Goal: Transaction & Acquisition: Purchase product/service

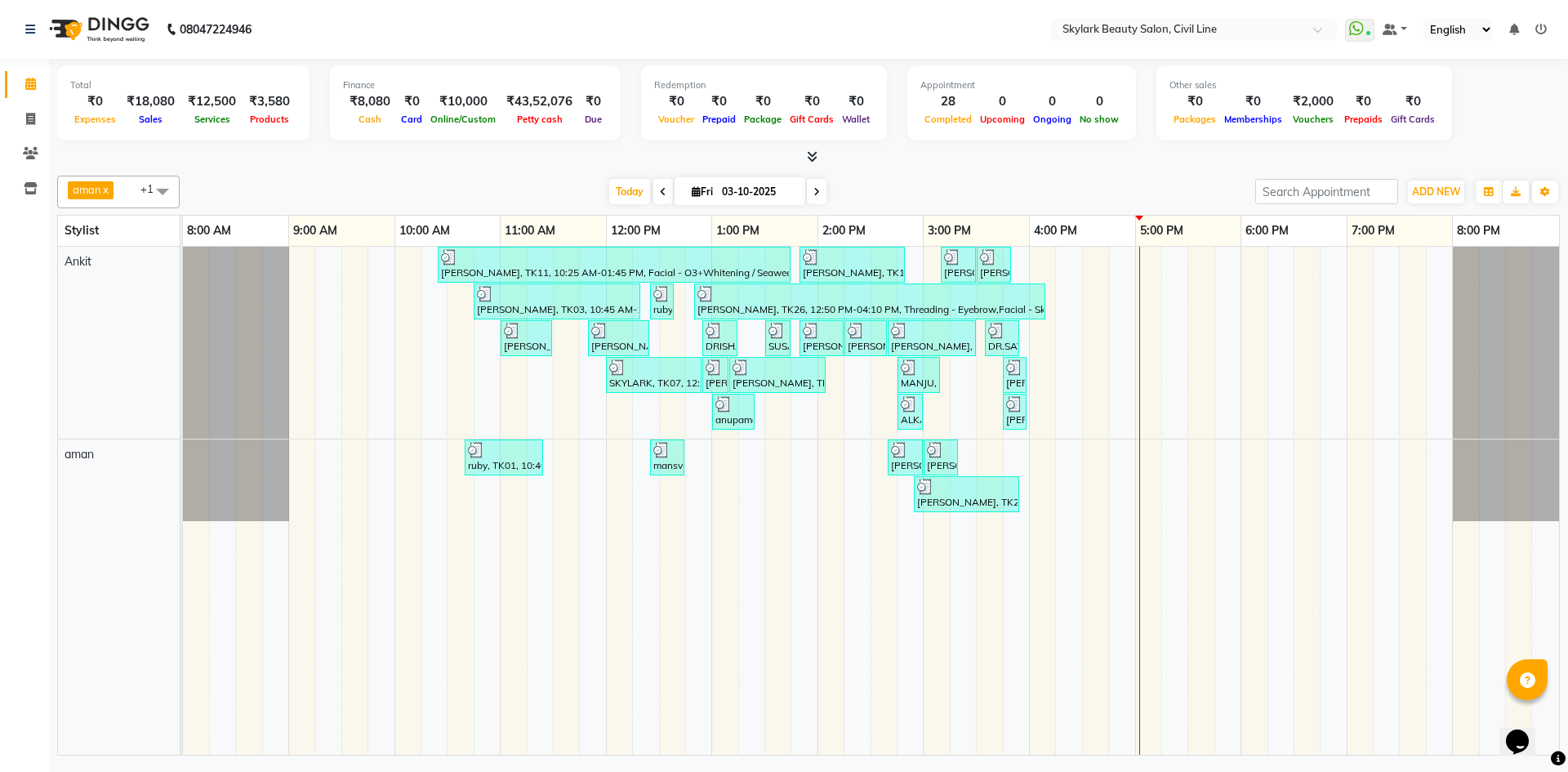
click at [975, 771] on div "08047224946 Select Location × Skylark Beauty Salon, Civil Line WhatsApp Status …" at bounding box center [784, 386] width 1568 height 772
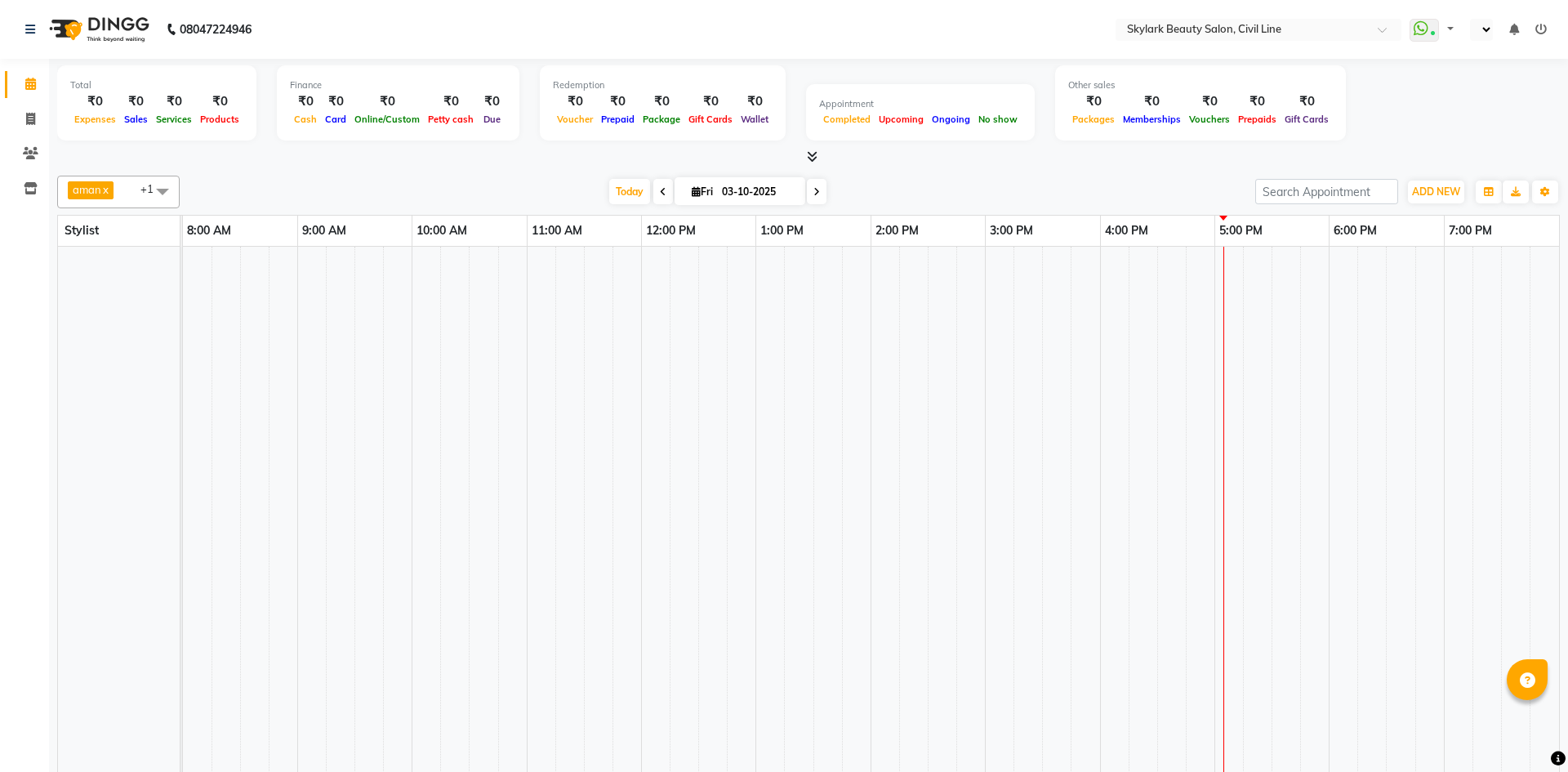
select select "en"
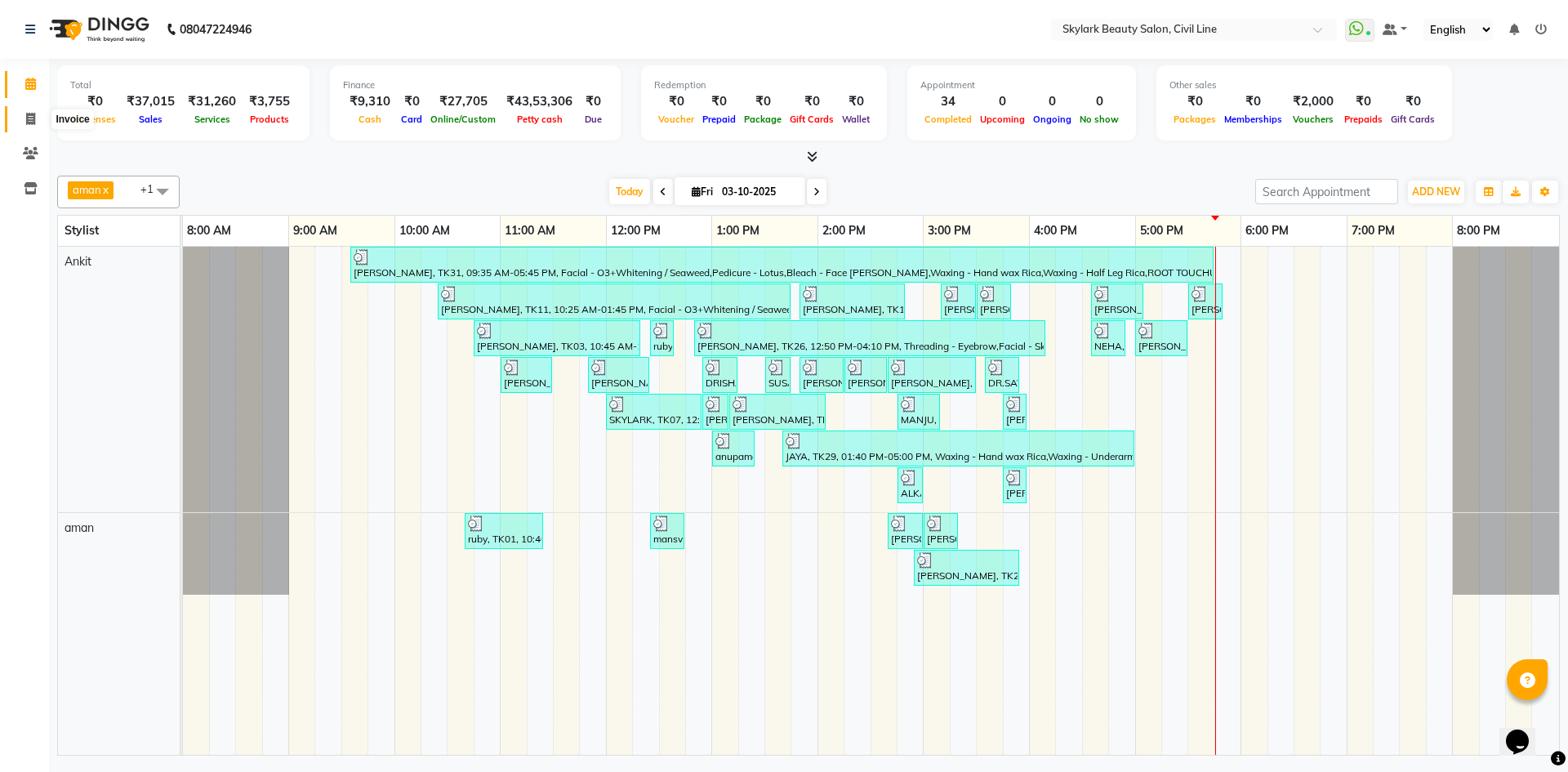
click at [25, 114] on span at bounding box center [30, 119] width 29 height 19
select select "service"
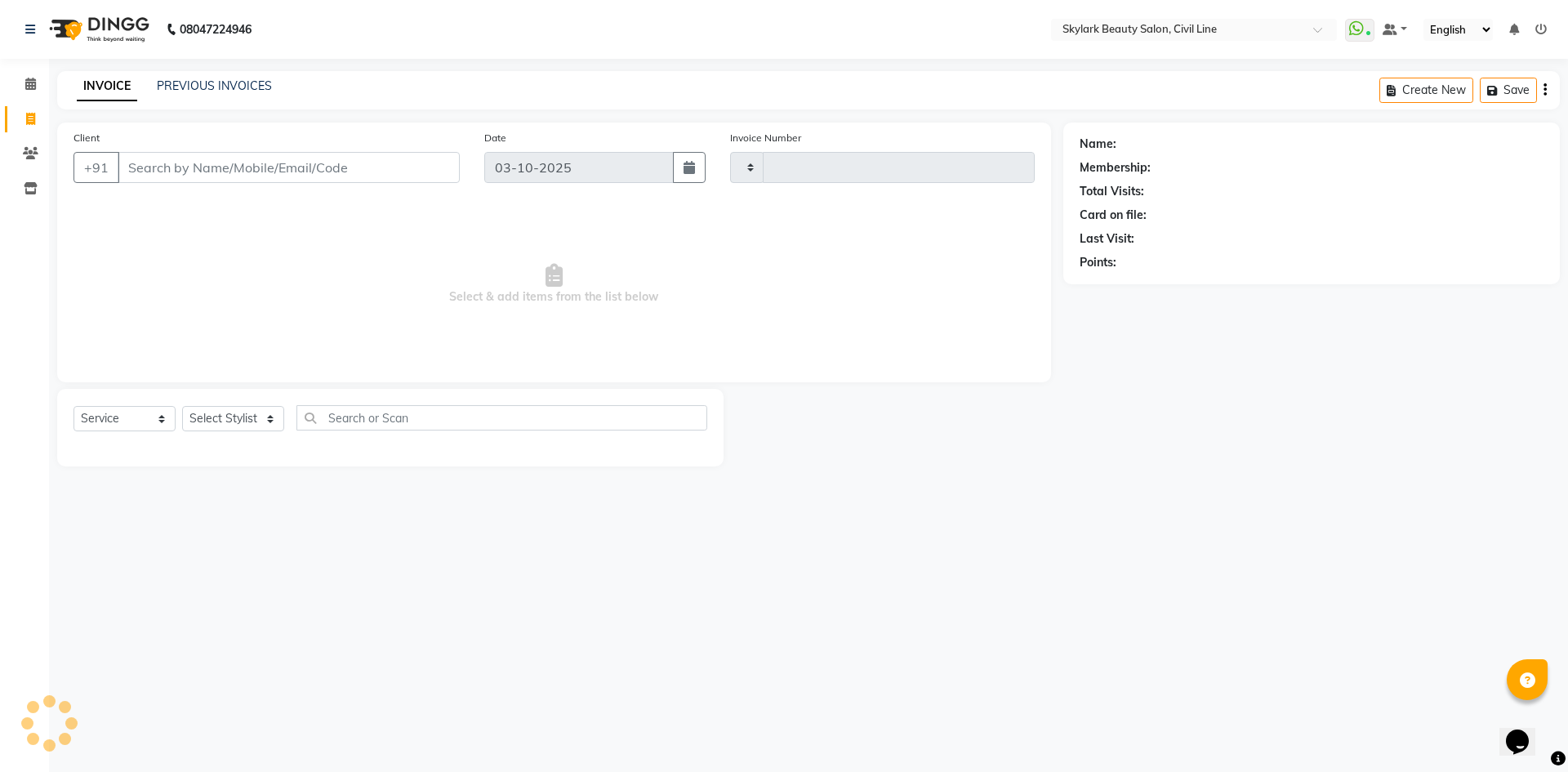
type input "7127"
select select "4588"
click at [279, 88] on div "INVOICE PREVIOUS INVOICES" at bounding box center [174, 87] width 235 height 19
click at [258, 86] on link "PREVIOUS INVOICES" at bounding box center [214, 86] width 115 height 15
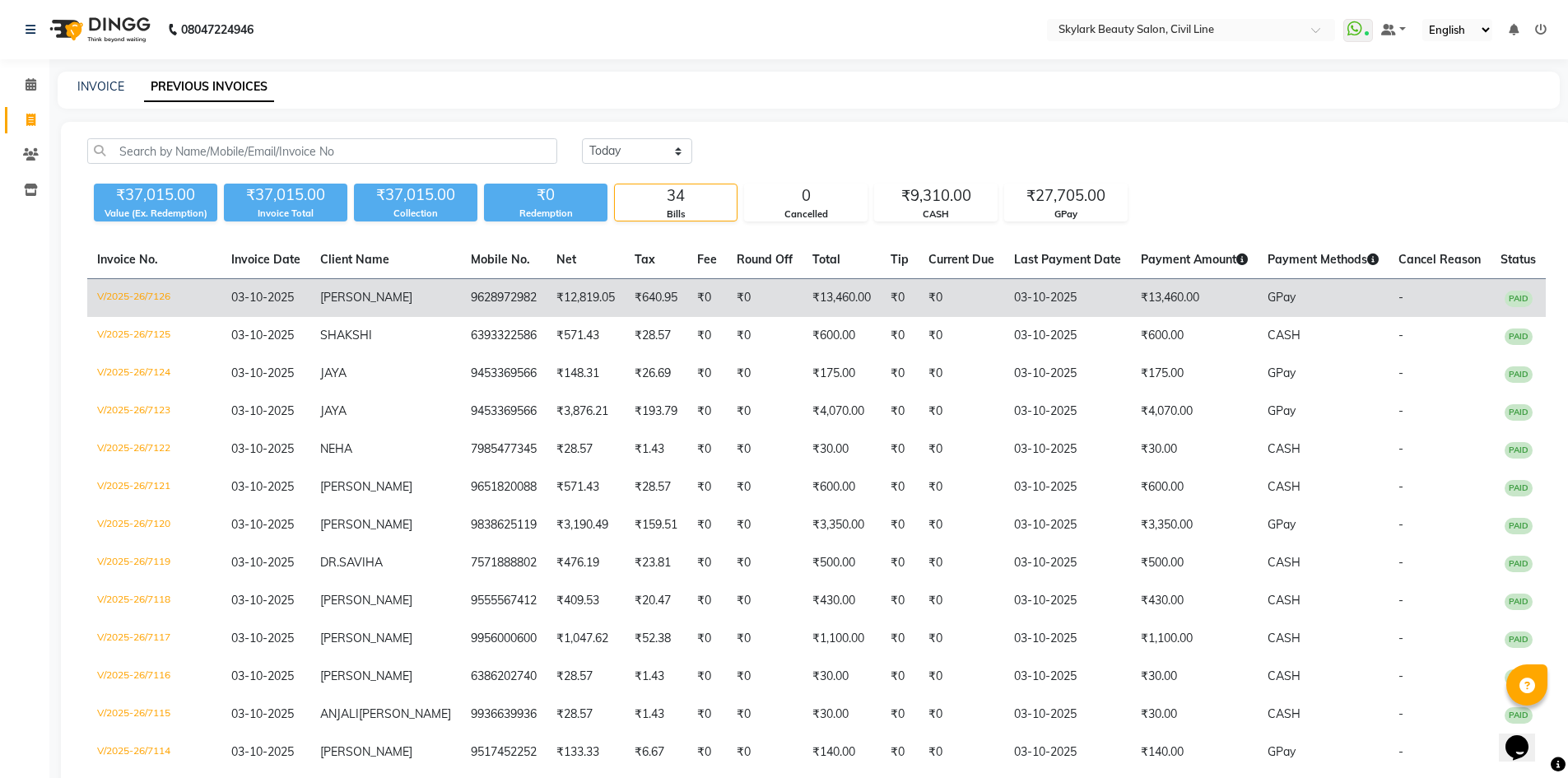
click at [803, 297] on td "₹13,460.00" at bounding box center [841, 298] width 78 height 39
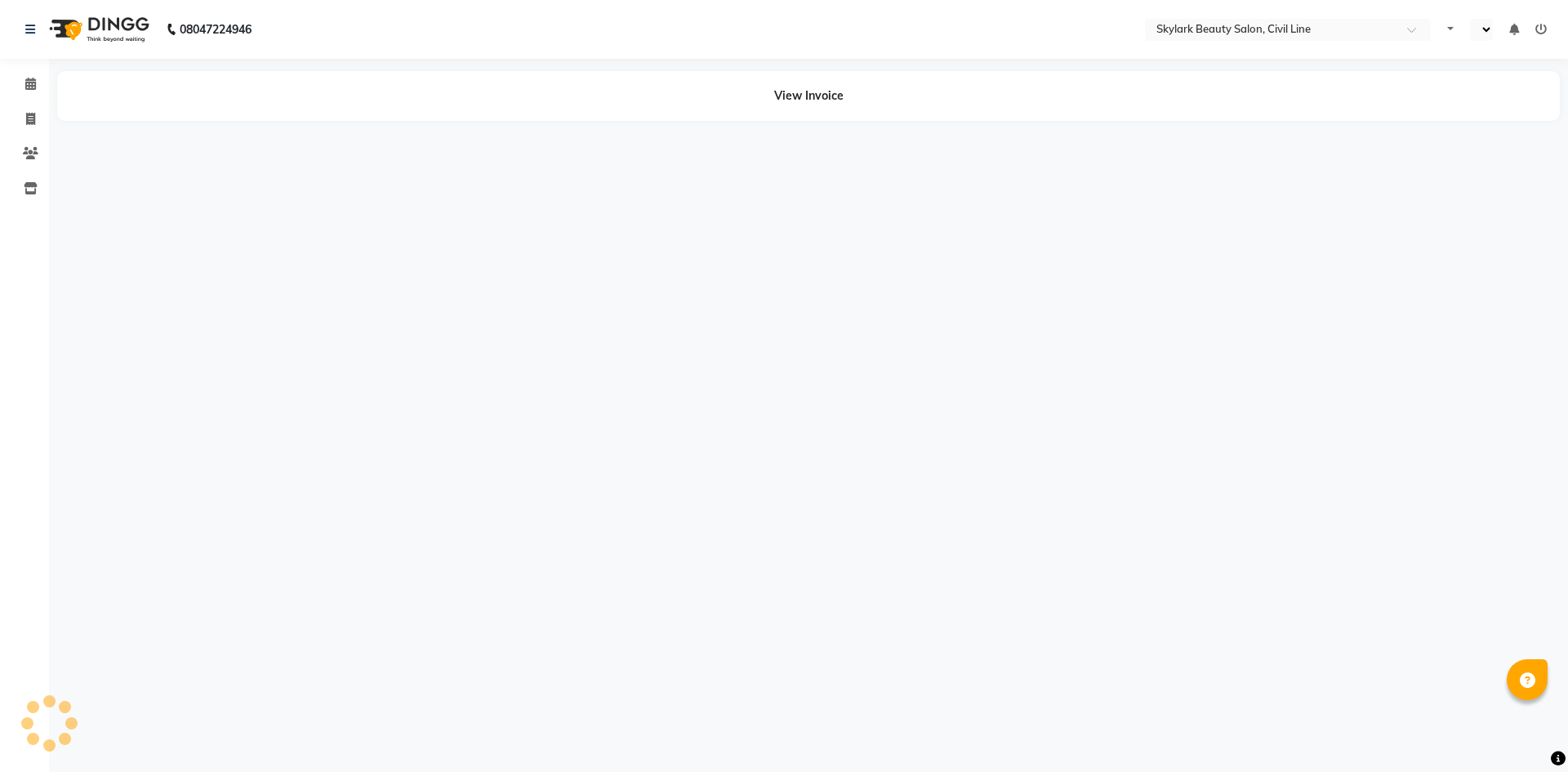
select select "en"
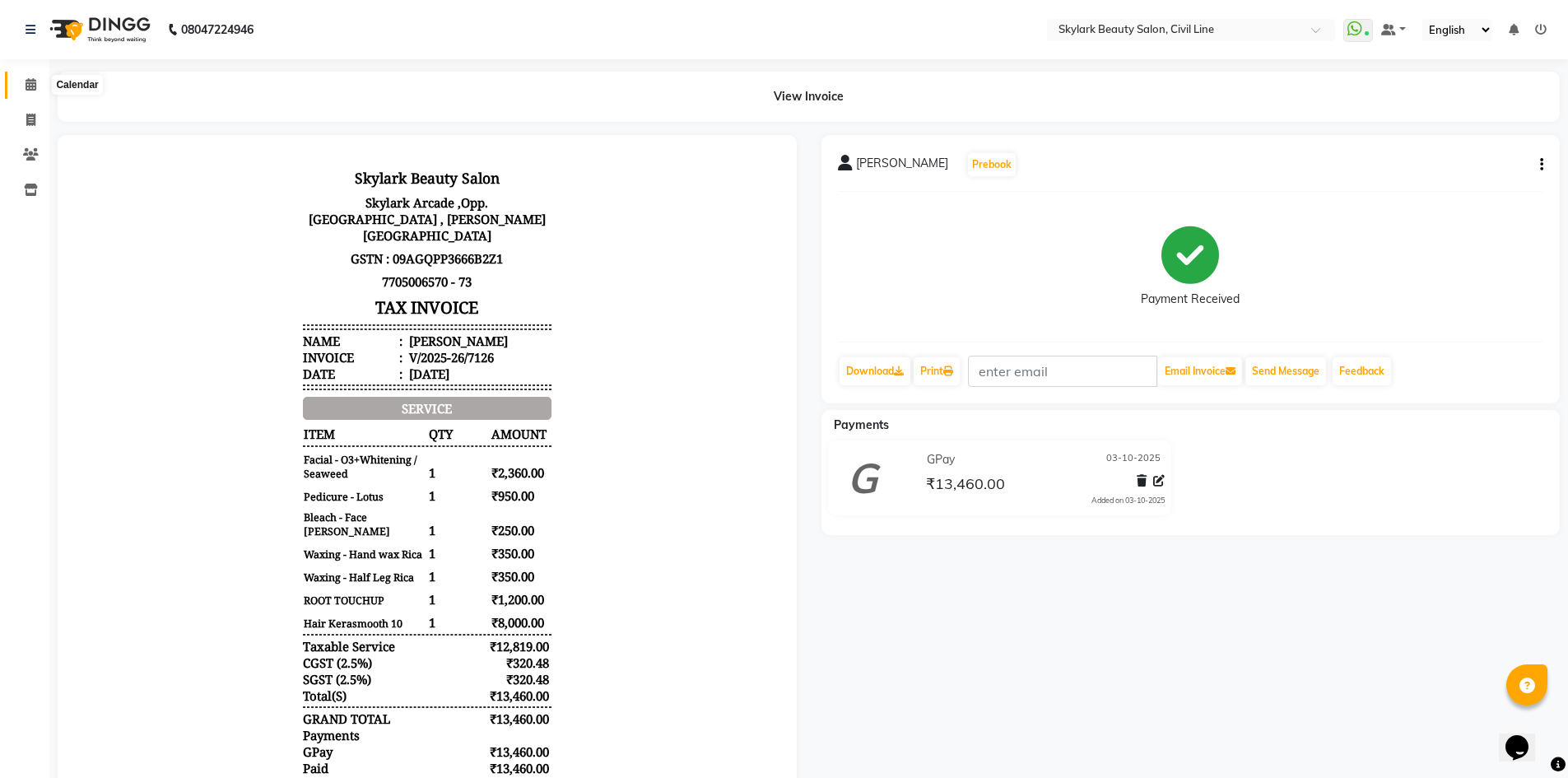
drag, startPoint x: 40, startPoint y: 87, endPoint x: 108, endPoint y: 2, distance: 108.9
click at [40, 87] on span at bounding box center [30, 85] width 29 height 19
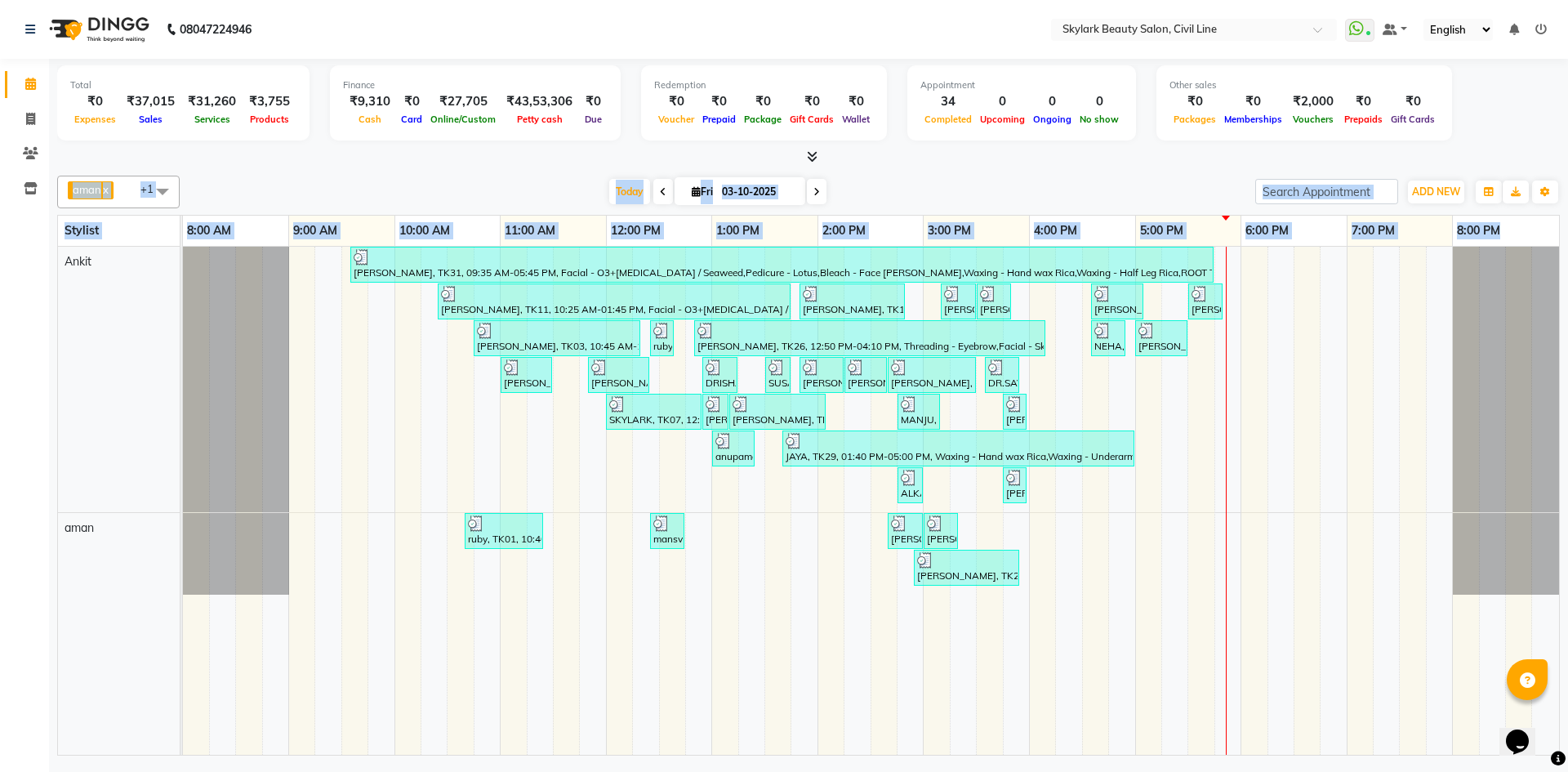
drag, startPoint x: 1503, startPoint y: 184, endPoint x: 1489, endPoint y: 156, distance: 31.3
click at [1489, 156] on div "Total ₹0 Expenses ₹37,015 Sales ₹31,260 Services ₹3,755 Products Finance ₹9,310…" at bounding box center [809, 409] width 1519 height 701
click at [34, 114] on icon at bounding box center [30, 119] width 9 height 12
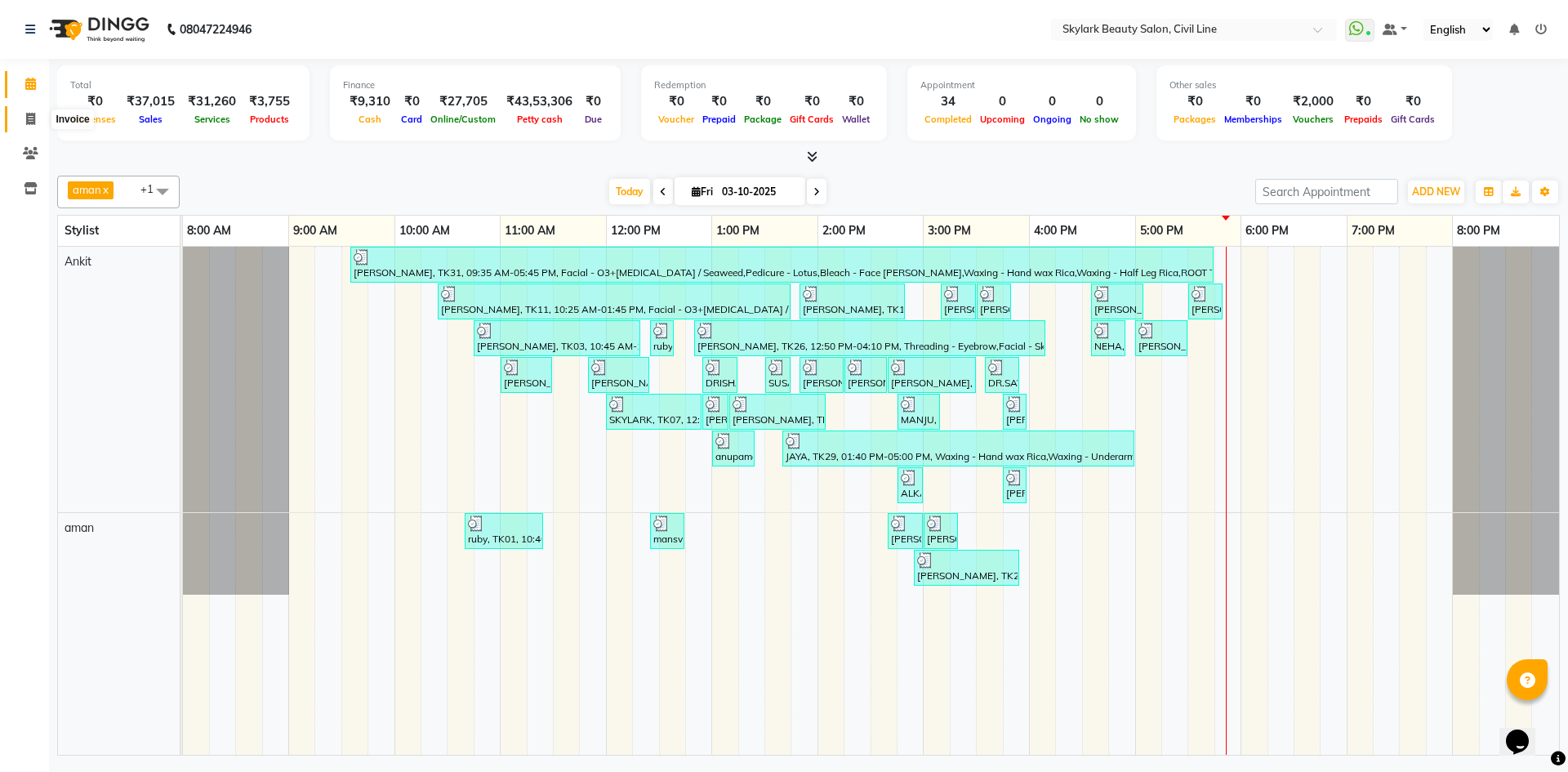
select select "4588"
select select "service"
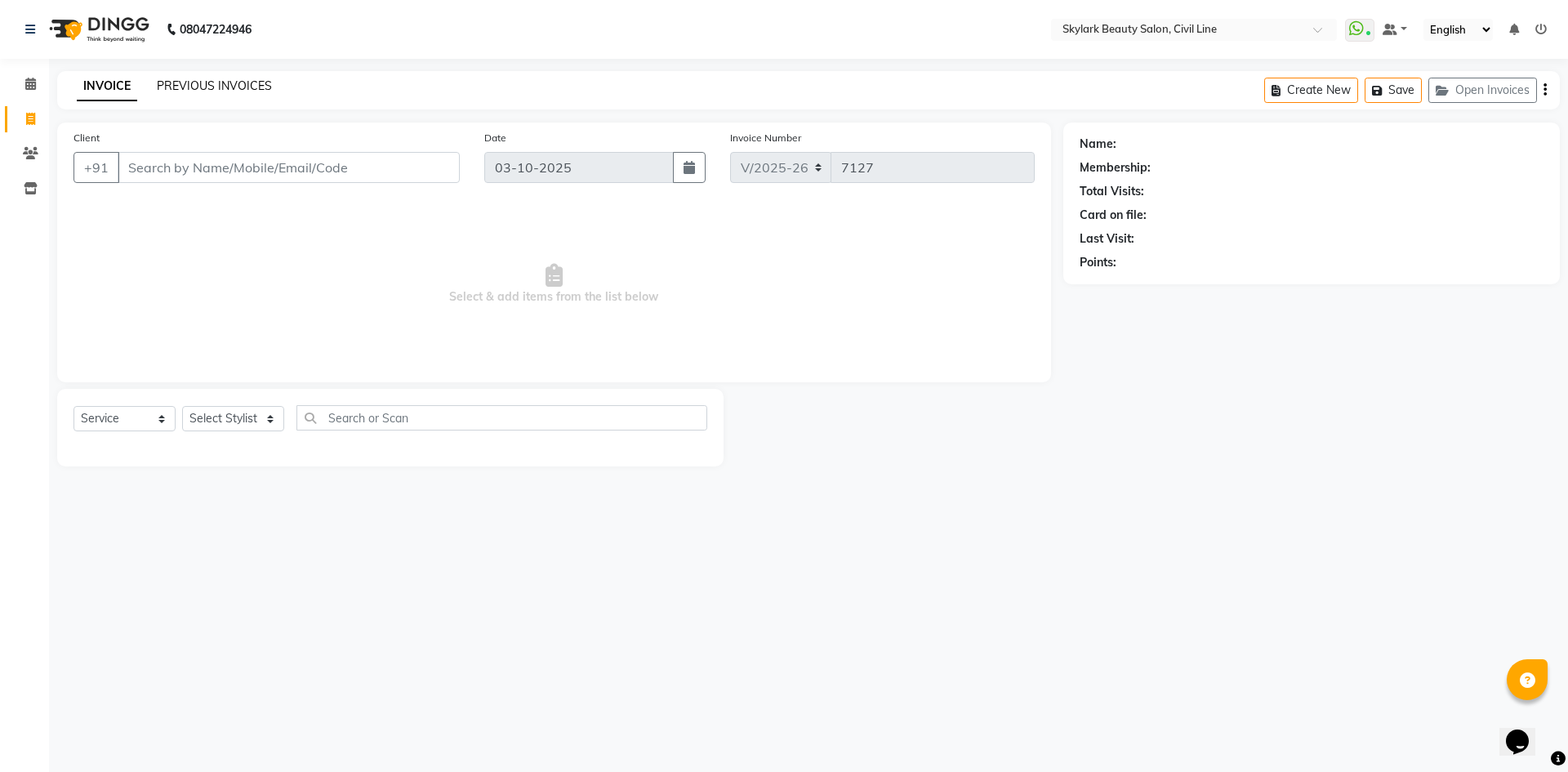
click at [197, 80] on link "PREVIOUS INVOICES" at bounding box center [214, 86] width 115 height 15
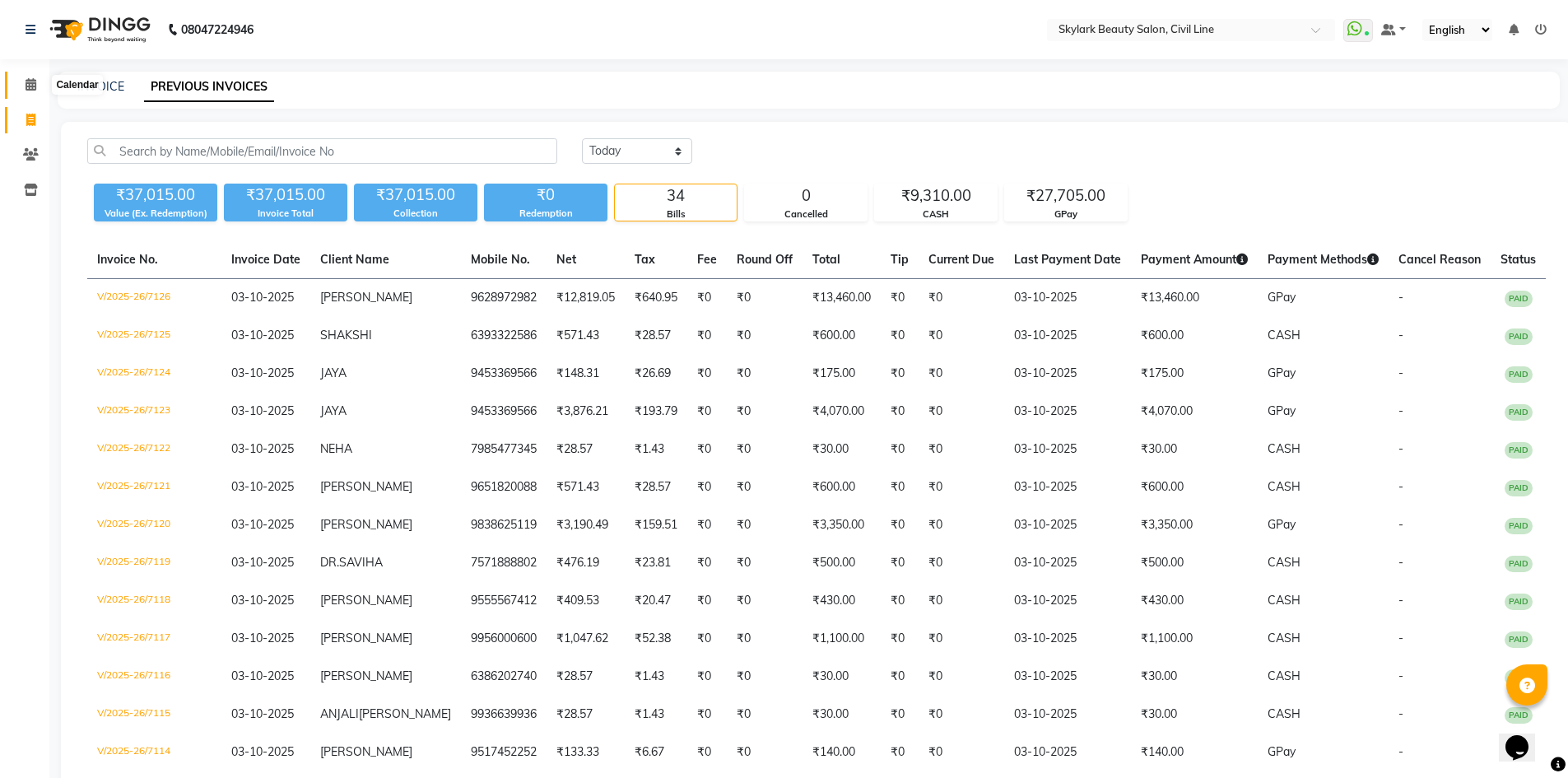
click at [27, 88] on icon at bounding box center [30, 84] width 11 height 12
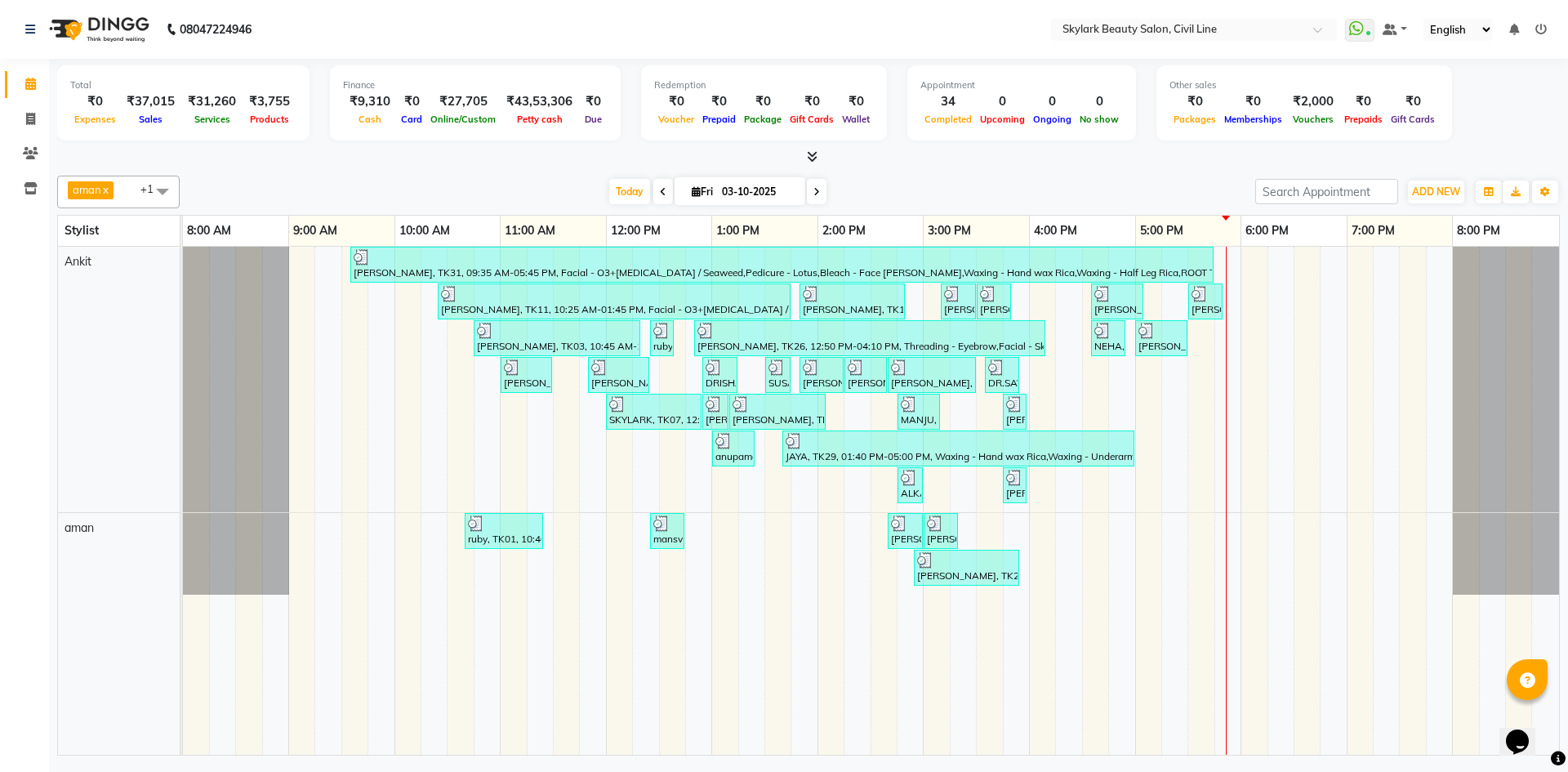
click at [1229, 392] on div "shakshi, TK31, 09:35 AM-05:45 PM, Facial - O3+Whitening / Seaweed,Pedicure - Lo…" at bounding box center [871, 500] width 1376 height 508
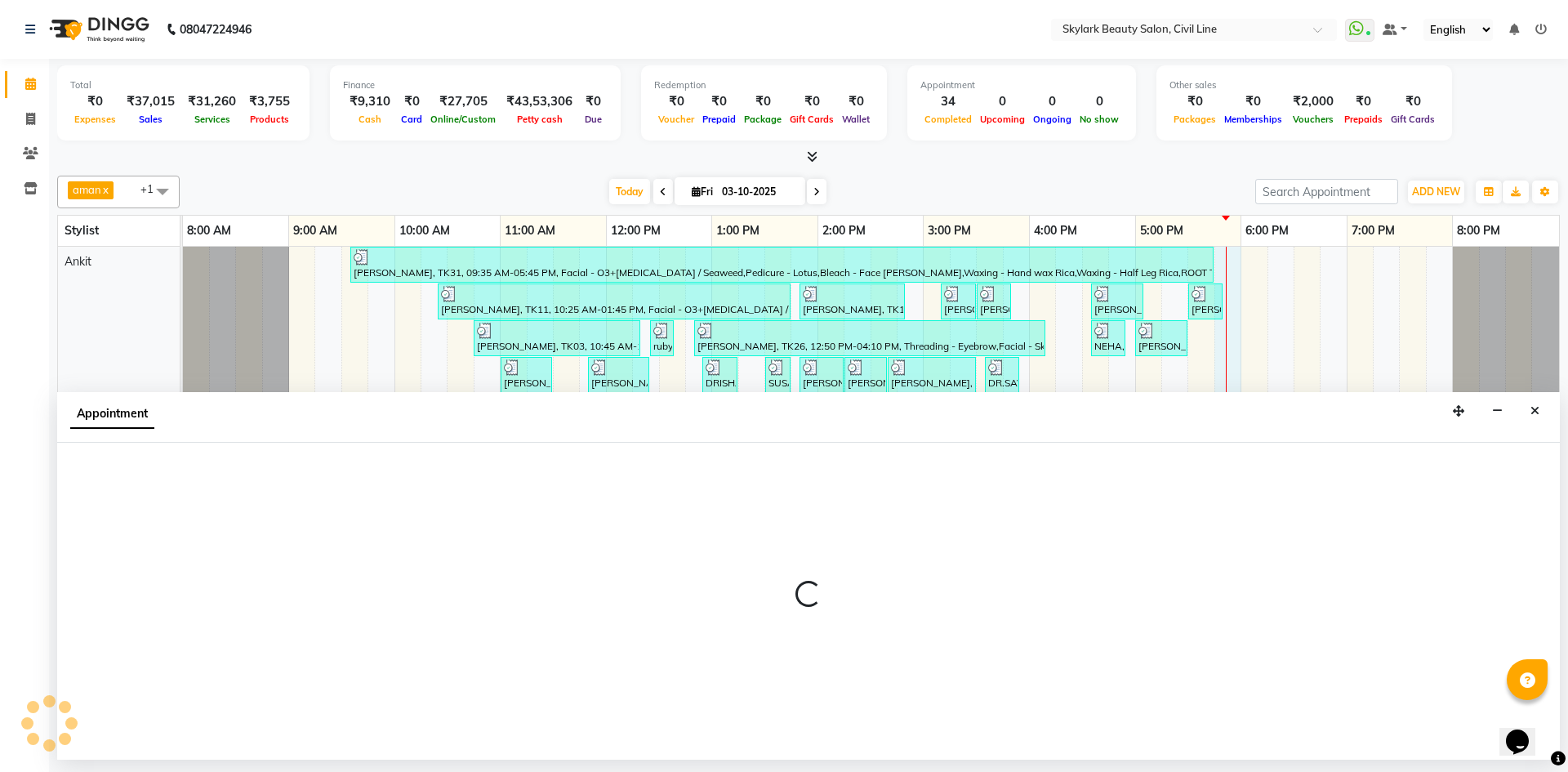
select select "28120"
select select "tentative"
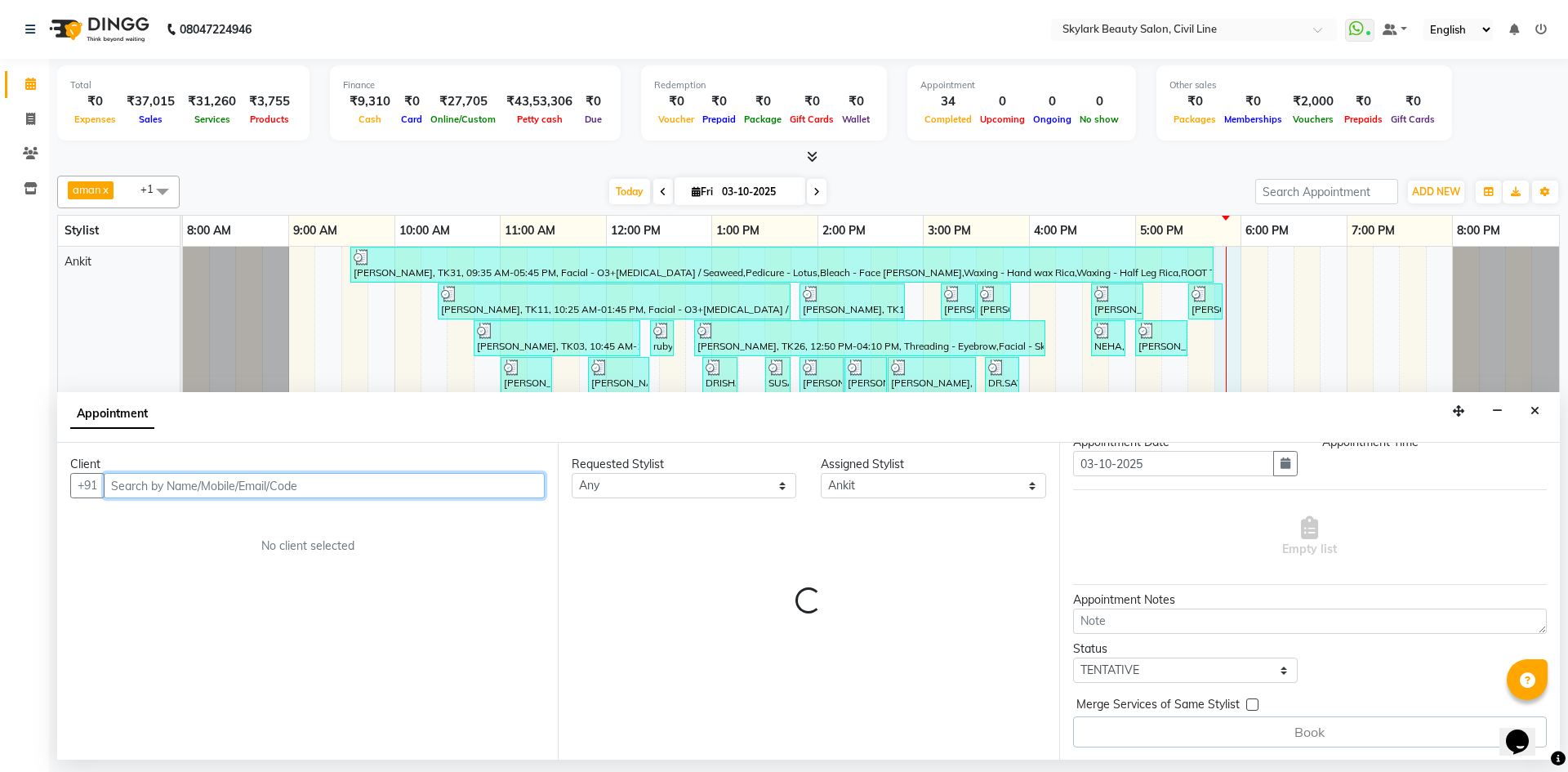
select select "1065"
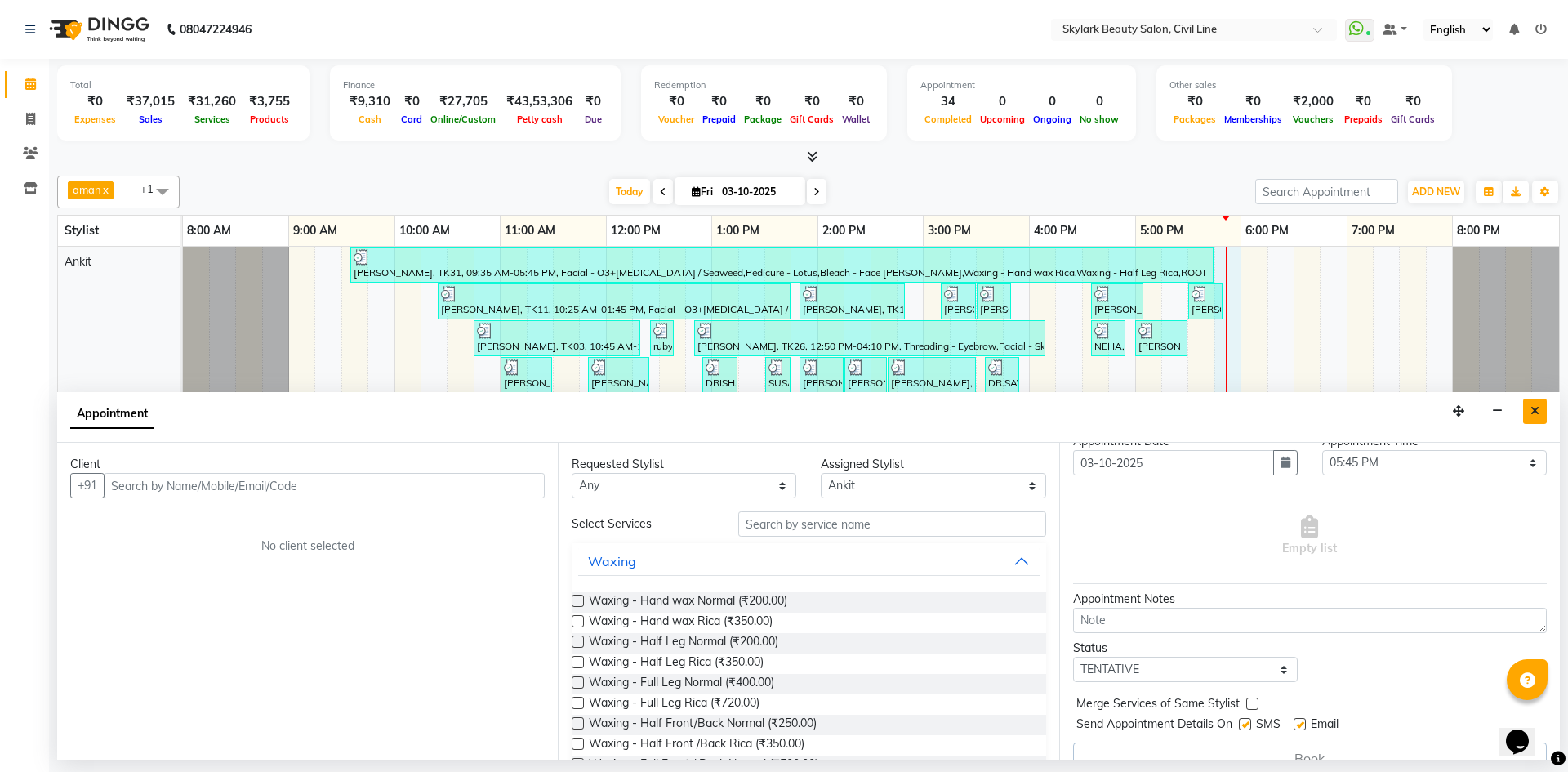
click at [1527, 413] on button "Close" at bounding box center [1534, 411] width 24 height 25
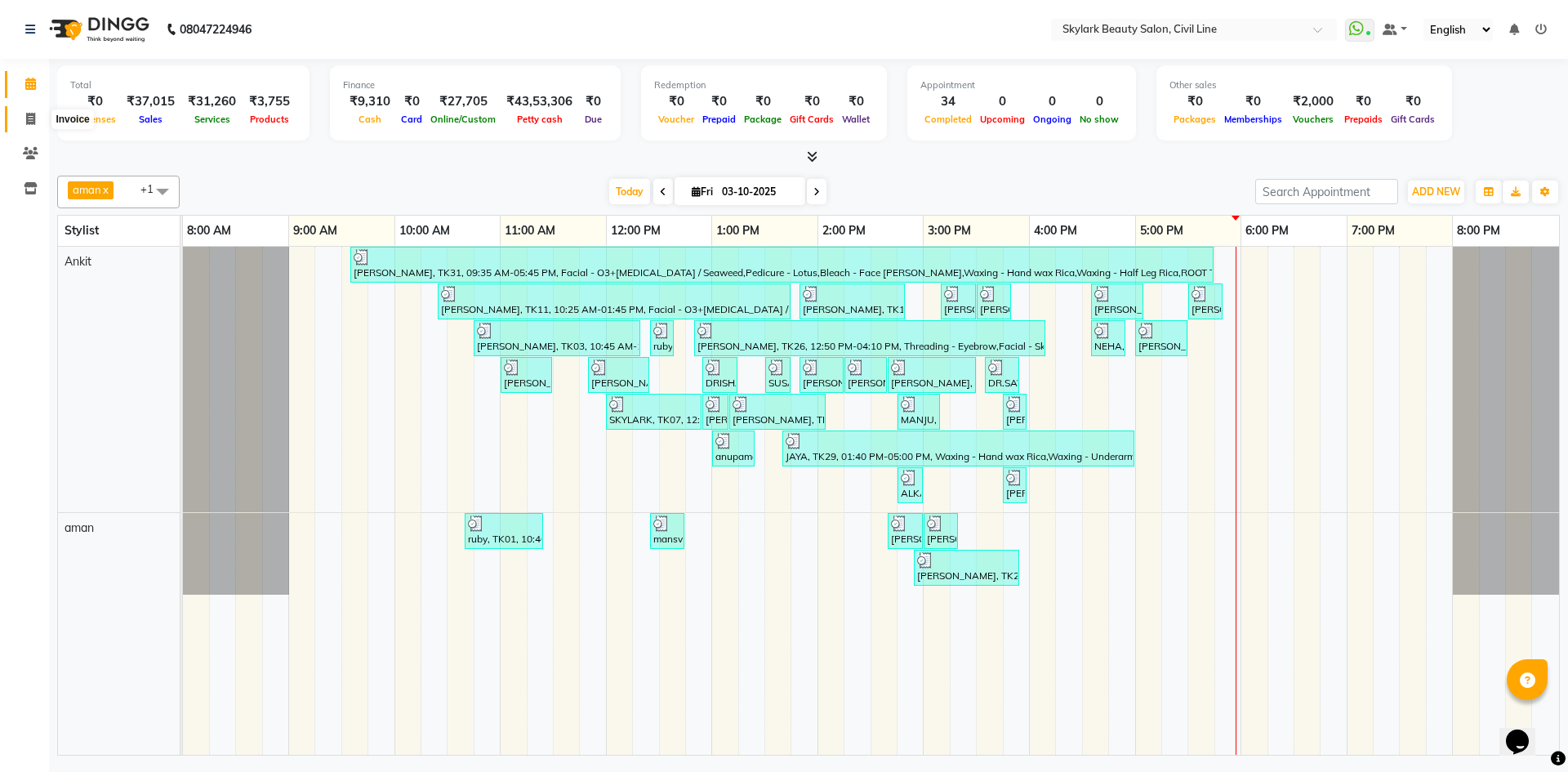
click at [26, 117] on icon at bounding box center [30, 119] width 9 height 12
select select "service"
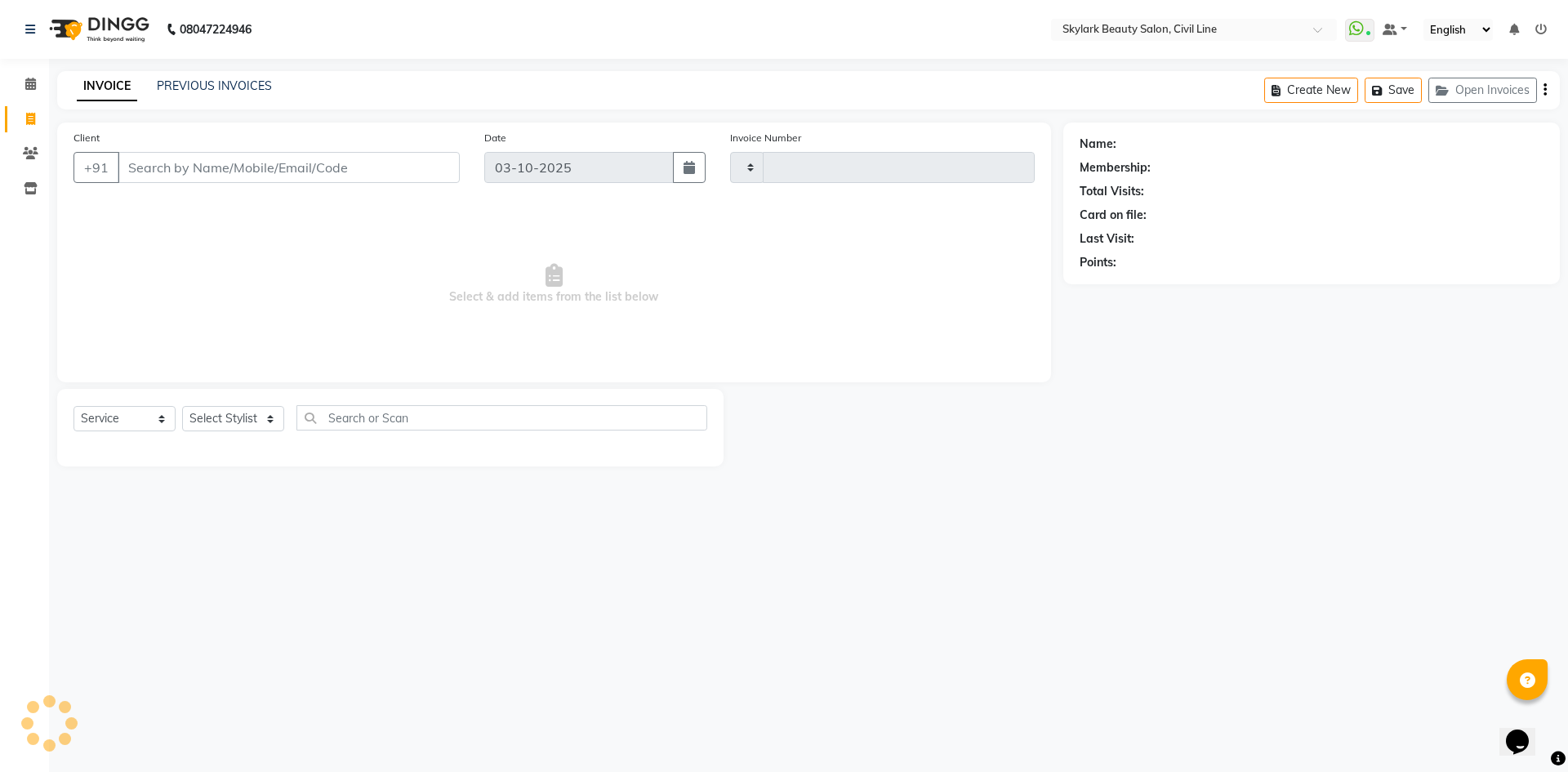
type input "7128"
select select "4588"
click at [246, 418] on select "Select Stylist" at bounding box center [233, 418] width 102 height 25
drag, startPoint x: 245, startPoint y: 505, endPoint x: 245, endPoint y: 492, distance: 13.0
click at [245, 504] on div "08047224946 Select Location × Skylark Beauty Salon, Civil Line WhatsApp Status …" at bounding box center [784, 386] width 1568 height 772
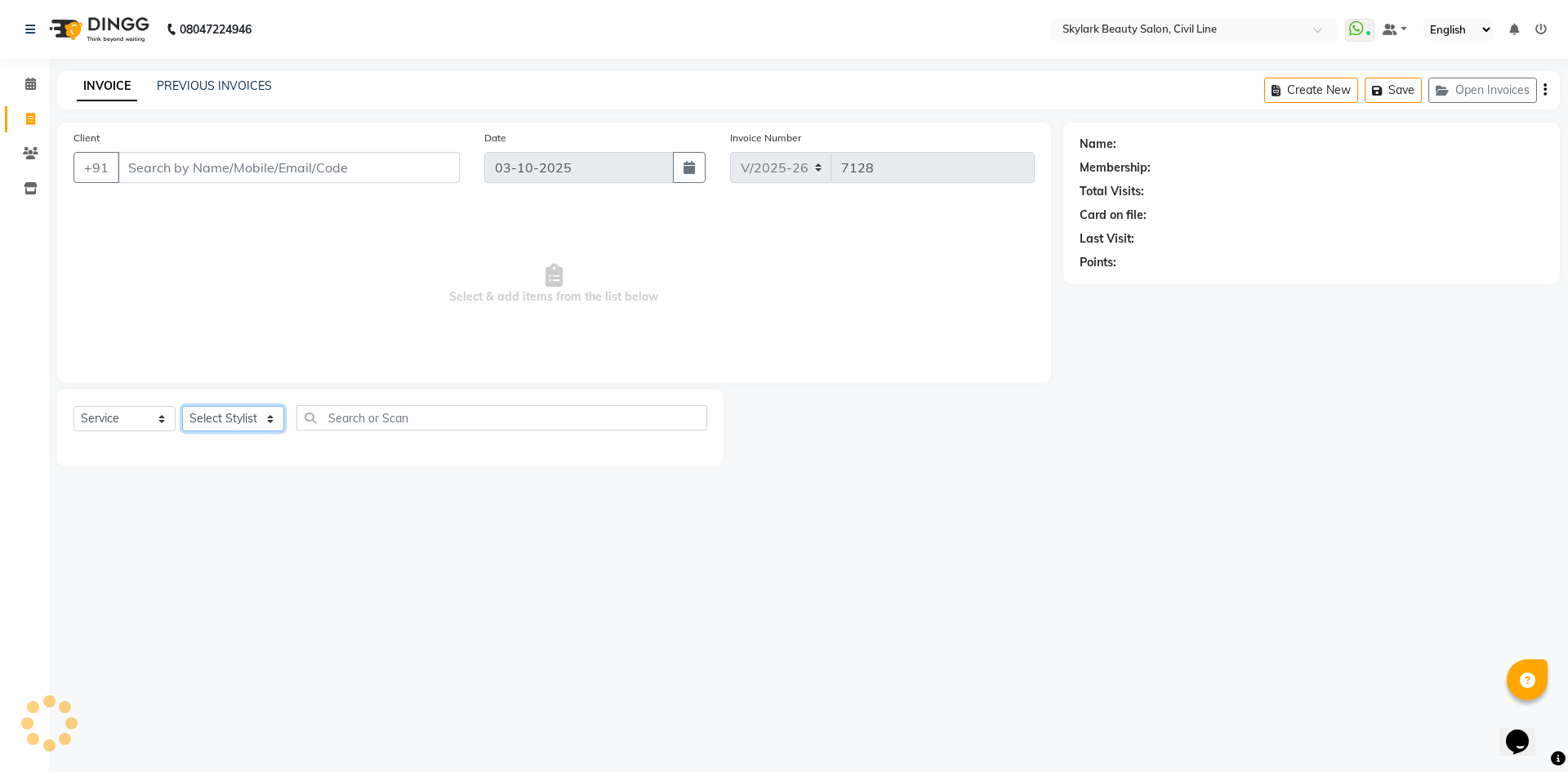
click at [261, 425] on select "Select Stylist" at bounding box center [233, 418] width 102 height 25
click at [245, 474] on main "INVOICE PREVIOUS INVOICES Create New Save Open Invoices Client +91 Date 03-10-2…" at bounding box center [809, 281] width 1519 height 420
click at [262, 420] on select "Select Stylist" at bounding box center [233, 418] width 102 height 25
click at [262, 420] on select "Select Stylist aman Ankit GAGAN WAHLA GURWINDER SINGH WASU" at bounding box center [233, 418] width 102 height 25
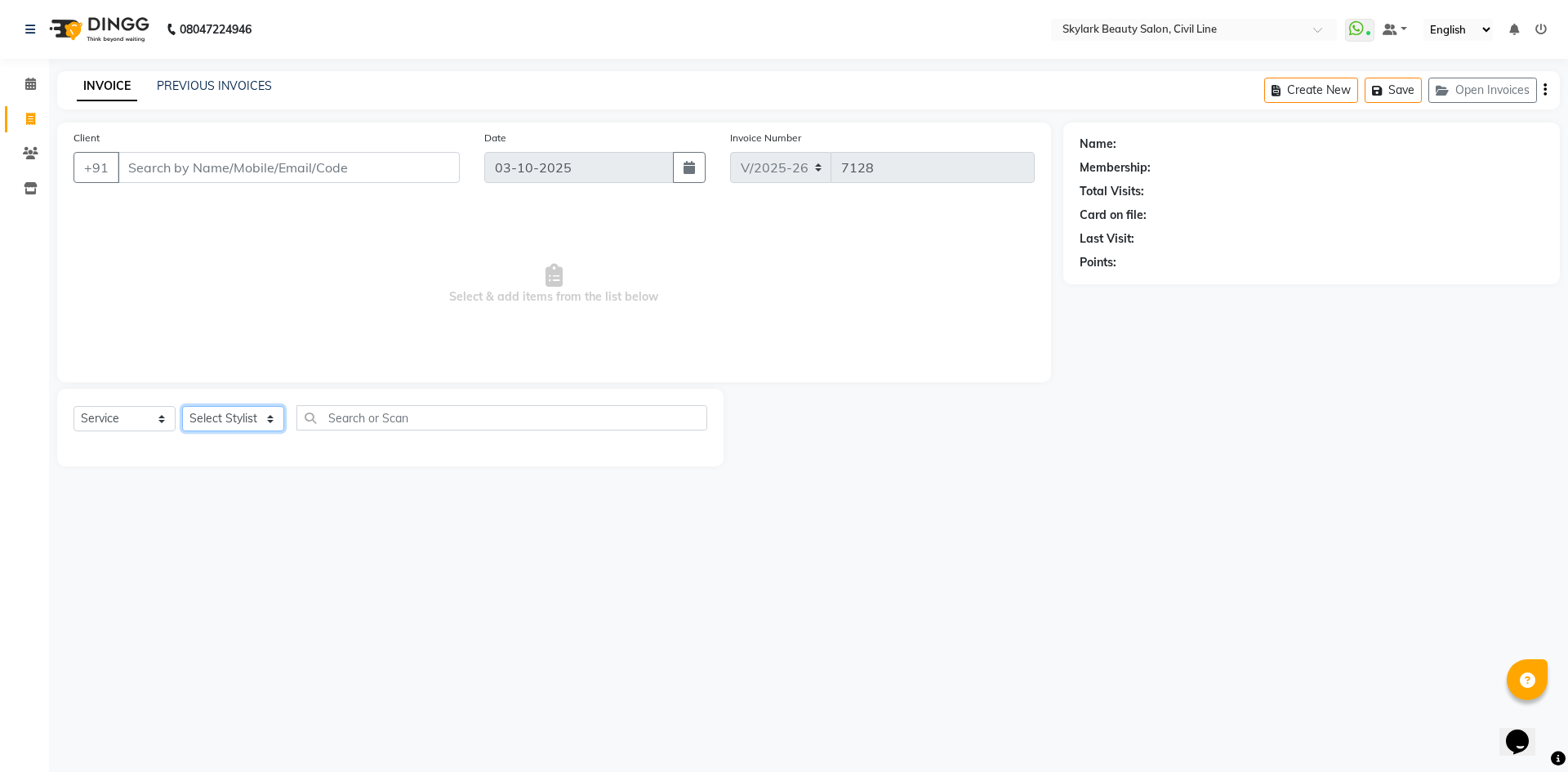
select select "85071"
click at [182, 406] on select "Select Stylist aman Ankit GAGAN WAHLA GURWINDER SINGH WASU" at bounding box center [233, 418] width 102 height 25
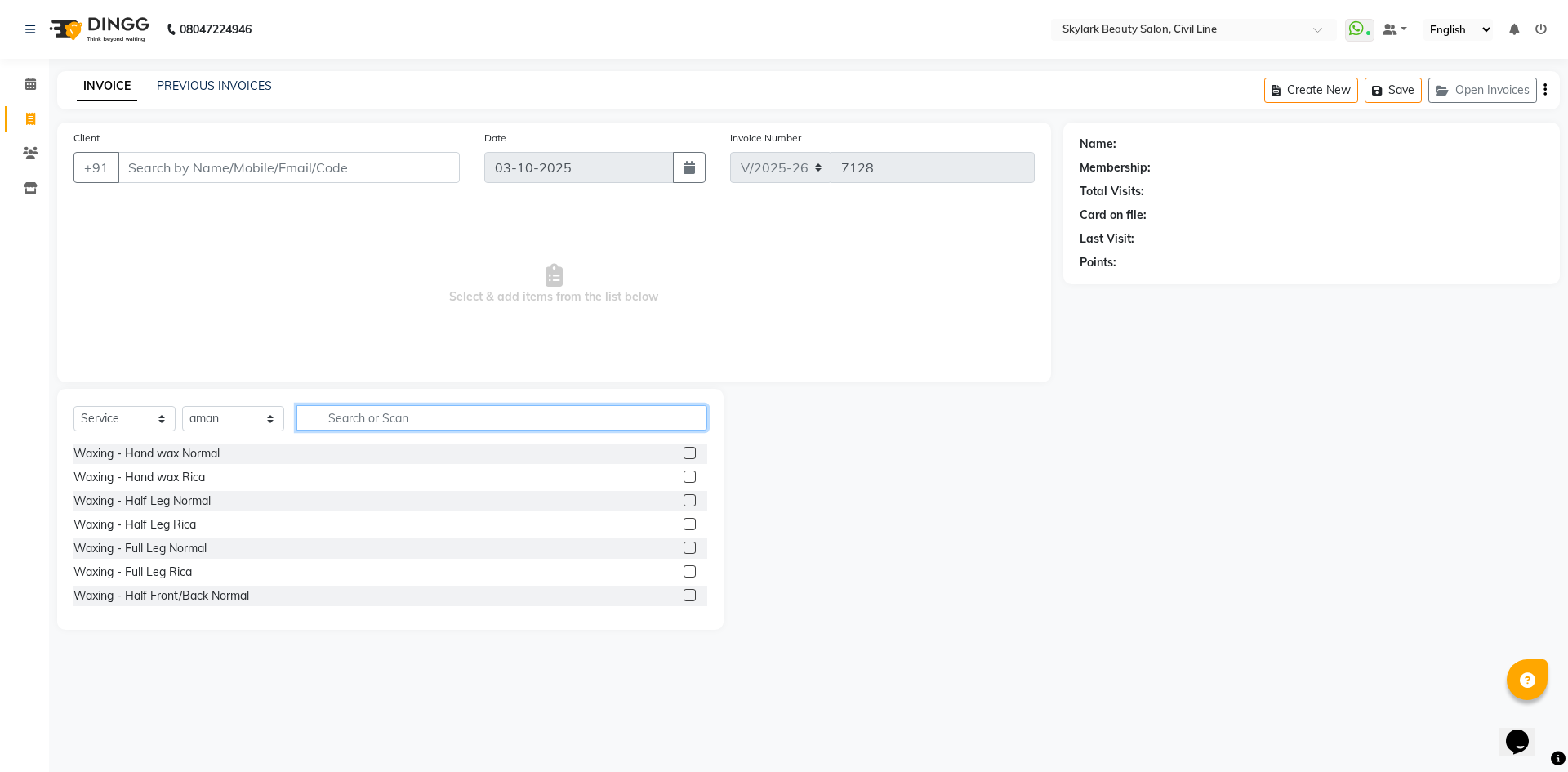
click at [356, 414] on input "text" at bounding box center [502, 417] width 410 height 25
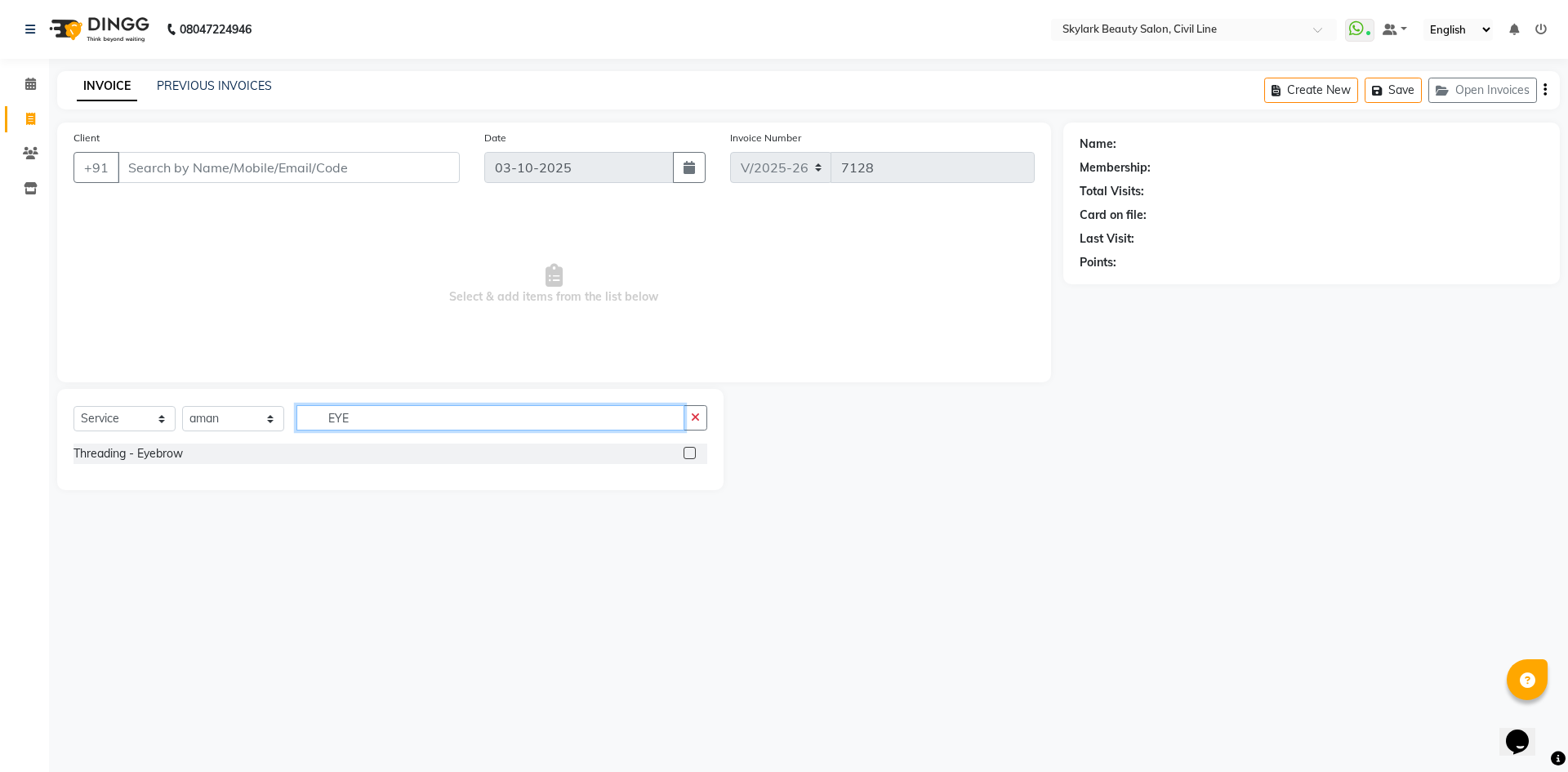
type input "EYE"
click at [693, 449] on div at bounding box center [695, 453] width 24 height 20
drag, startPoint x: 692, startPoint y: 450, endPoint x: 683, endPoint y: 455, distance: 10.3
click at [690, 451] on label at bounding box center [689, 452] width 12 height 12
click at [690, 451] on input "checkbox" at bounding box center [688, 453] width 11 height 11
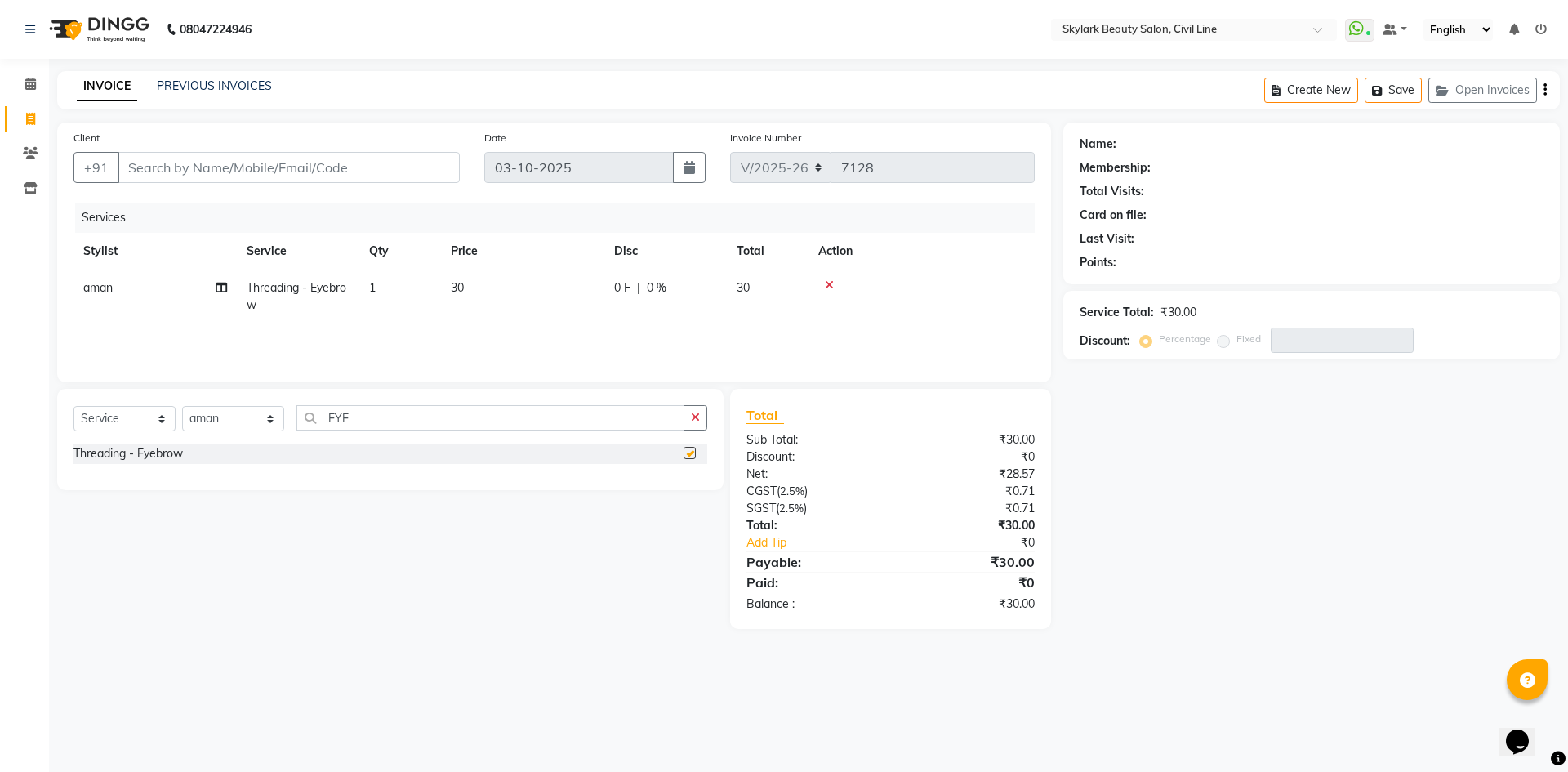
checkbox input "false"
click at [463, 282] on span "30" at bounding box center [457, 288] width 13 height 15
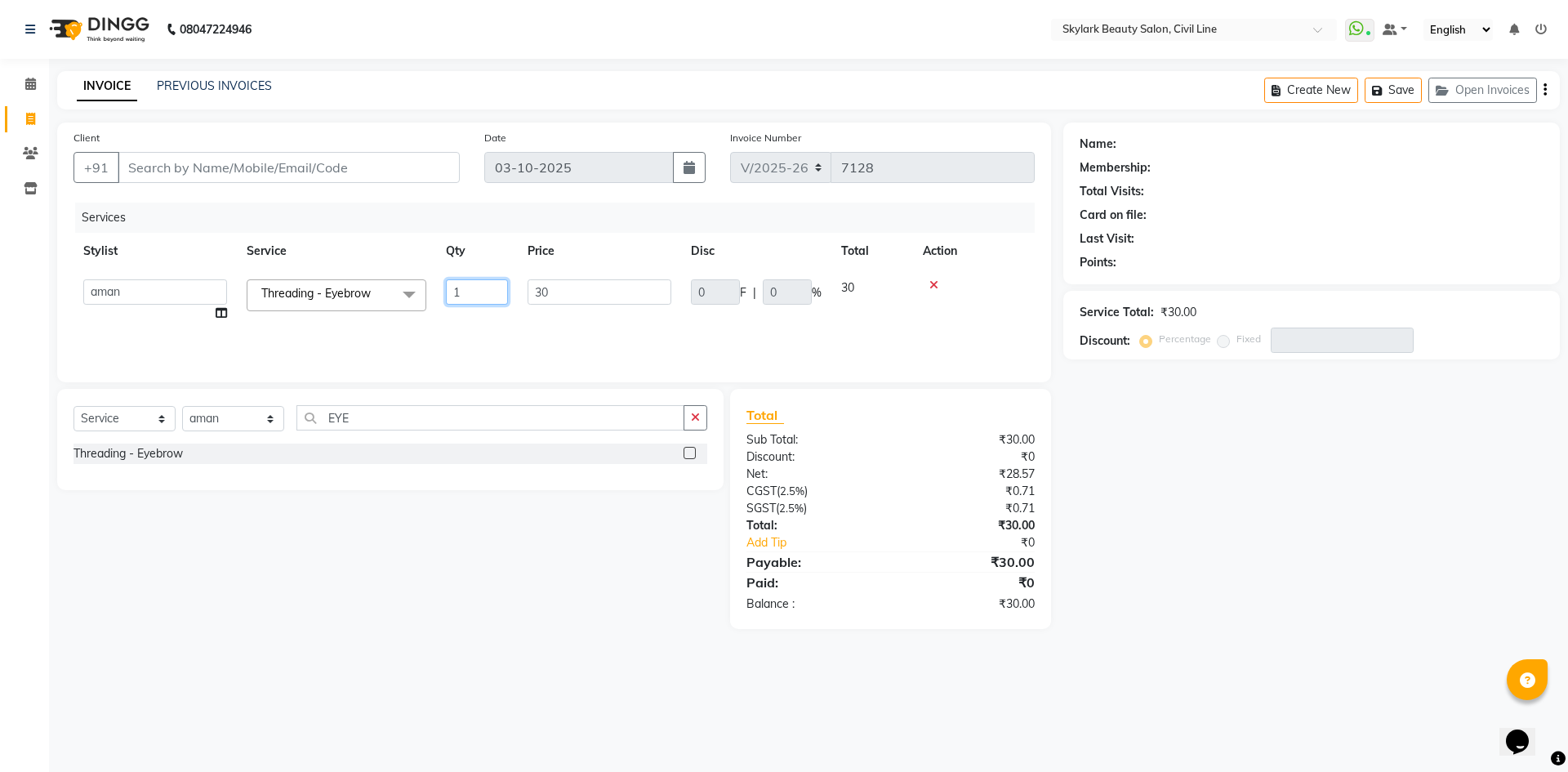
click at [504, 286] on input "1" at bounding box center [477, 292] width 62 height 25
type input "2"
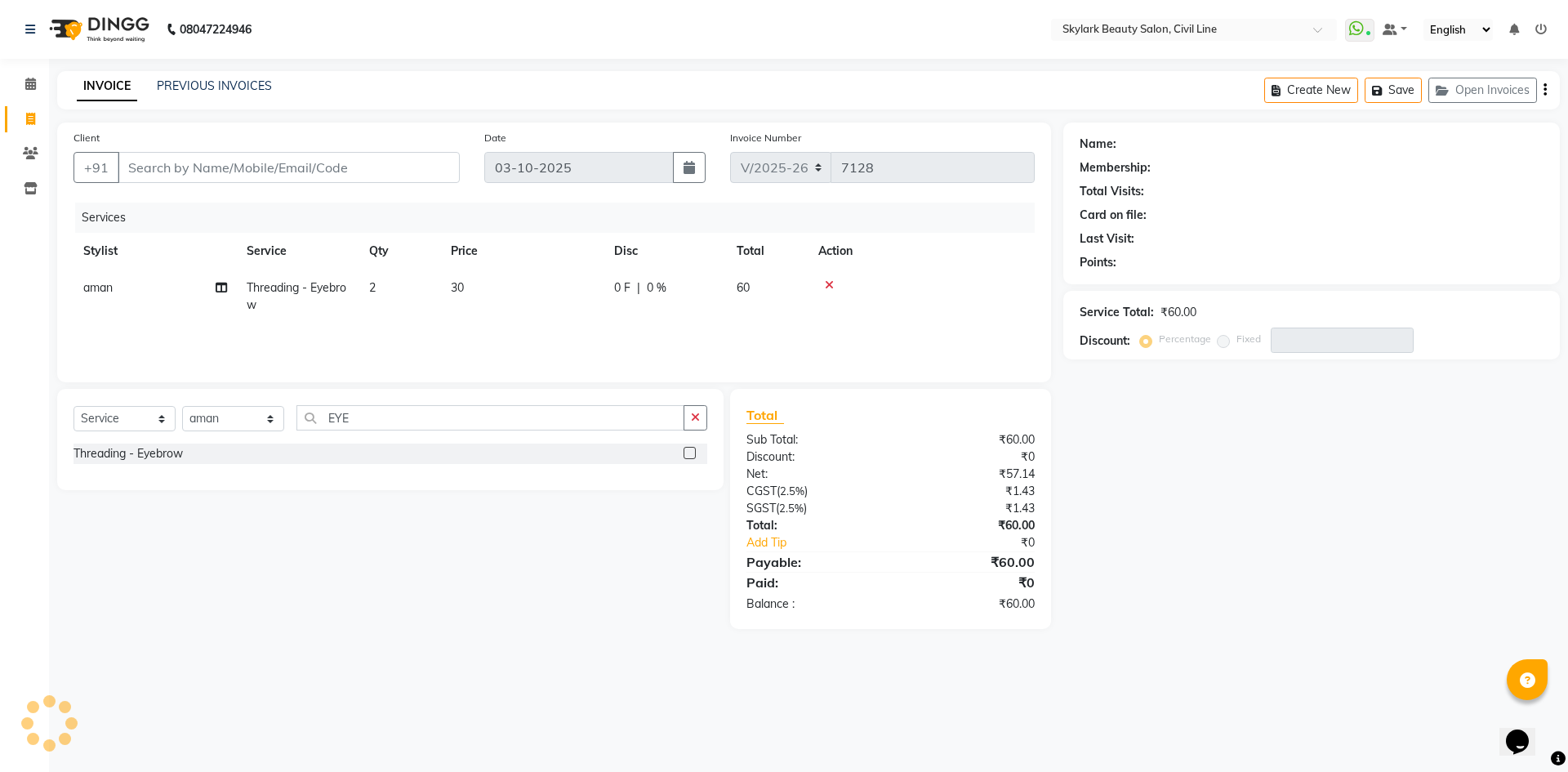
click at [550, 334] on div "Services Stylist Service Qty Price Disc Total Action aman Threading - Eyebrow 2…" at bounding box center [554, 285] width 961 height 164
click at [288, 166] on input "Client" at bounding box center [289, 168] width 343 height 31
type input "9"
type input "0"
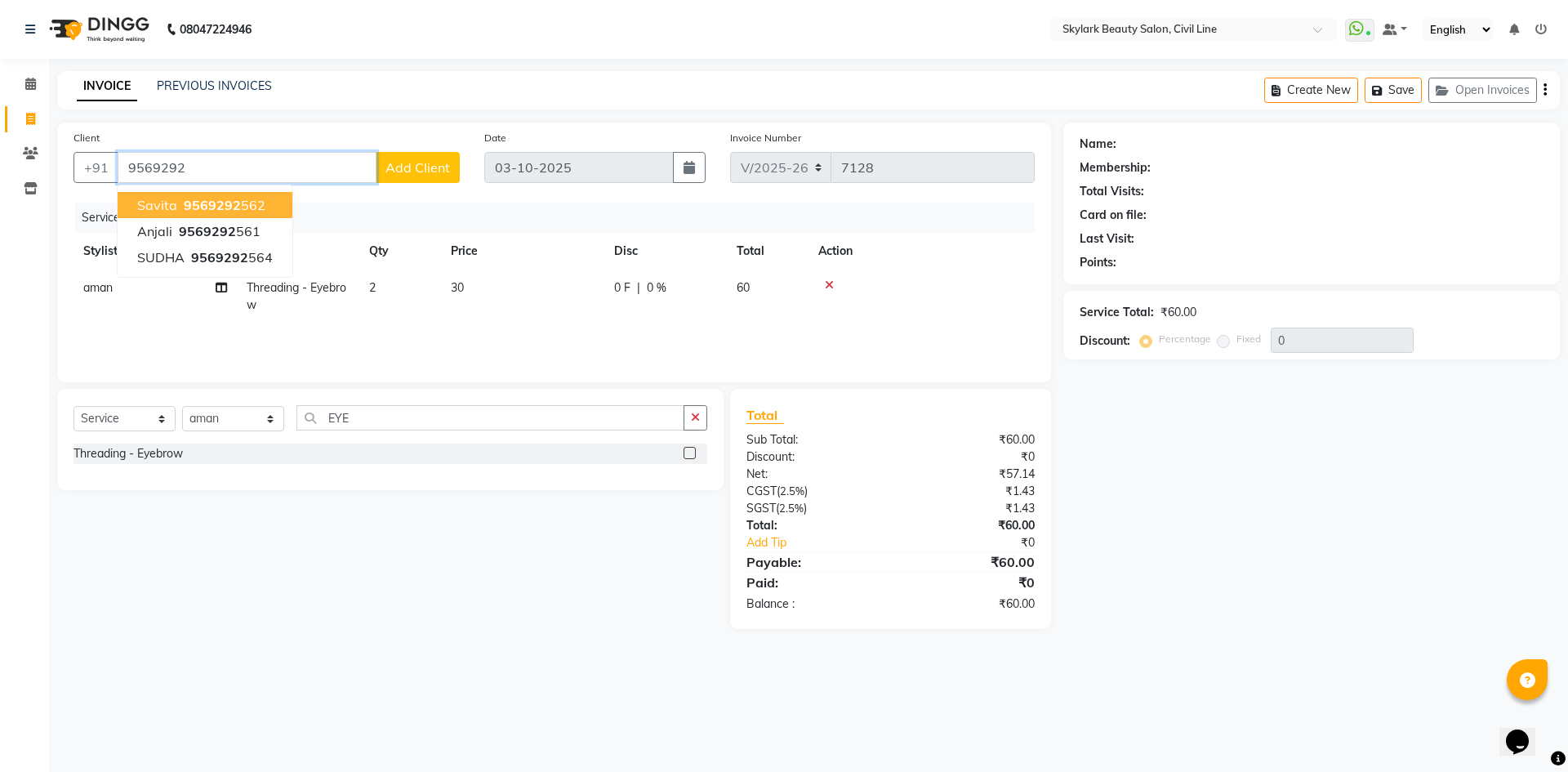
click at [244, 198] on ngb-highlight "9569292 562" at bounding box center [223, 205] width 85 height 16
type input "9569292562"
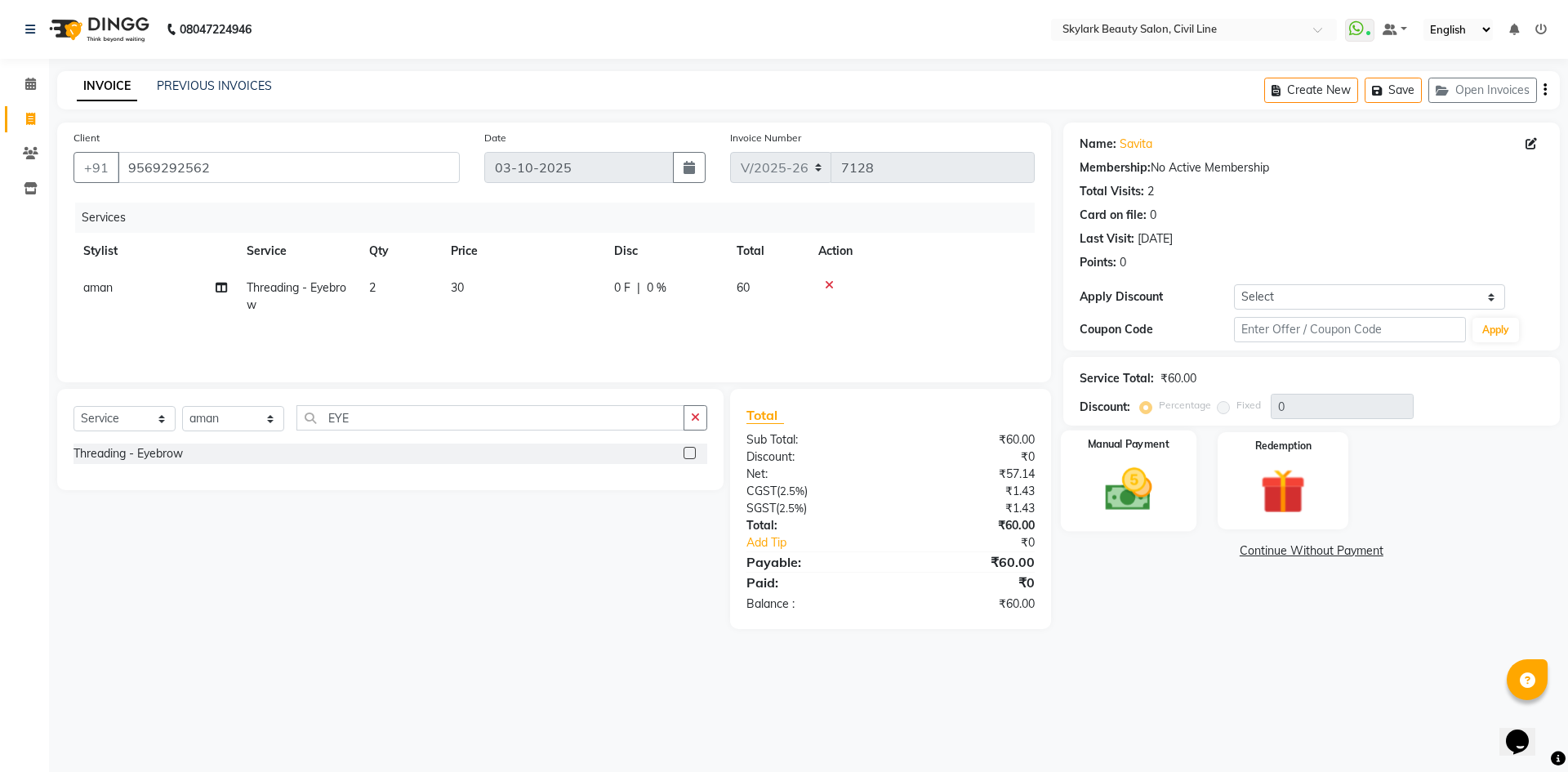
click at [1137, 453] on div "Manual Payment" at bounding box center [1127, 480] width 136 height 101
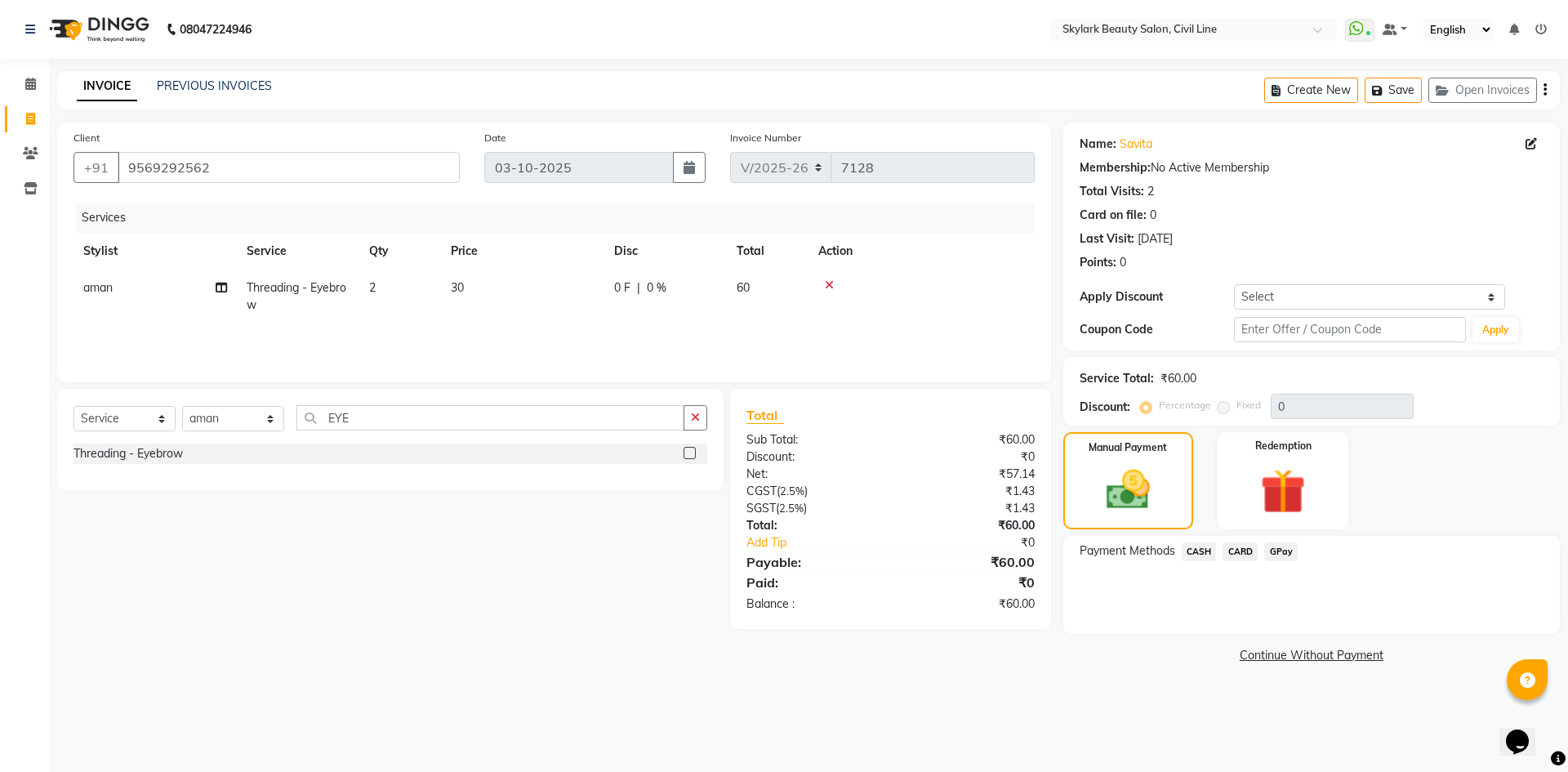
click at [1204, 544] on span "CASH" at bounding box center [1198, 551] width 35 height 19
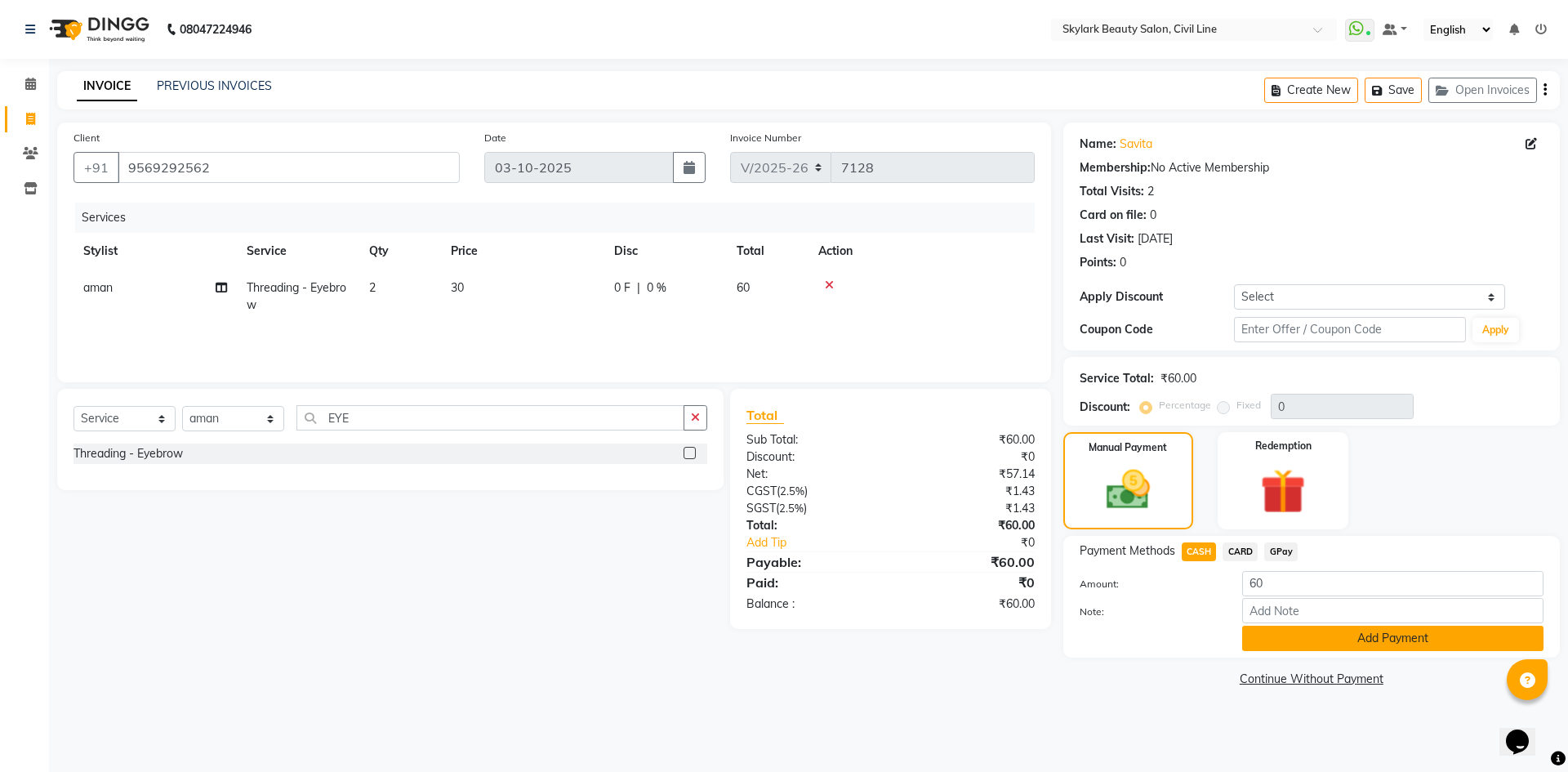
click at [1283, 626] on button "Add Payment" at bounding box center [1392, 638] width 302 height 25
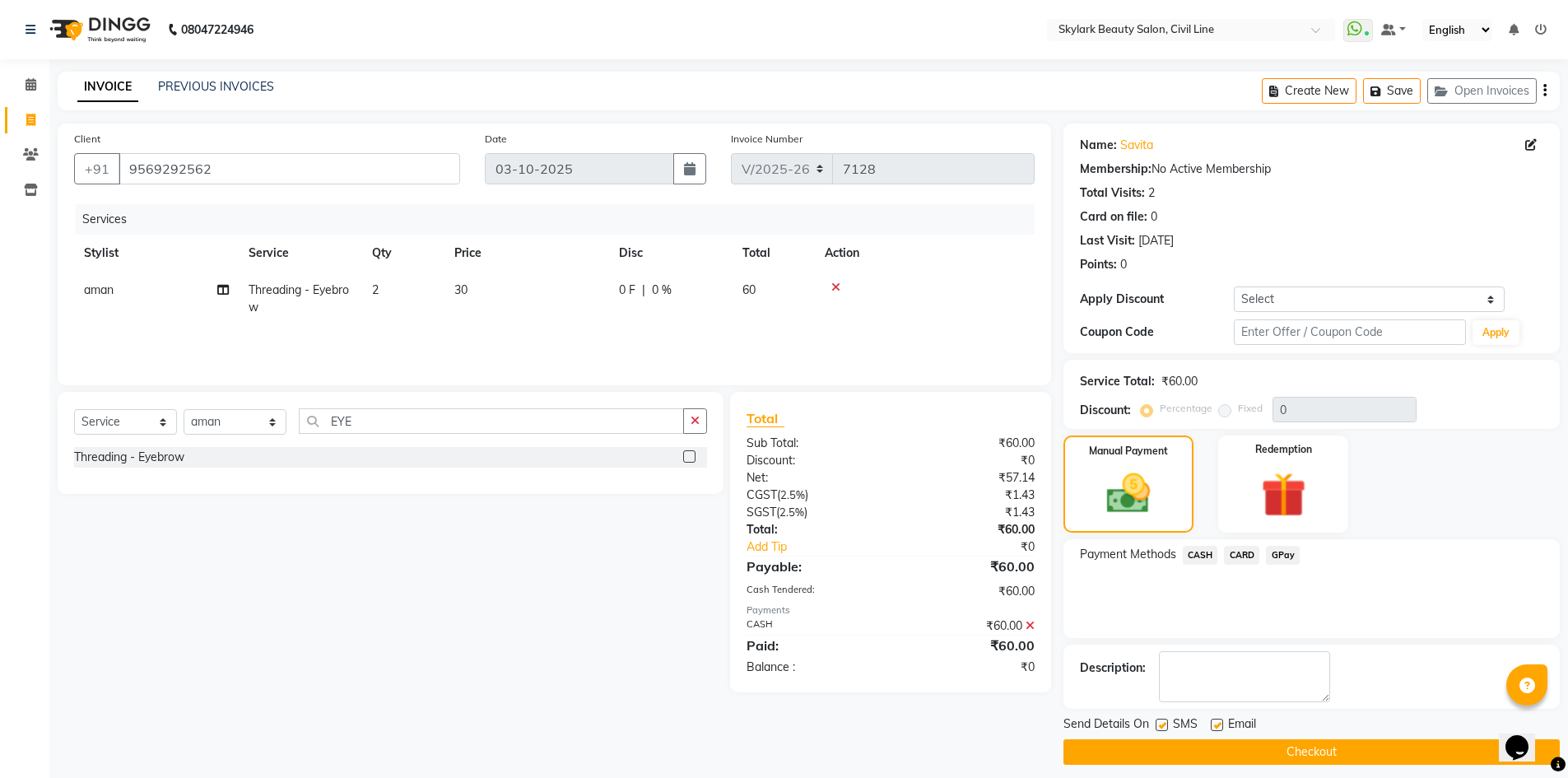
click at [1295, 743] on button "Checkout" at bounding box center [1311, 752] width 496 height 26
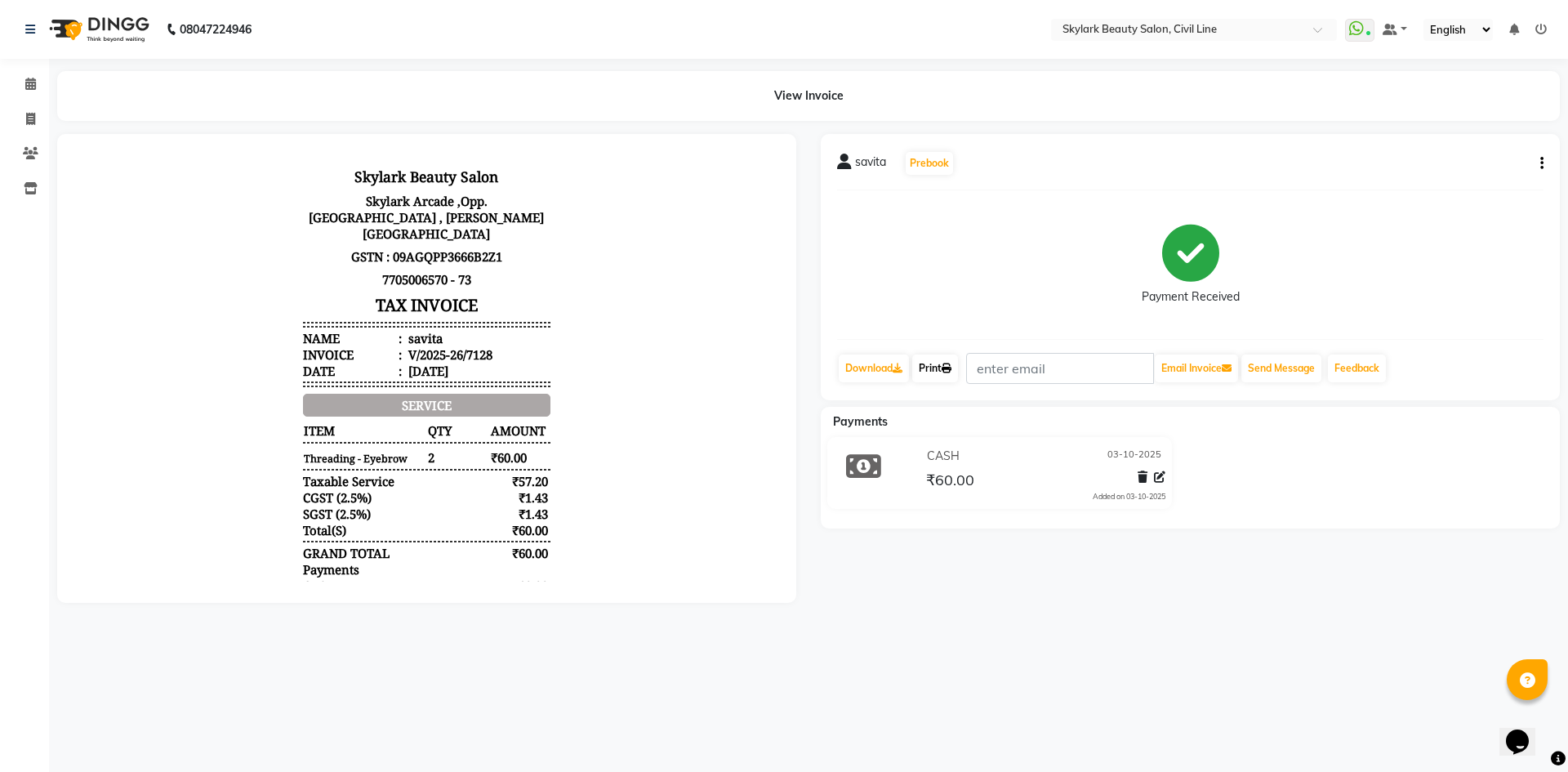
click at [921, 366] on link "Print" at bounding box center [935, 368] width 46 height 28
click at [33, 84] on icon at bounding box center [30, 83] width 11 height 12
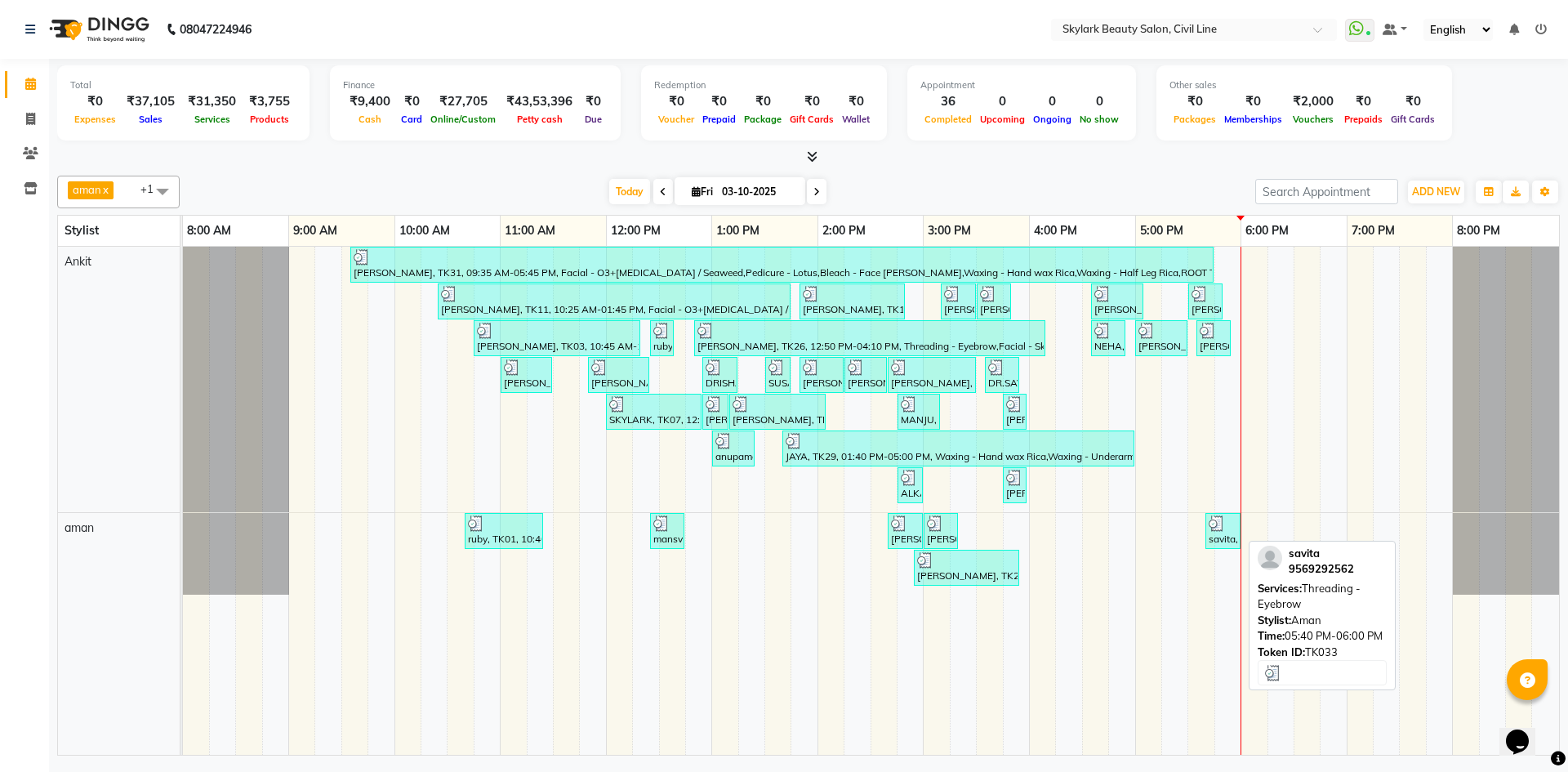
click at [1220, 529] on img at bounding box center [1216, 523] width 16 height 16
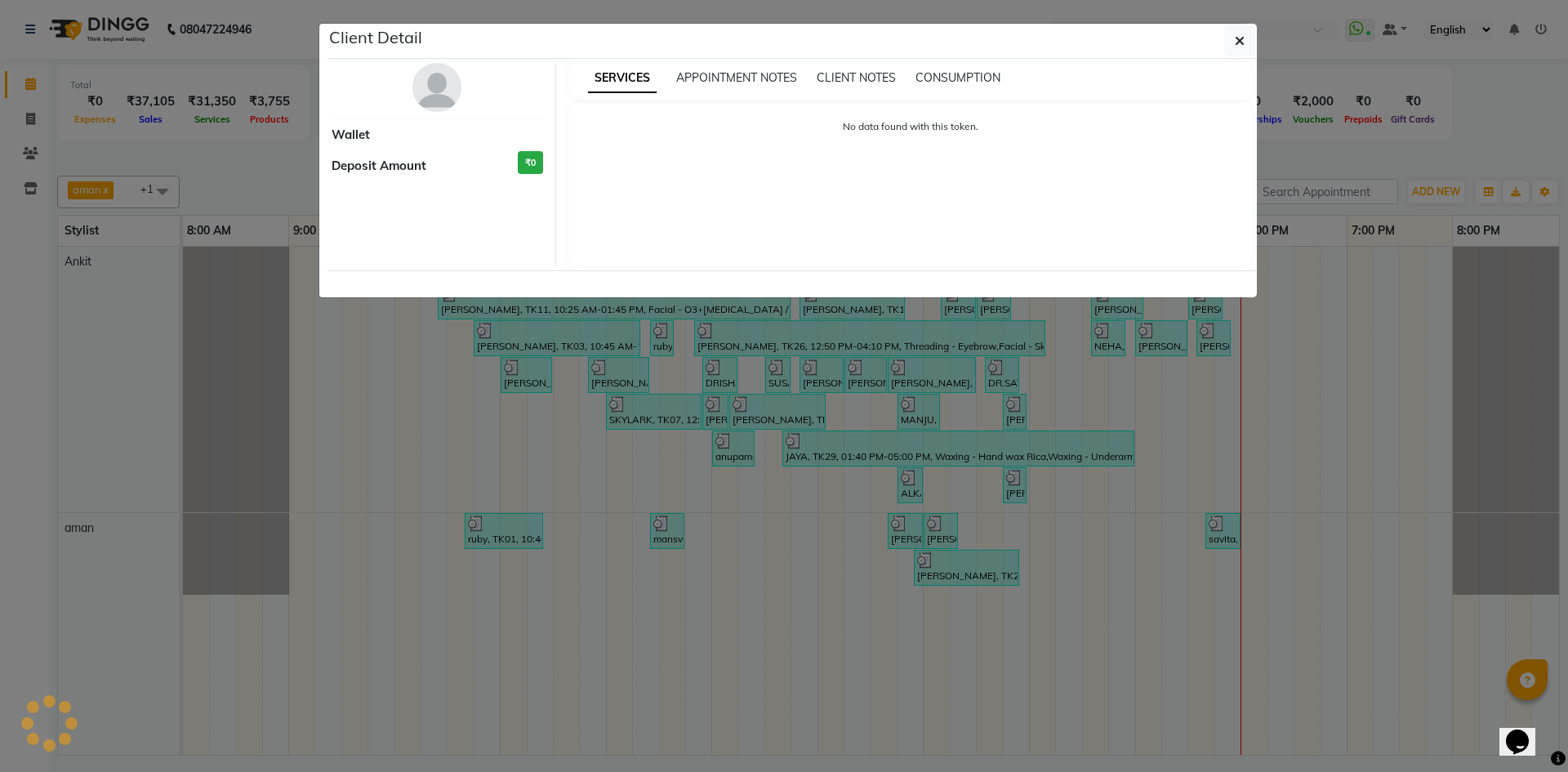
select select "3"
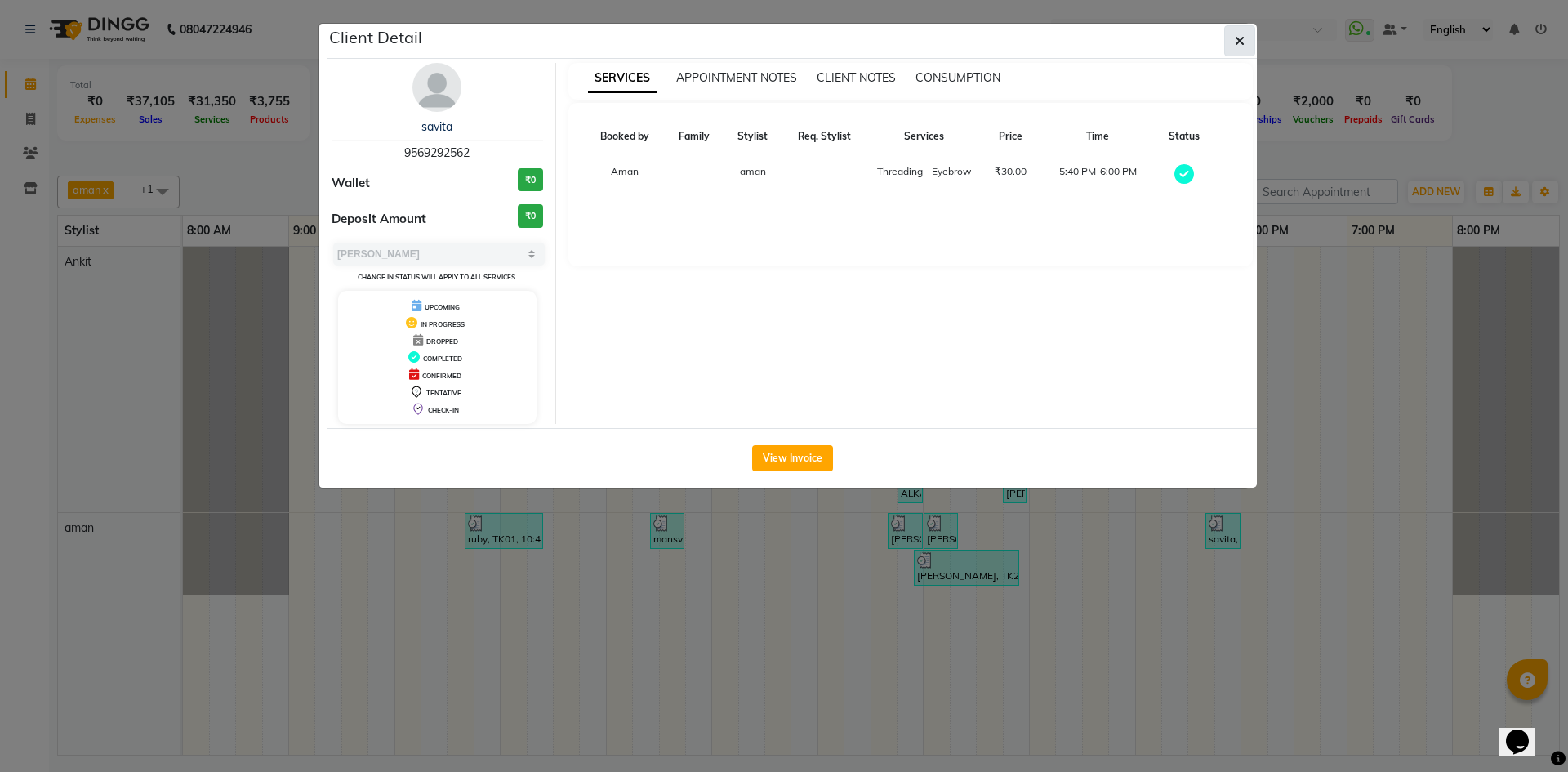
click at [1243, 31] on button "button" at bounding box center [1239, 41] width 31 height 31
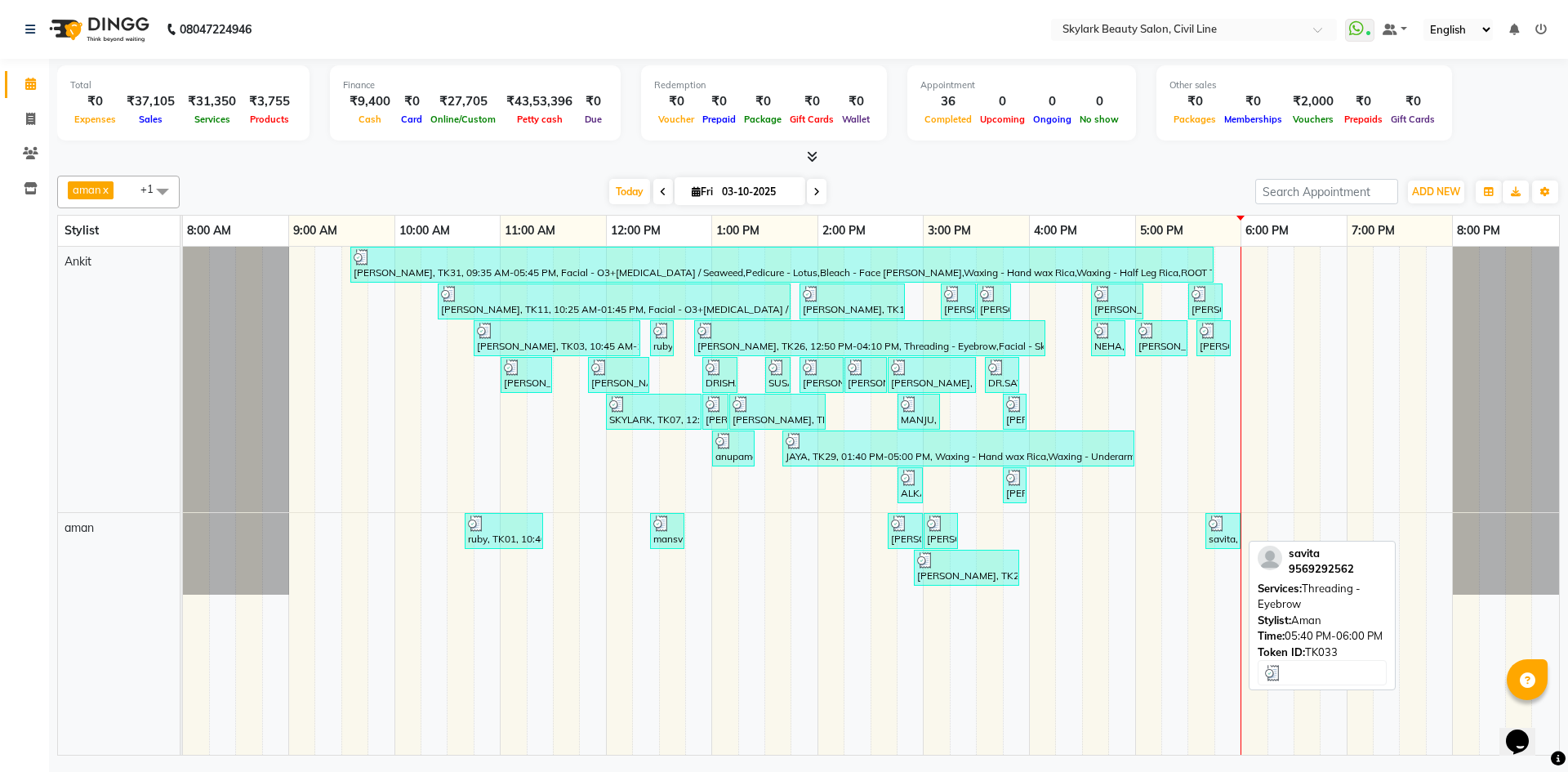
click at [1234, 536] on div "savita, TK33, 05:40 PM-06:00 PM, Threading - Eyebrow" at bounding box center [1222, 531] width 32 height 31
select select "3"
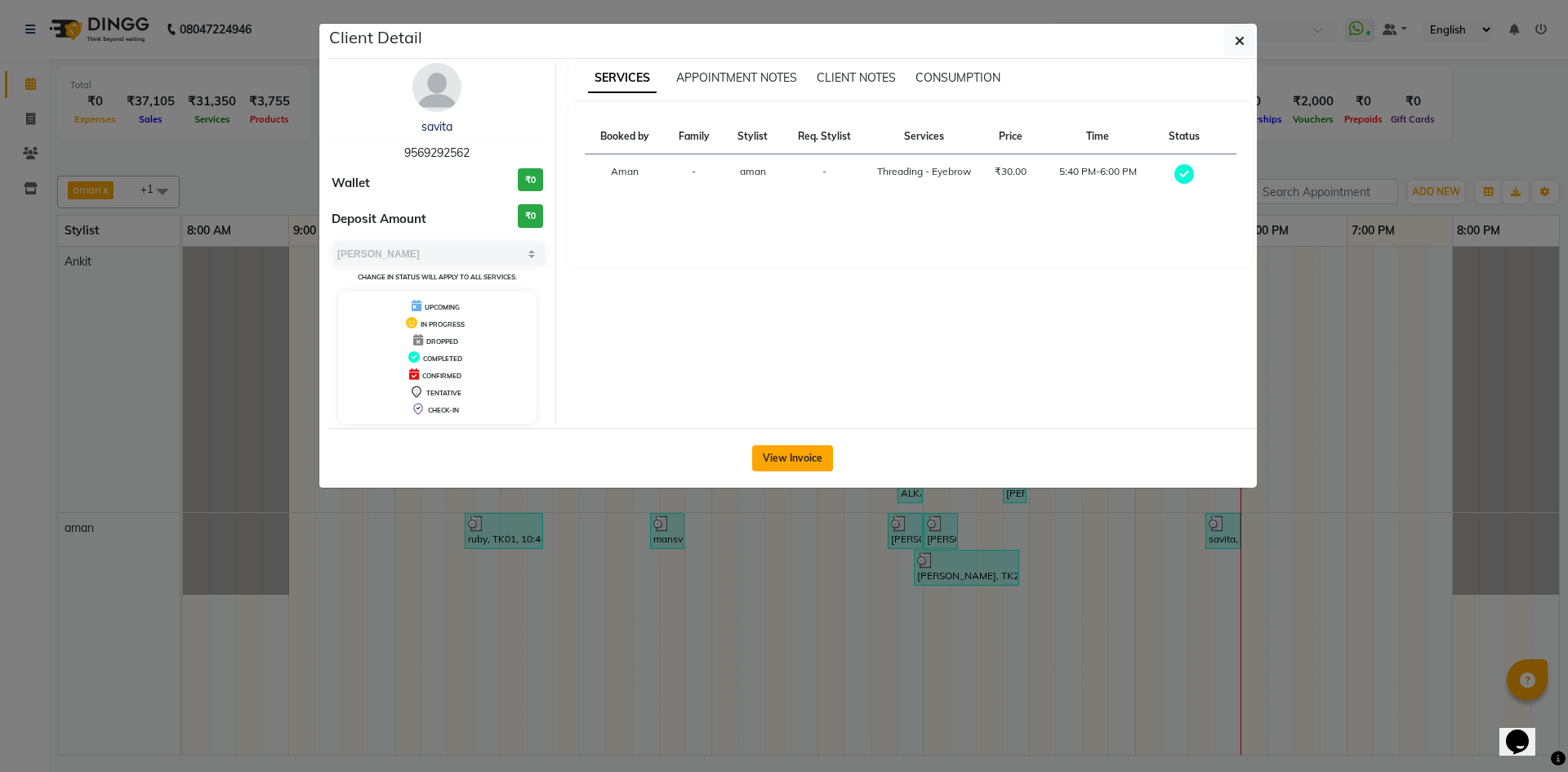
click at [800, 457] on button "View Invoice" at bounding box center [792, 458] width 81 height 26
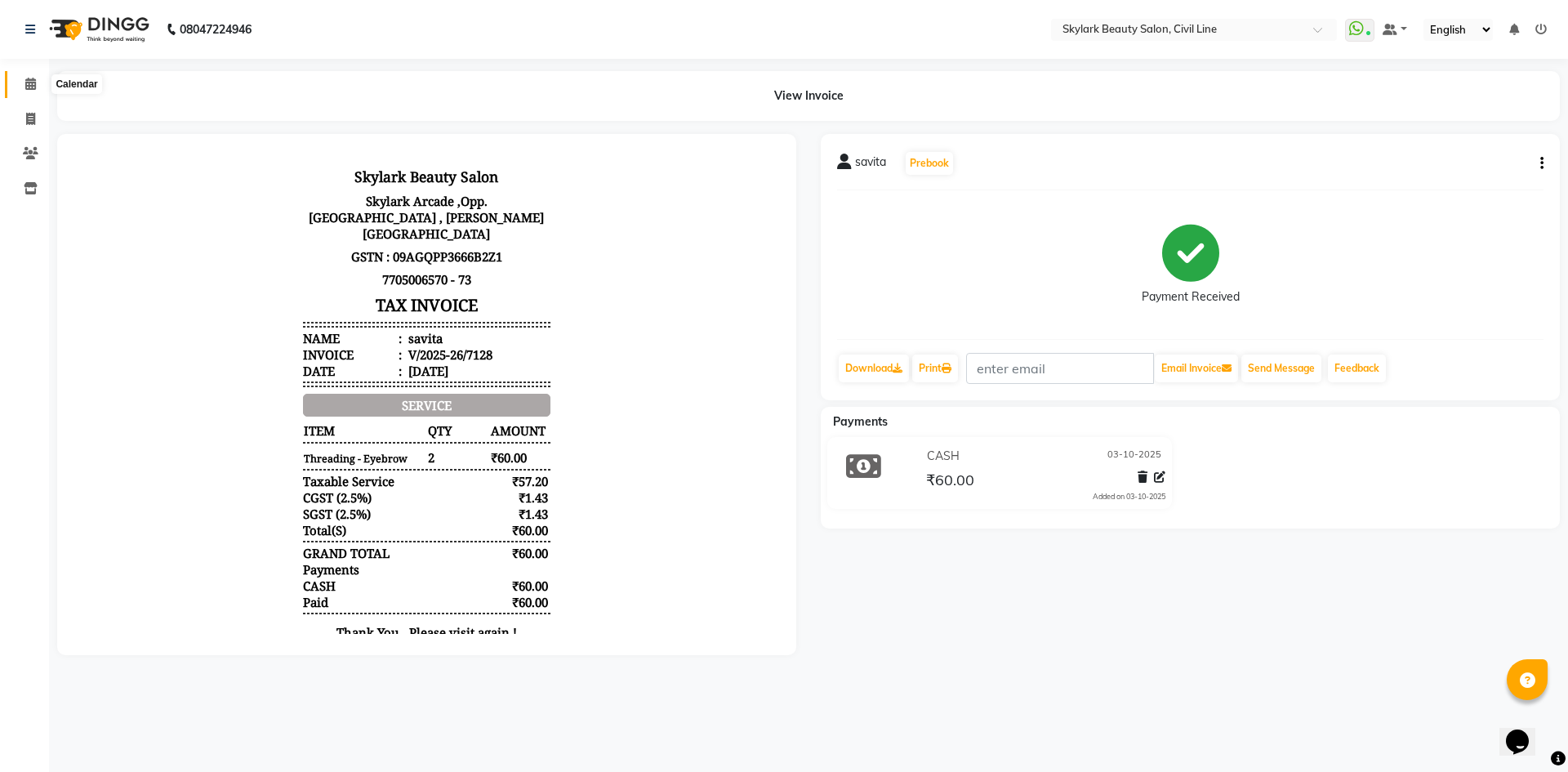
click at [32, 88] on icon at bounding box center [30, 83] width 11 height 12
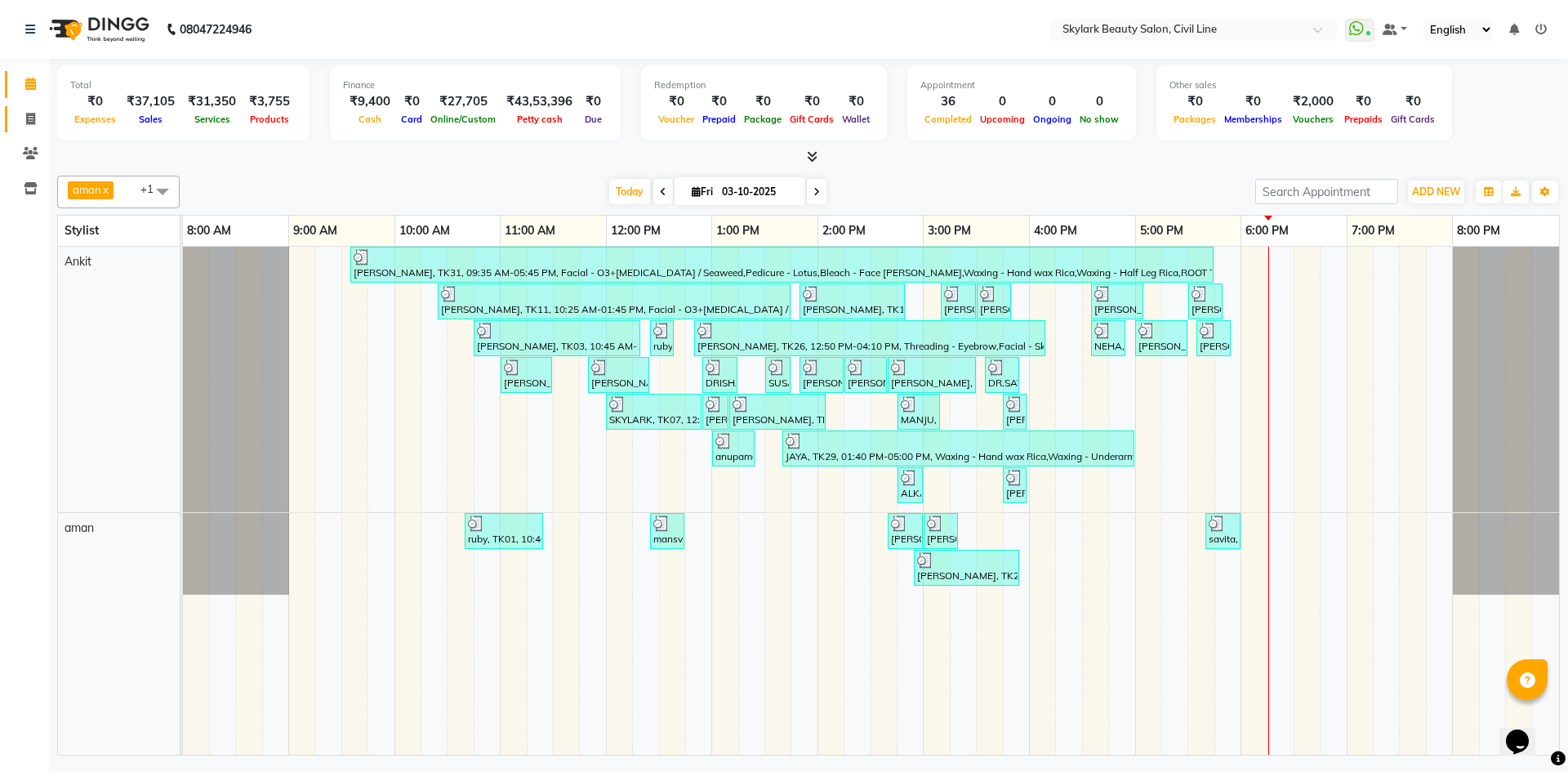
click at [29, 128] on link "Invoice" at bounding box center [25, 119] width 39 height 27
select select "service"
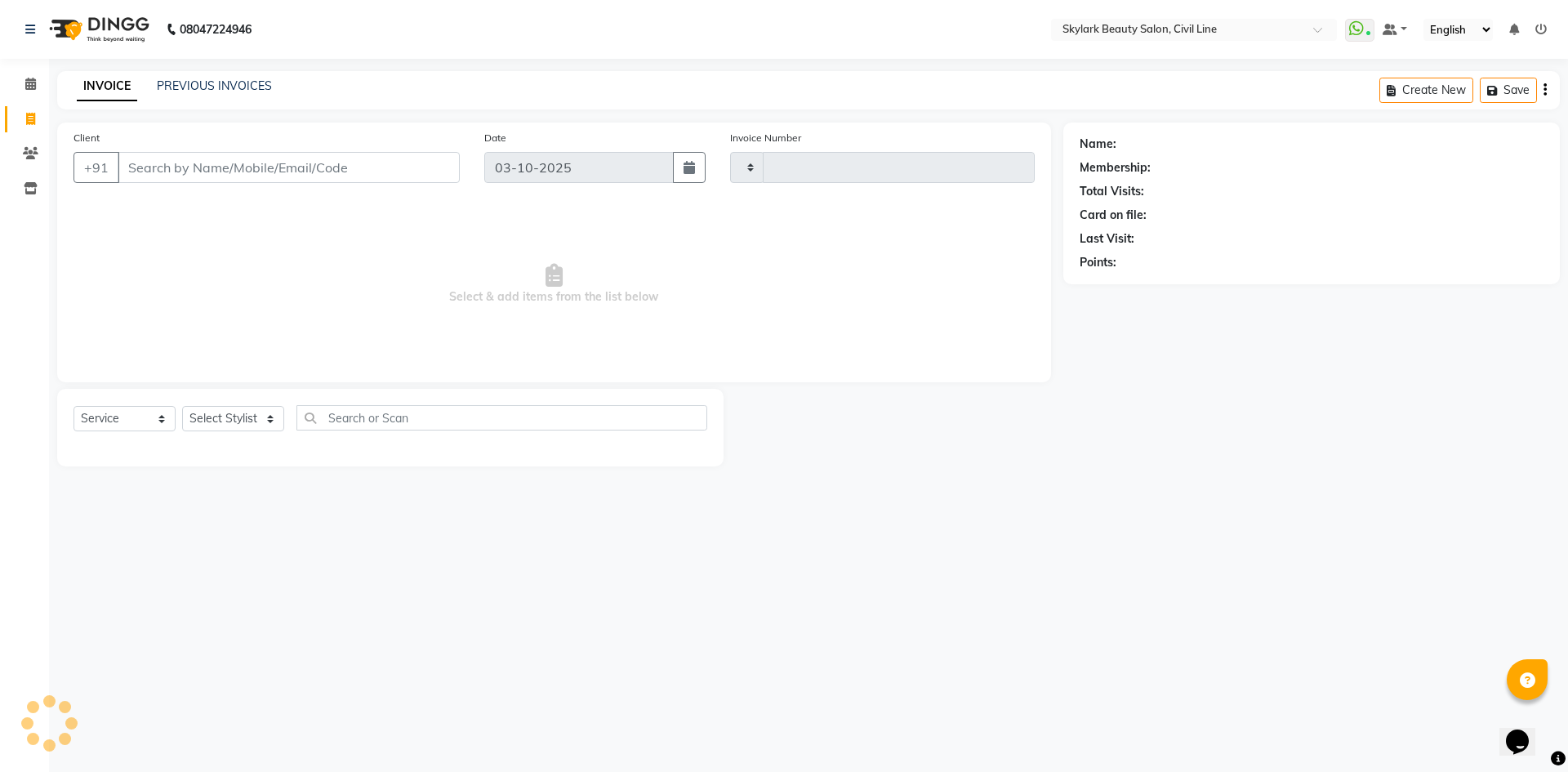
type input "7132"
select select "4588"
drag, startPoint x: 151, startPoint y: 122, endPoint x: 168, endPoint y: 105, distance: 24.0
click at [153, 119] on main "INVOICE PREVIOUS INVOICES Create New Save Open Invoices Client +91 Date 03-10-2…" at bounding box center [809, 281] width 1519 height 420
click at [180, 97] on div "INVOICE PREVIOUS INVOICES Create New Save Open Invoices" at bounding box center [809, 90] width 1503 height 38
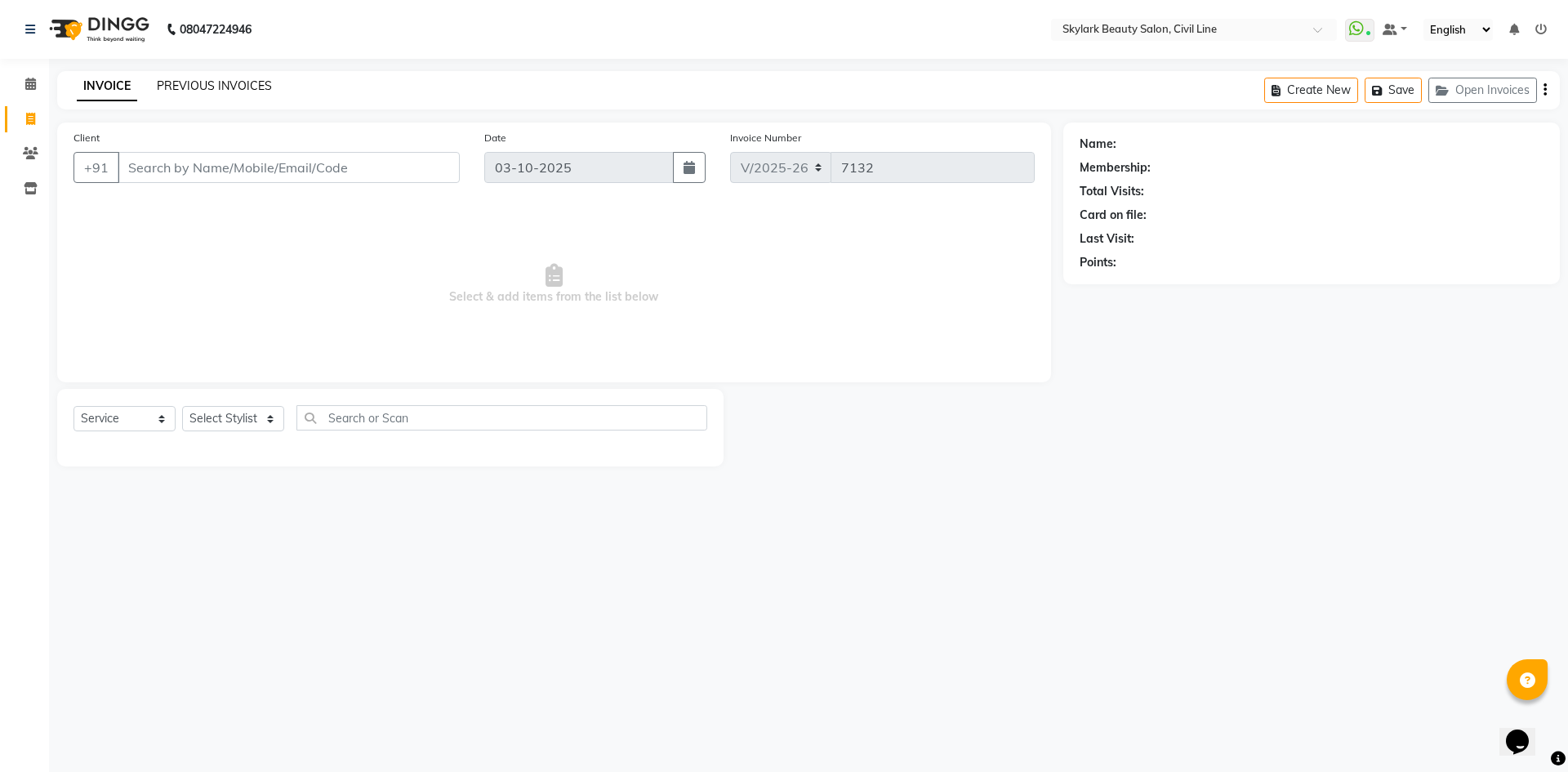
click at [192, 84] on link "PREVIOUS INVOICES" at bounding box center [214, 86] width 115 height 15
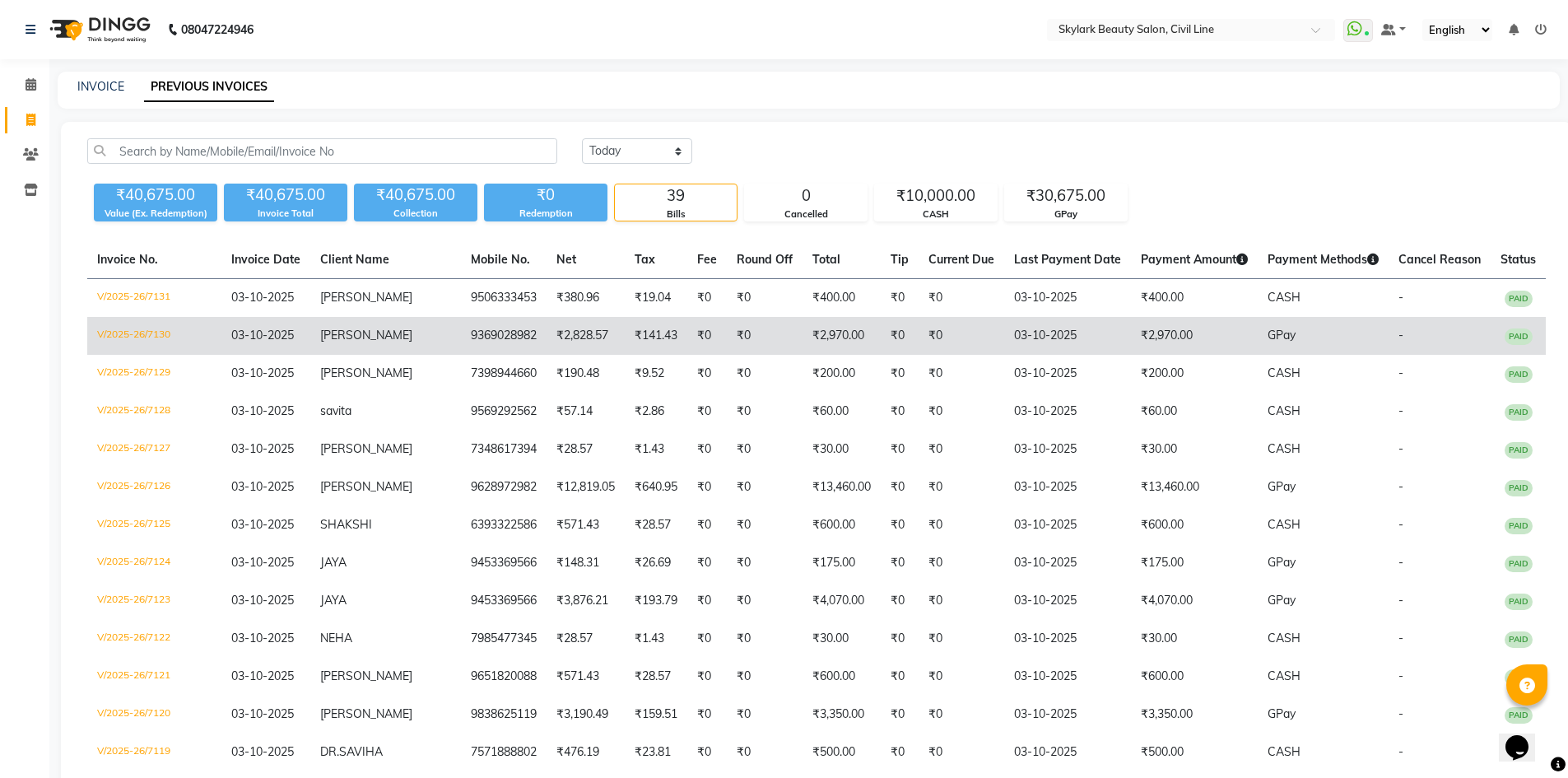
click at [569, 343] on td "₹2,828.57" at bounding box center [585, 336] width 78 height 38
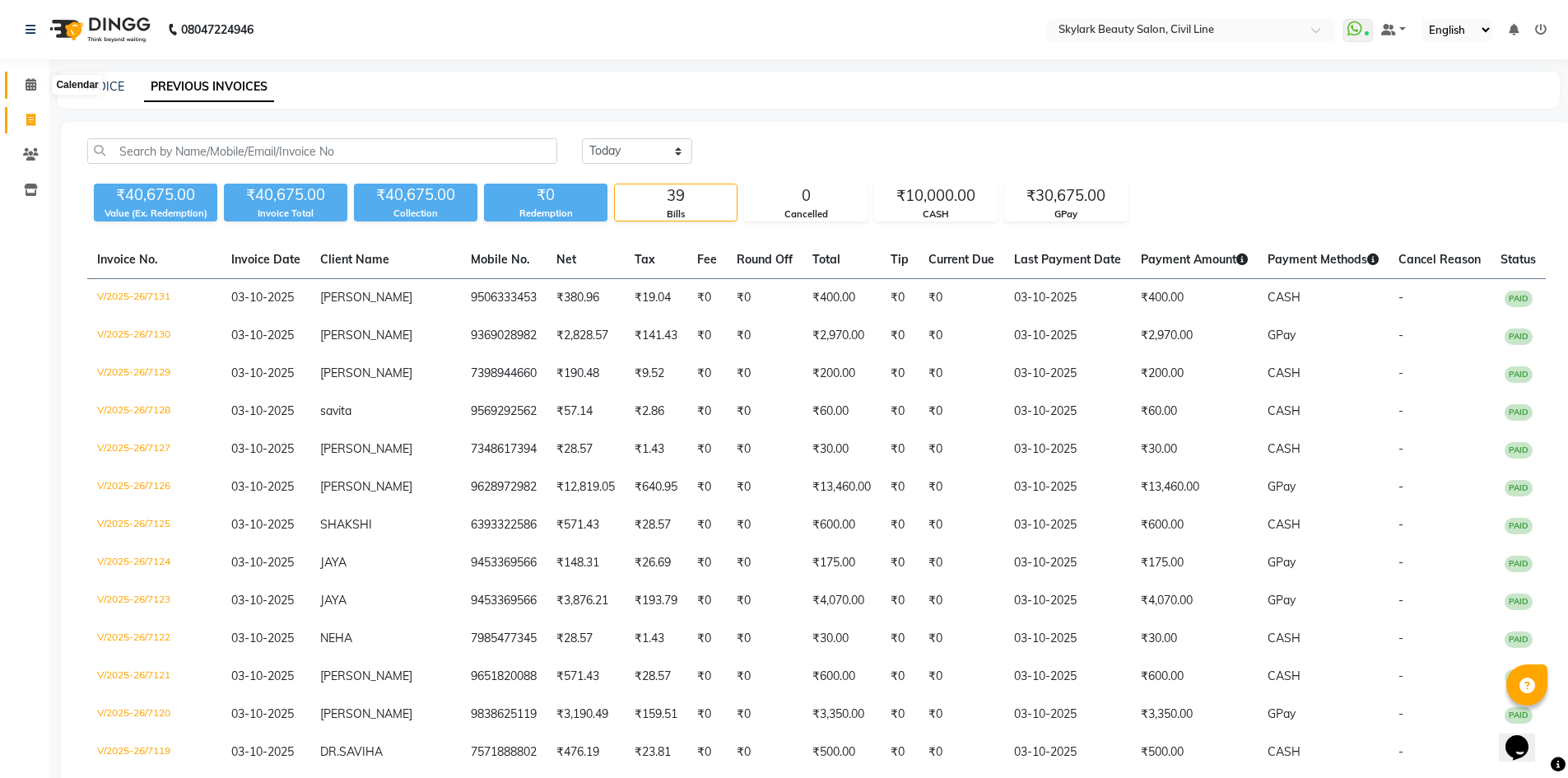
click at [31, 83] on icon at bounding box center [30, 84] width 11 height 12
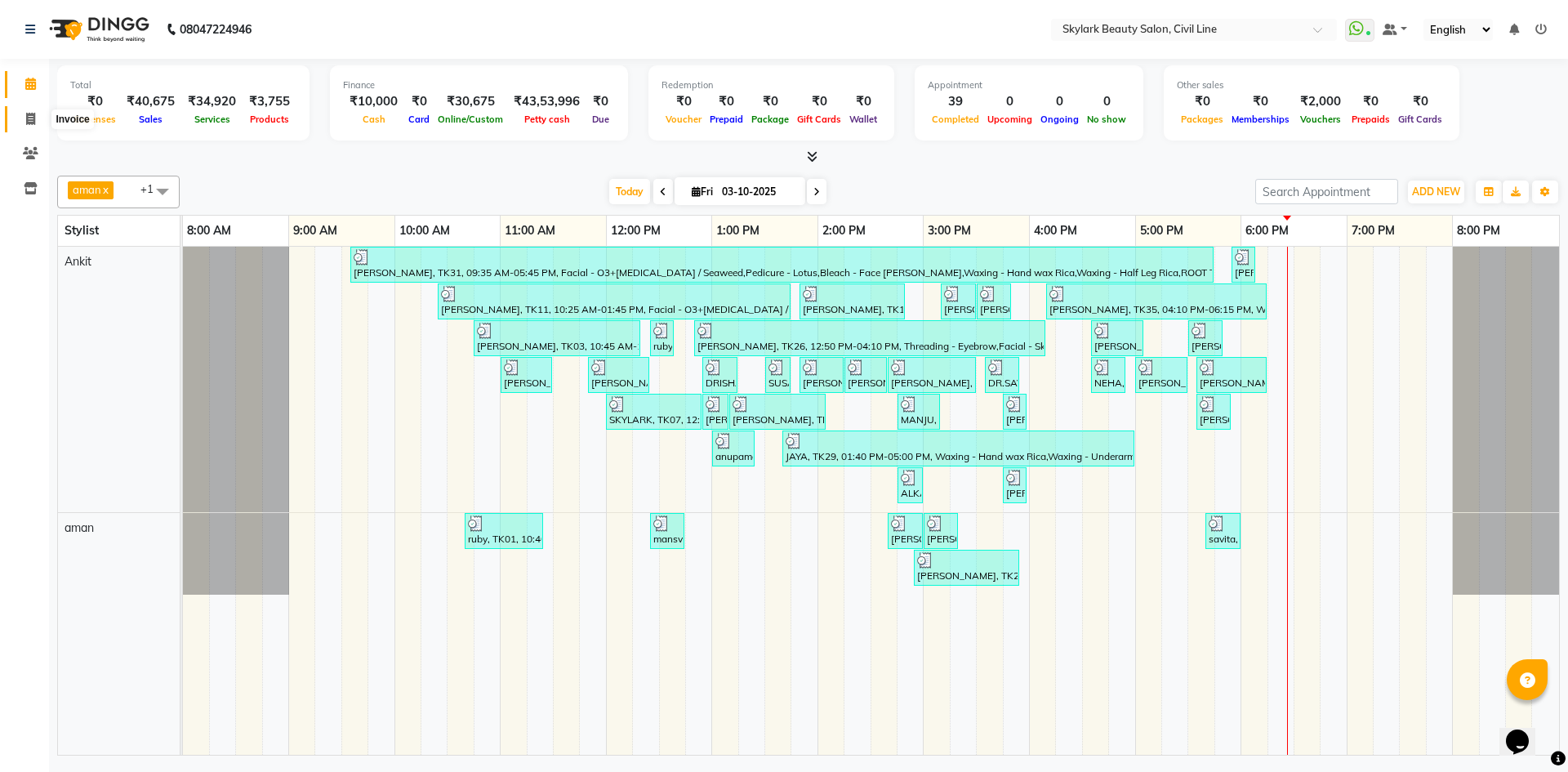
drag, startPoint x: 28, startPoint y: 114, endPoint x: 20, endPoint y: 119, distance: 9.4
click at [26, 114] on icon at bounding box center [30, 119] width 9 height 12
select select "service"
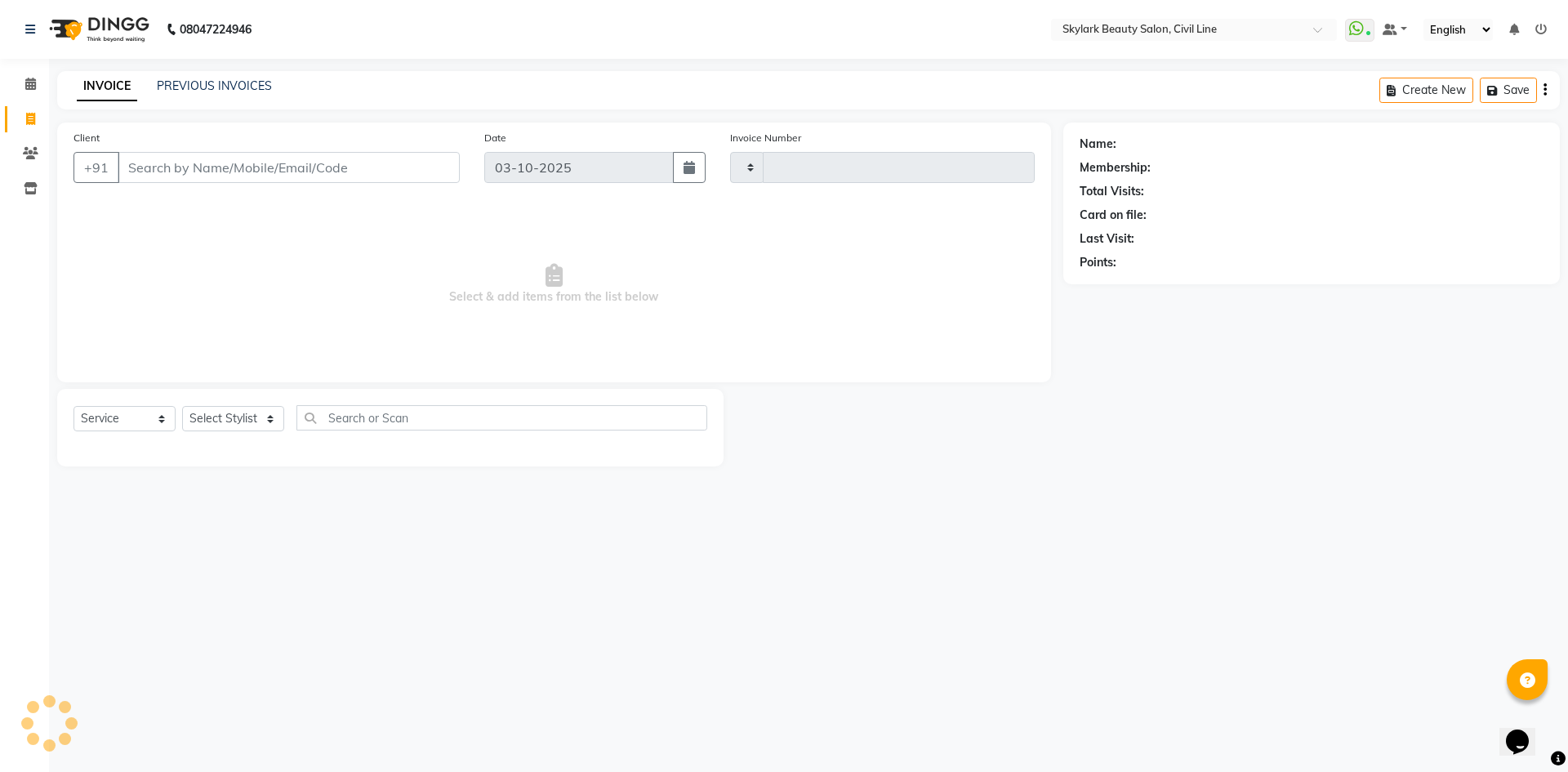
type input "7133"
select select "4588"
click at [258, 423] on select "Select Stylist aman Ankit GAGAN WAHLA GURWINDER SINGH WASU" at bounding box center [233, 418] width 102 height 25
select select "85071"
click at [182, 406] on select "Select Stylist aman Ankit GAGAN WAHLA GURWINDER SINGH WASU" at bounding box center [233, 418] width 102 height 25
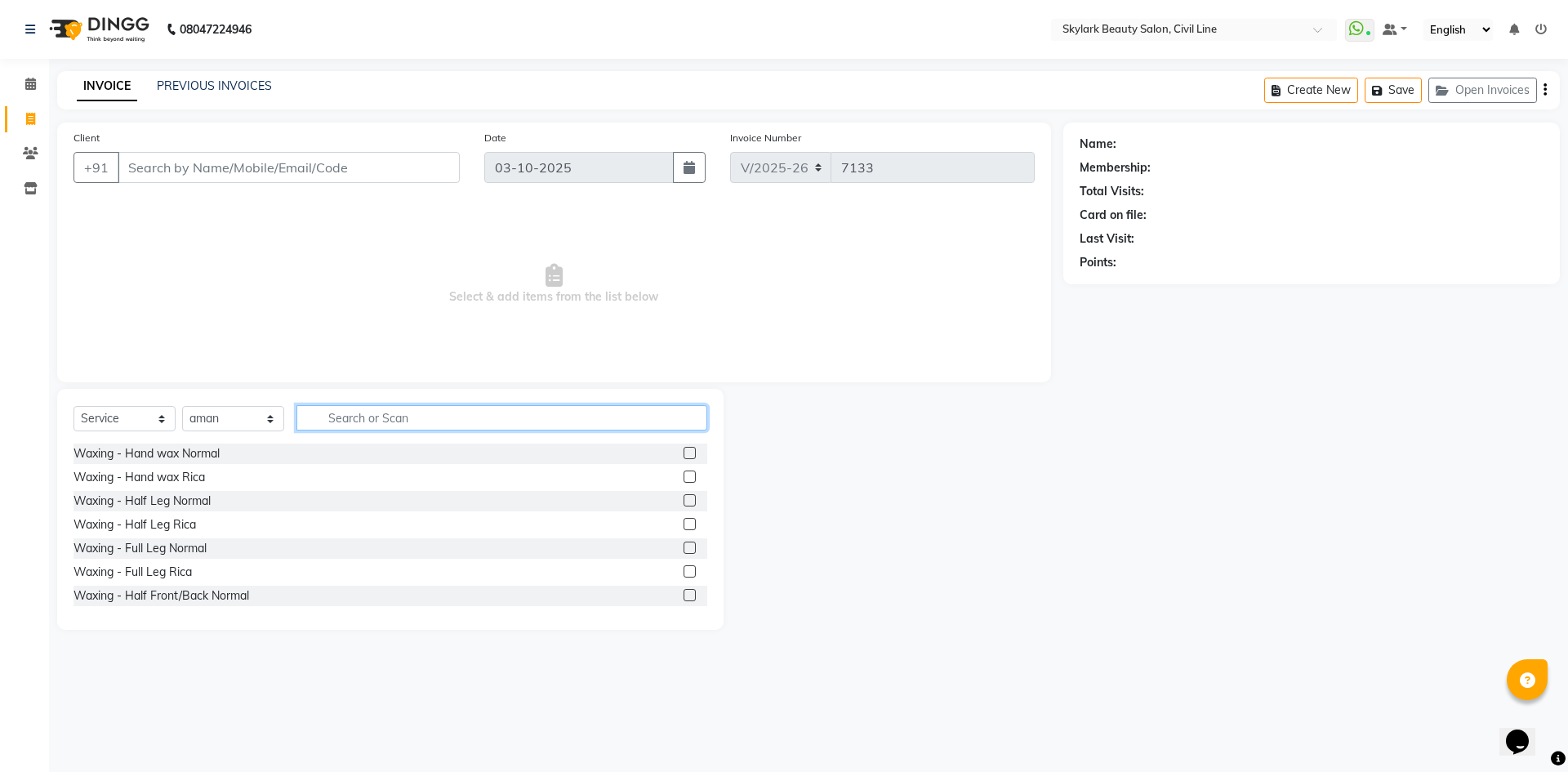
click at [391, 415] on input "text" at bounding box center [502, 417] width 410 height 25
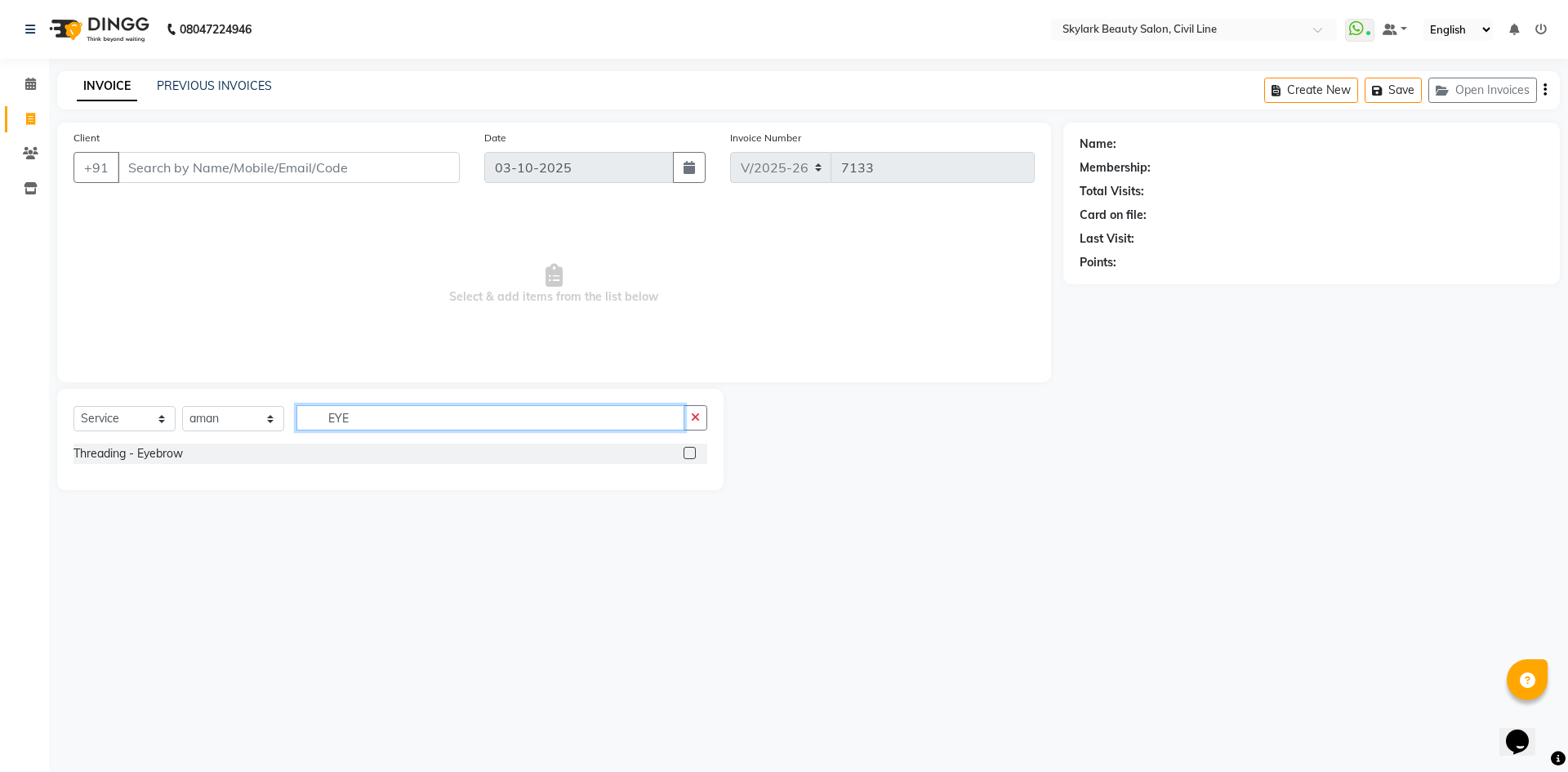
type input "EYE"
click at [692, 455] on label at bounding box center [689, 452] width 12 height 12
click at [692, 455] on input "checkbox" at bounding box center [688, 453] width 11 height 11
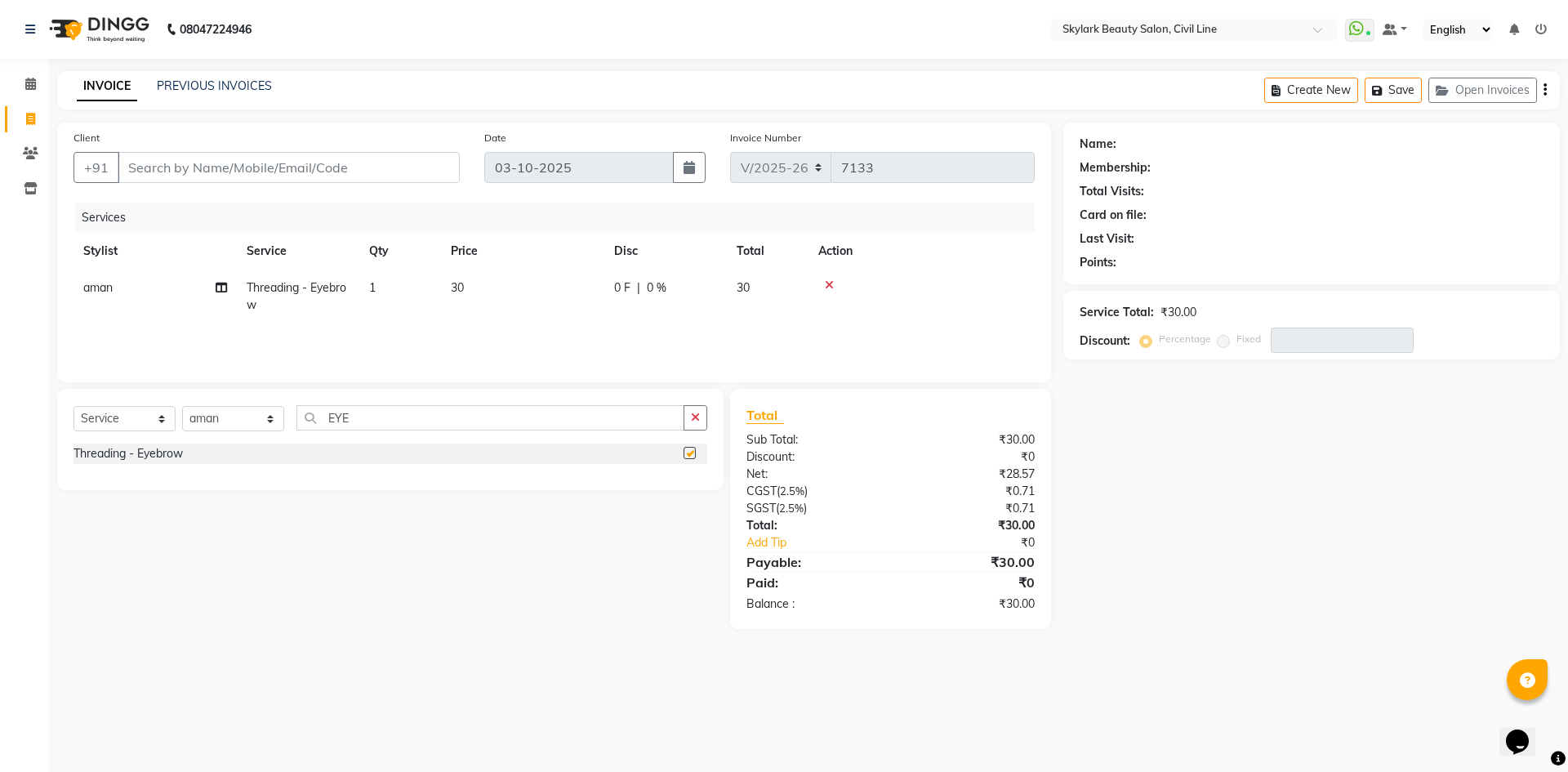
checkbox input "false"
click at [656, 420] on input "EYE" at bounding box center [491, 417] width 388 height 25
type input "E"
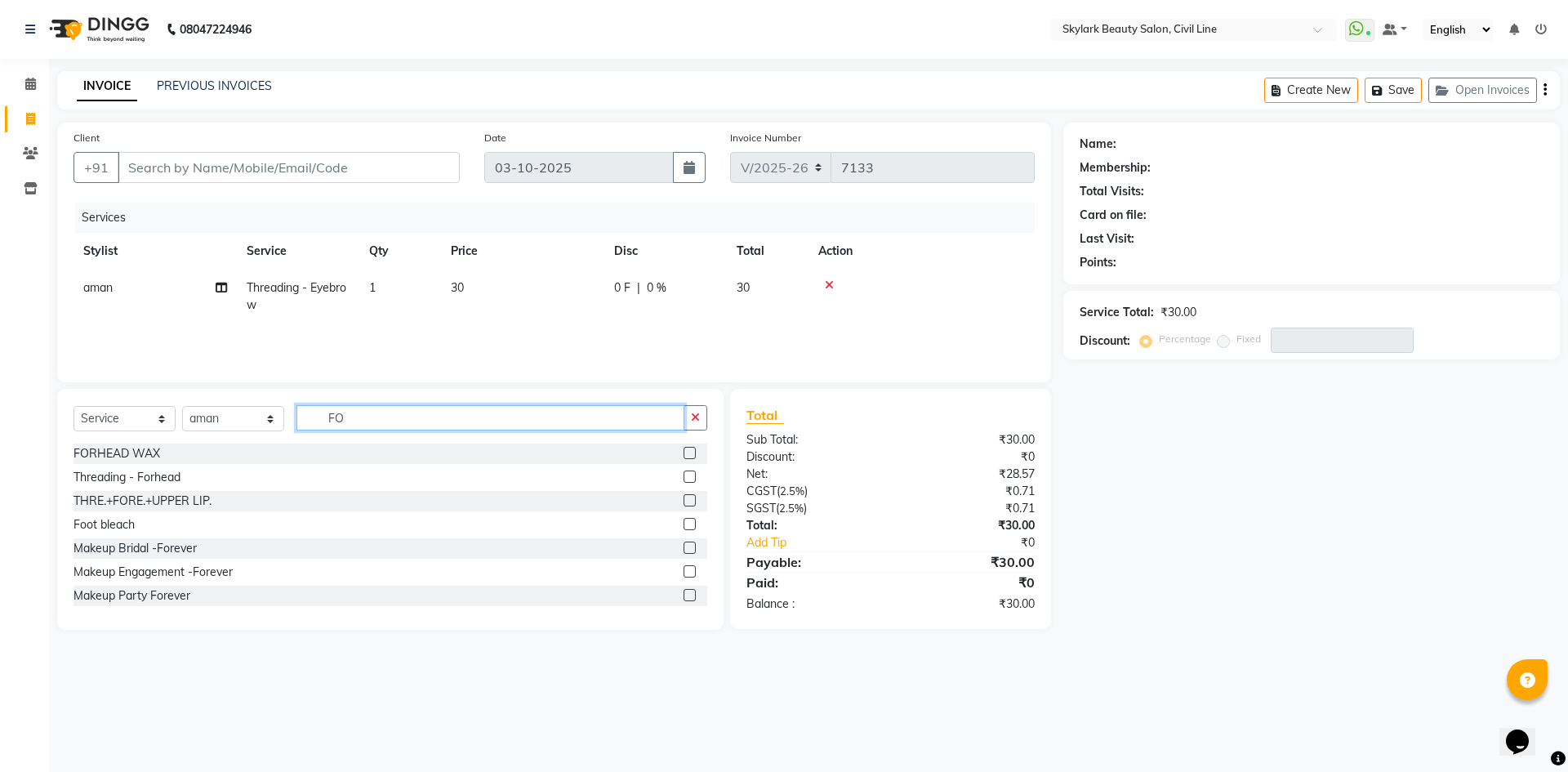
type input "FO"
click at [683, 478] on label at bounding box center [689, 476] width 12 height 12
click at [683, 478] on input "checkbox" at bounding box center [688, 477] width 11 height 11
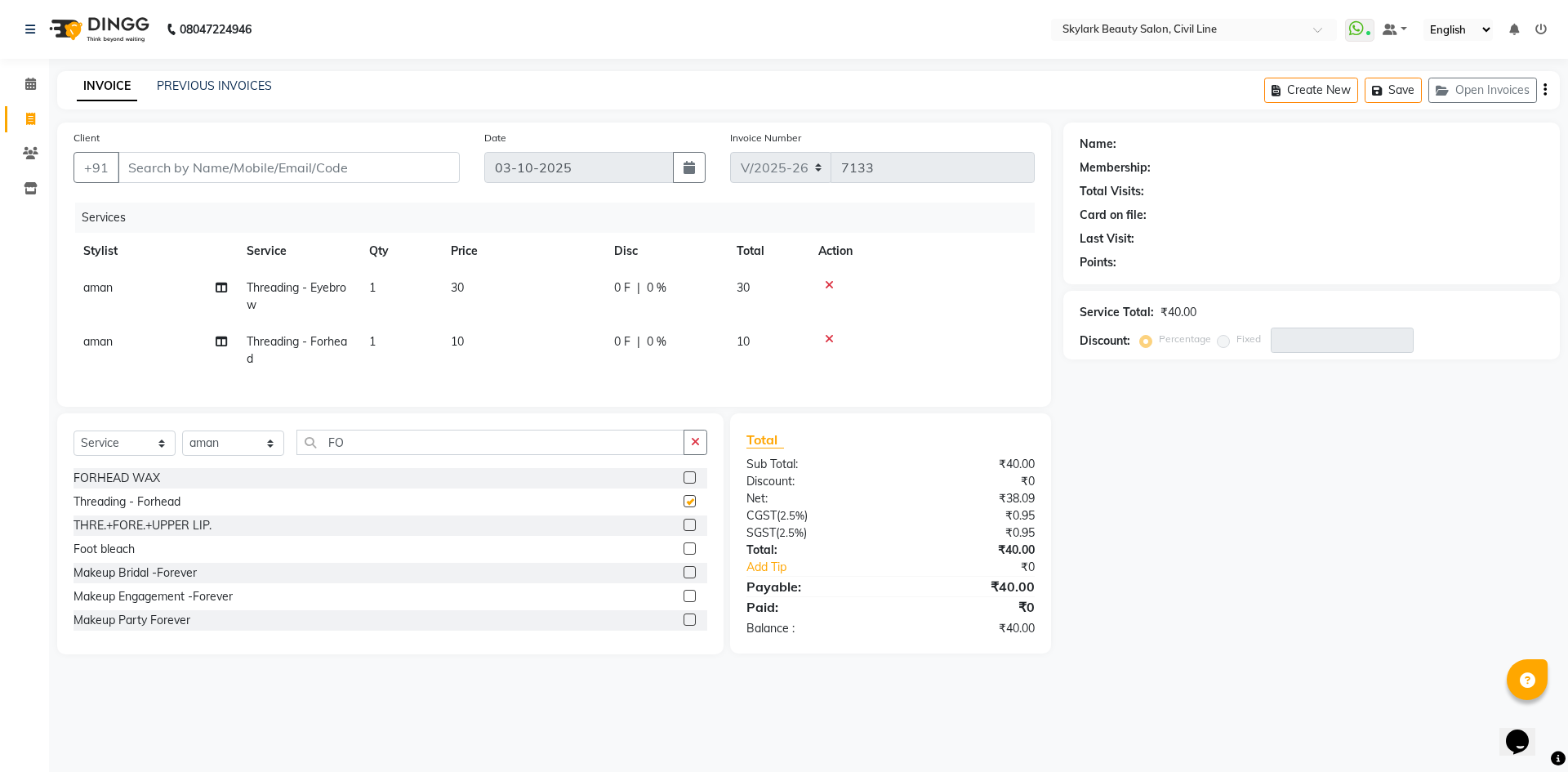
checkbox input "false"
click at [336, 150] on div "Client +91" at bounding box center [267, 163] width 410 height 67
click at [338, 165] on input "Client" at bounding box center [289, 168] width 343 height 31
type input "7"
type input "0"
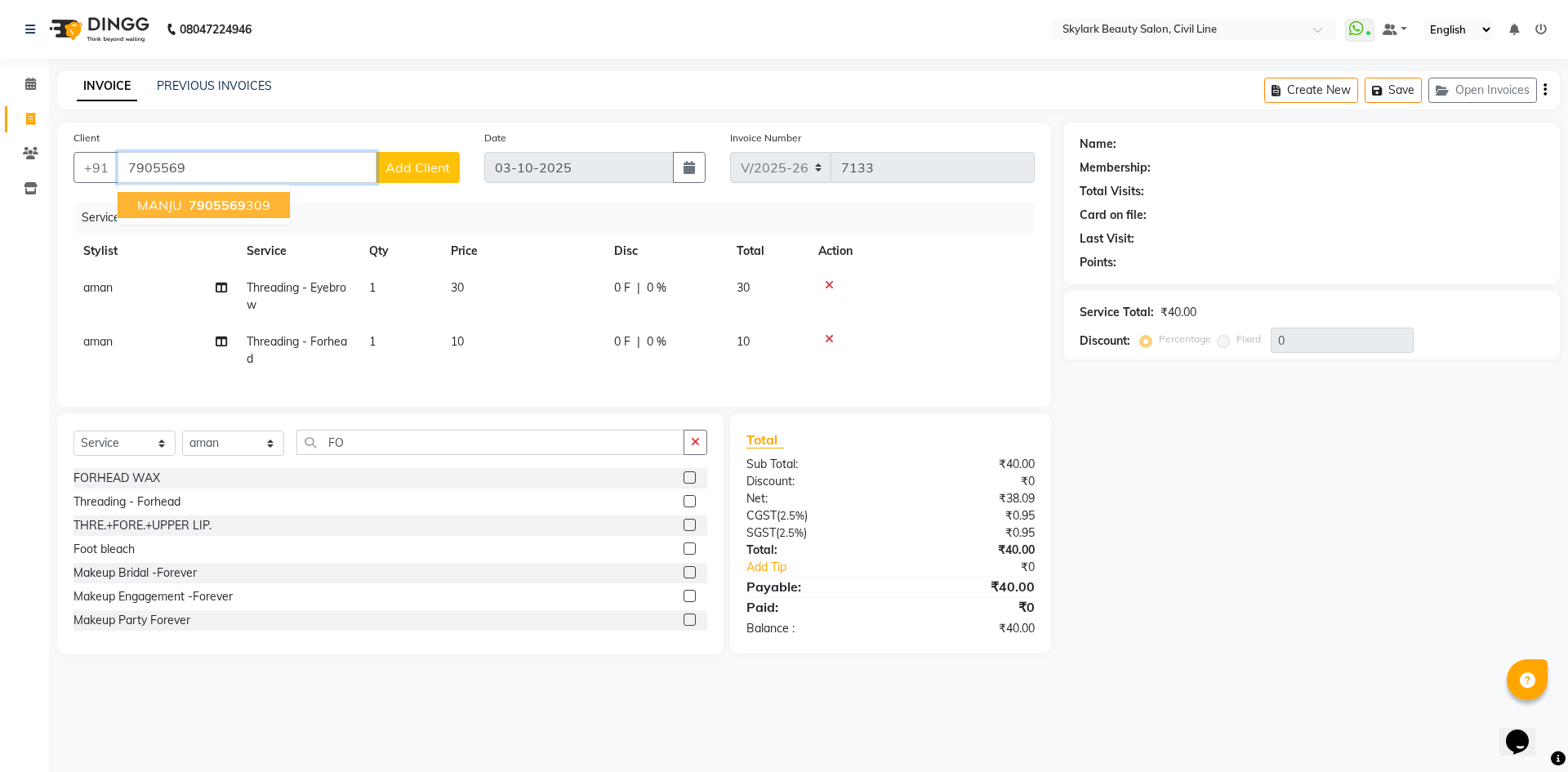
click at [251, 195] on button "MANJU 7905569 309" at bounding box center [204, 205] width 172 height 26
type input "7905569309"
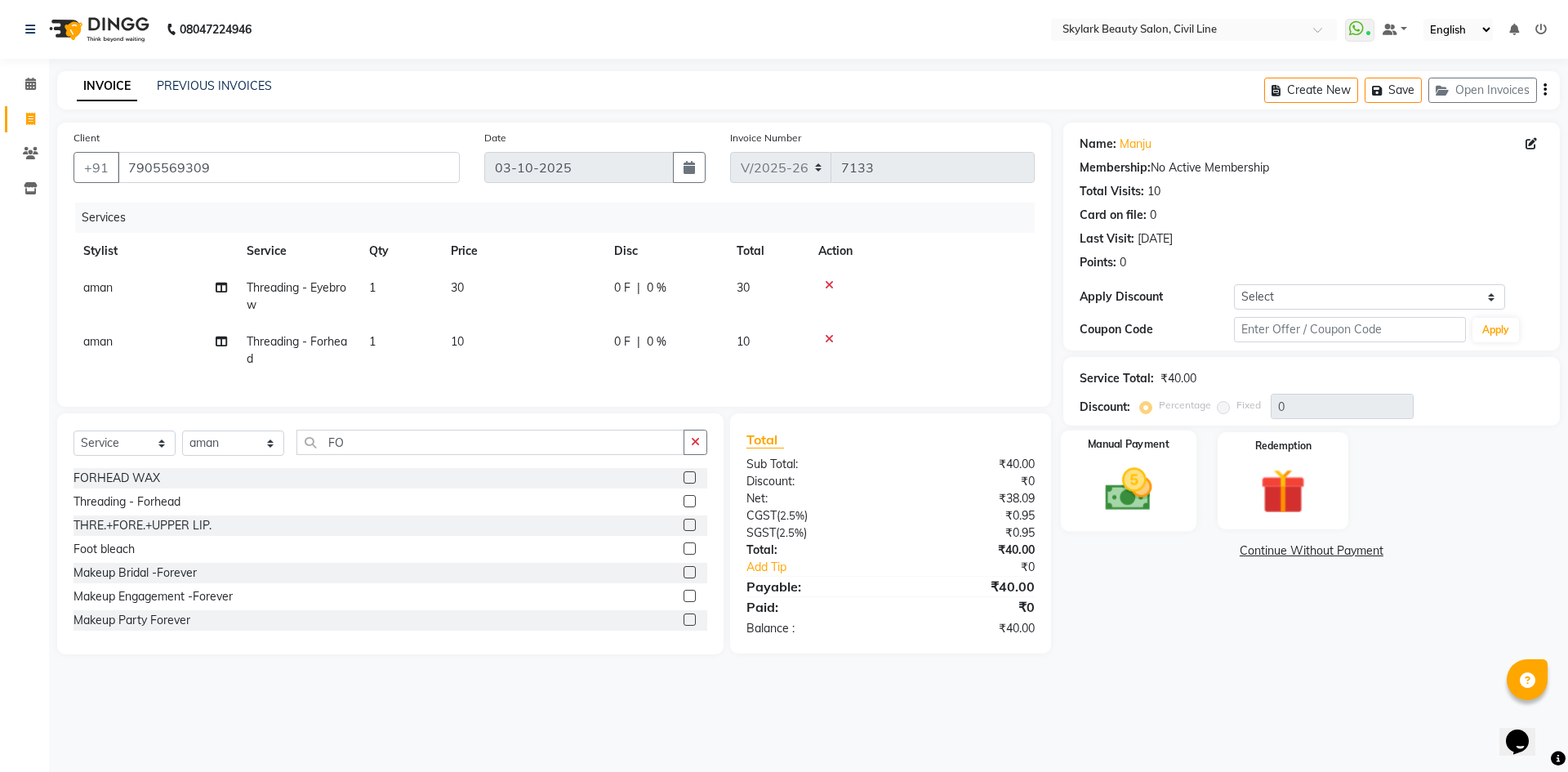
click at [1134, 483] on img at bounding box center [1127, 489] width 76 height 54
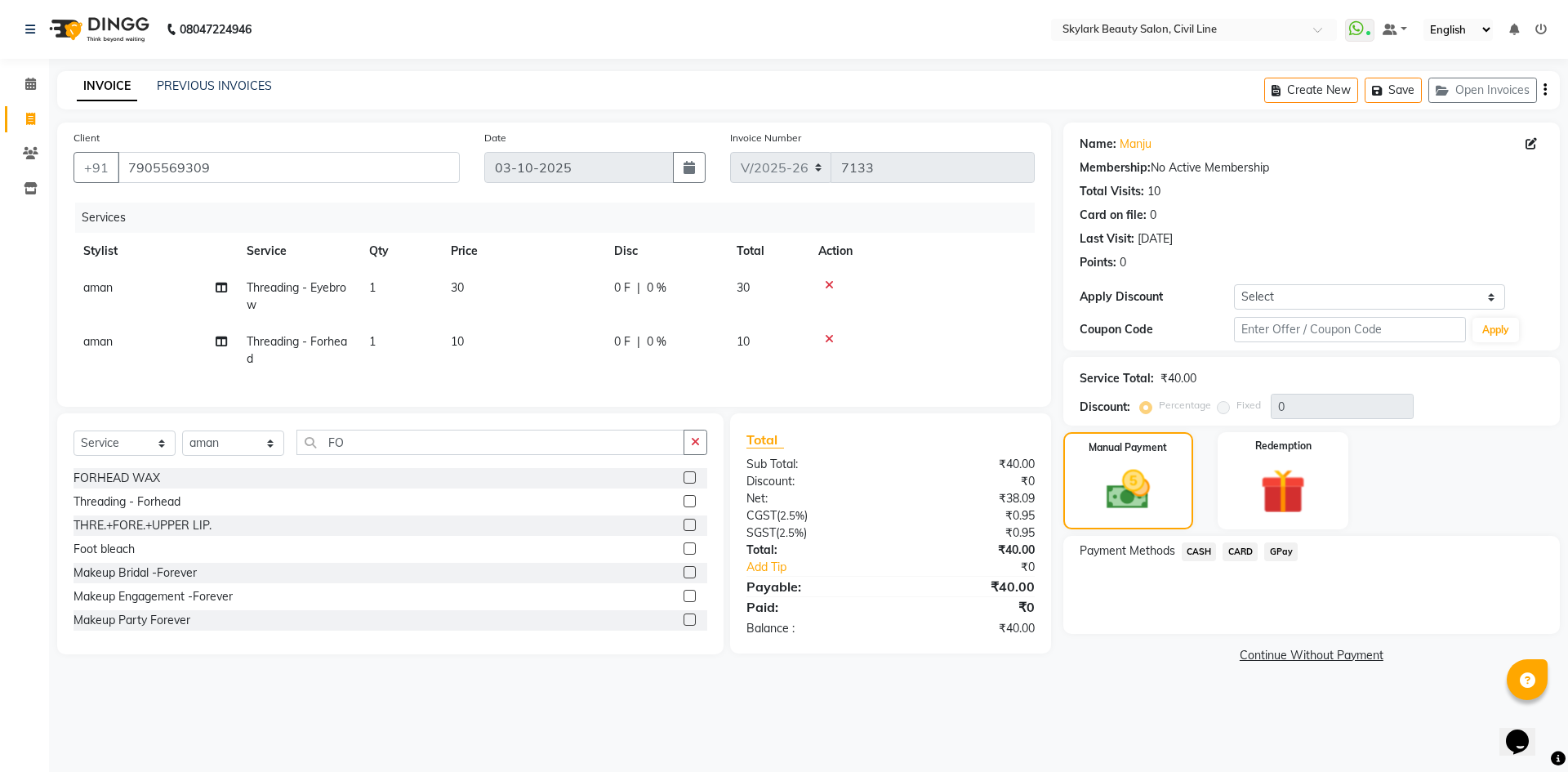
click at [1197, 550] on span "CASH" at bounding box center [1198, 551] width 35 height 19
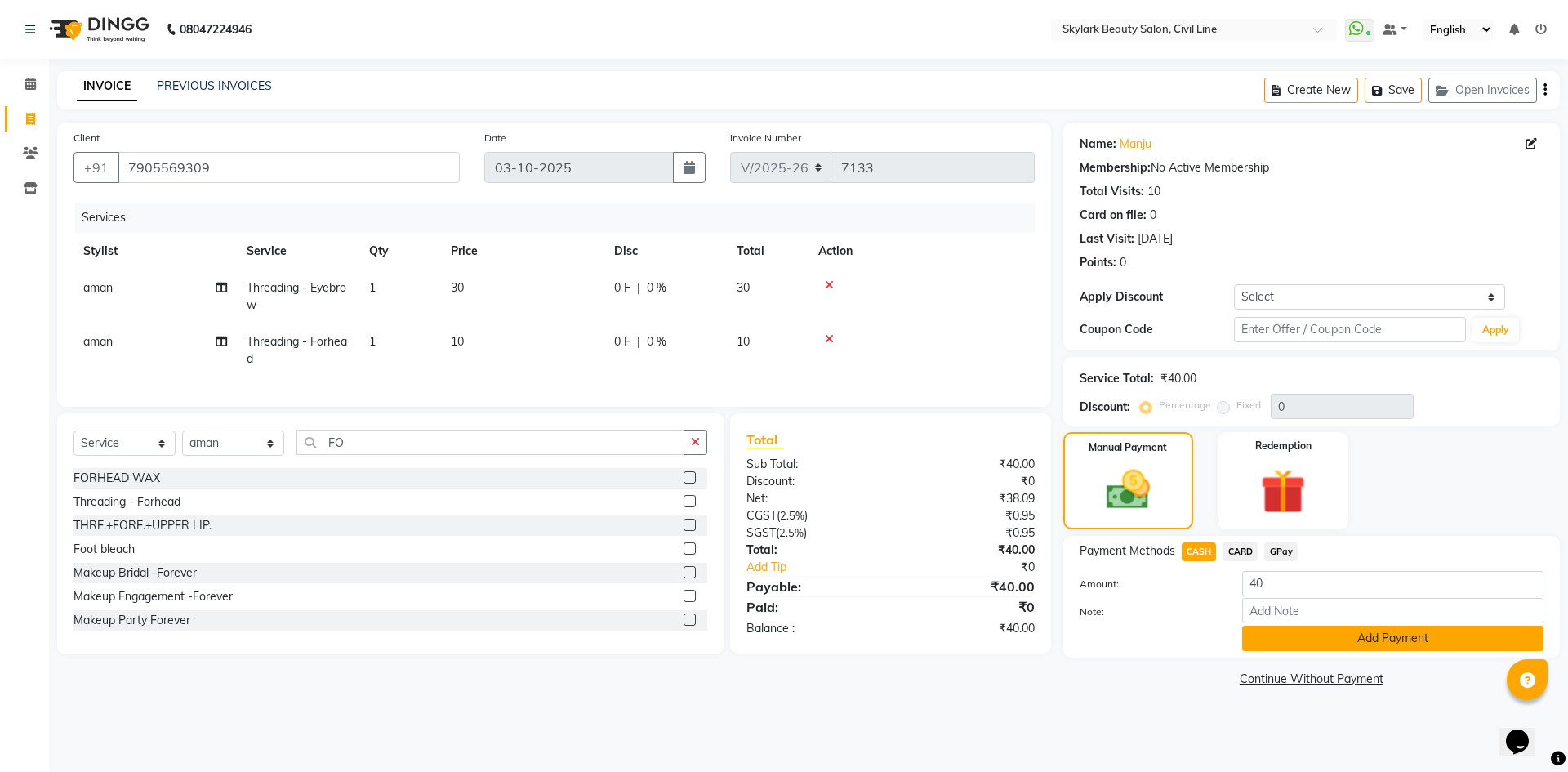
click at [1285, 642] on button "Add Payment" at bounding box center [1392, 638] width 302 height 25
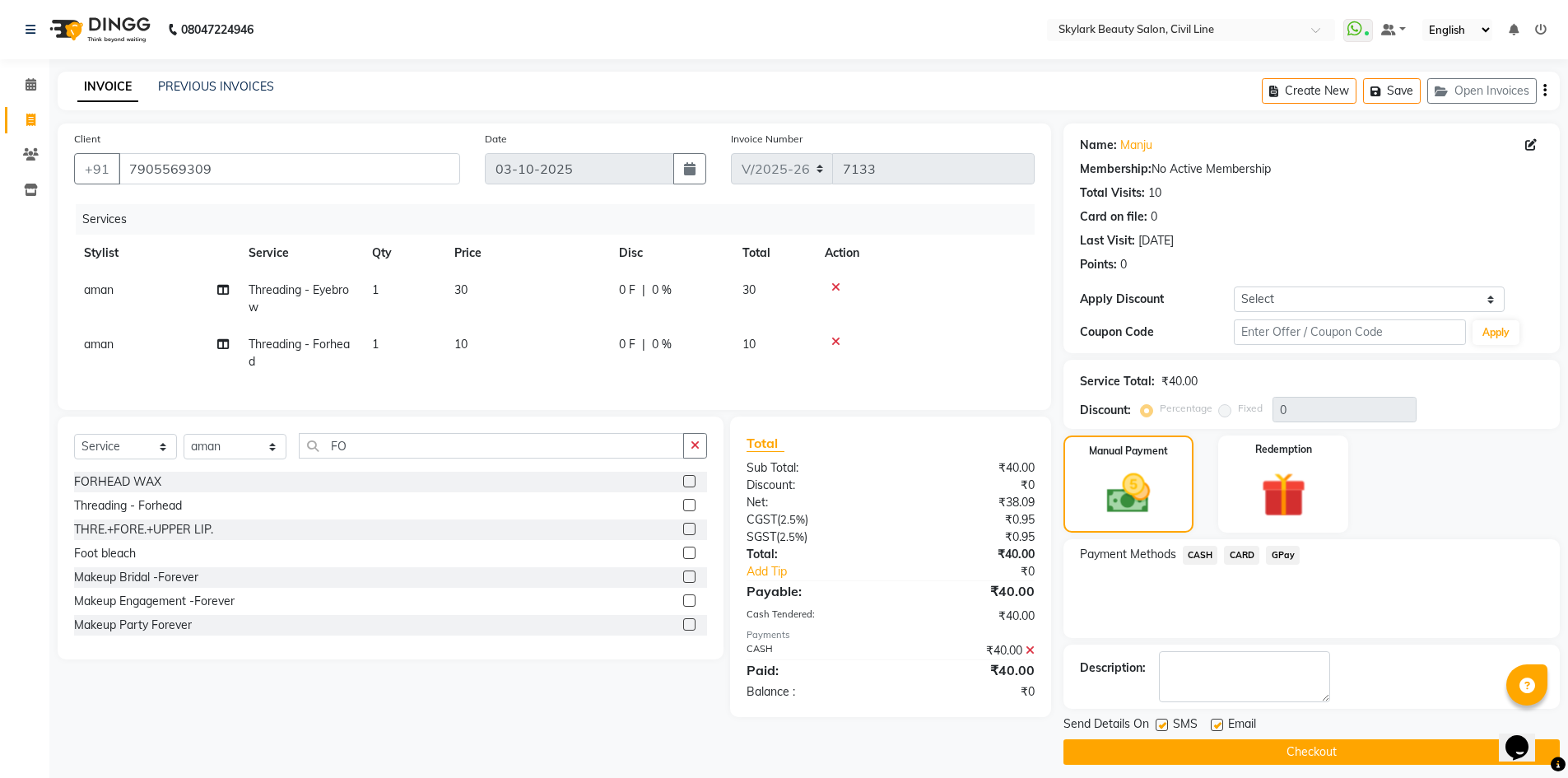
click at [1304, 754] on button "Checkout" at bounding box center [1311, 752] width 496 height 26
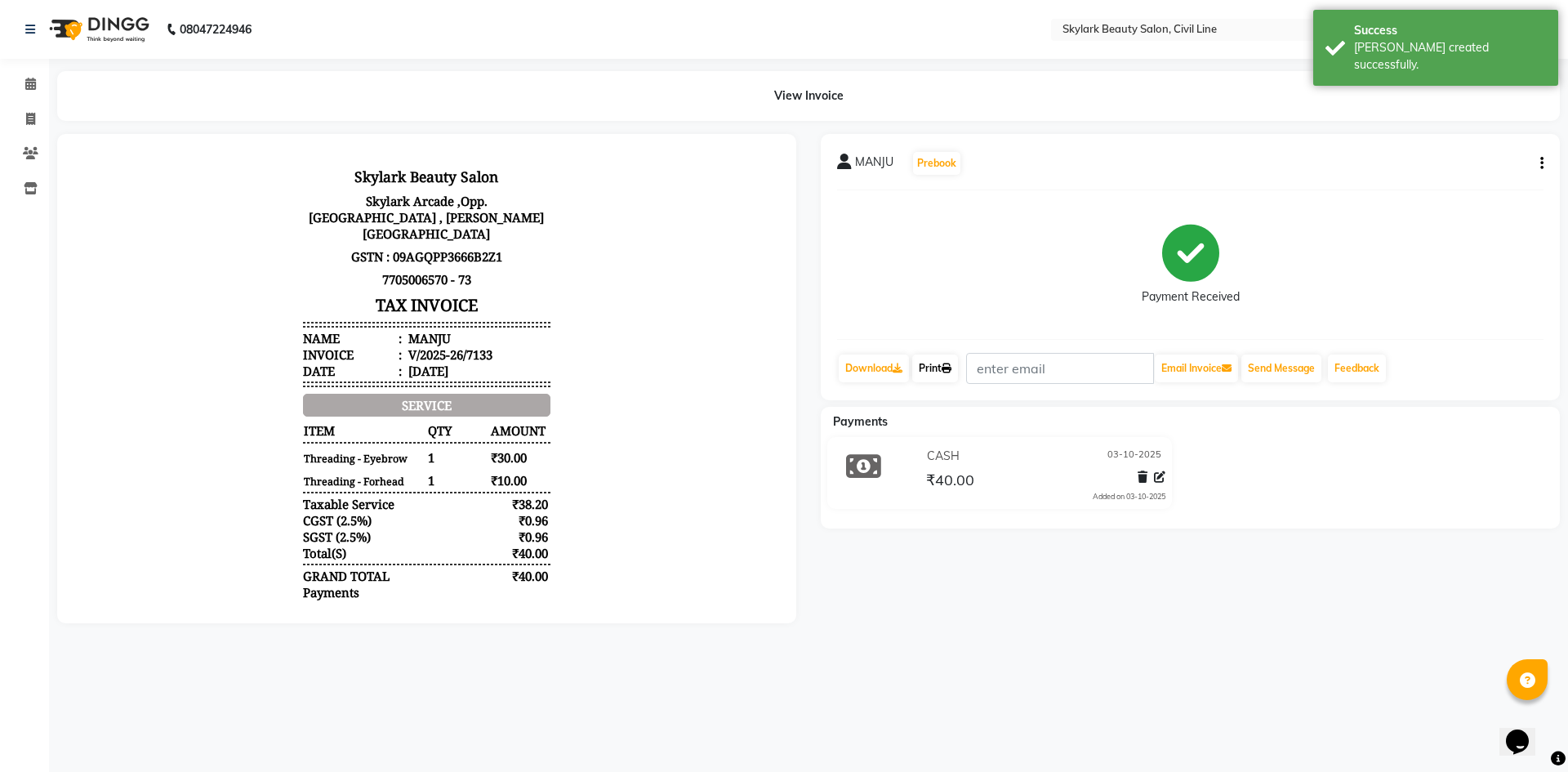
click at [946, 366] on link "Print" at bounding box center [935, 368] width 46 height 28
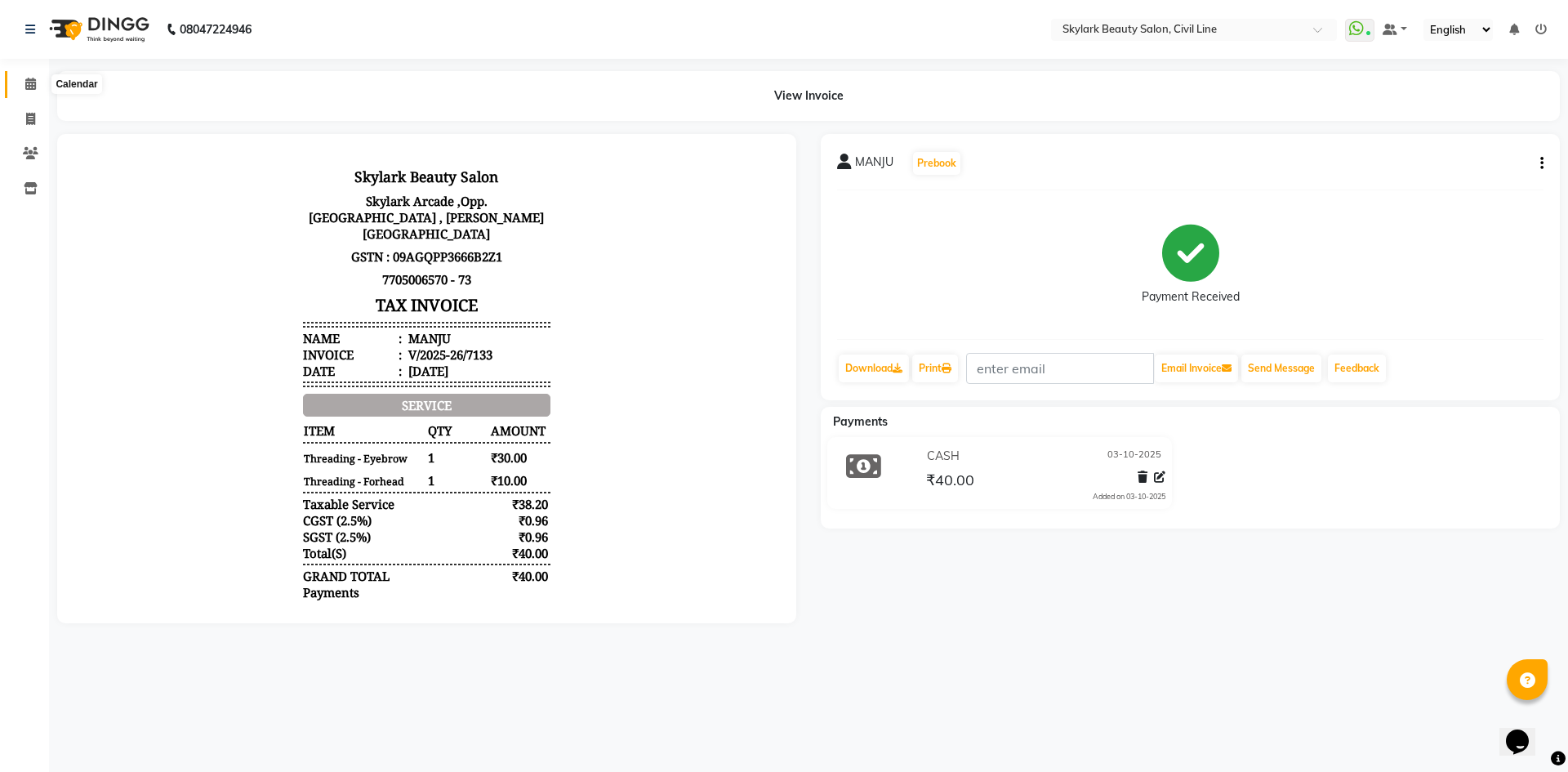
click at [30, 81] on icon at bounding box center [30, 83] width 11 height 12
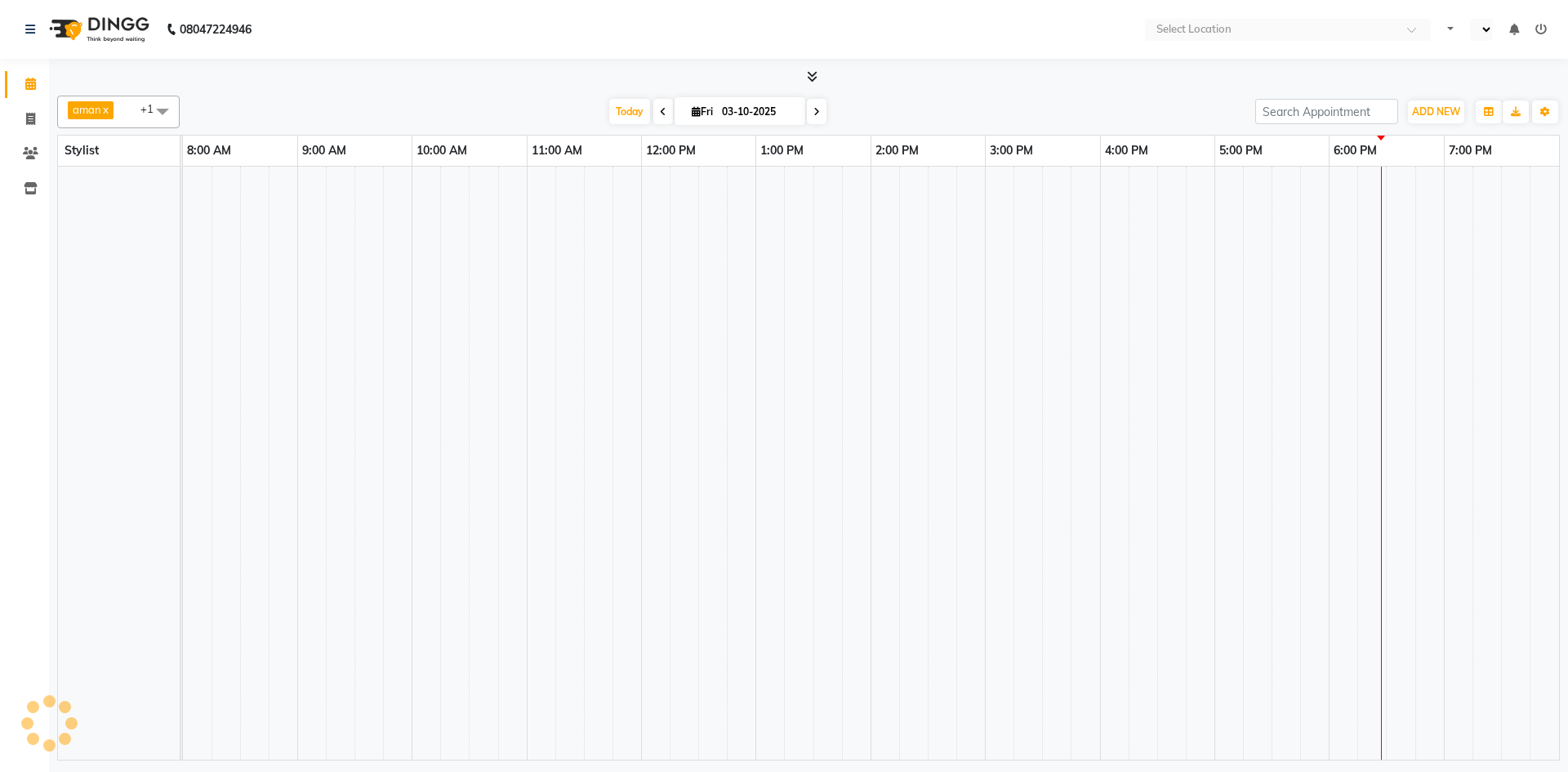
select select "en"
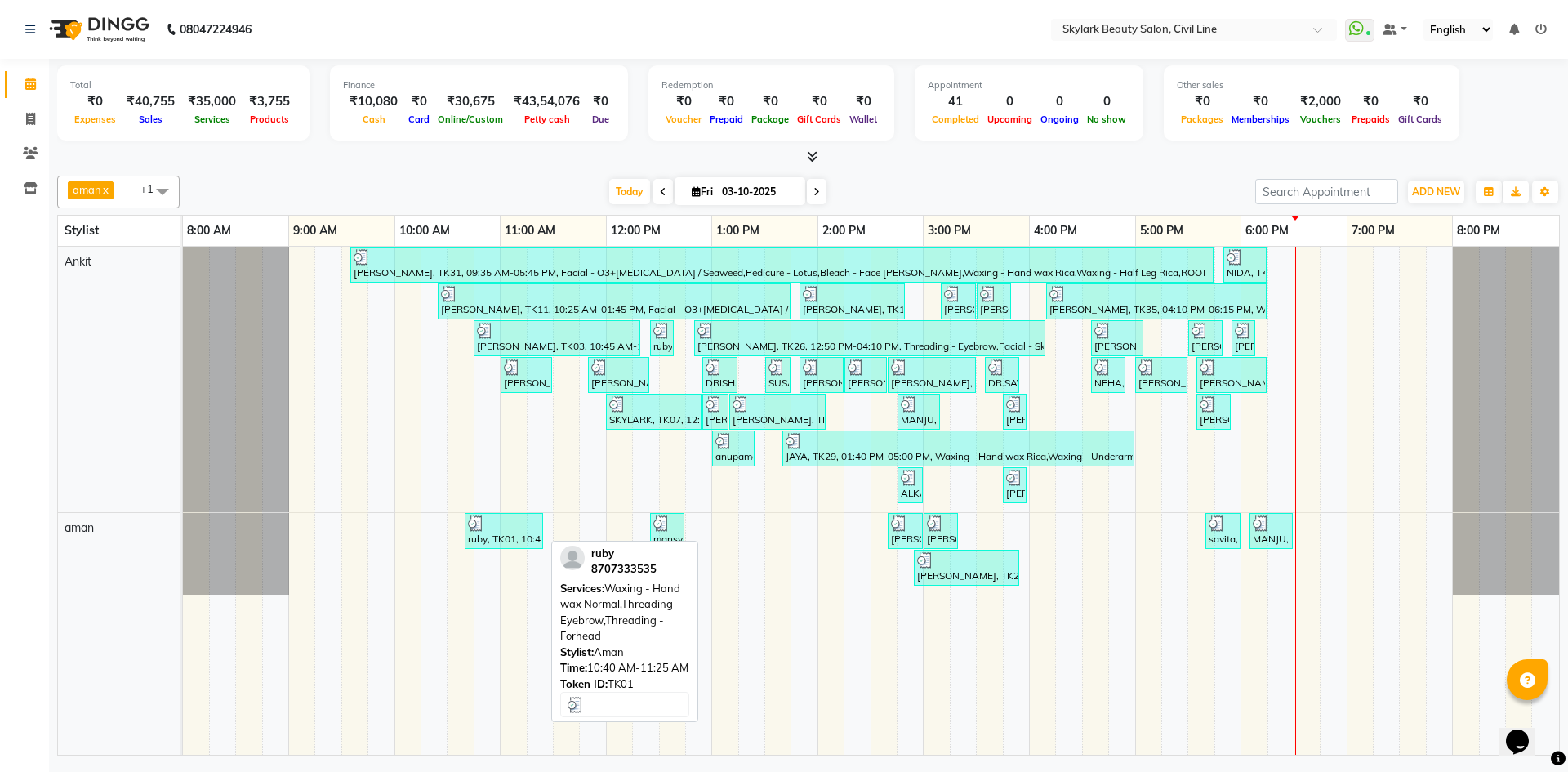
click at [488, 534] on div "ruby, TK01, 10:40 AM-11:25 AM, Waxing - Hand wax Normal,Threading - Eyebrow,Thr…" at bounding box center [504, 531] width 75 height 31
select select "3"
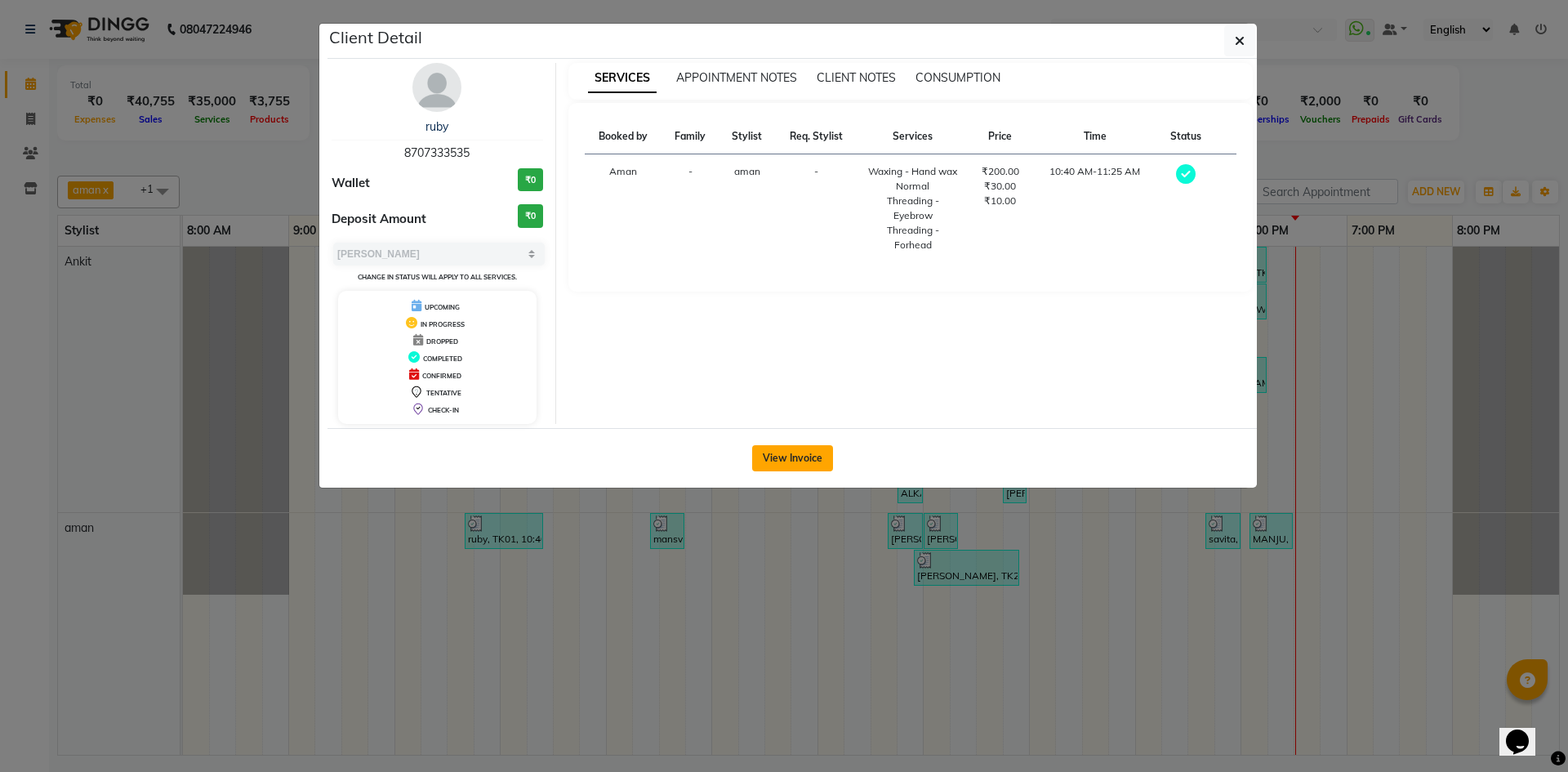
click at [766, 459] on button "View Invoice" at bounding box center [792, 458] width 81 height 26
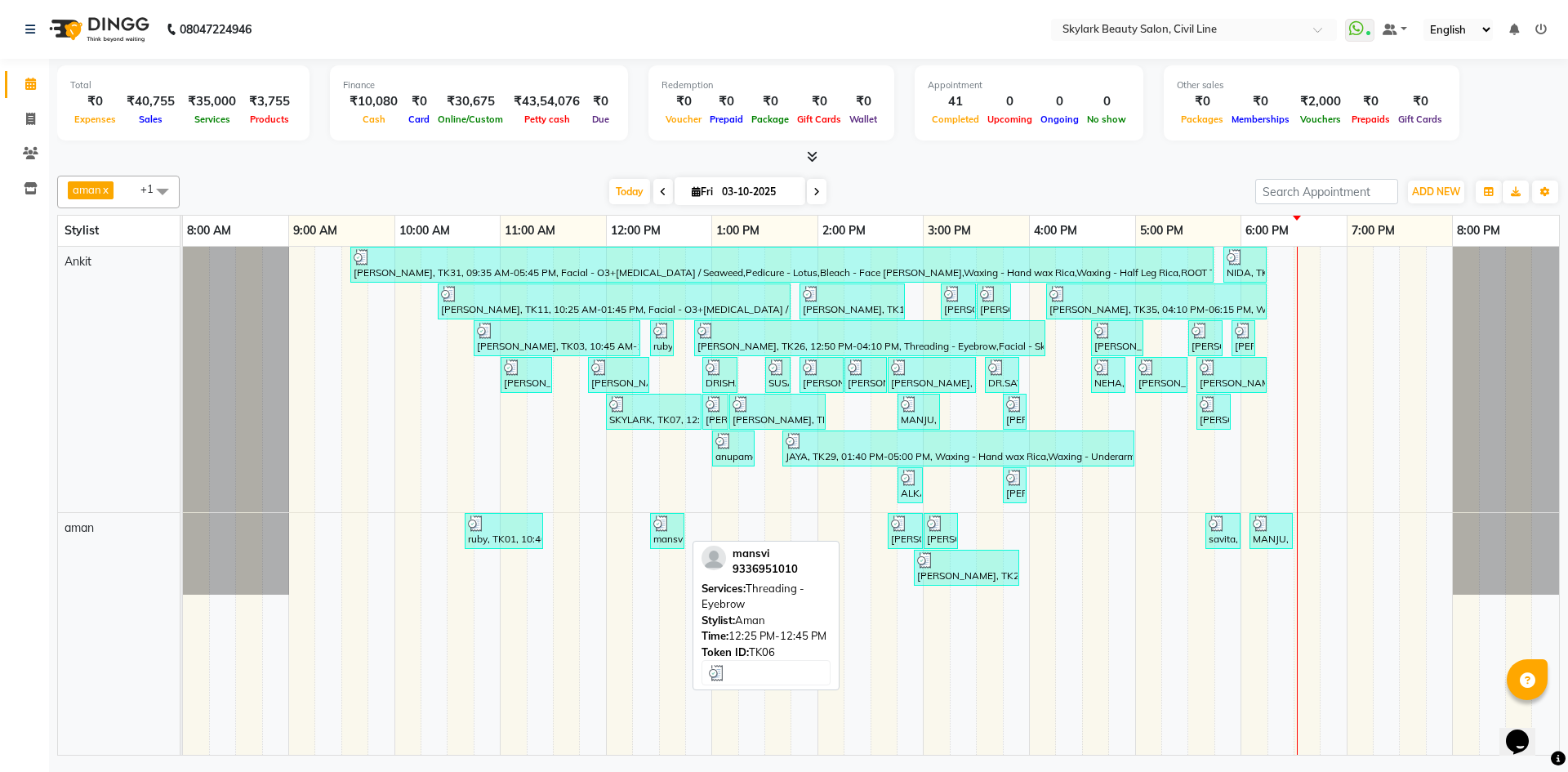
click at [672, 521] on div at bounding box center [667, 523] width 28 height 16
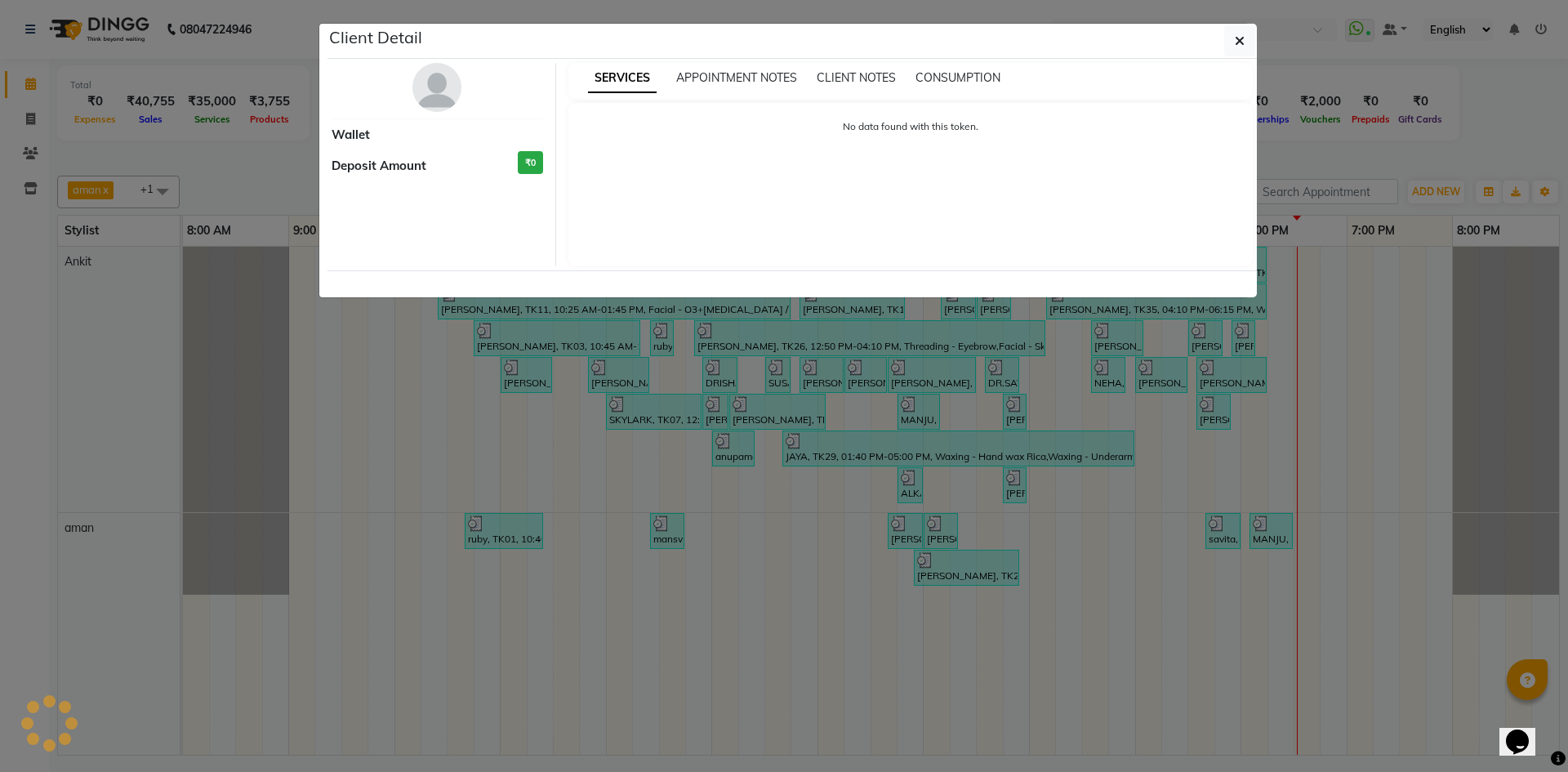
select select "3"
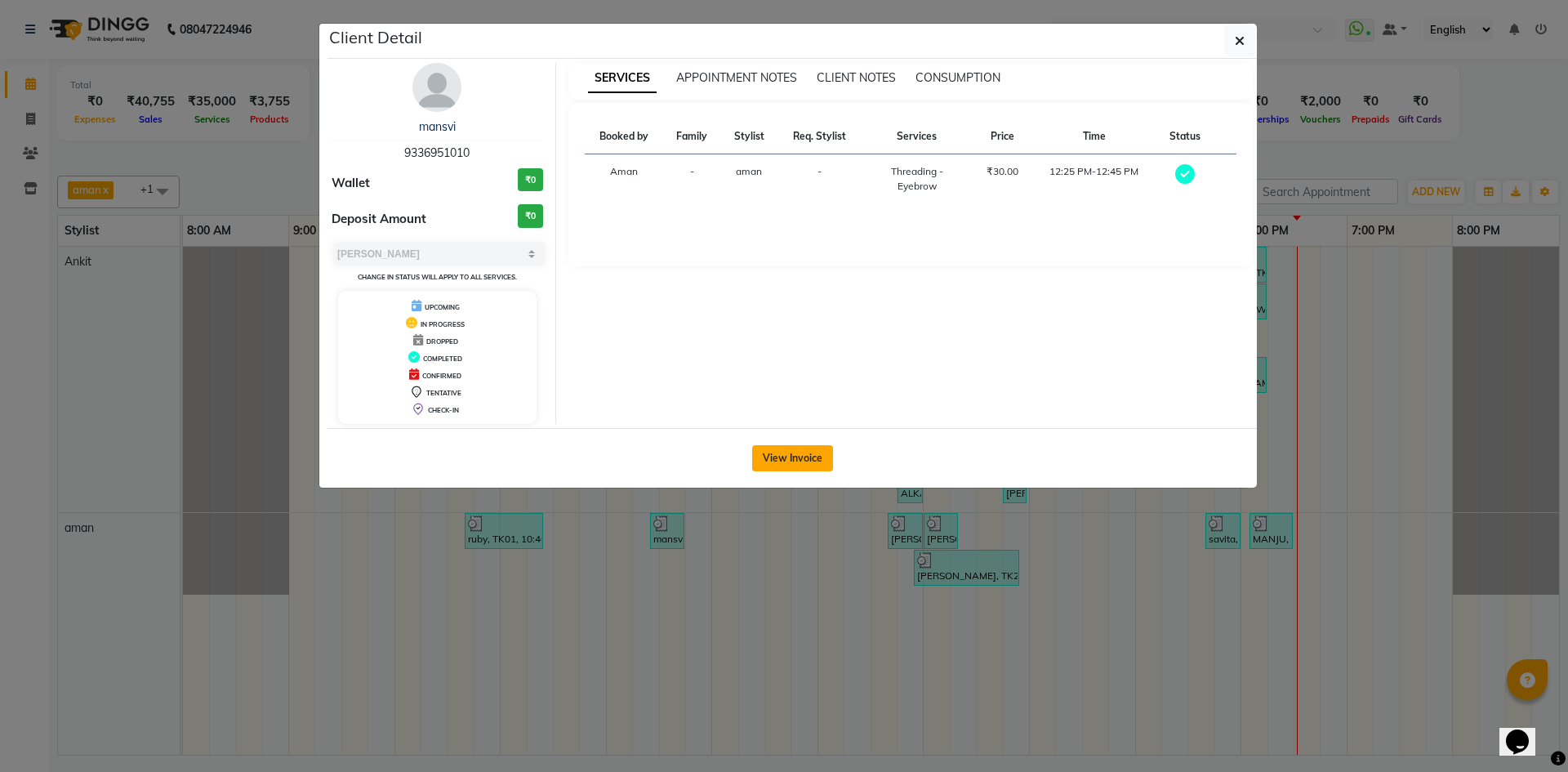
click at [772, 449] on button "View Invoice" at bounding box center [792, 458] width 81 height 26
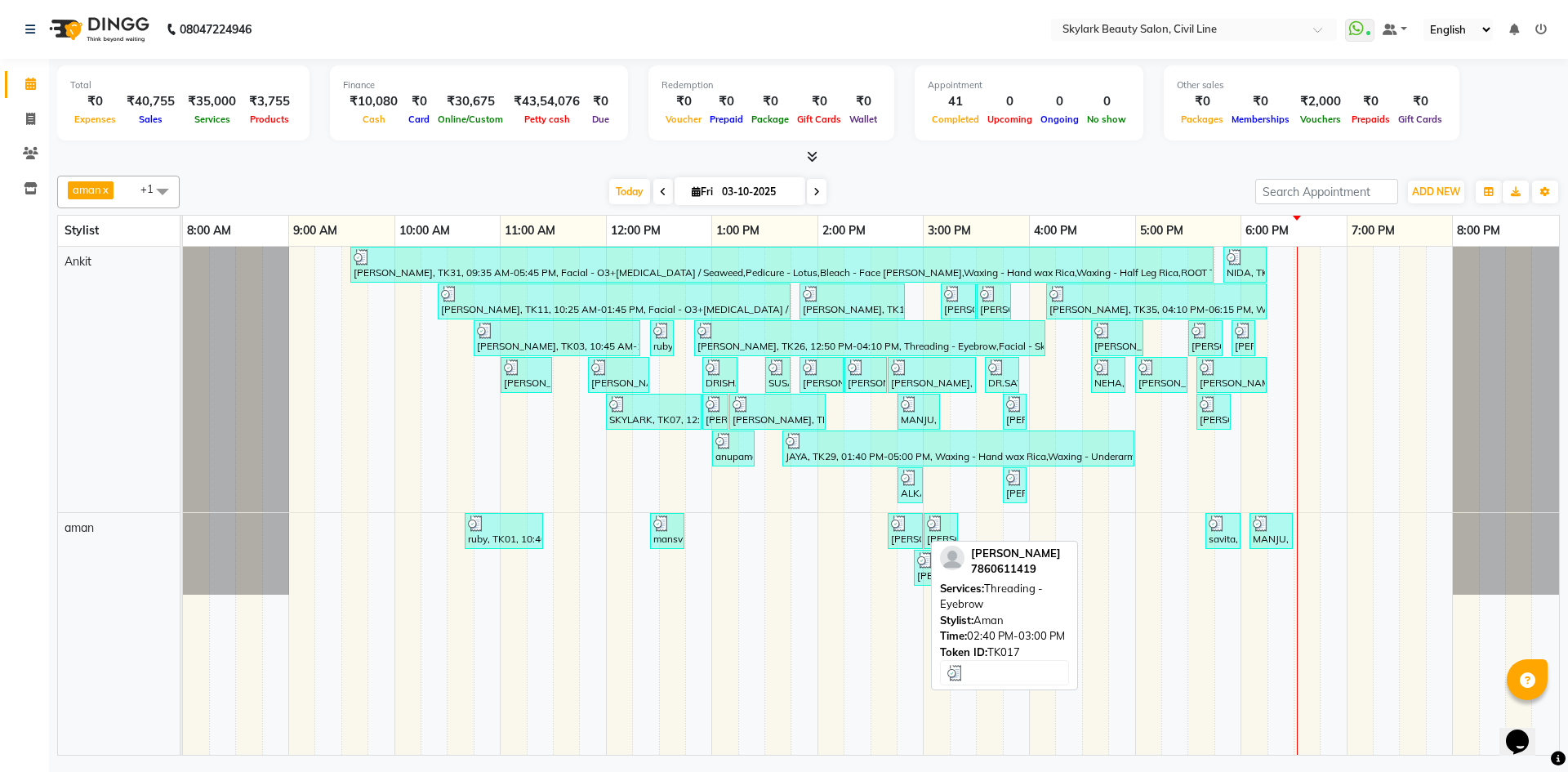
click at [911, 515] on div at bounding box center [905, 523] width 29 height 16
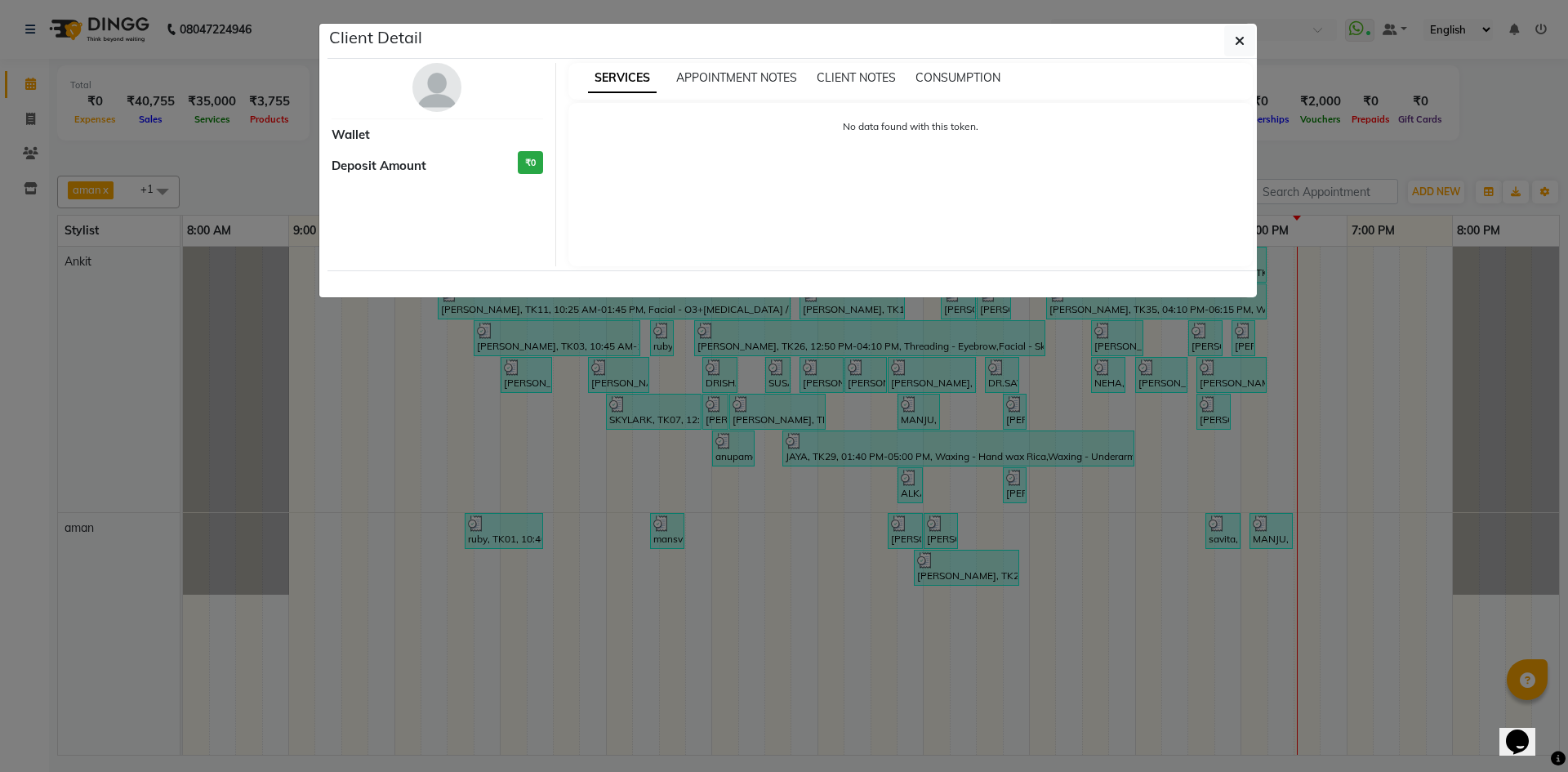
select select "3"
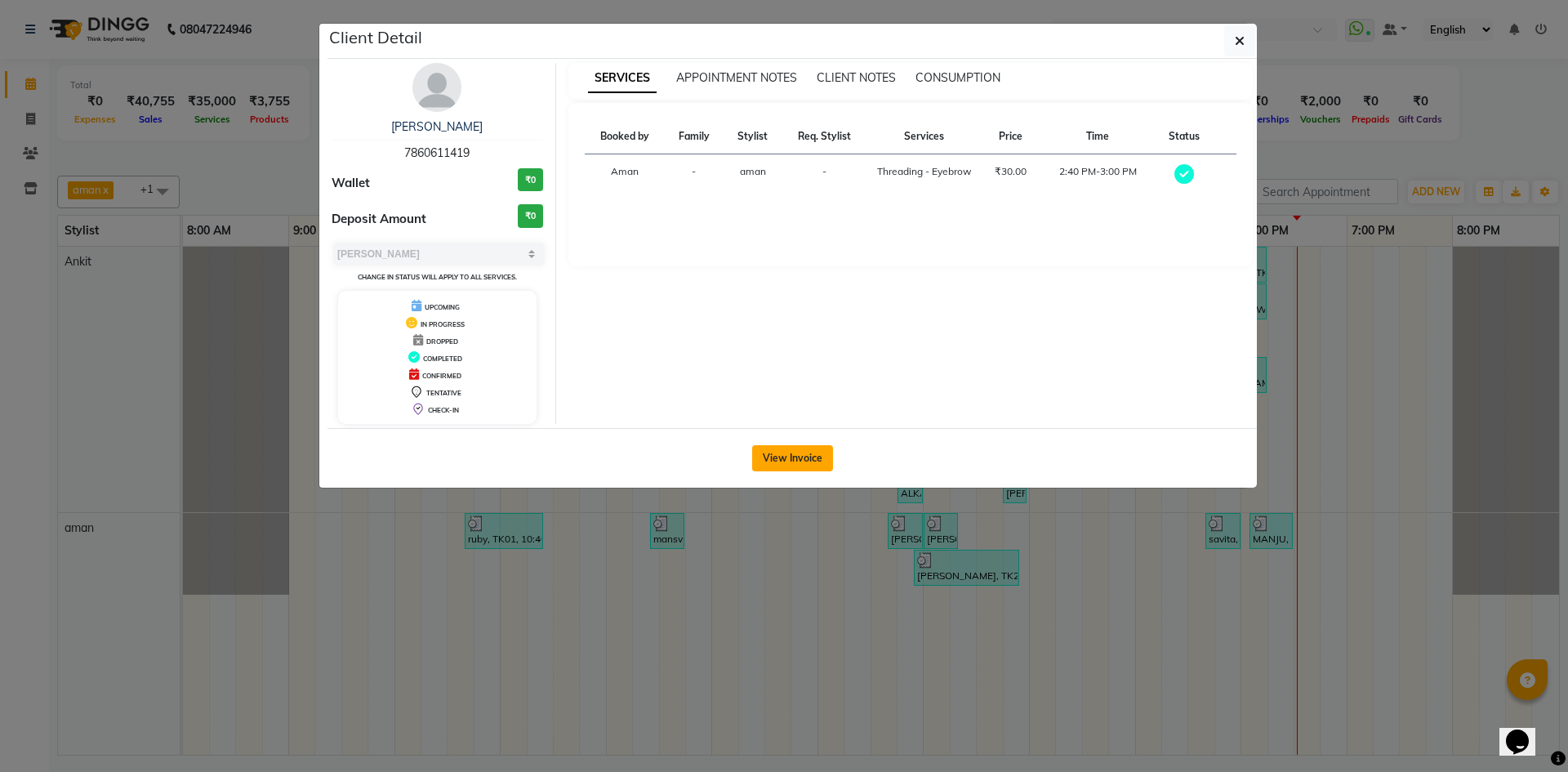
click at [799, 461] on button "View Invoice" at bounding box center [792, 458] width 81 height 26
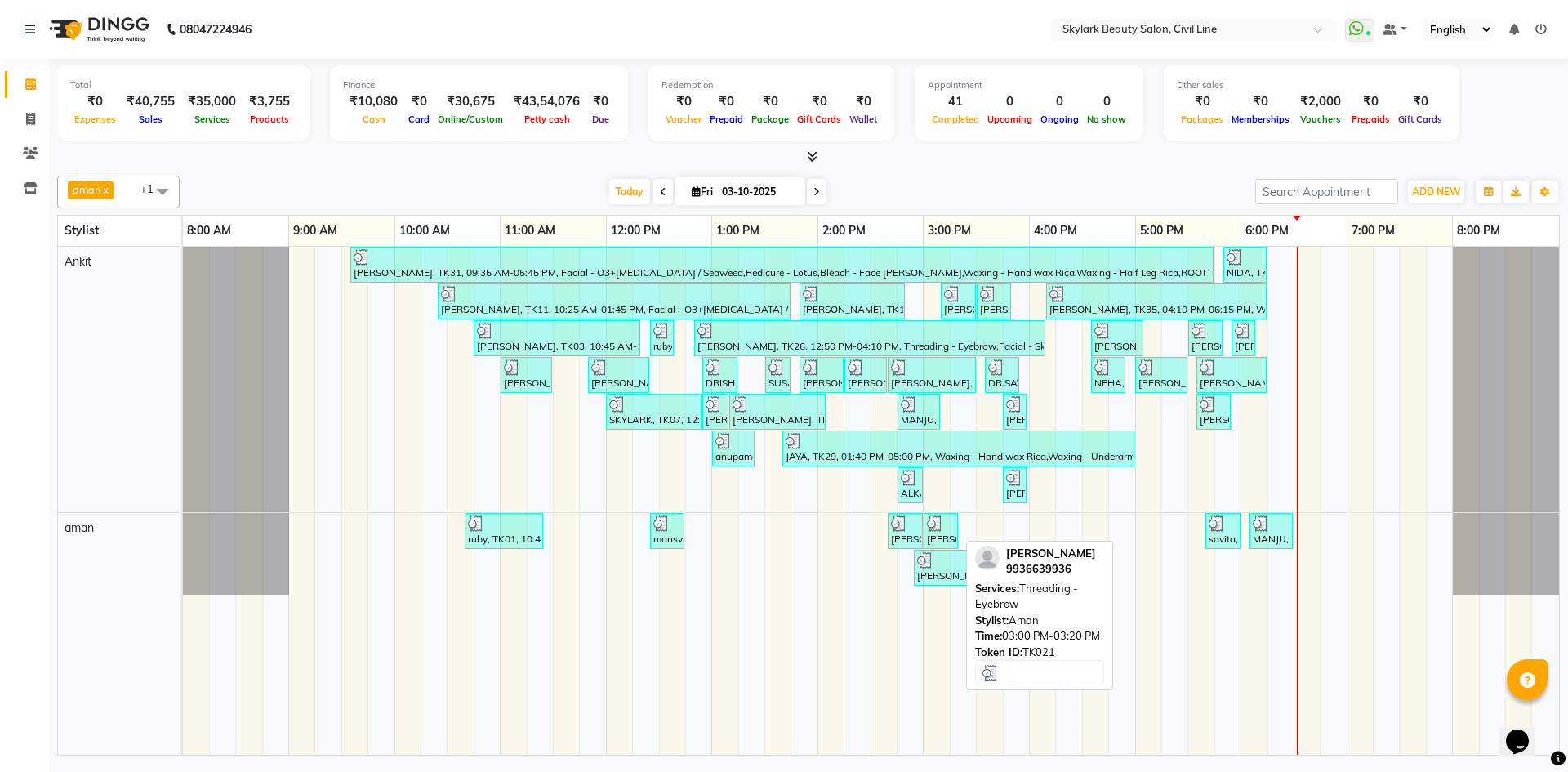
click at [936, 527] on img at bounding box center [935, 523] width 16 height 16
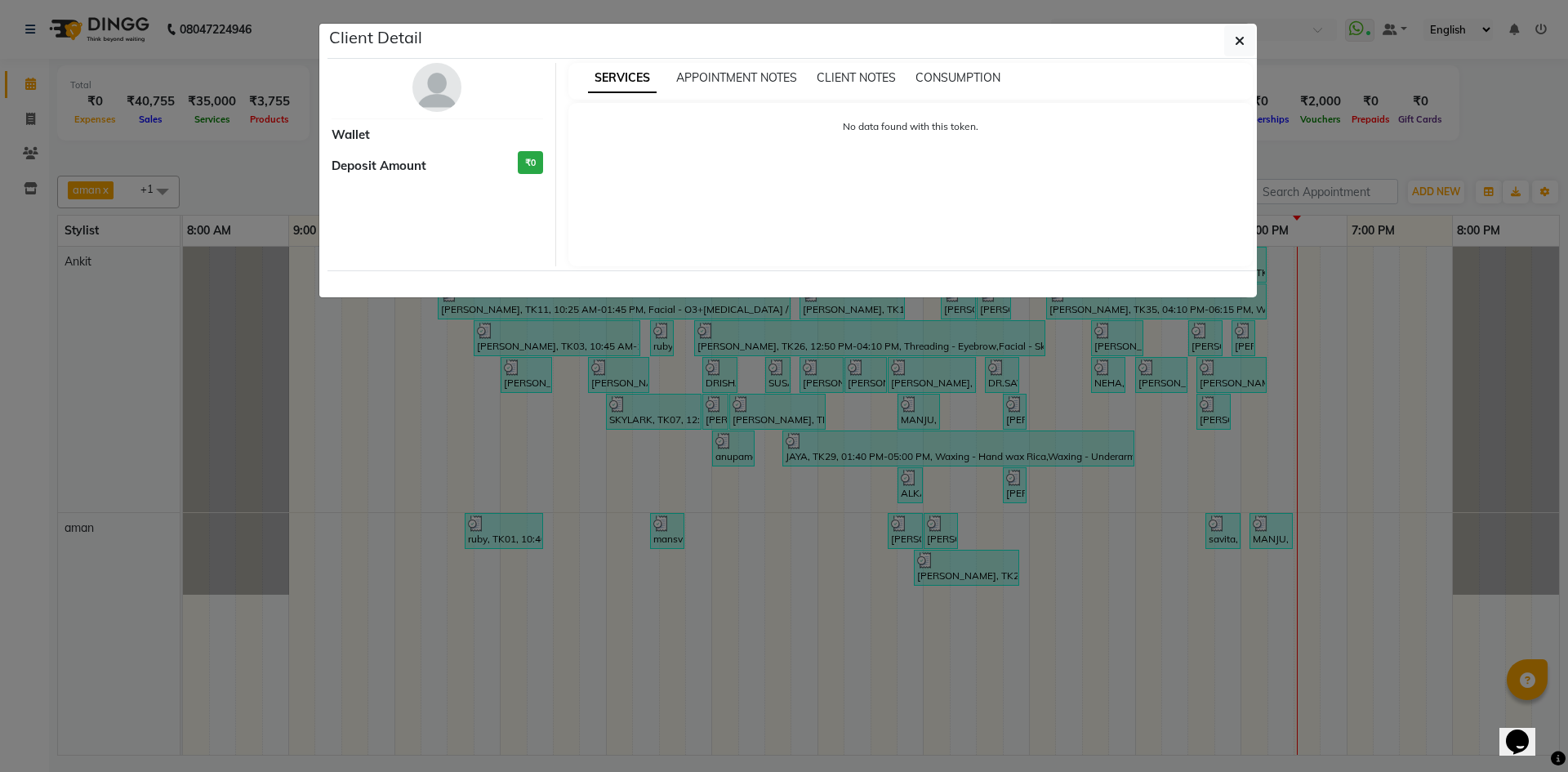
select select "3"
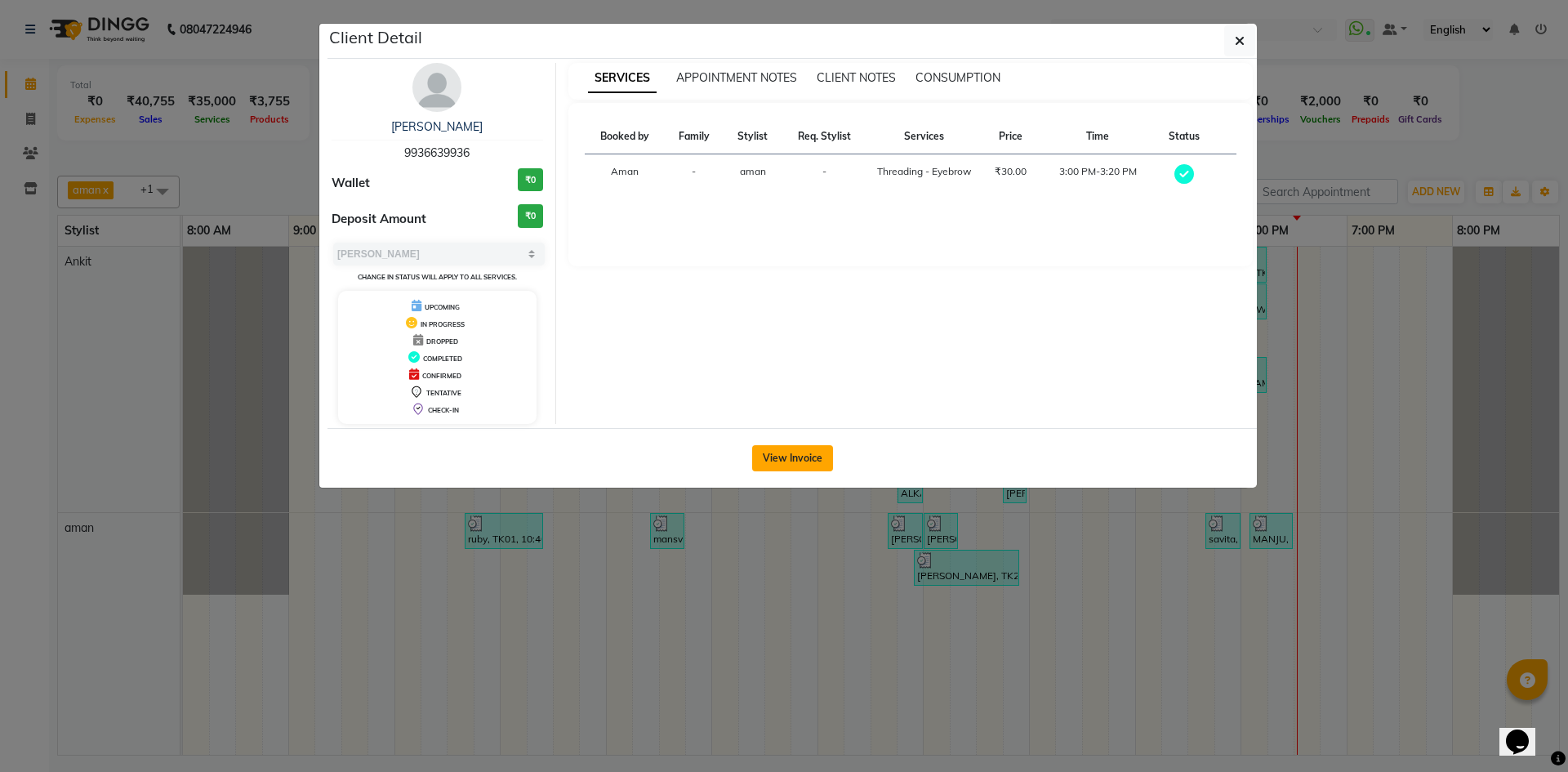
click at [825, 453] on button "View Invoice" at bounding box center [792, 458] width 81 height 26
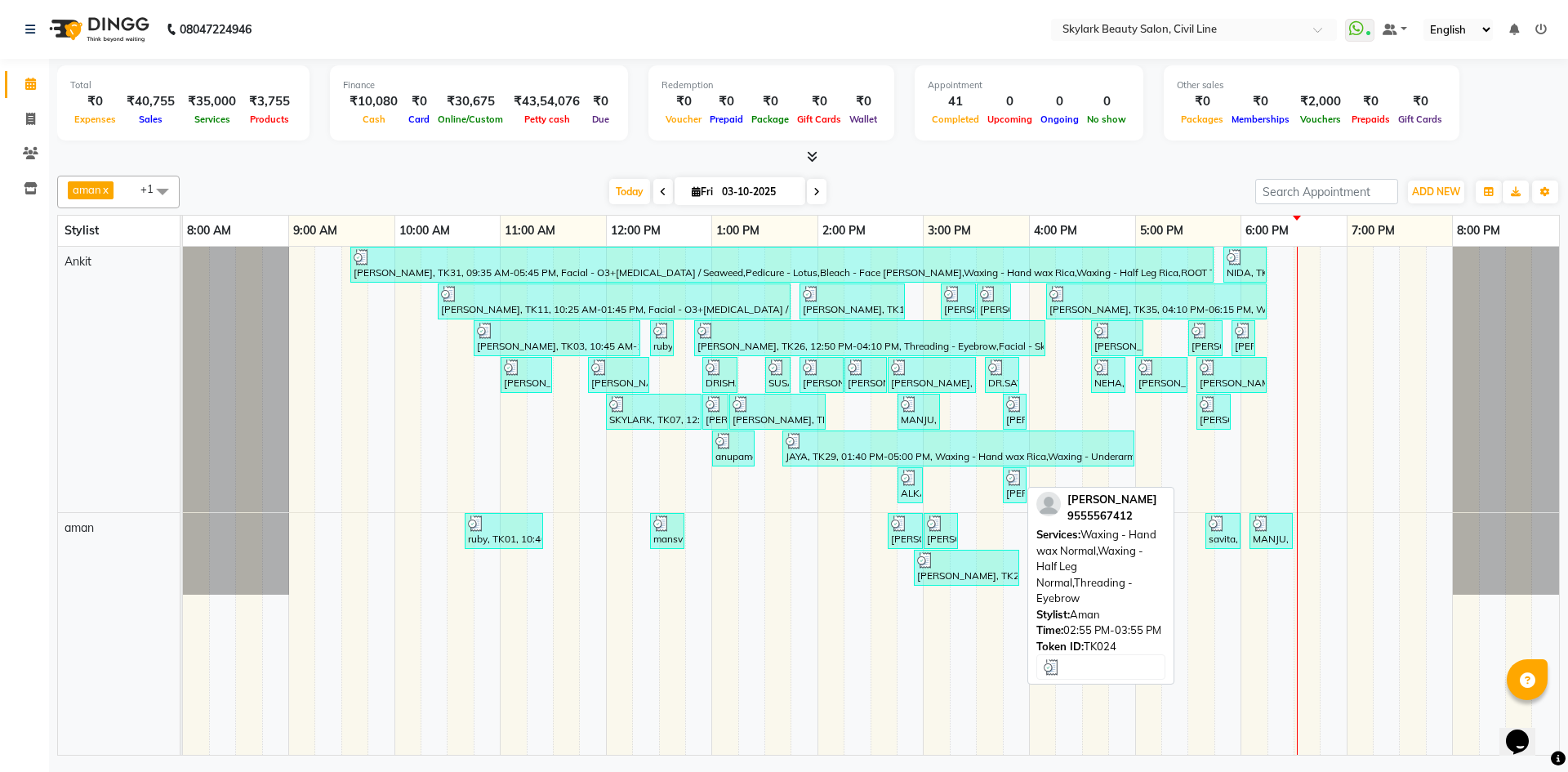
click at [934, 560] on div at bounding box center [966, 560] width 99 height 16
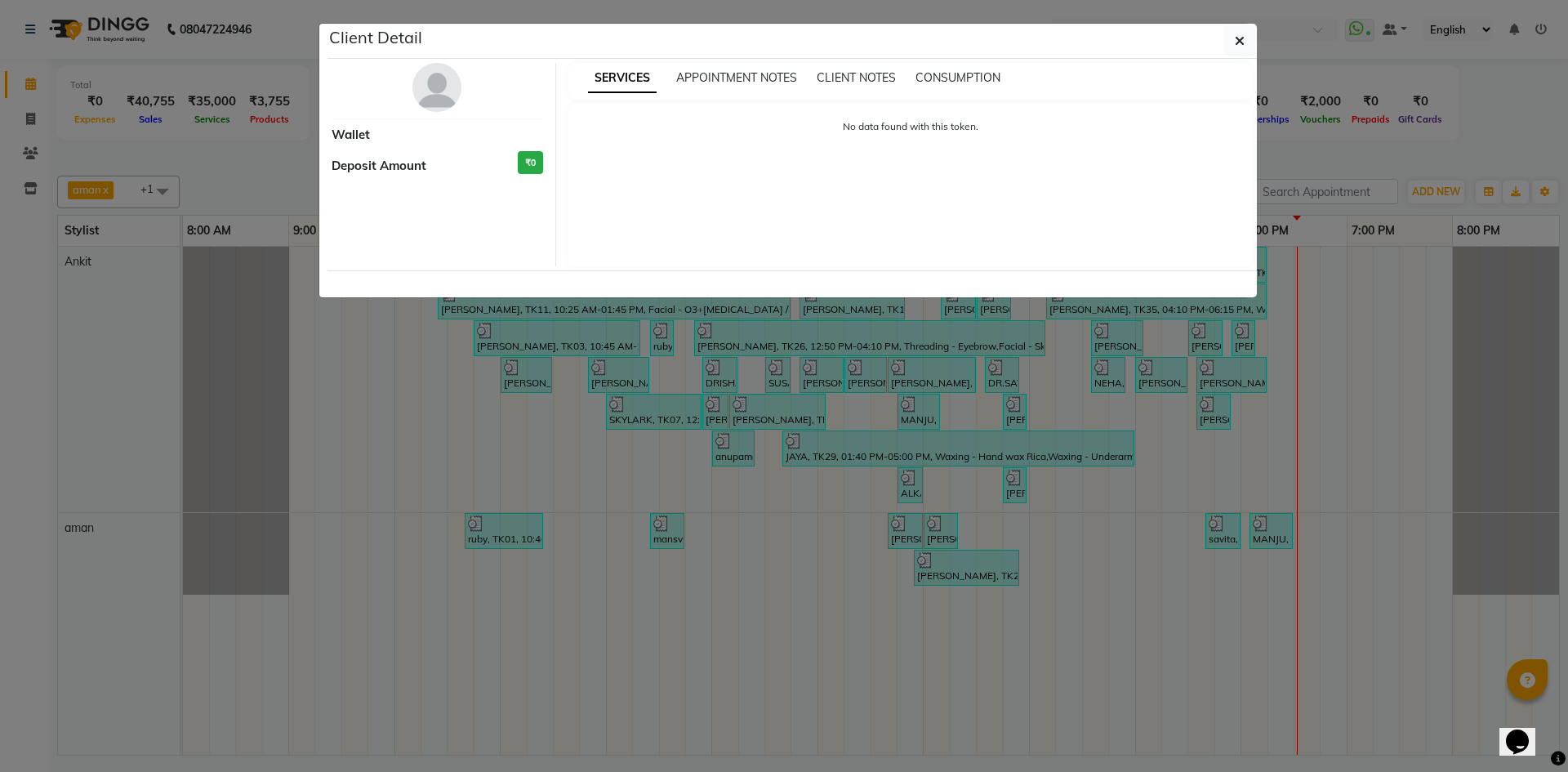
select select "3"
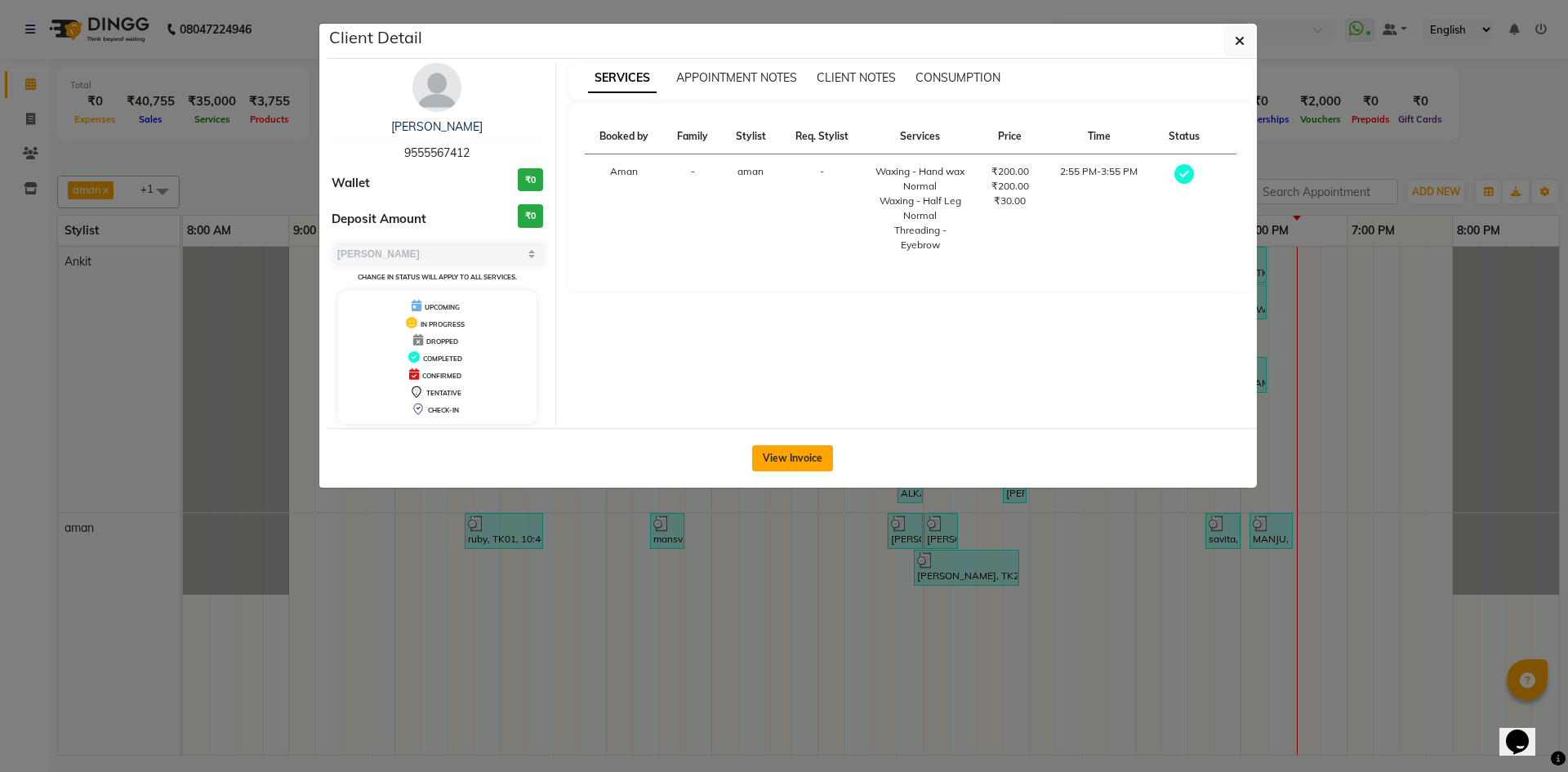
click at [797, 452] on button "View Invoice" at bounding box center [792, 458] width 81 height 26
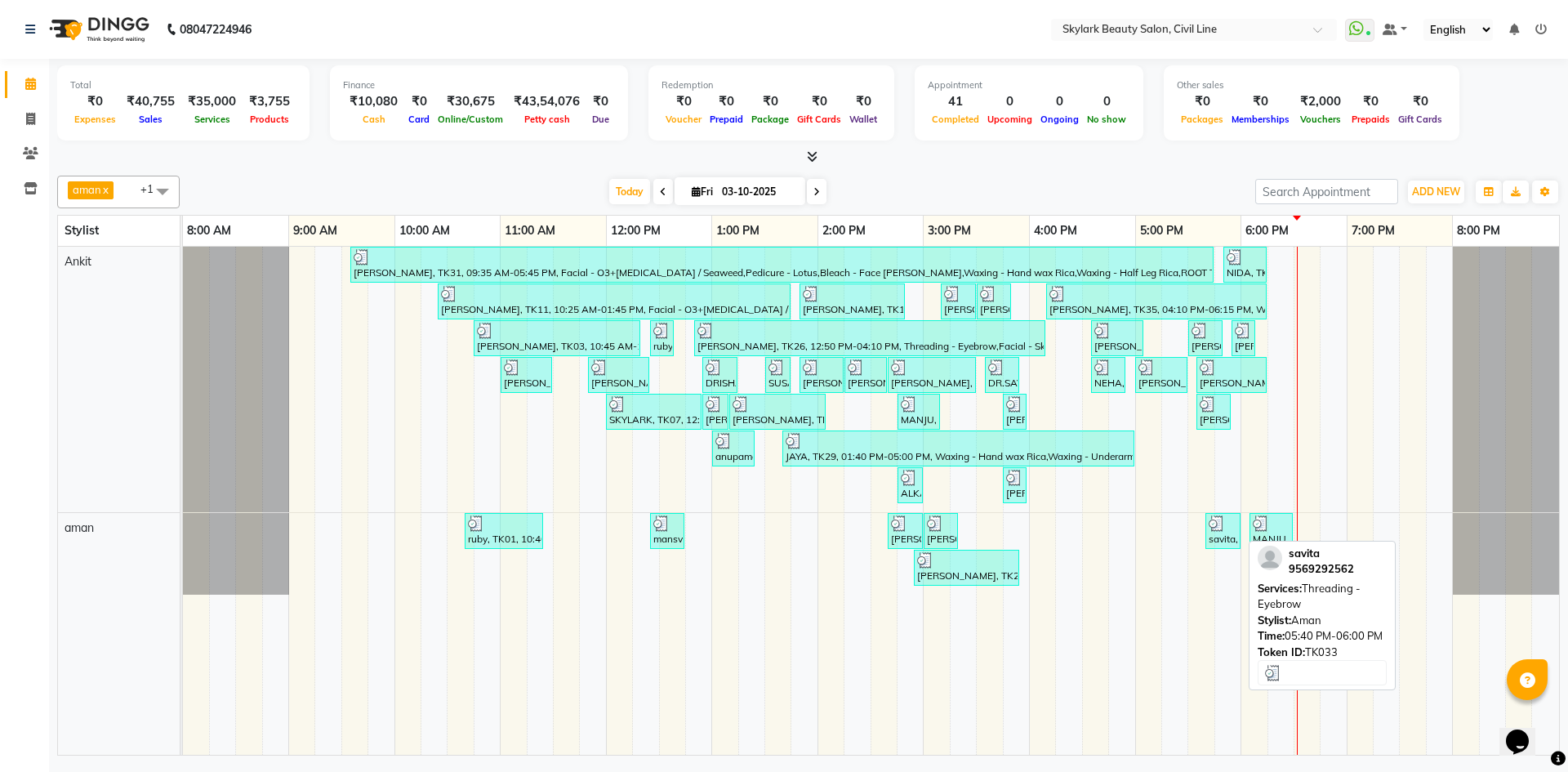
click at [1232, 531] on div "savita, TK33, 05:40 PM-06:00 PM, Threading - Eyebrow" at bounding box center [1222, 531] width 32 height 31
select select "3"
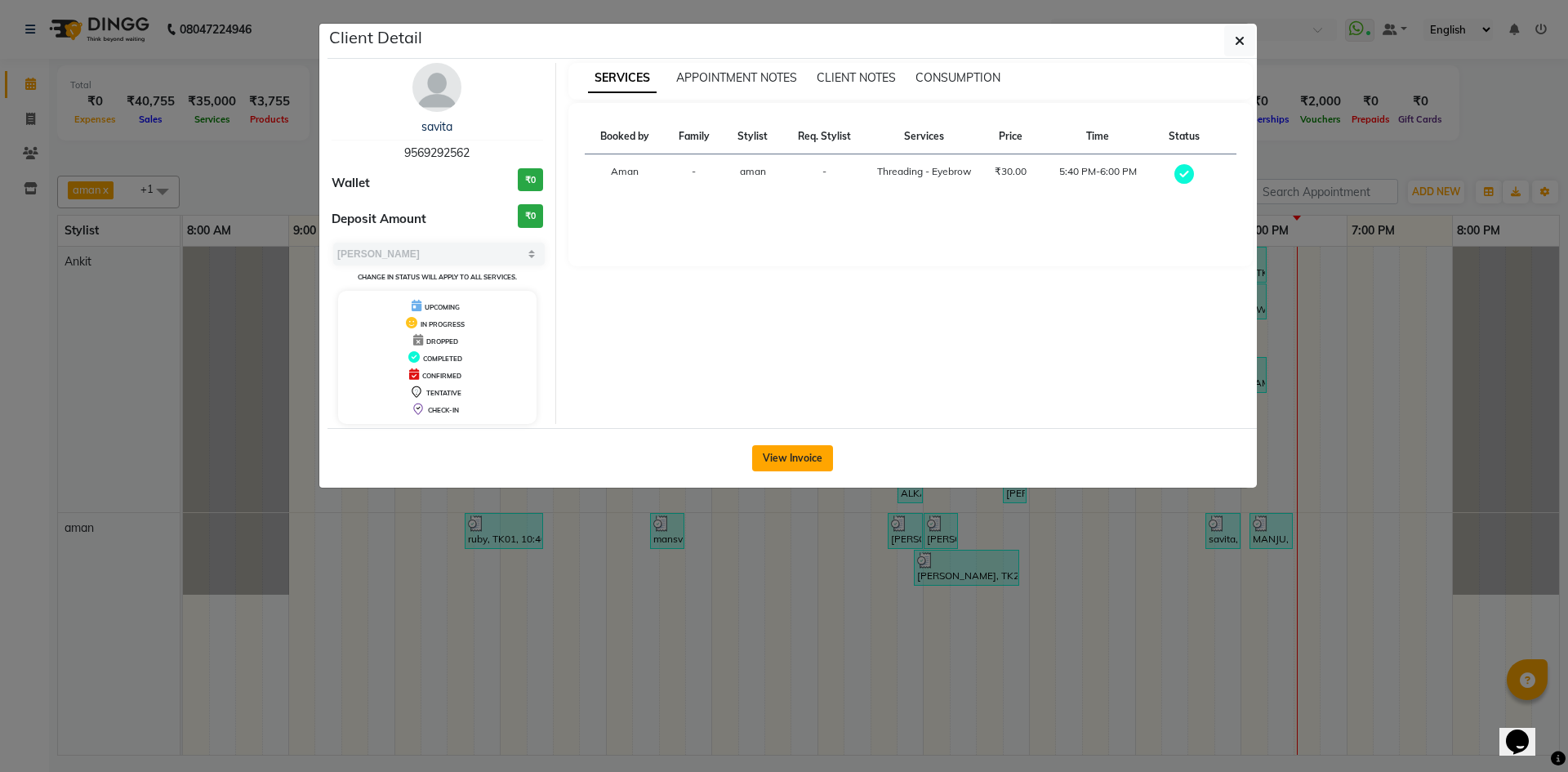
click at [805, 453] on button "View Invoice" at bounding box center [792, 458] width 81 height 26
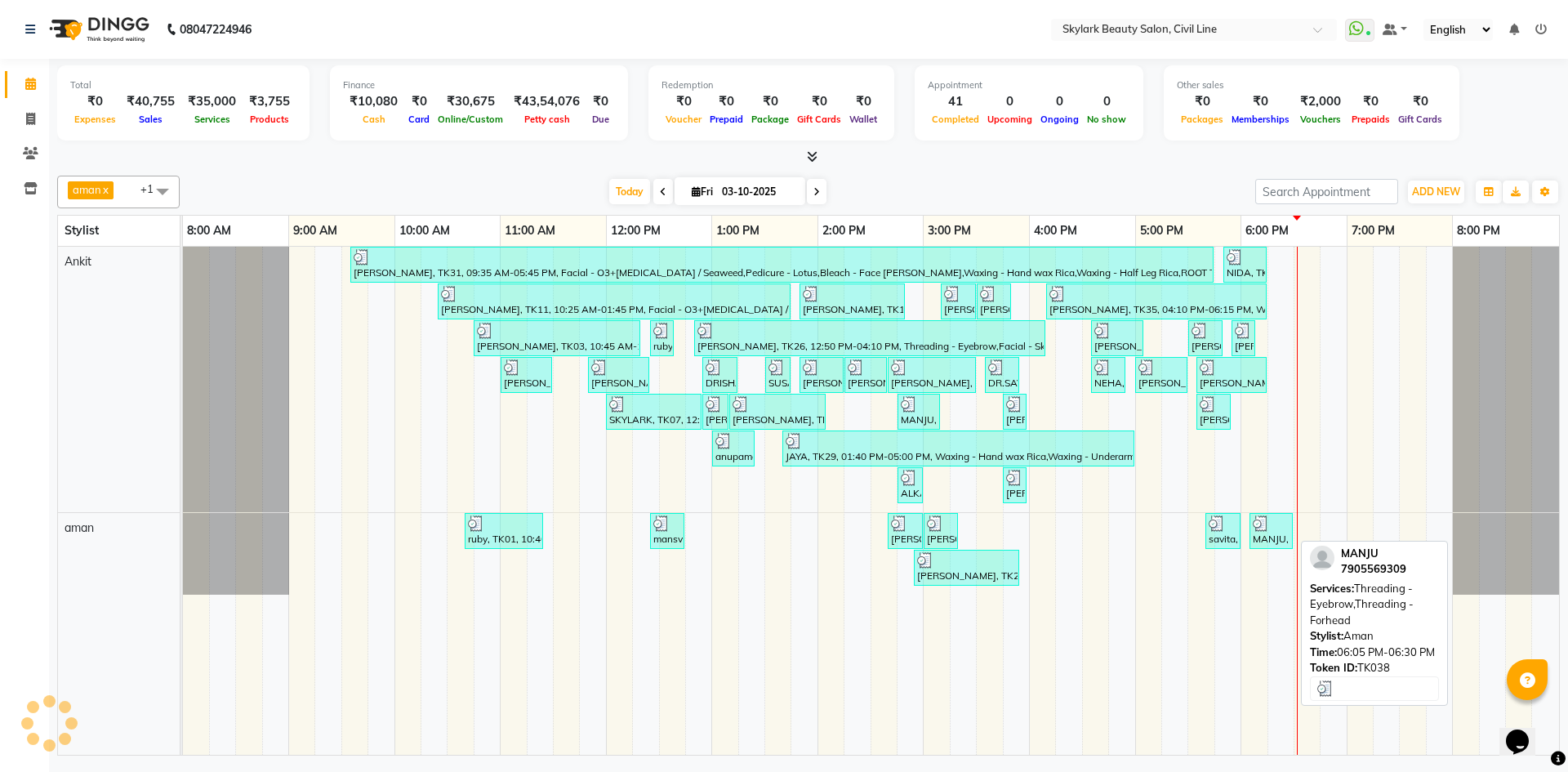
click at [1279, 545] on div "MANJU, TK38, 06:05 PM-06:30 PM, Threading - Eyebrow,Threading - Forhead" at bounding box center [1270, 531] width 40 height 31
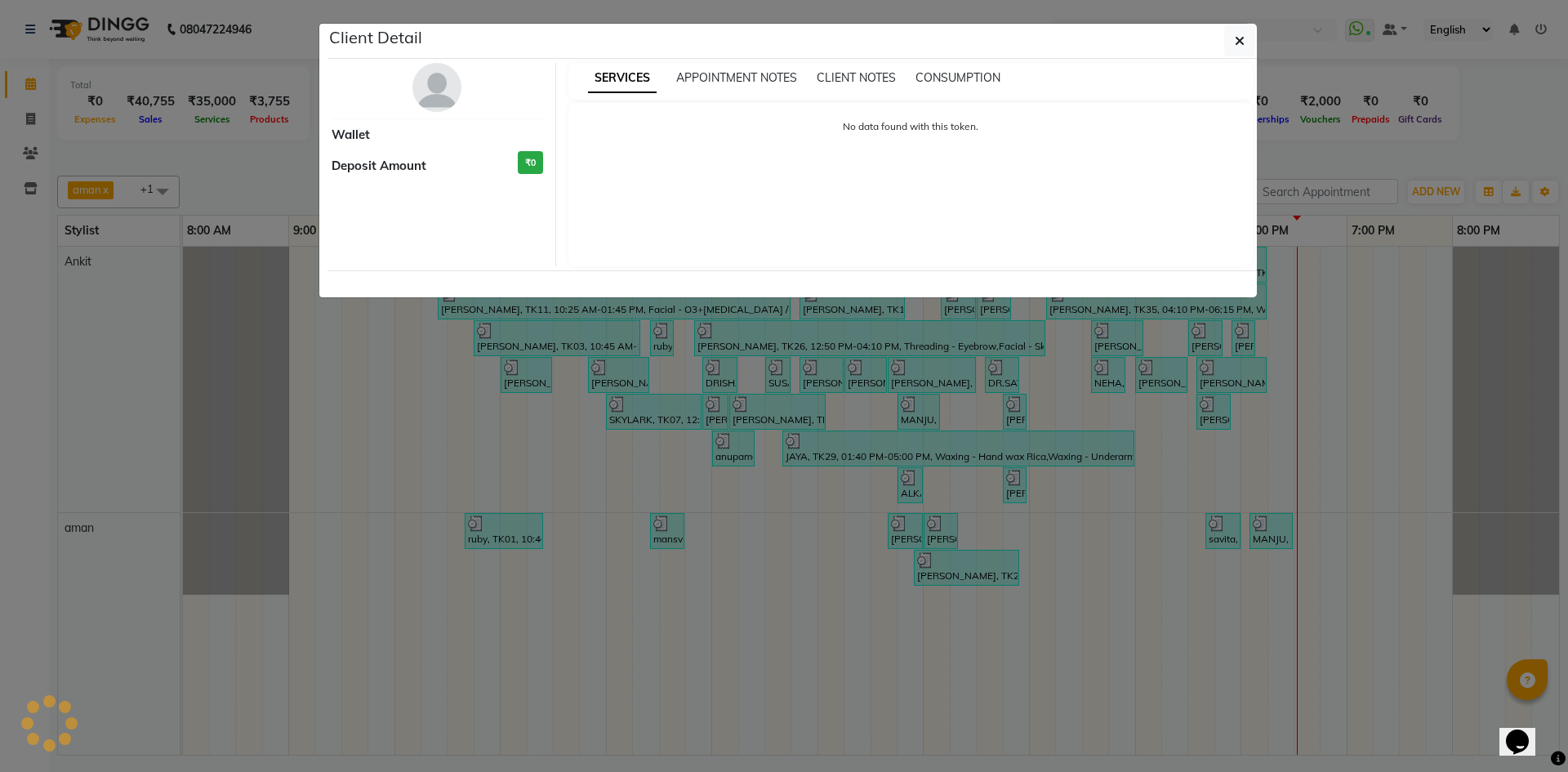
select select "3"
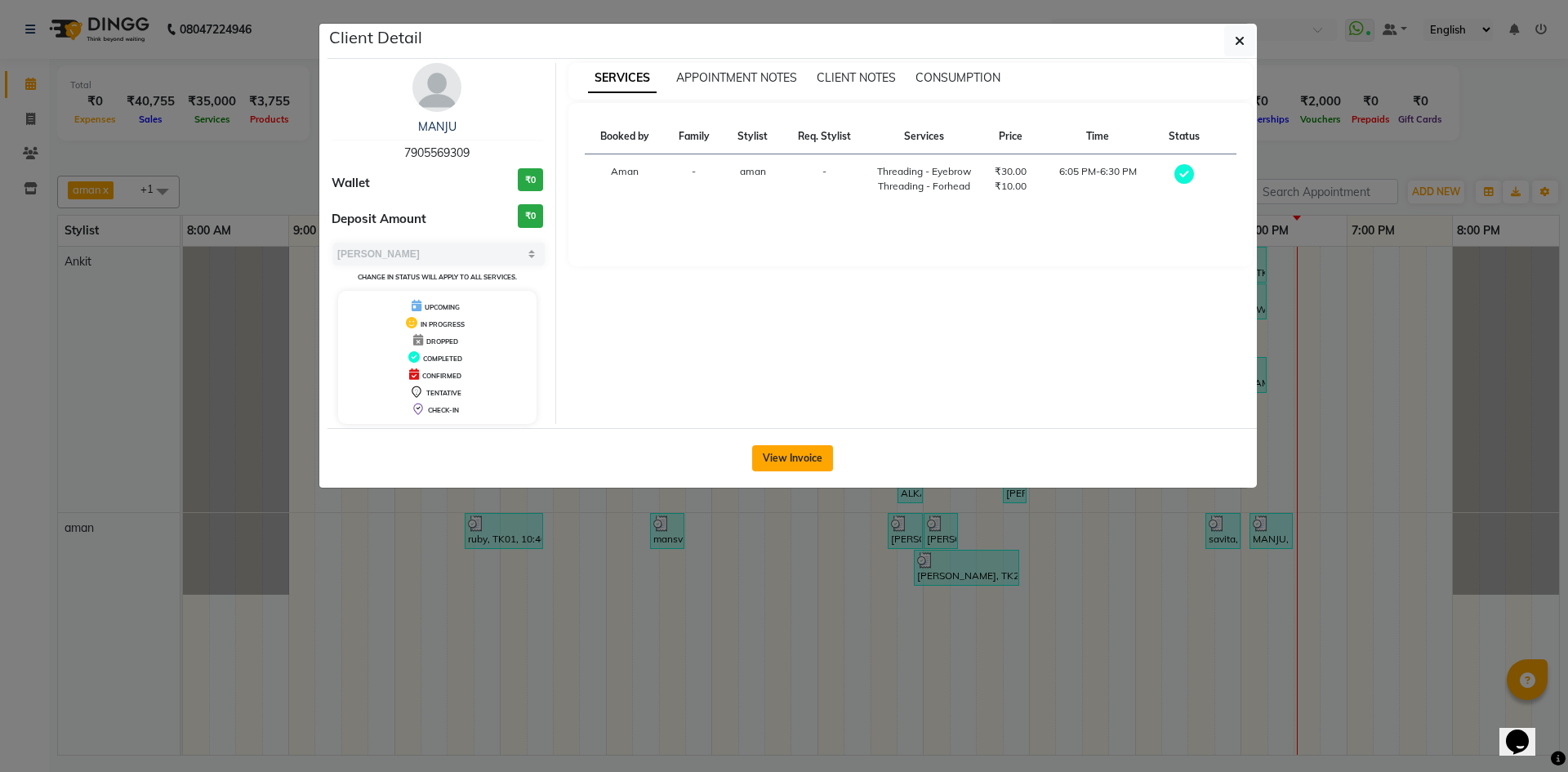
click at [771, 452] on button "View Invoice" at bounding box center [792, 458] width 81 height 26
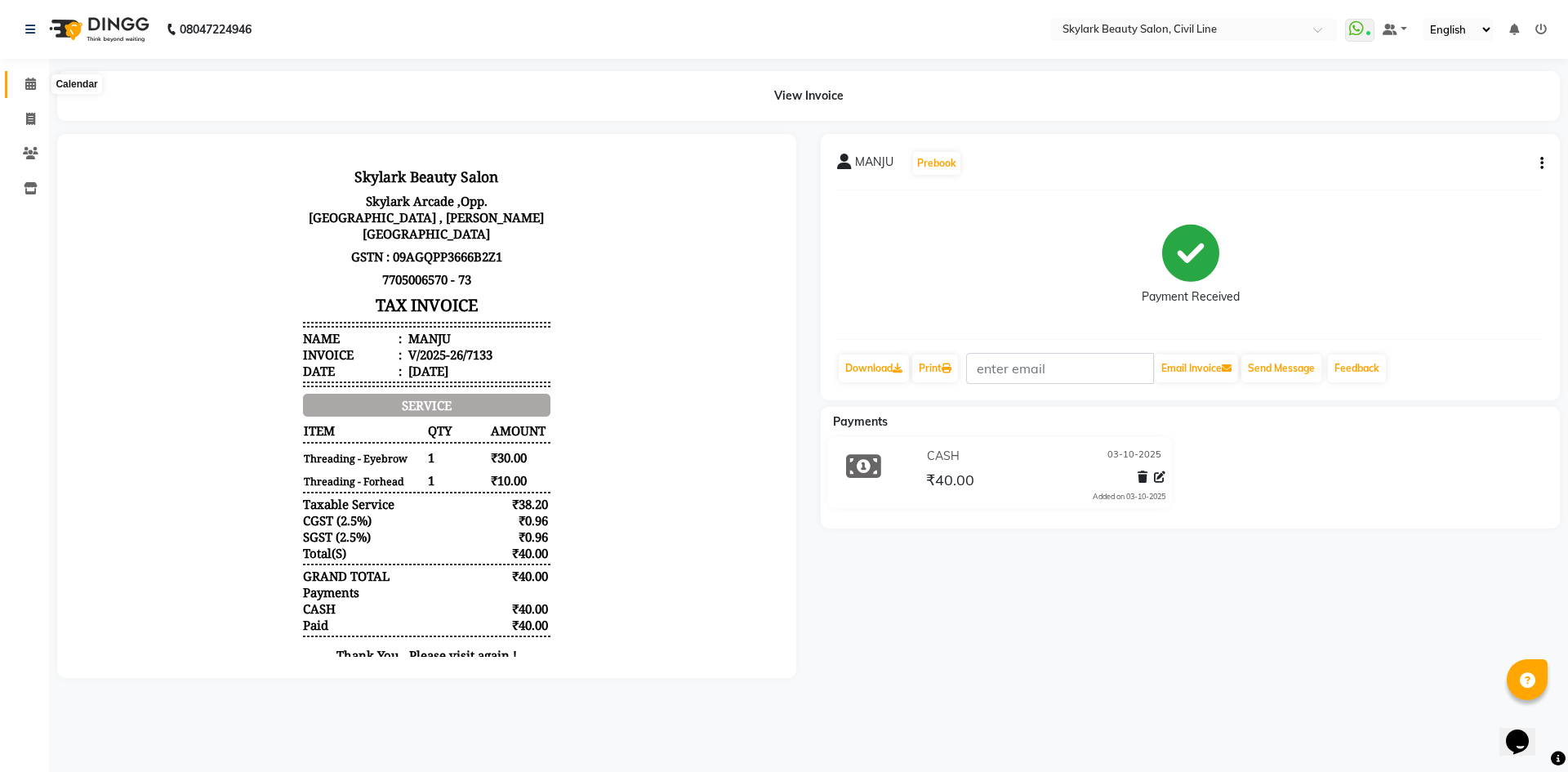
click at [29, 85] on icon at bounding box center [30, 83] width 11 height 12
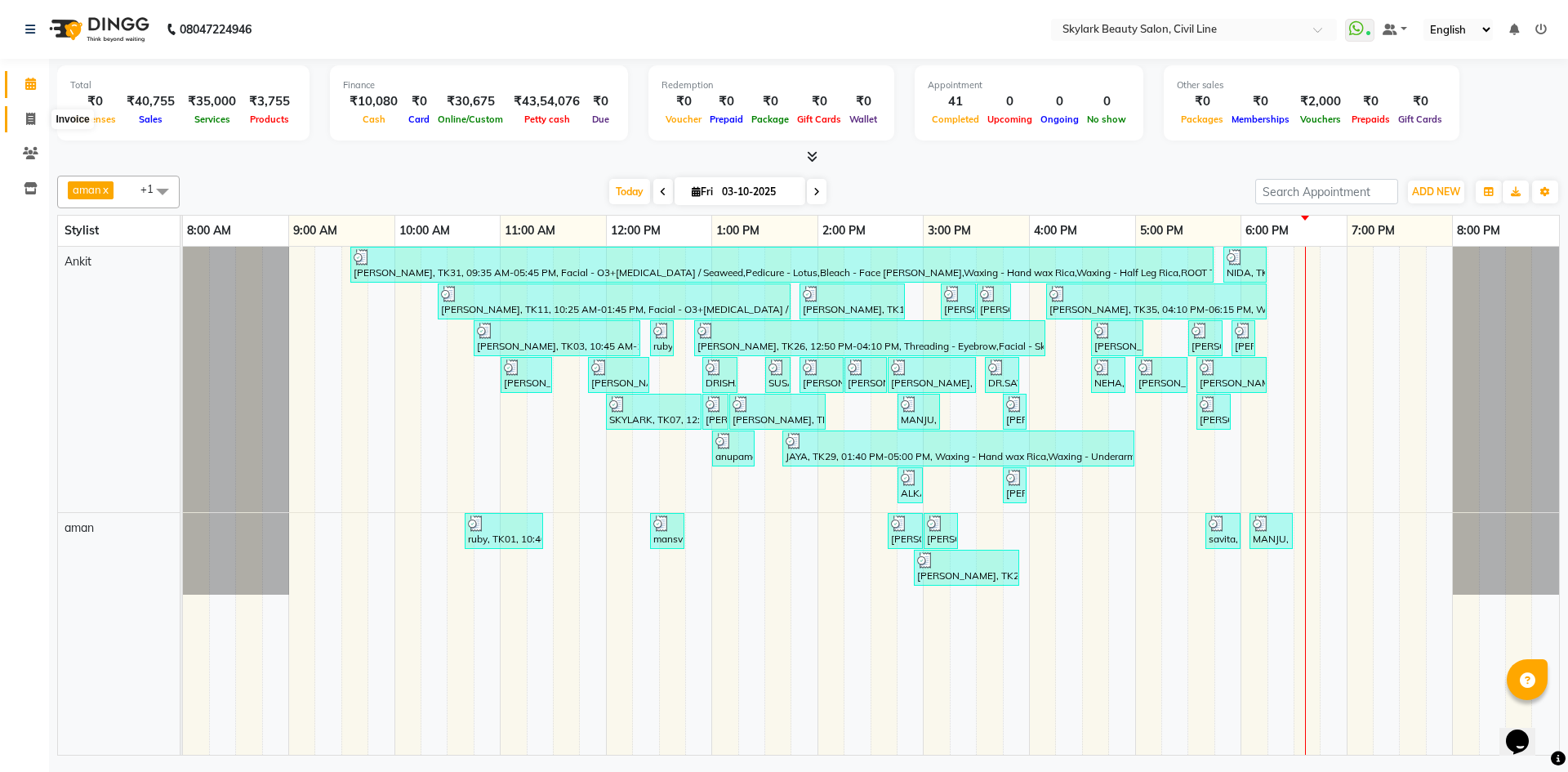
click at [37, 115] on span at bounding box center [30, 119] width 29 height 19
select select "service"
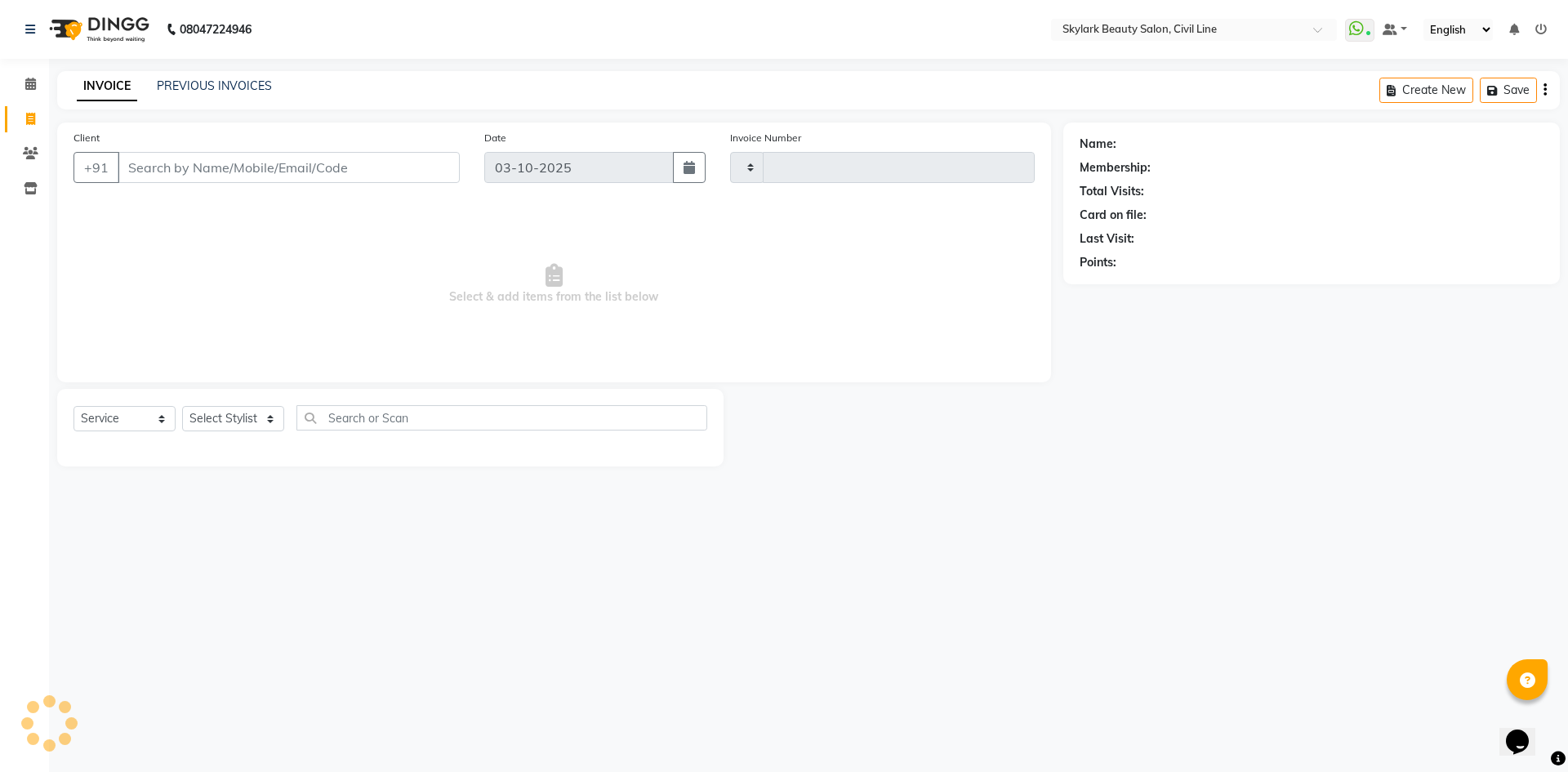
type input "7134"
select select "4588"
click at [230, 420] on select "Select Stylist [PERSON_NAME] [PERSON_NAME] [PERSON_NAME] WASU" at bounding box center [233, 418] width 102 height 25
select select "85071"
click at [182, 406] on select "Select Stylist [PERSON_NAME] [PERSON_NAME] [PERSON_NAME] WASU" at bounding box center [233, 418] width 102 height 25
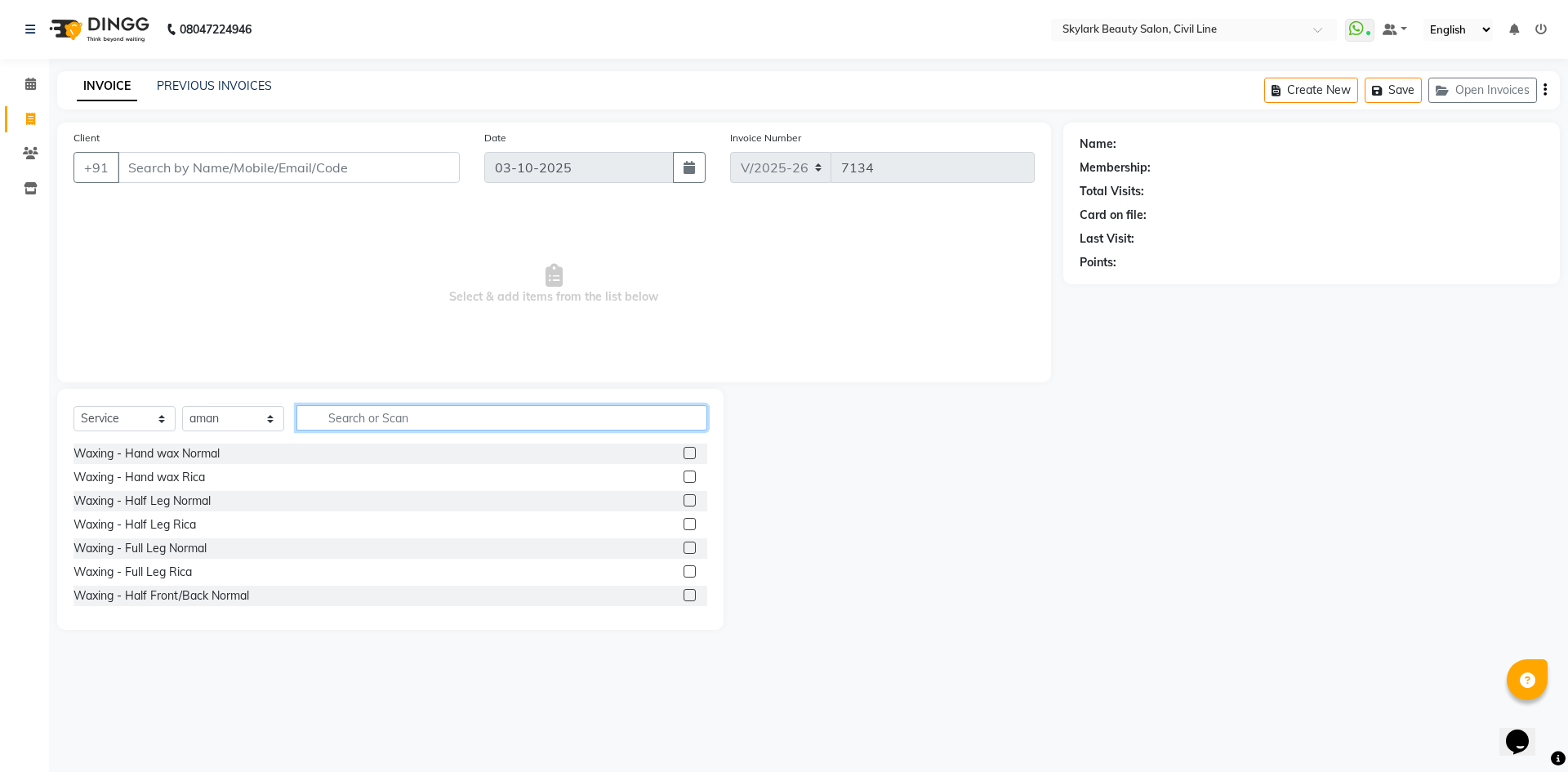
click at [412, 419] on input "text" at bounding box center [502, 417] width 410 height 25
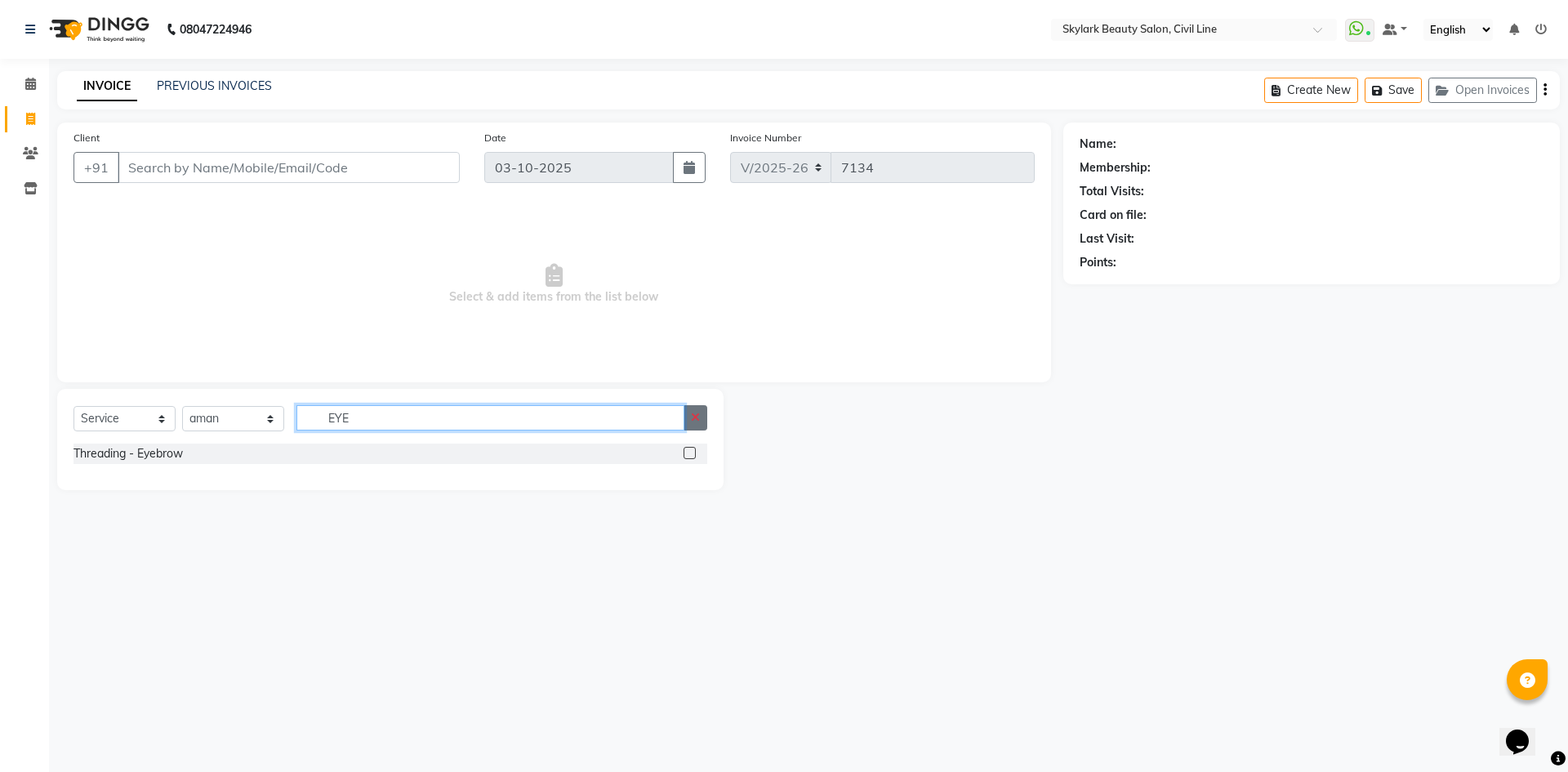
type input "EYE"
click at [697, 429] on button "button" at bounding box center [695, 417] width 24 height 25
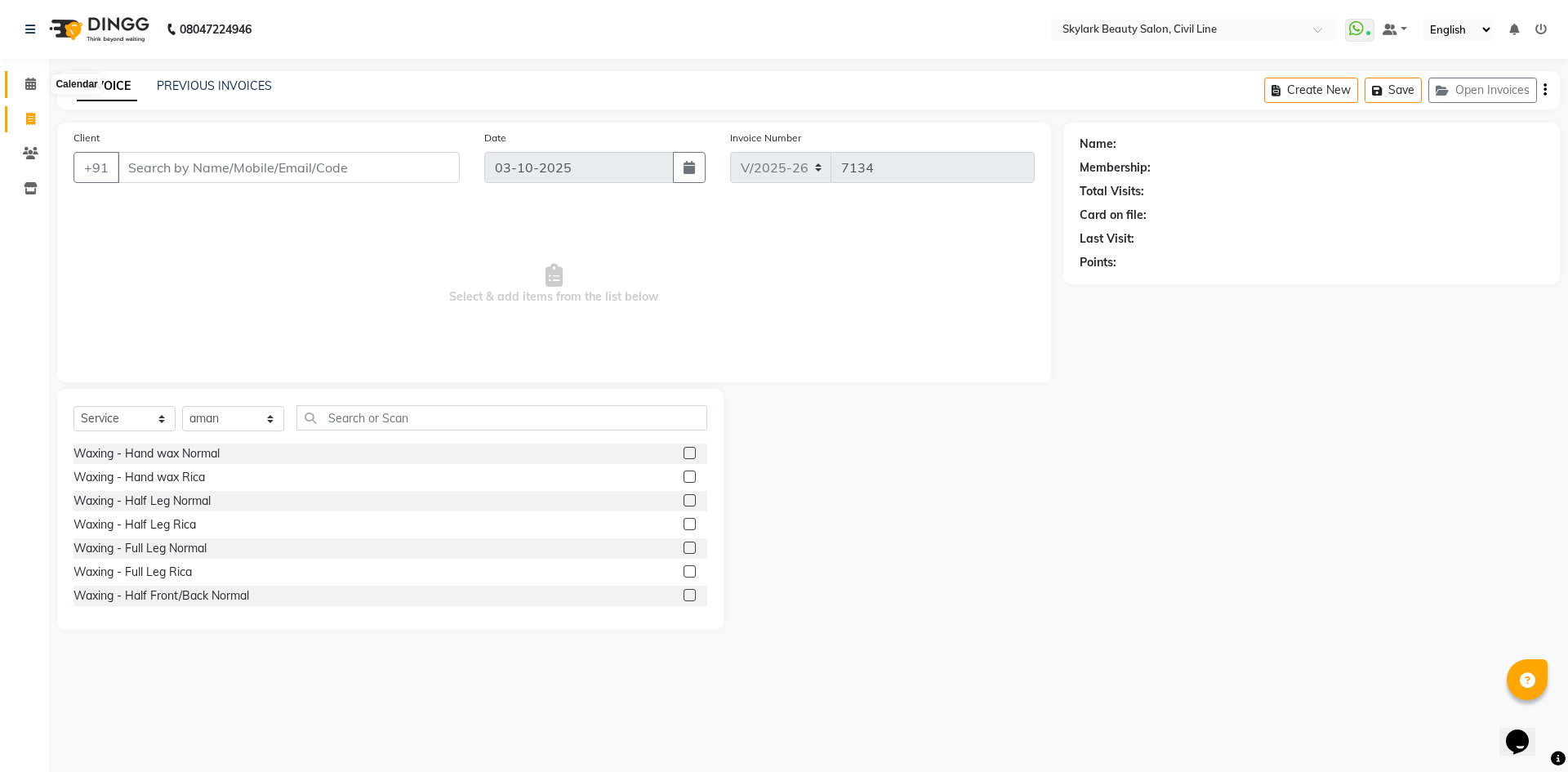
click at [29, 85] on icon at bounding box center [30, 83] width 11 height 12
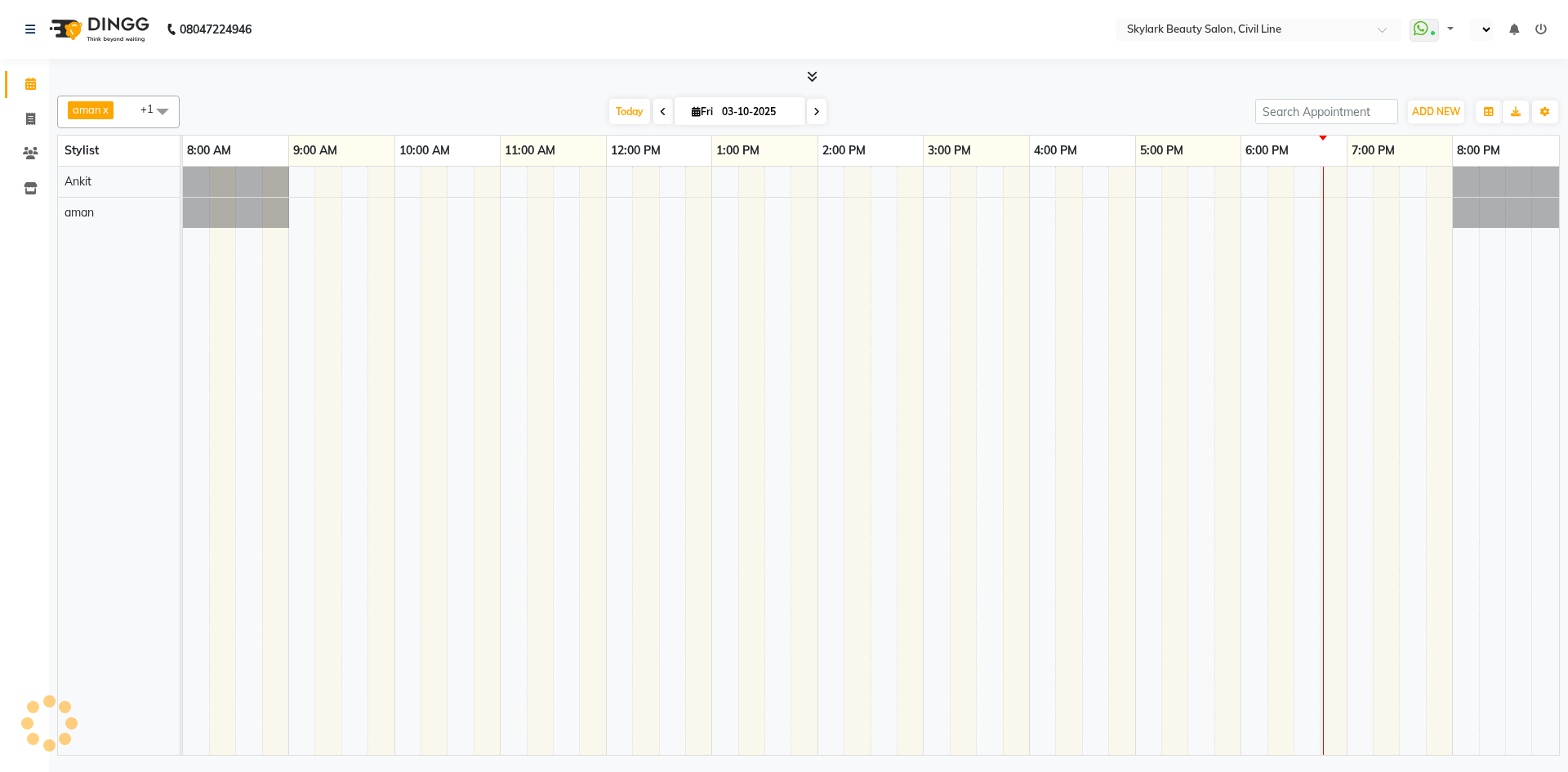
select select "en"
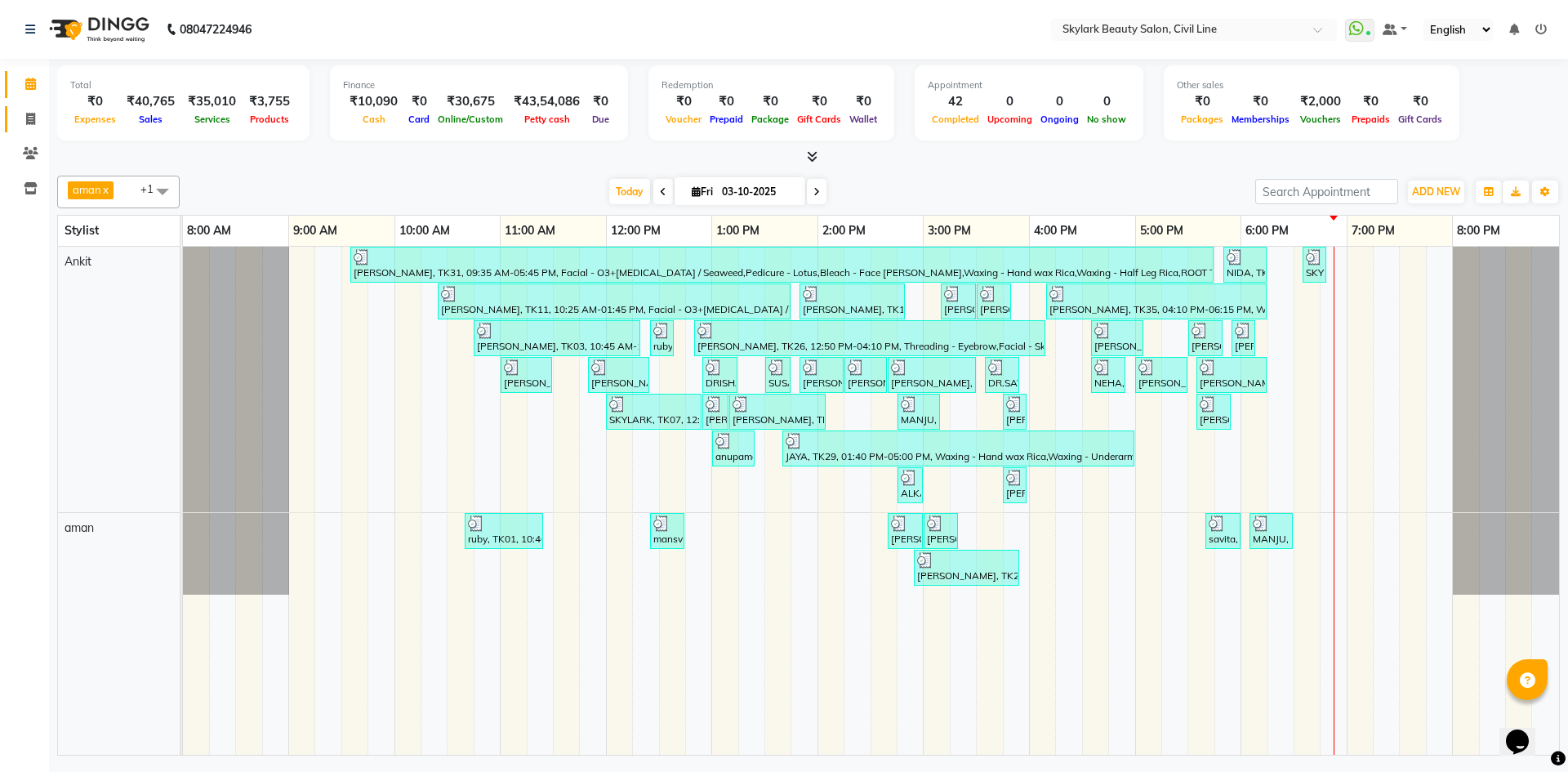
click at [32, 106] on link "Invoice" at bounding box center [25, 119] width 39 height 27
select select "4588"
select select "service"
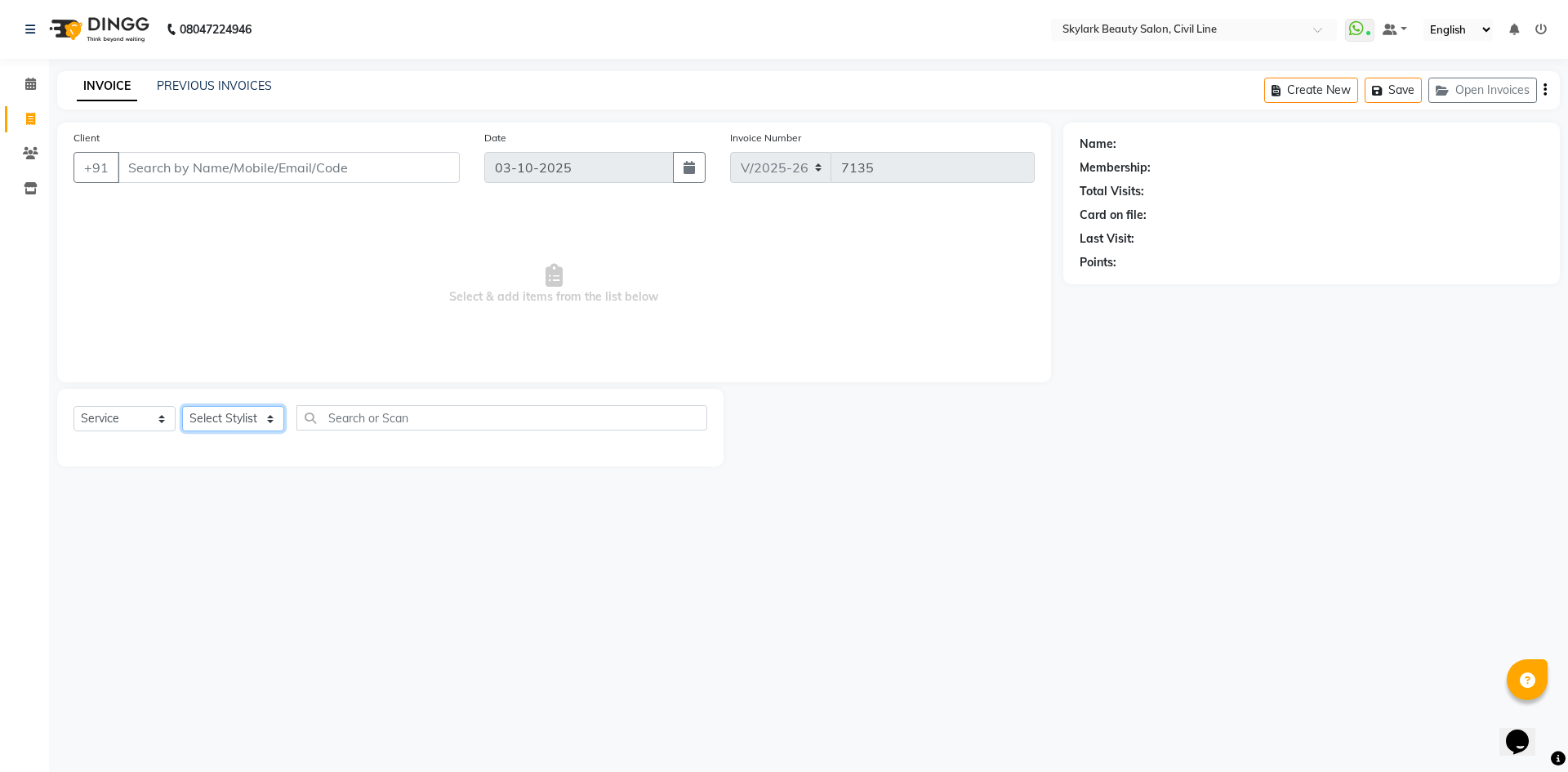
click at [271, 411] on select "Select Stylist [PERSON_NAME] [PERSON_NAME] [PERSON_NAME] WASU" at bounding box center [233, 418] width 102 height 25
select select "85071"
click at [182, 406] on select "Select Stylist [PERSON_NAME] [PERSON_NAME] [PERSON_NAME] WASU" at bounding box center [233, 418] width 102 height 25
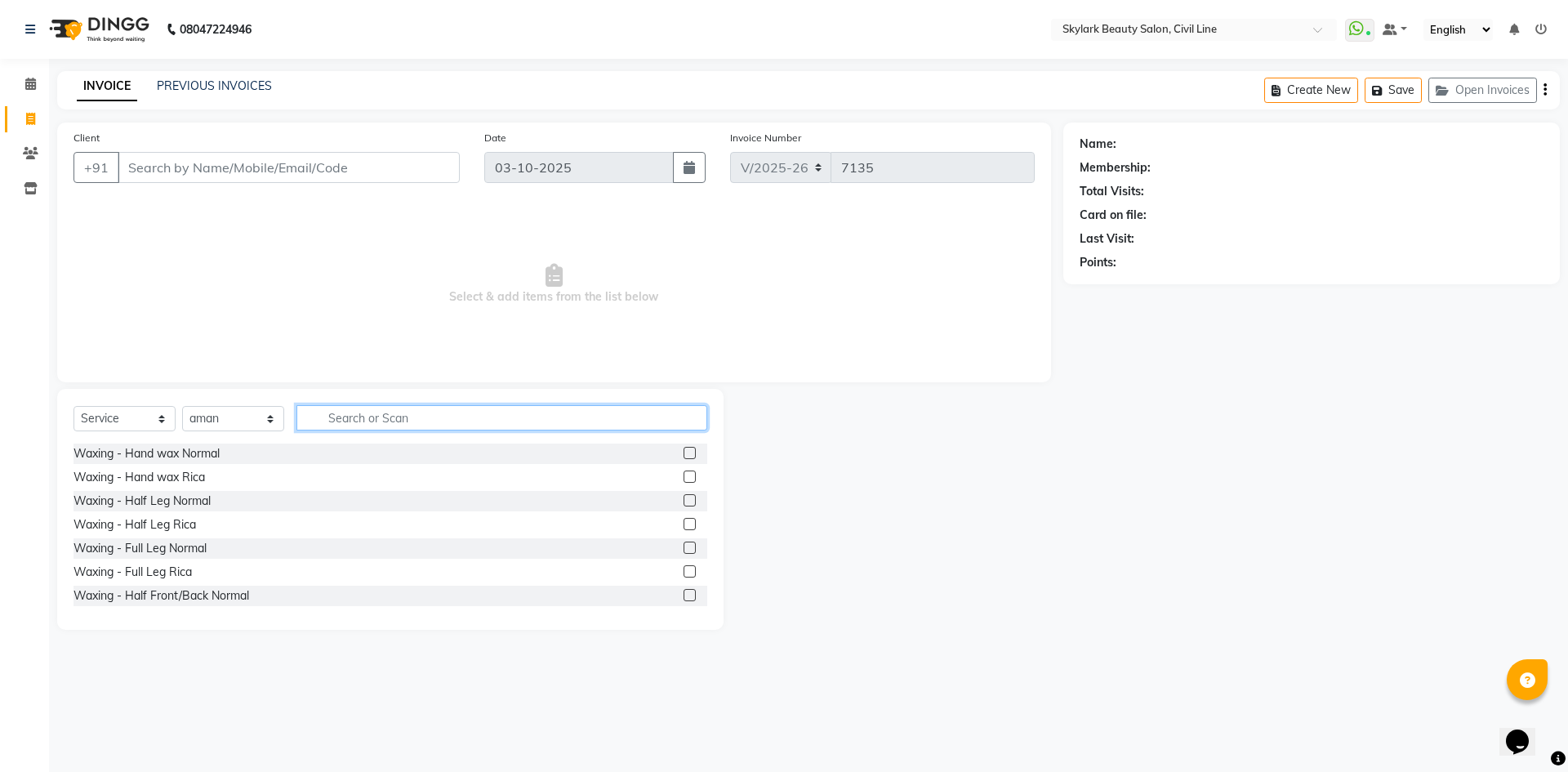
click at [394, 418] on input "text" at bounding box center [502, 417] width 410 height 25
type input "E"
type input "TH"
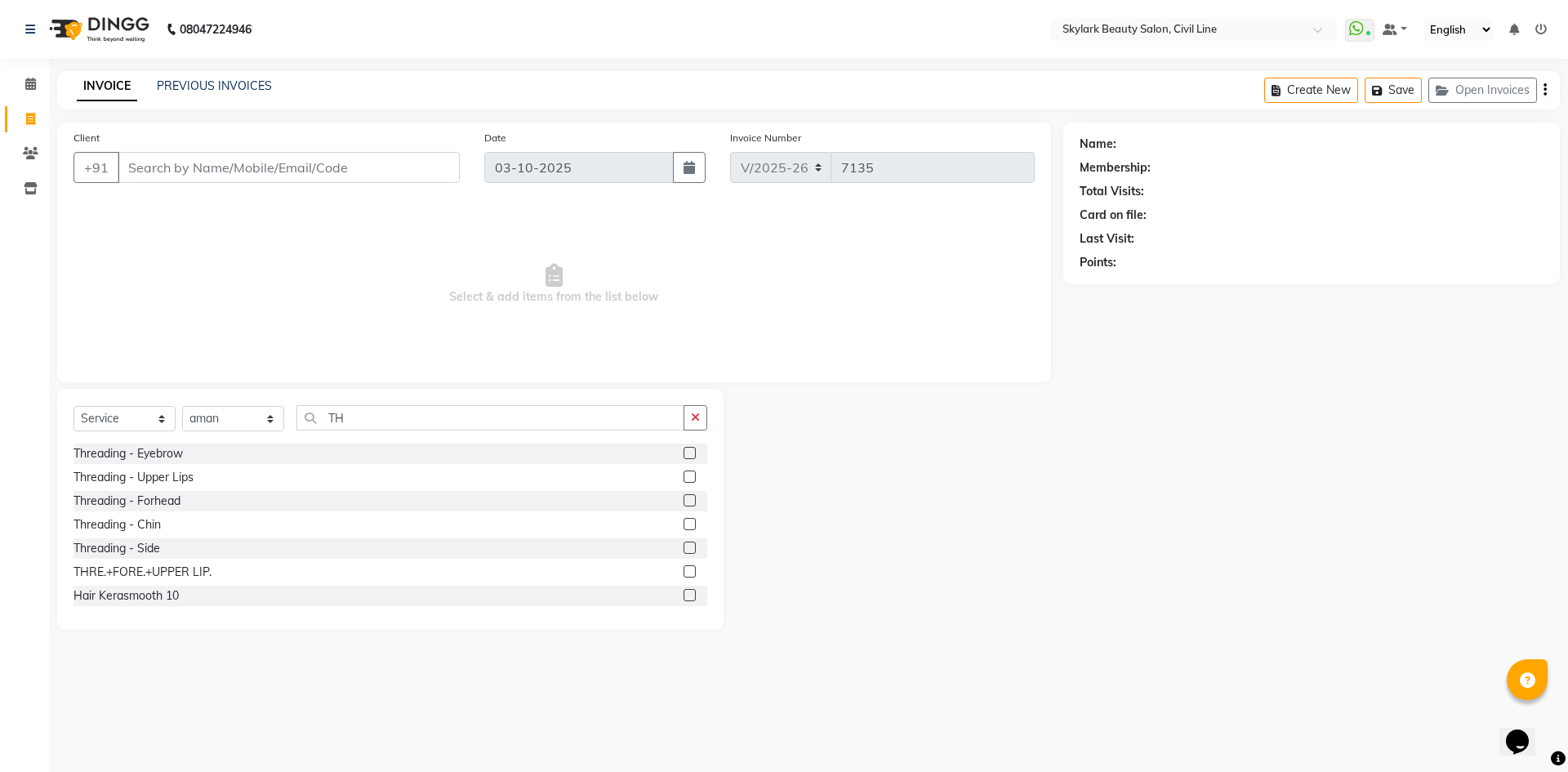
click at [683, 573] on label at bounding box center [689, 571] width 12 height 12
click at [683, 573] on input "checkbox" at bounding box center [688, 572] width 11 height 11
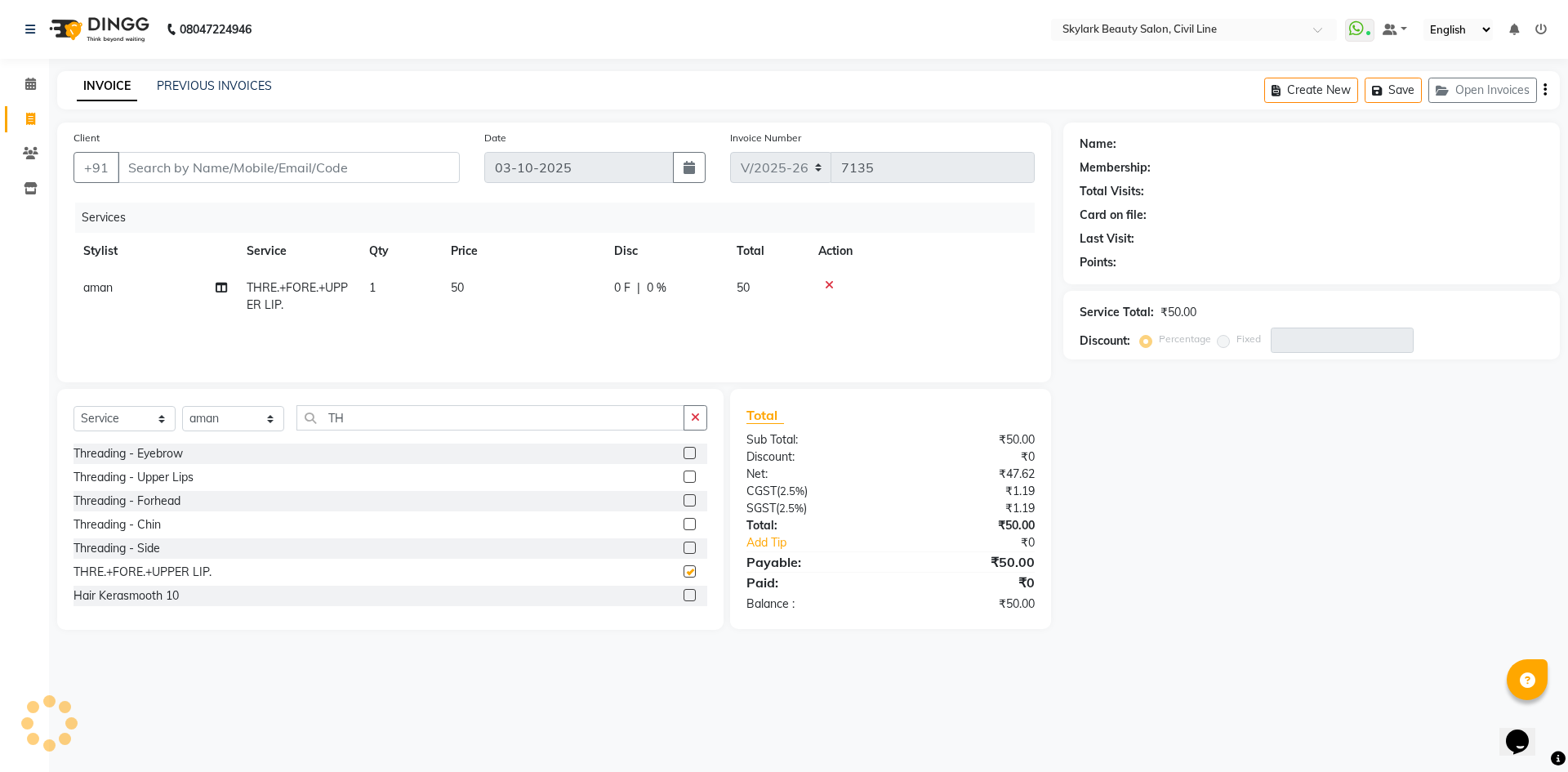
checkbox input "false"
click at [262, 166] on input "Client" at bounding box center [289, 168] width 343 height 31
type input "9"
type input "0"
type input "98807337656"
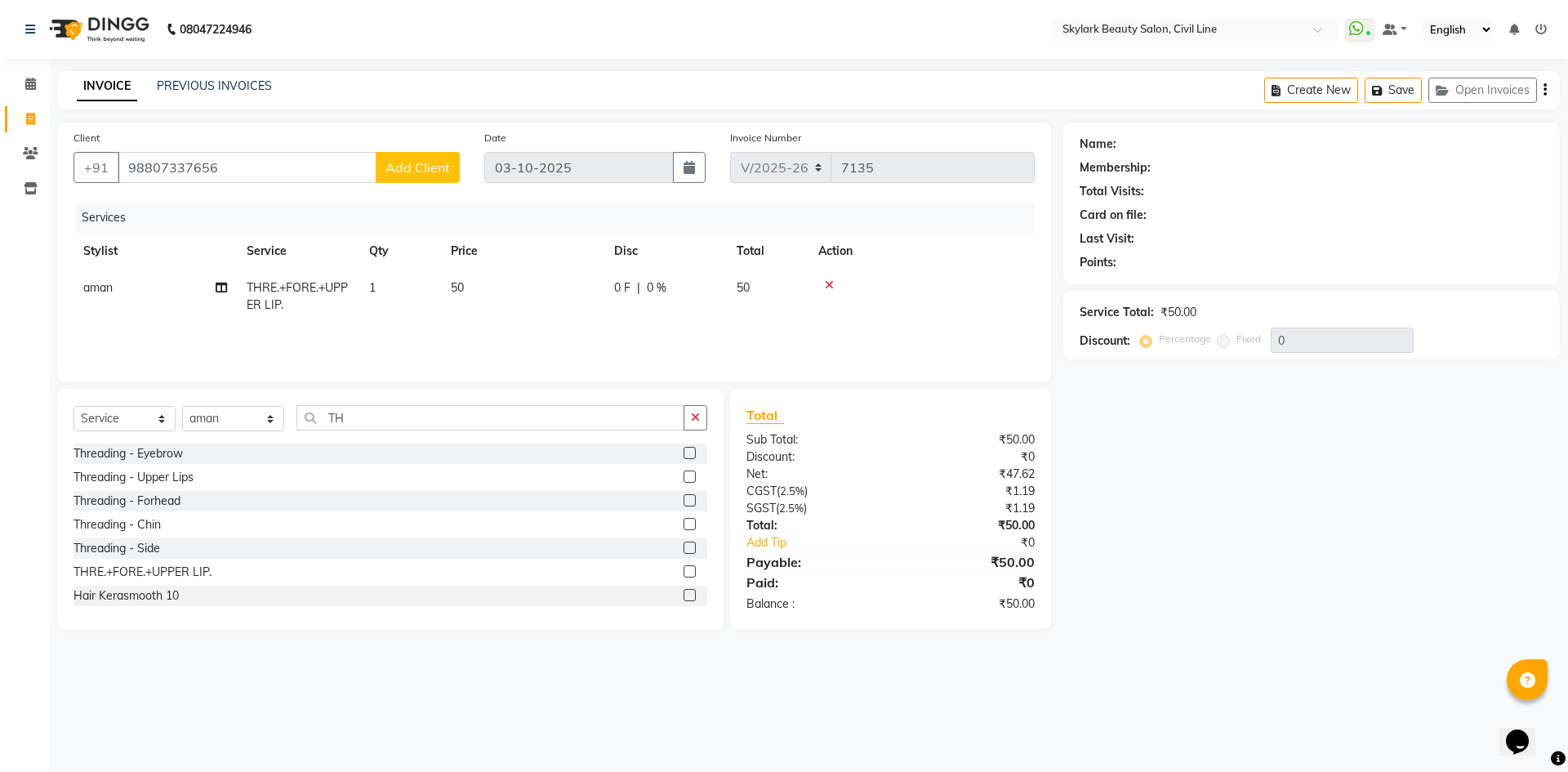
drag, startPoint x: 829, startPoint y: 277, endPoint x: 823, endPoint y: 287, distance: 11.7
click at [828, 278] on td at bounding box center [921, 297] width 226 height 54
click at [831, 285] on icon at bounding box center [829, 285] width 9 height 11
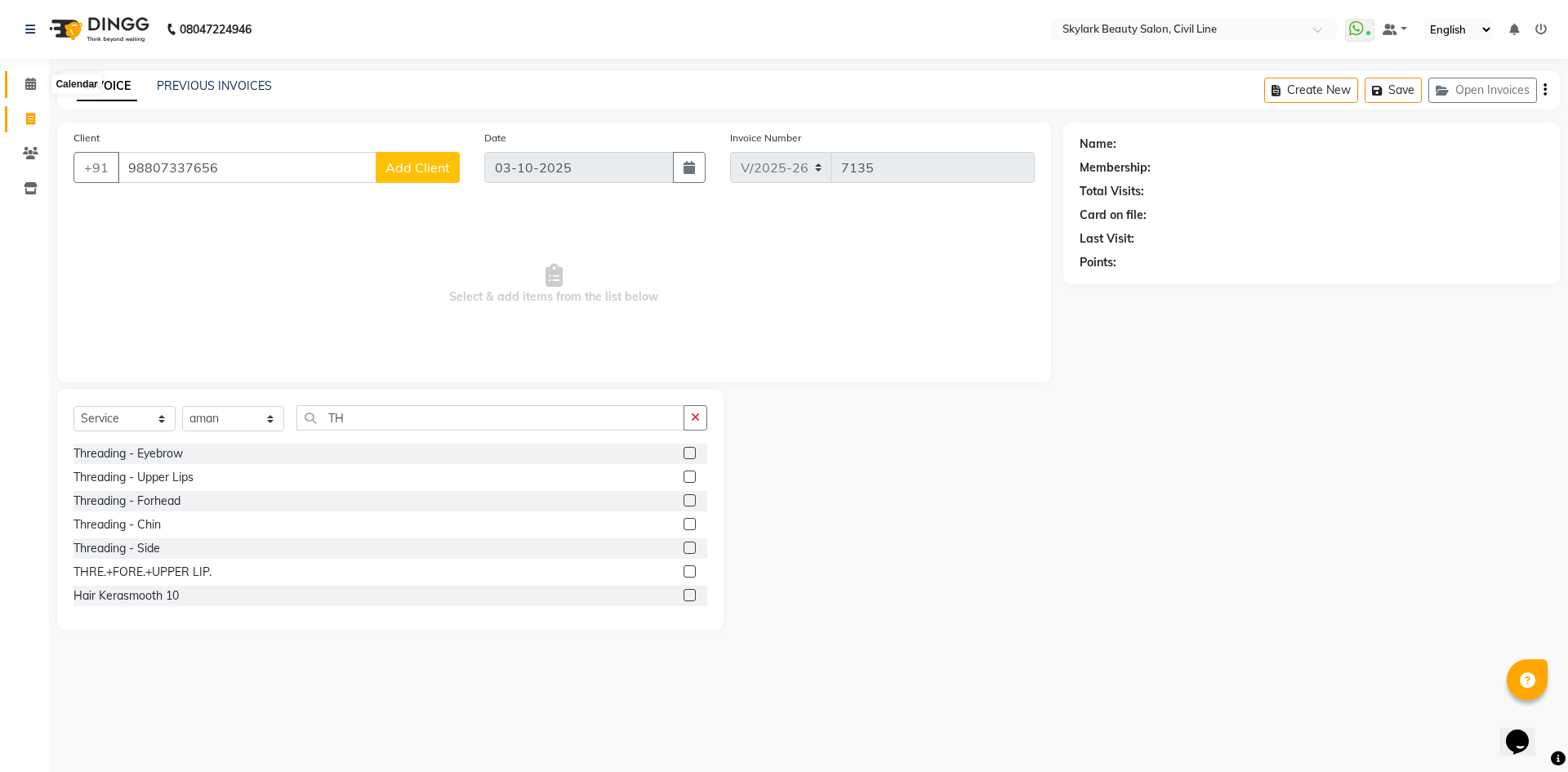
click at [25, 82] on icon at bounding box center [30, 83] width 11 height 12
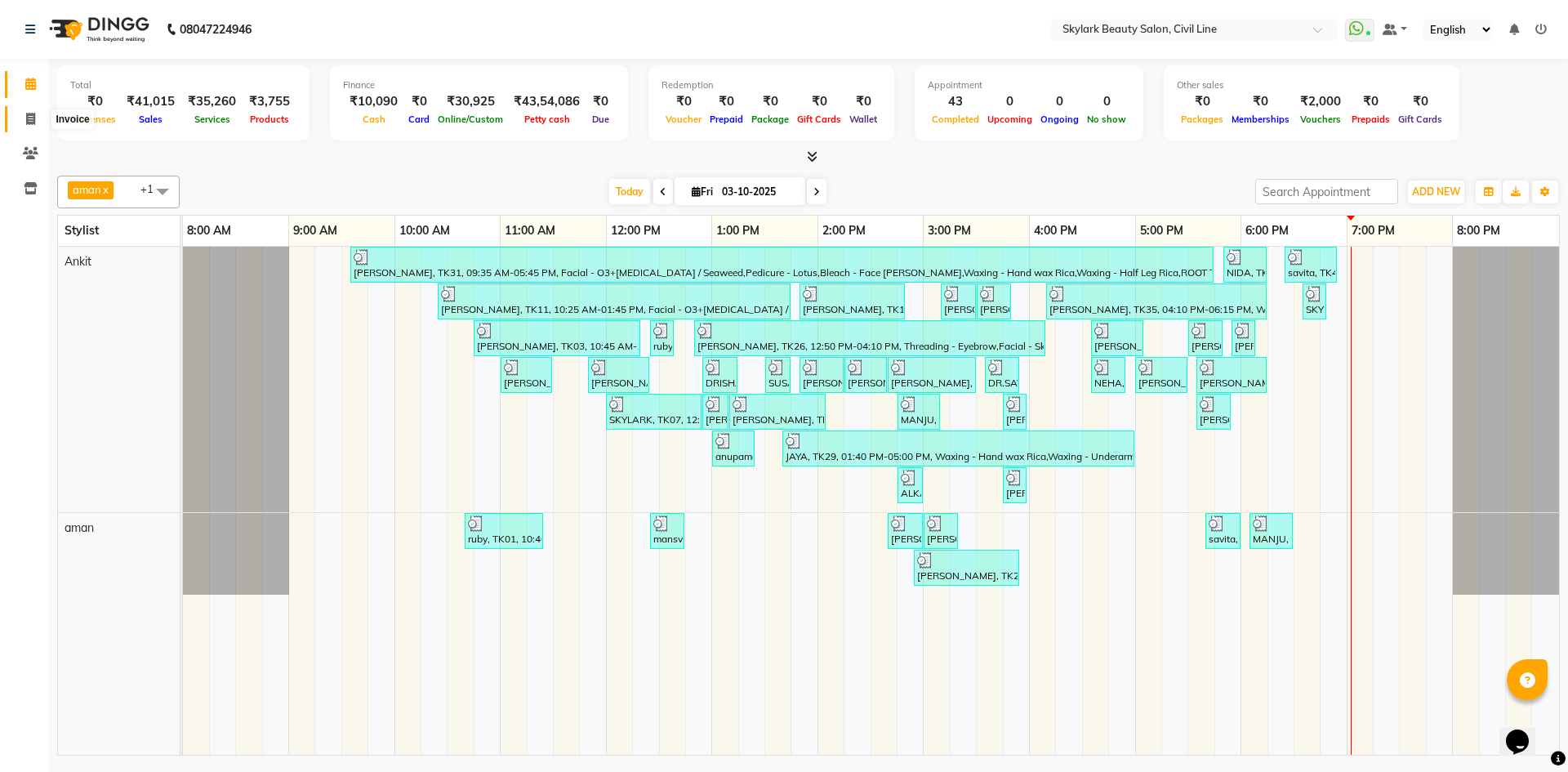
click at [26, 119] on icon at bounding box center [30, 119] width 9 height 12
select select "service"
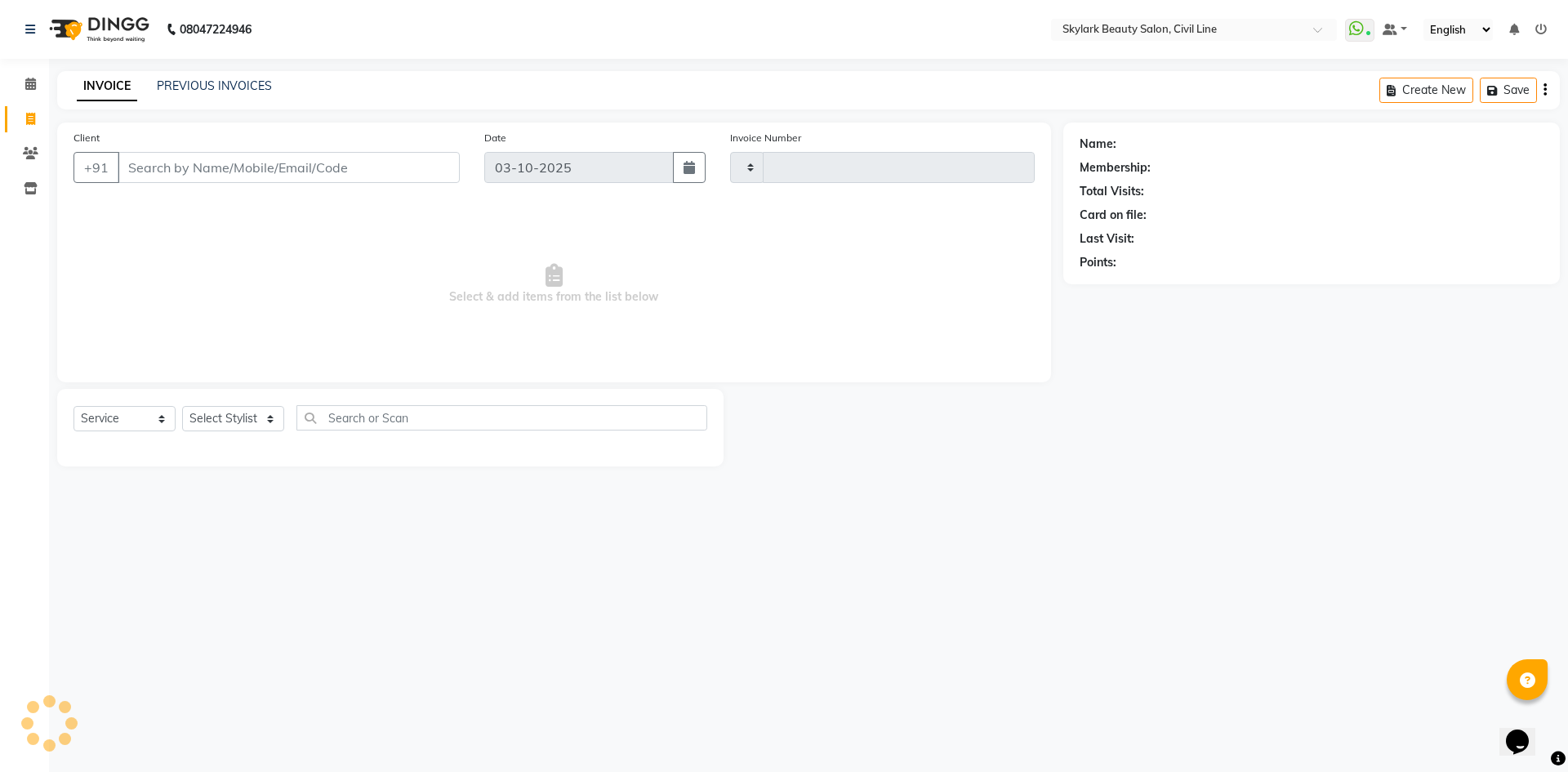
type input "7137"
select select "4588"
click at [166, 414] on select "Select Service Product Membership Package Voucher Prepaid Gift Card" at bounding box center [124, 418] width 102 height 25
select select "product"
click at [74, 406] on select "Select Service Product Membership Package Voucher Prepaid Gift Card" at bounding box center [124, 418] width 102 height 25
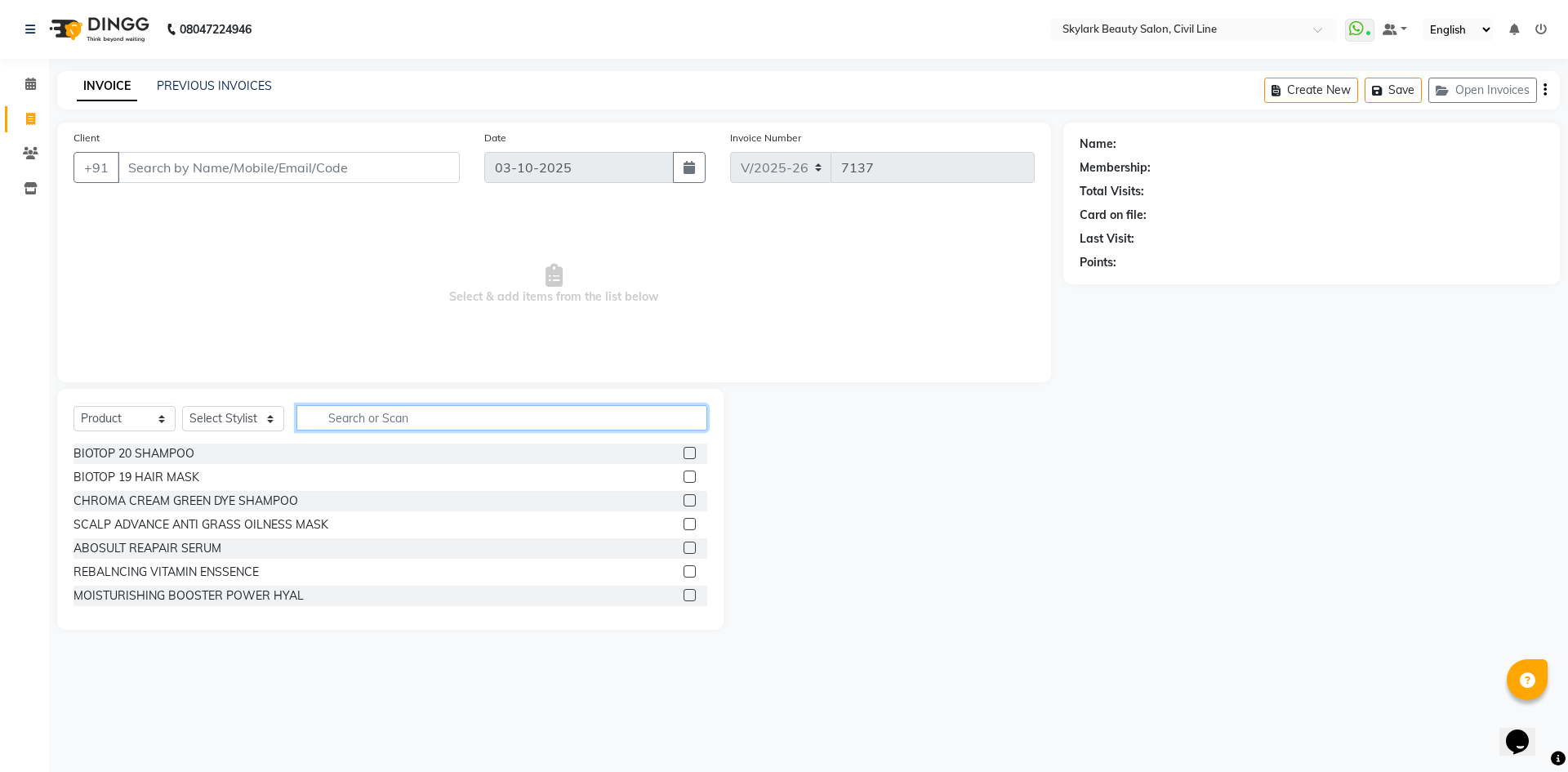
click at [366, 416] on input "text" at bounding box center [502, 417] width 410 height 25
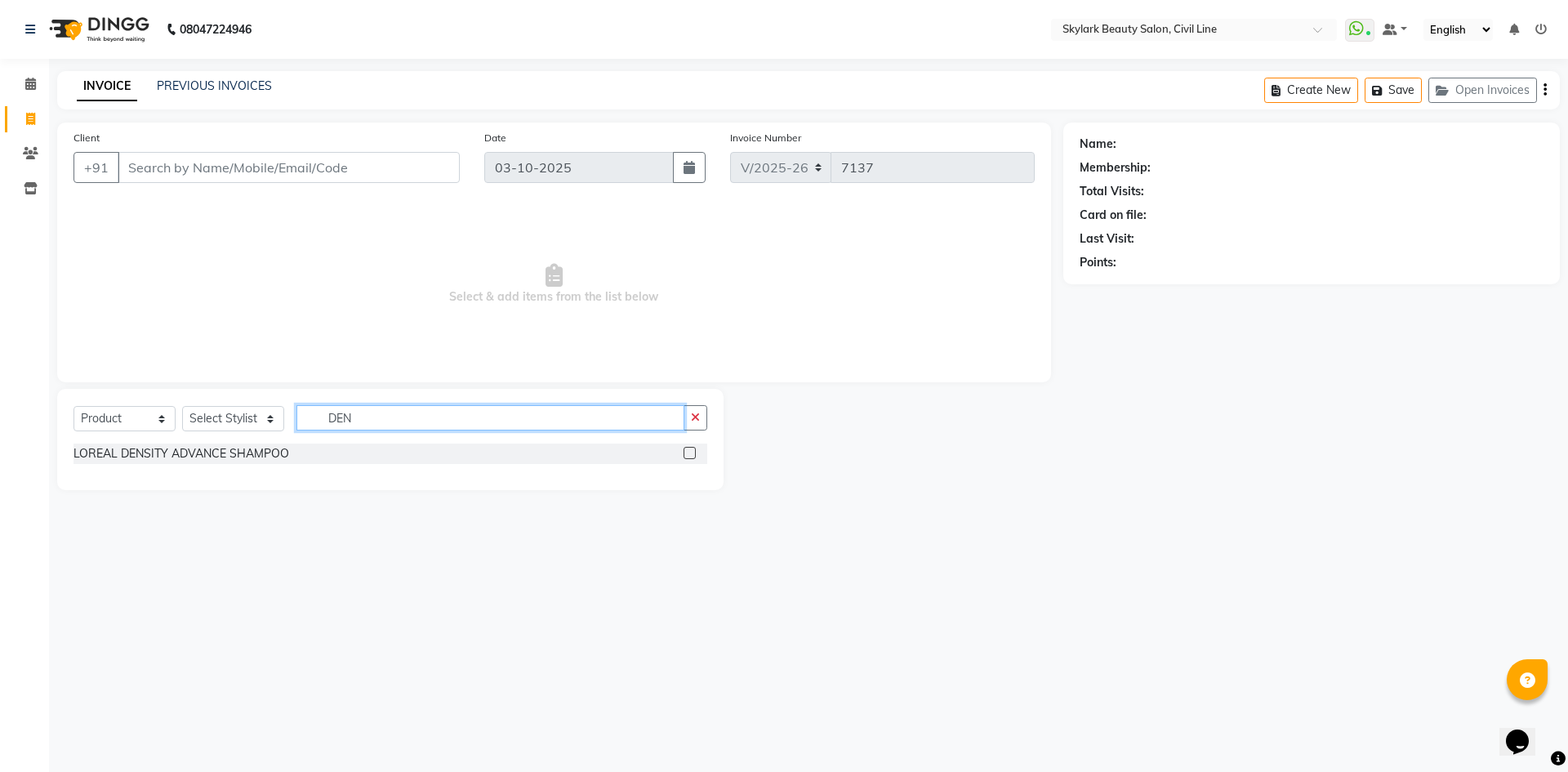
type input "DEN"
click at [689, 458] on label at bounding box center [689, 452] width 12 height 12
click at [689, 458] on input "checkbox" at bounding box center [688, 453] width 11 height 11
checkbox input "false"
click at [644, 418] on input "DEN" at bounding box center [491, 417] width 388 height 25
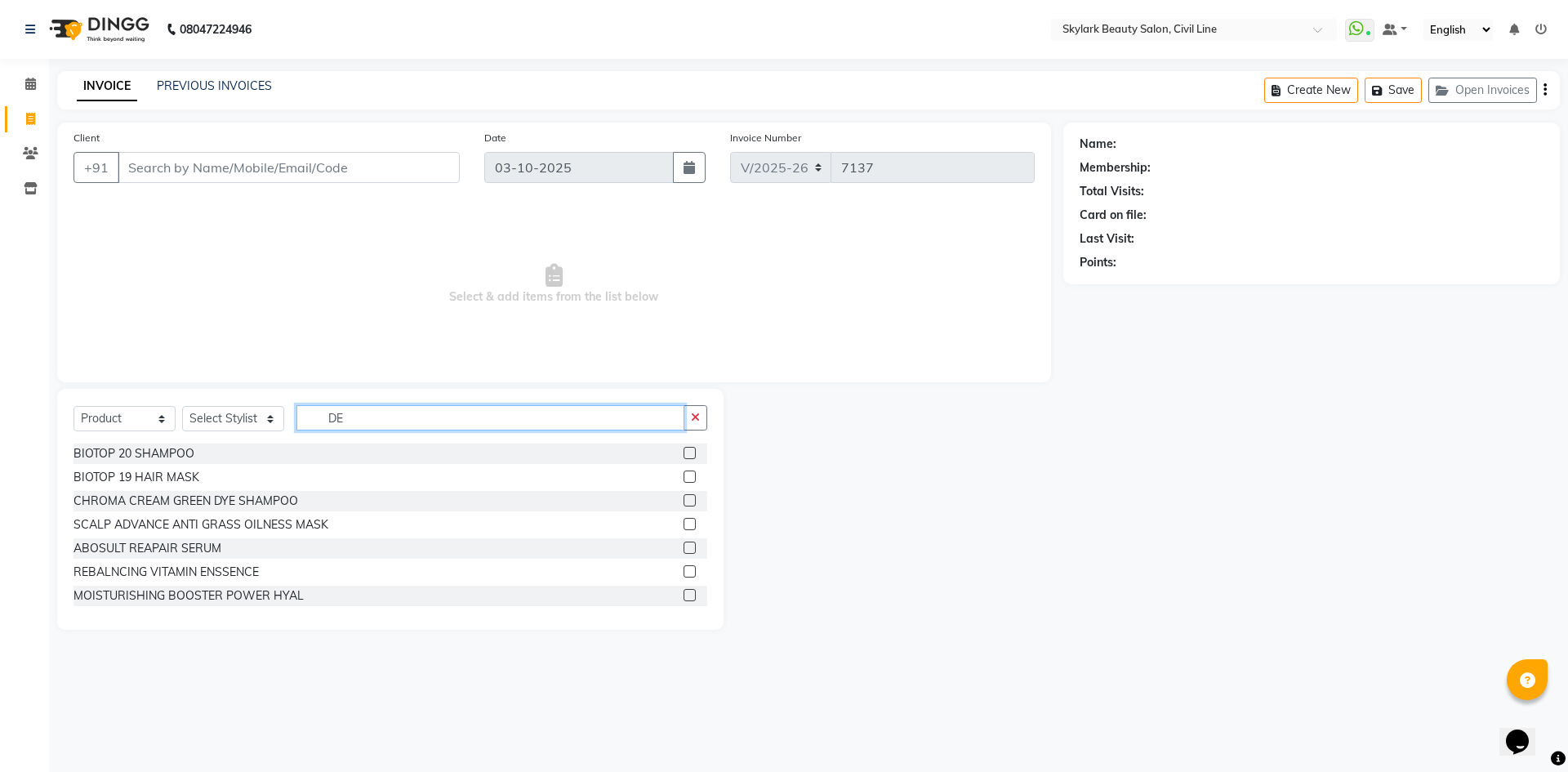
type input "D"
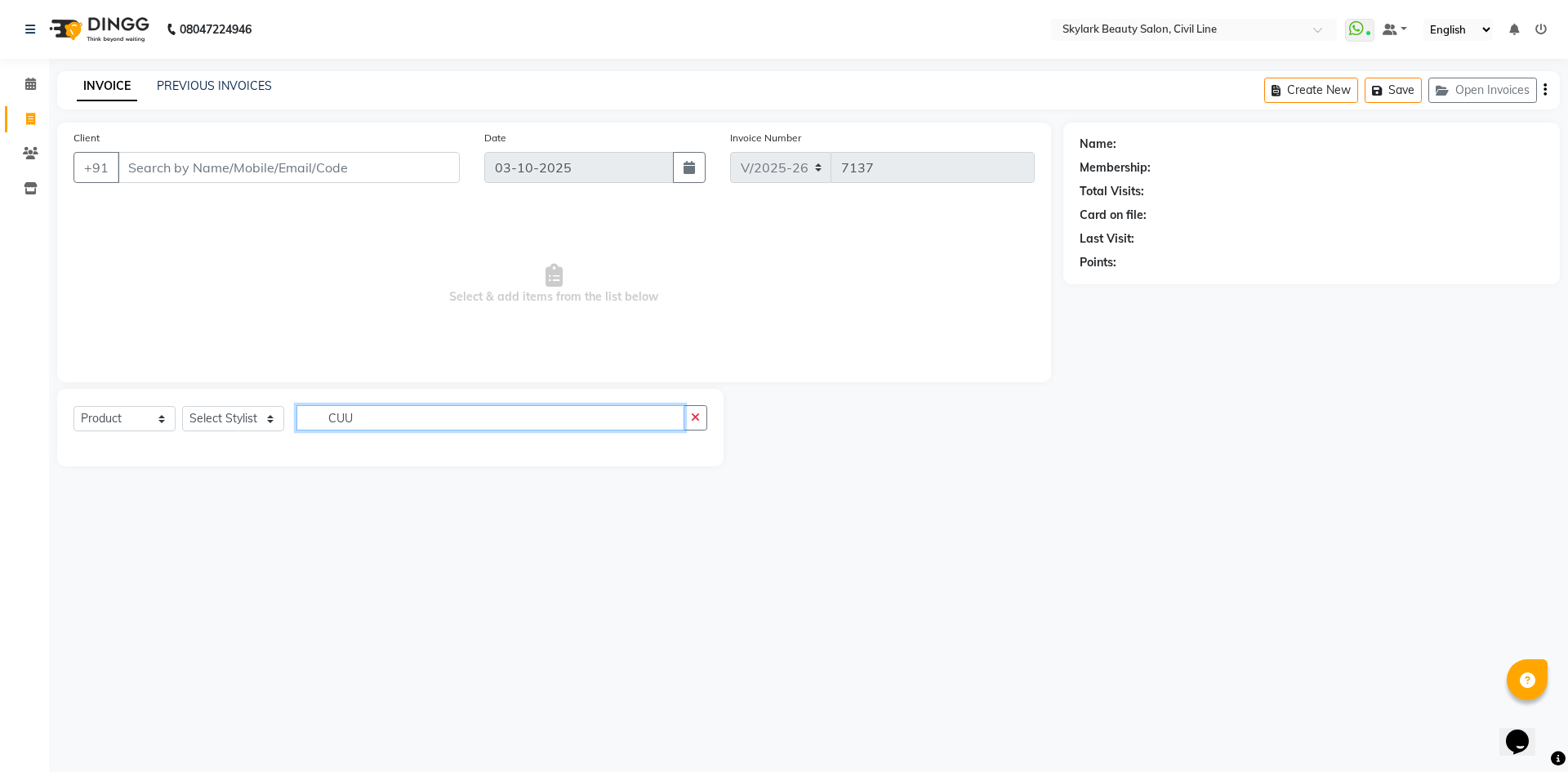
type input "CUU"
click at [258, 429] on select "Select Stylist [PERSON_NAME] [PERSON_NAME] [PERSON_NAME] WASU" at bounding box center [233, 418] width 102 height 25
click at [182, 406] on select "Select Stylist [PERSON_NAME] [PERSON_NAME] [PERSON_NAME] WASU" at bounding box center [233, 418] width 102 height 25
click at [237, 415] on select "Select Stylist [PERSON_NAME] [PERSON_NAME] [PERSON_NAME] WASU" at bounding box center [233, 418] width 102 height 25
select select "85071"
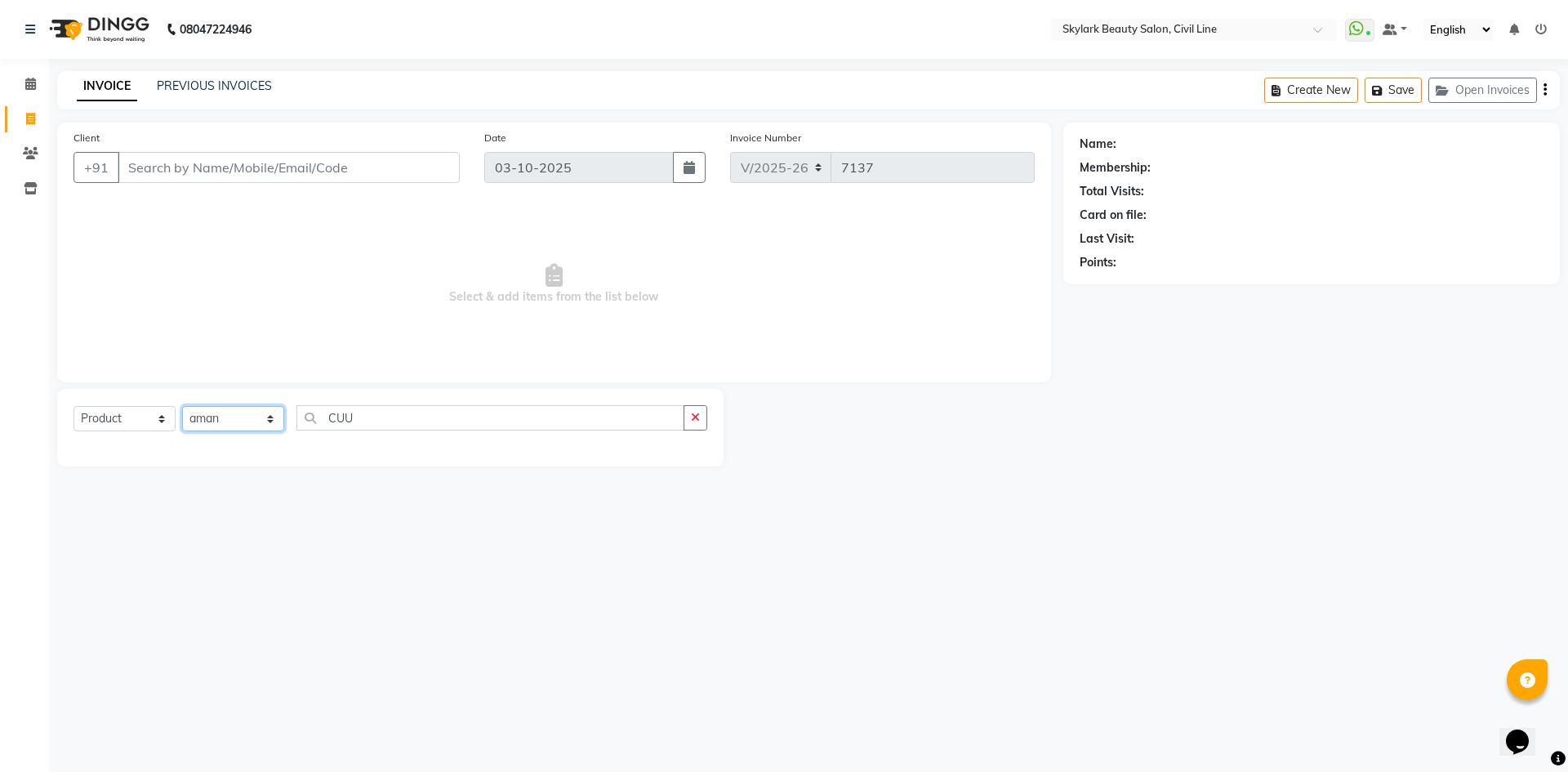
click at [182, 406] on select "Select Stylist [PERSON_NAME] [PERSON_NAME] [PERSON_NAME] WASU" at bounding box center [233, 418] width 102 height 25
drag, startPoint x: 437, startPoint y: 433, endPoint x: 432, endPoint y: 422, distance: 12.1
click at [433, 426] on div "Select Service Product Membership Package Voucher Prepaid Gift Card Select Styl…" at bounding box center [390, 424] width 634 height 38
click at [431, 419] on input "CUU" at bounding box center [491, 417] width 388 height 25
drag, startPoint x: 441, startPoint y: 392, endPoint x: 443, endPoint y: 406, distance: 14.1
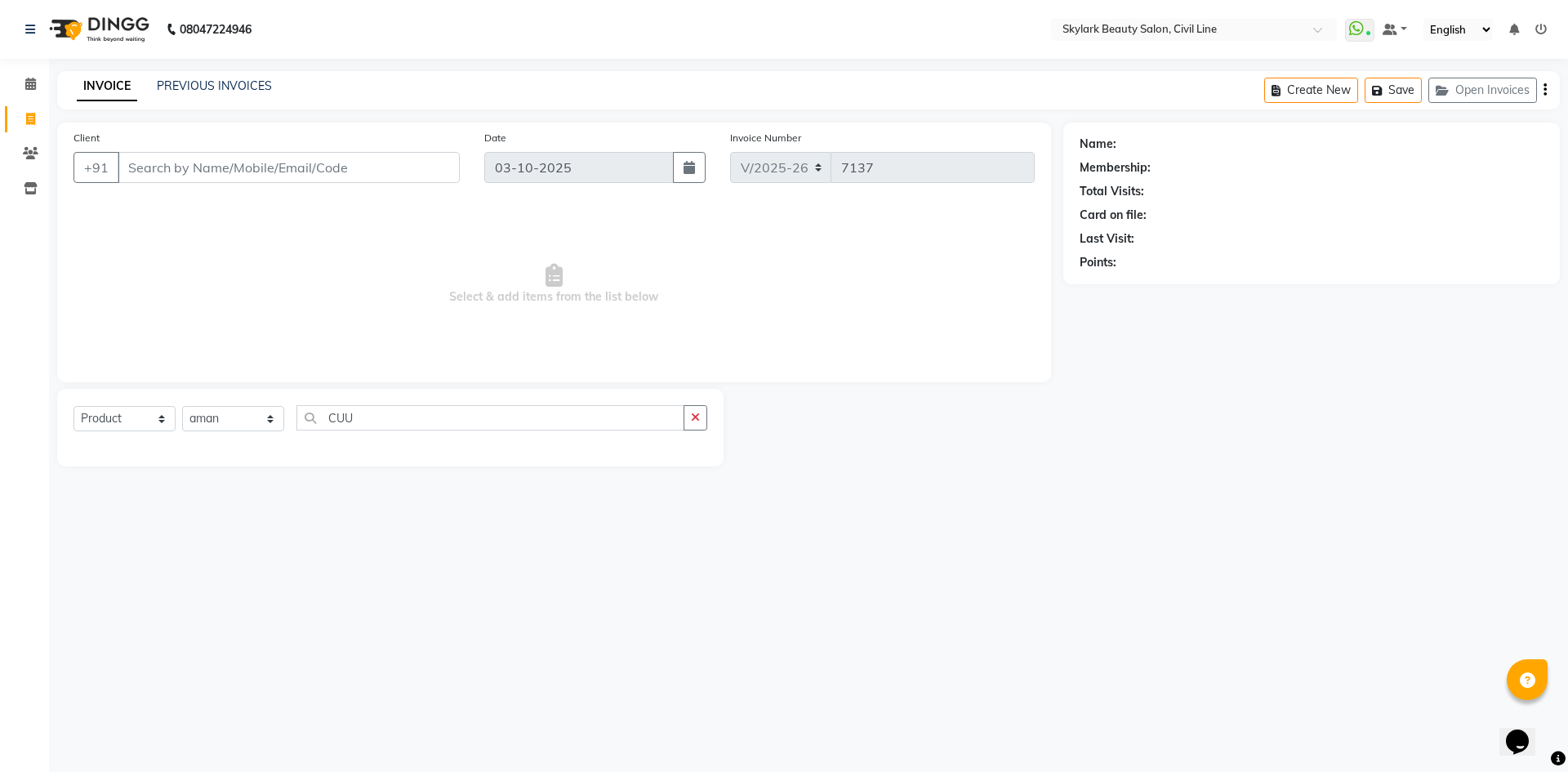
click at [443, 403] on div "Select Service Product Membership Package Voucher Prepaid Gift Card Select Styl…" at bounding box center [390, 427] width 666 height 78
click at [443, 421] on input "CU" at bounding box center [491, 417] width 388 height 25
type input "C"
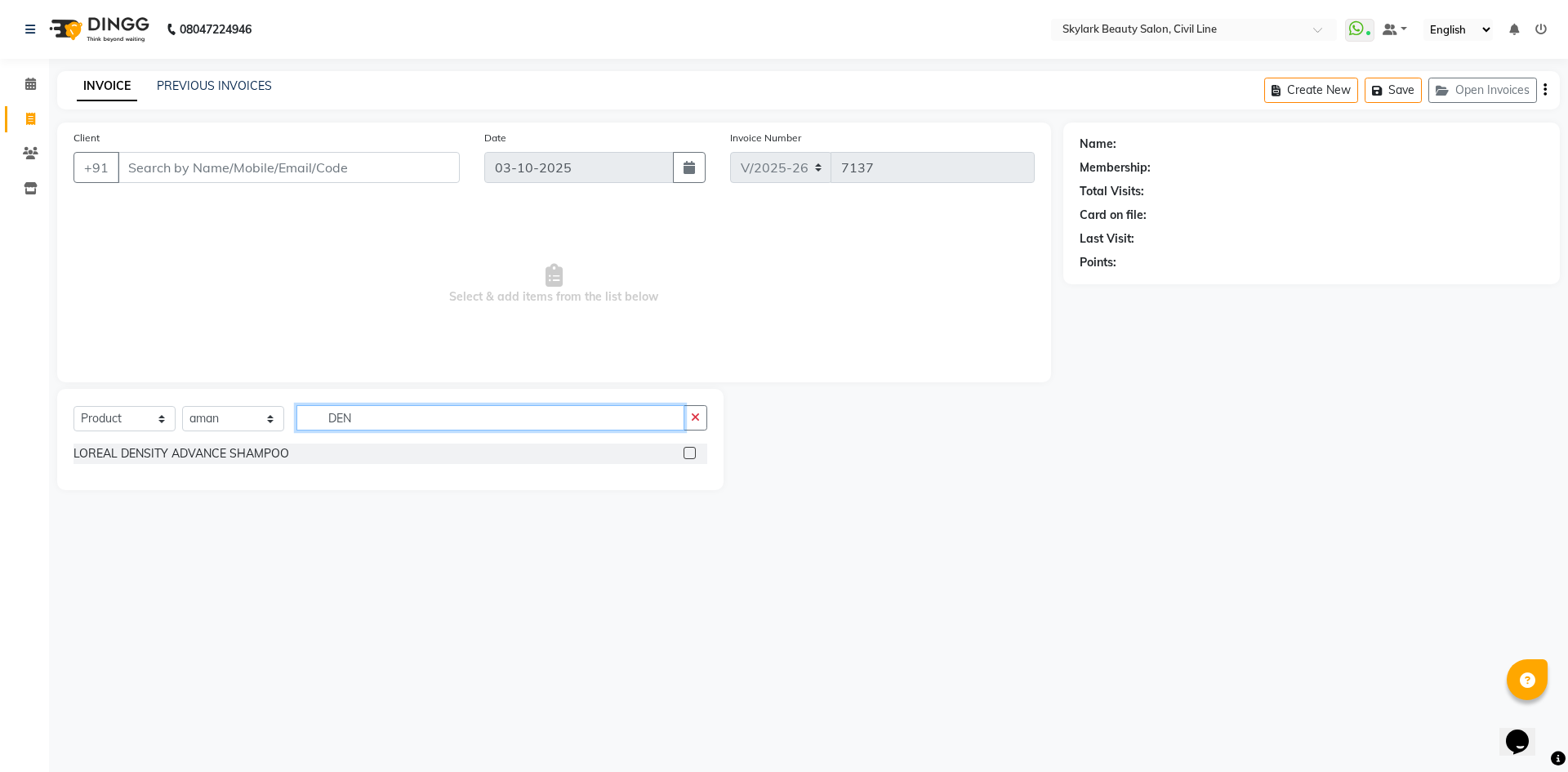
type input "DEN"
click at [691, 449] on label at bounding box center [689, 452] width 12 height 12
click at [691, 449] on input "checkbox" at bounding box center [688, 453] width 11 height 11
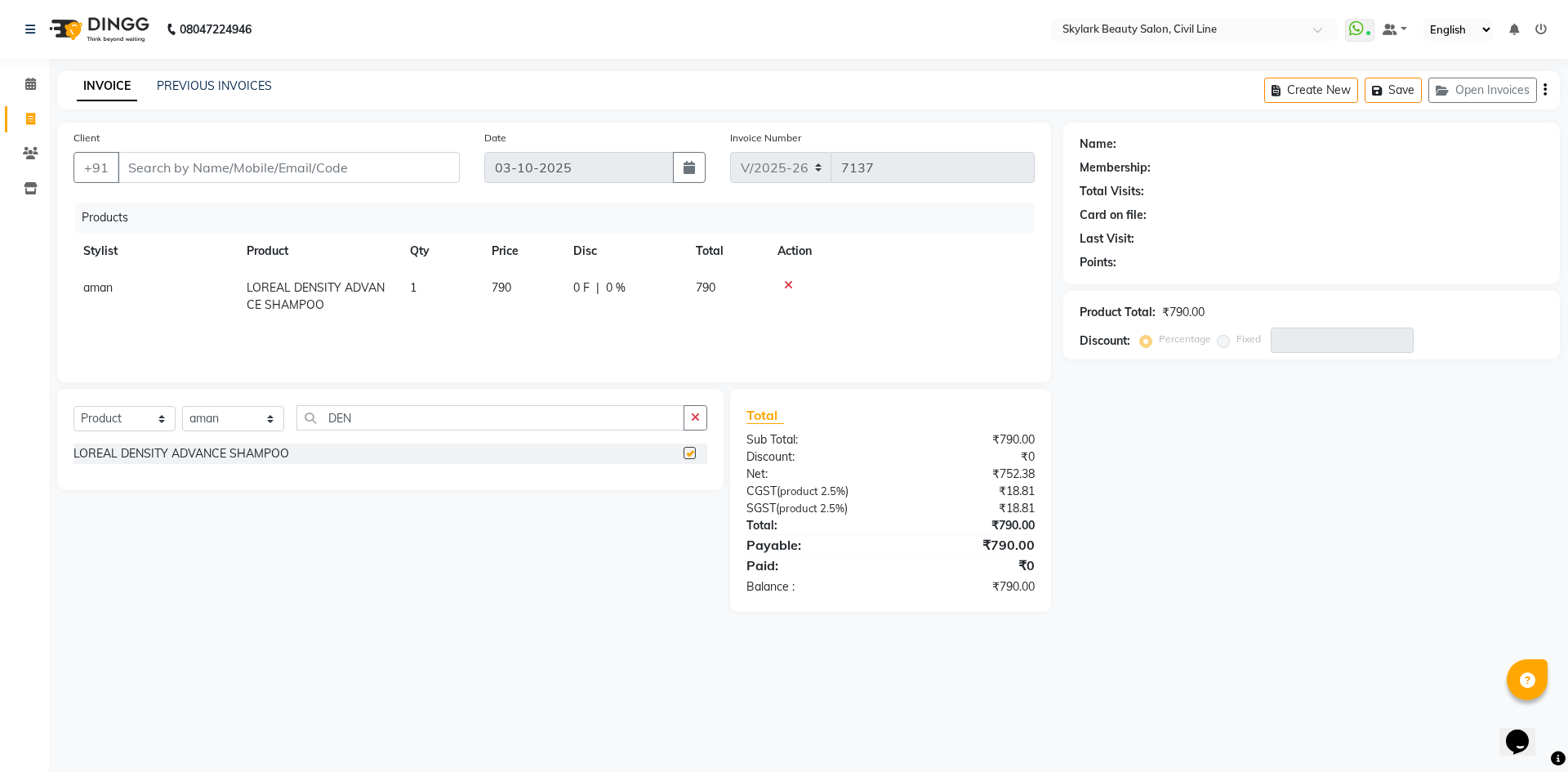
checkbox input "false"
drag, startPoint x: 180, startPoint y: 167, endPoint x: 177, endPoint y: 184, distance: 17.3
click at [179, 170] on input "Client" at bounding box center [289, 168] width 343 height 31
click at [141, 424] on select "Select Service Product Membership Package Voucher Prepaid Gift Card" at bounding box center [124, 418] width 102 height 25
select select "service"
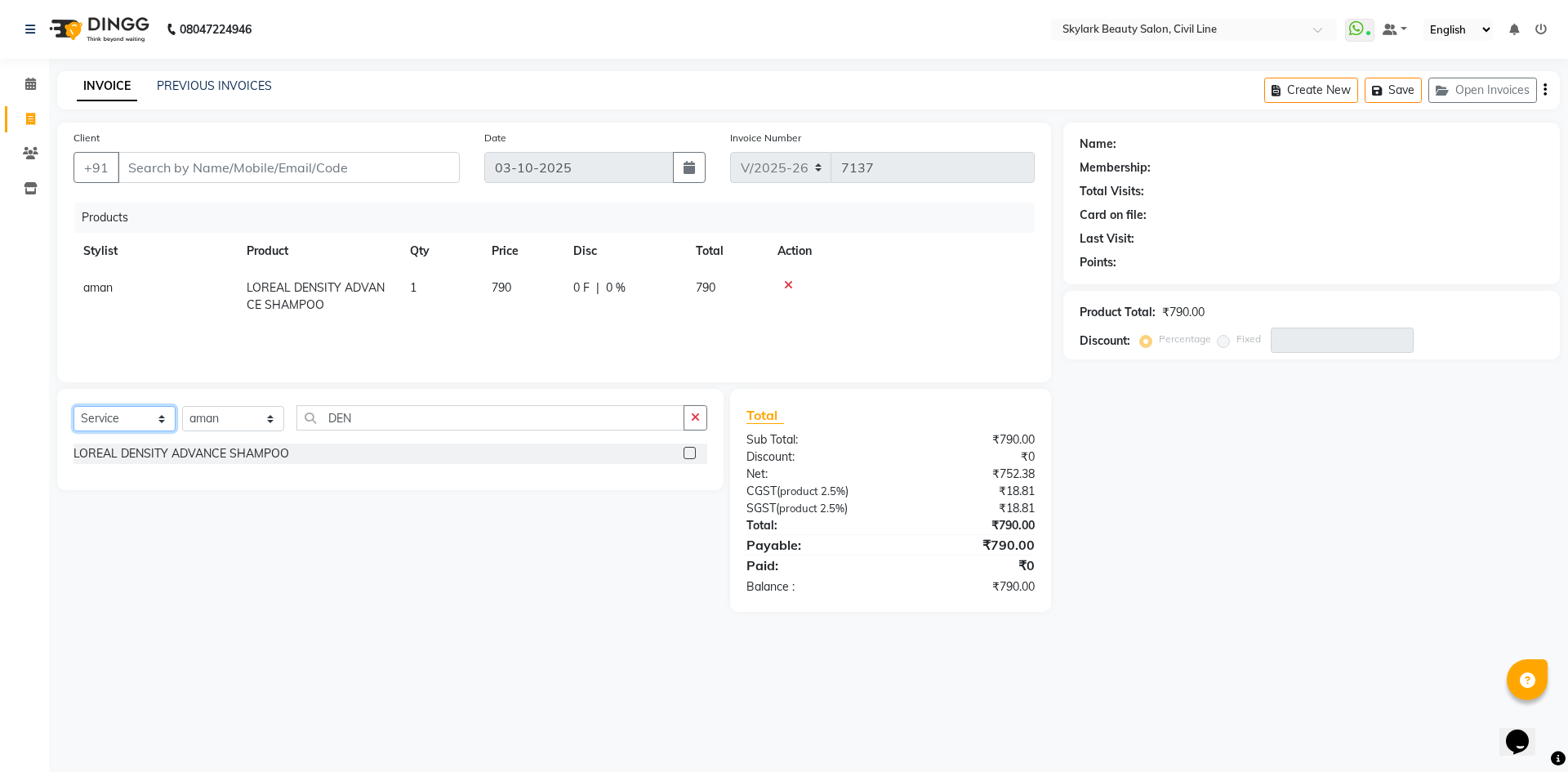
click at [74, 406] on select "Select Service Product Membership Package Voucher Prepaid Gift Card" at bounding box center [124, 418] width 102 height 25
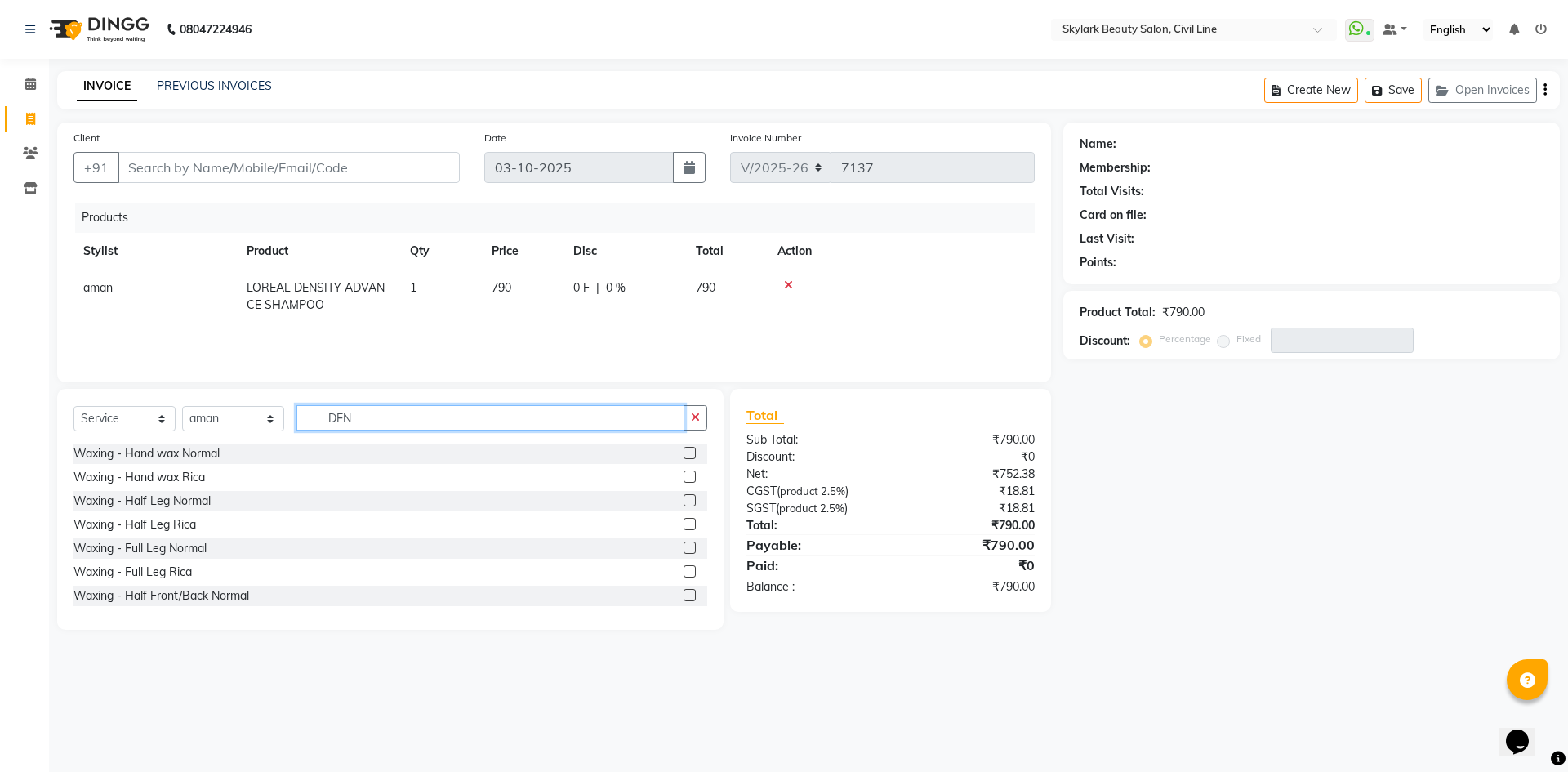
click at [356, 422] on input "DEN" at bounding box center [491, 417] width 388 height 25
type input "D"
type input "CUTT"
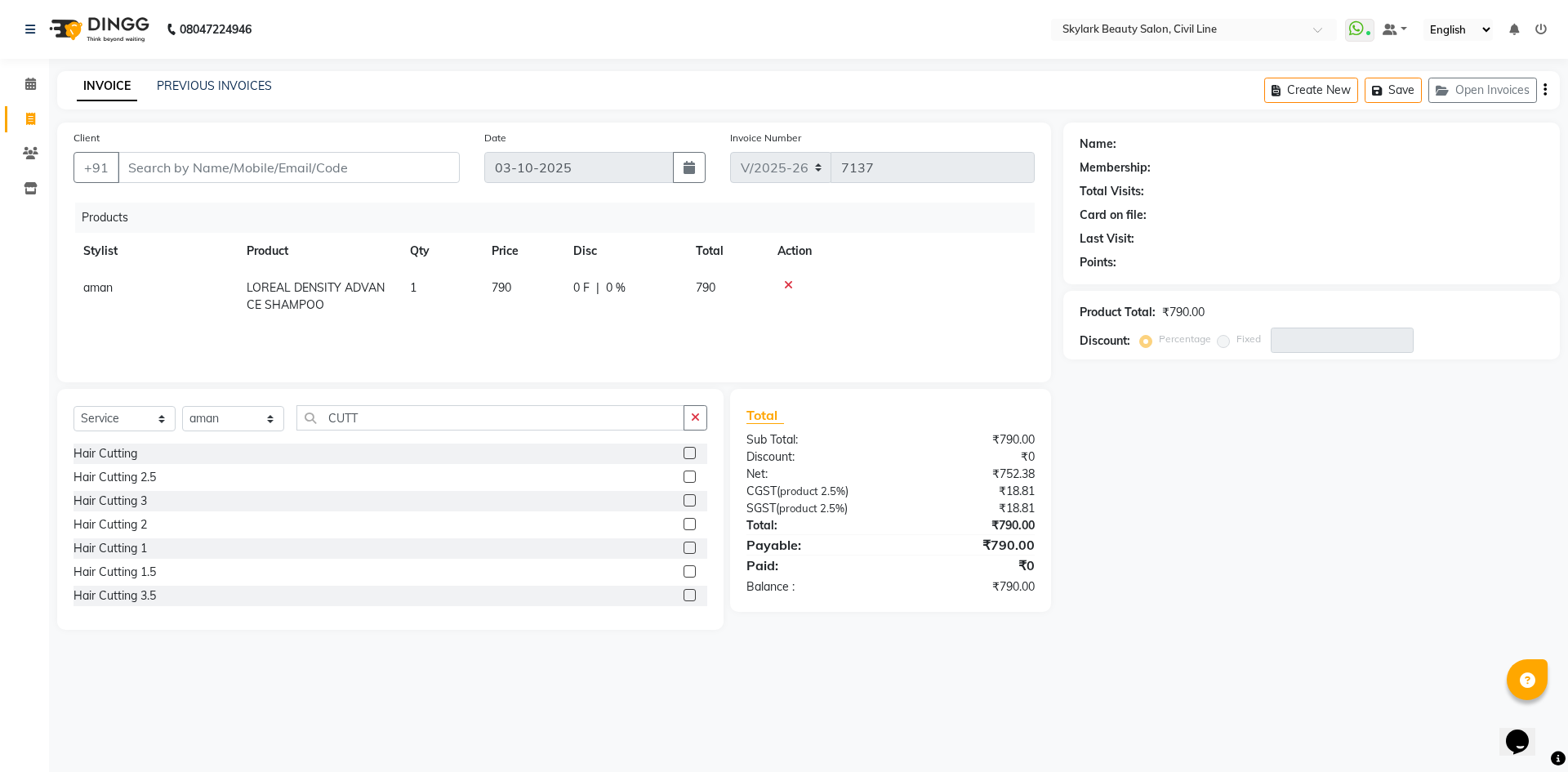
click at [683, 549] on label at bounding box center [689, 547] width 12 height 12
click at [683, 549] on input "checkbox" at bounding box center [688, 548] width 11 height 11
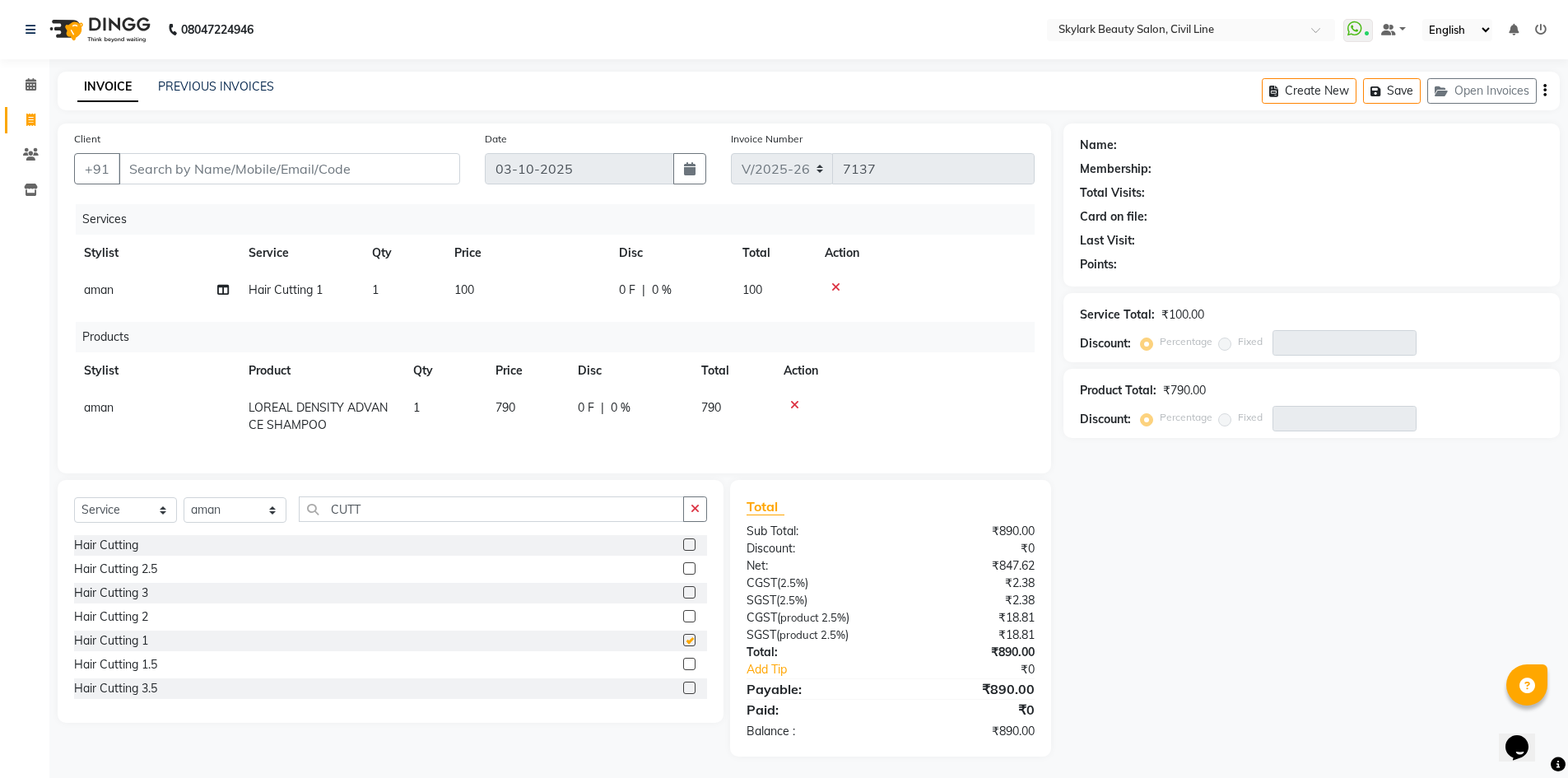
checkbox input "false"
click at [158, 169] on input "Client" at bounding box center [289, 169] width 342 height 31
type input "9"
type input "0"
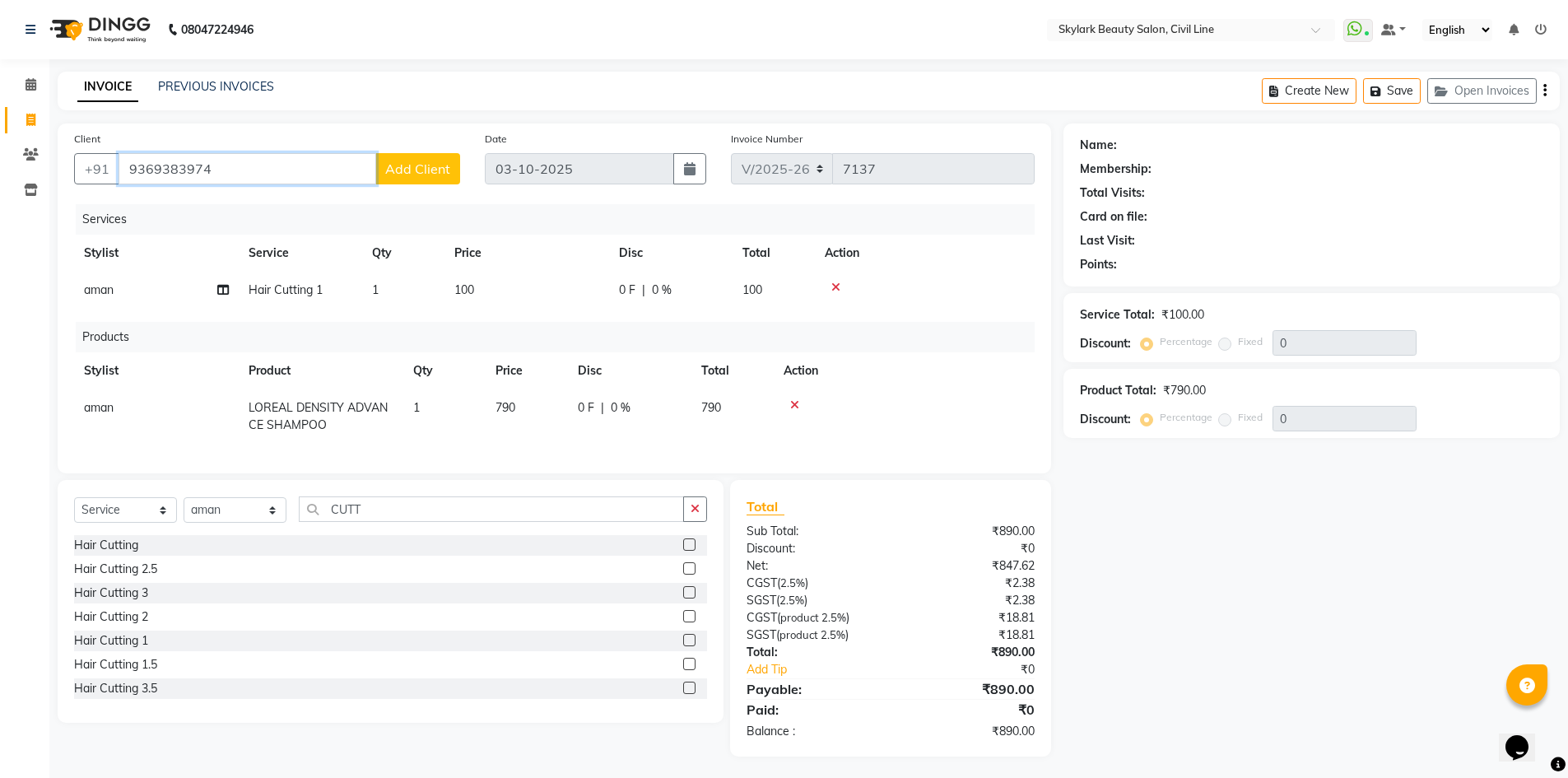
type input "9369383974"
click at [422, 166] on span "Add Client" at bounding box center [417, 169] width 65 height 16
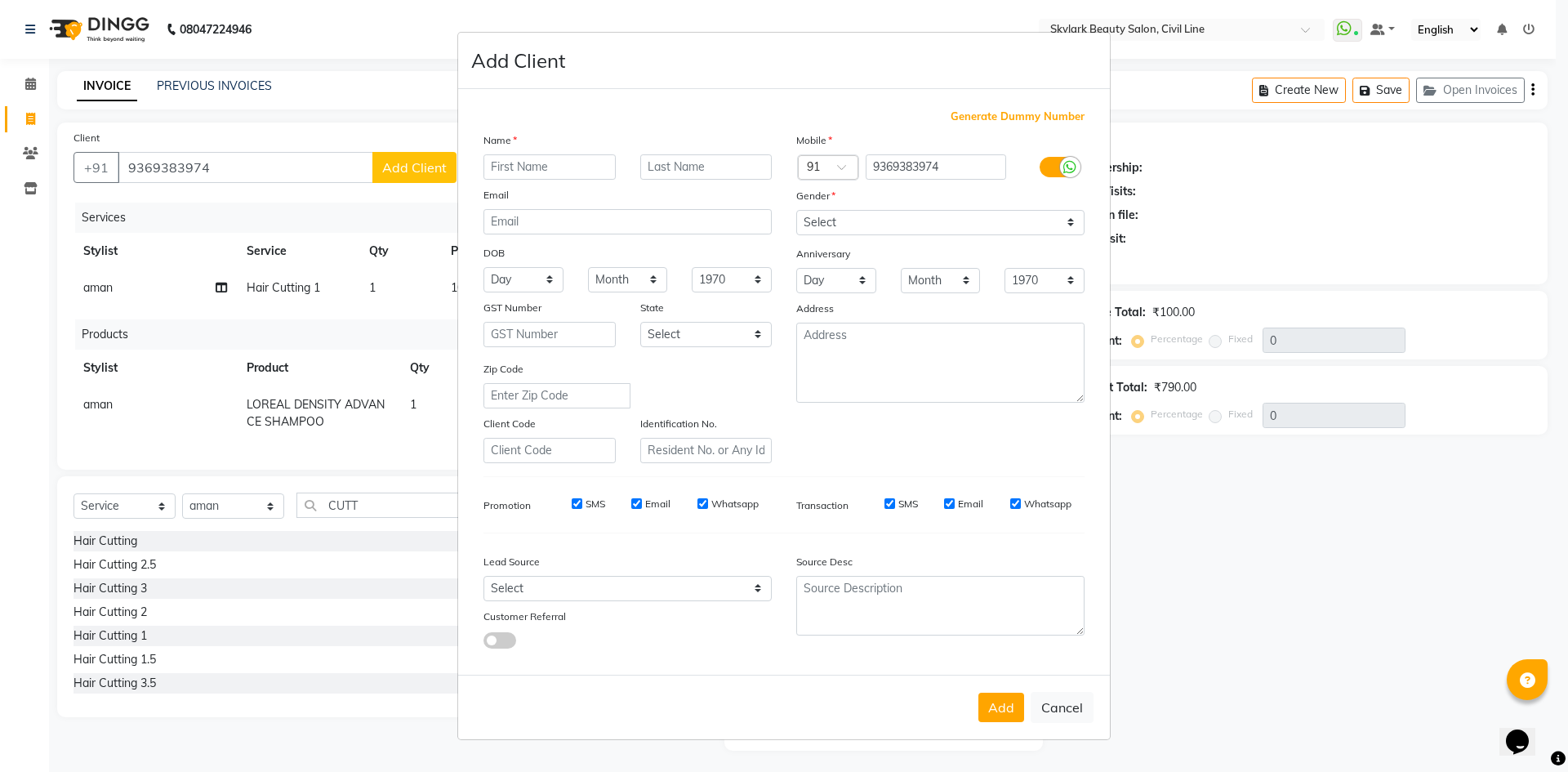
click at [516, 168] on input "text" at bounding box center [549, 167] width 132 height 25
type input "KIRAN"
click at [873, 223] on select "Select Male Female Other Prefer Not To Say" at bounding box center [940, 222] width 289 height 25
select select "female"
click at [796, 210] on select "Select Male Female Other Prefer Not To Say" at bounding box center [940, 222] width 289 height 25
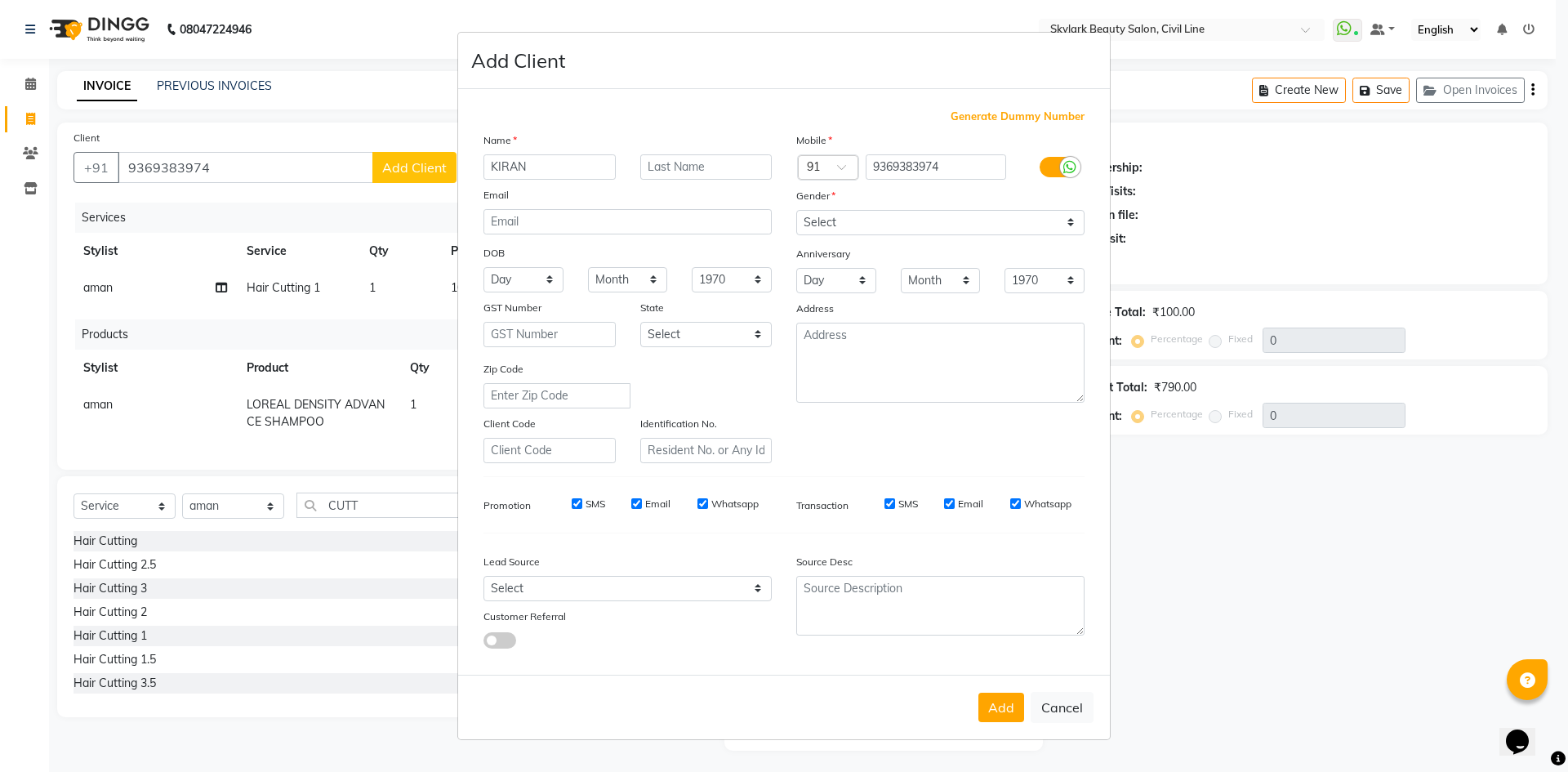
click at [1016, 702] on button "Add" at bounding box center [1001, 707] width 46 height 29
select select
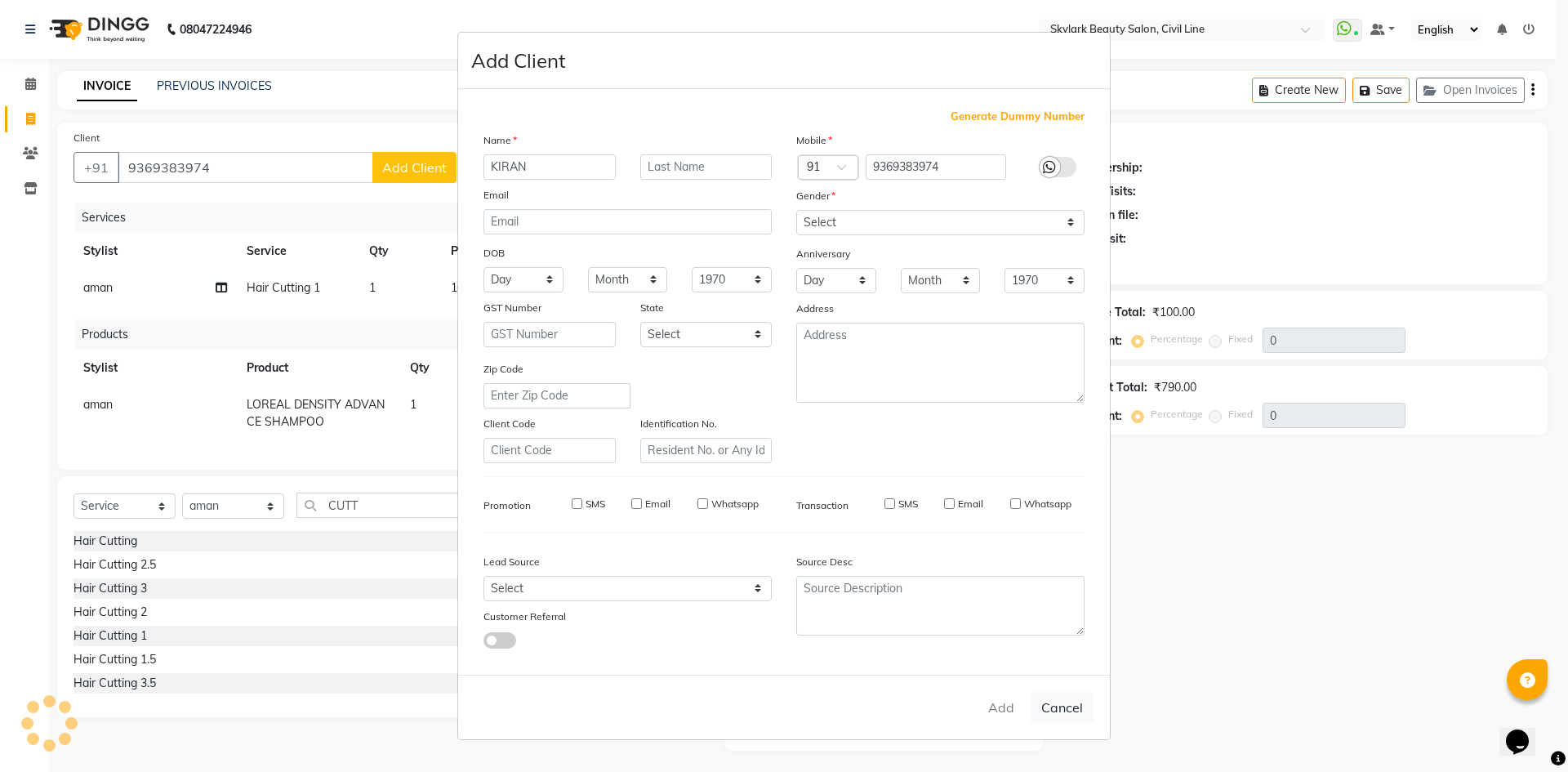
select select
checkbox input "false"
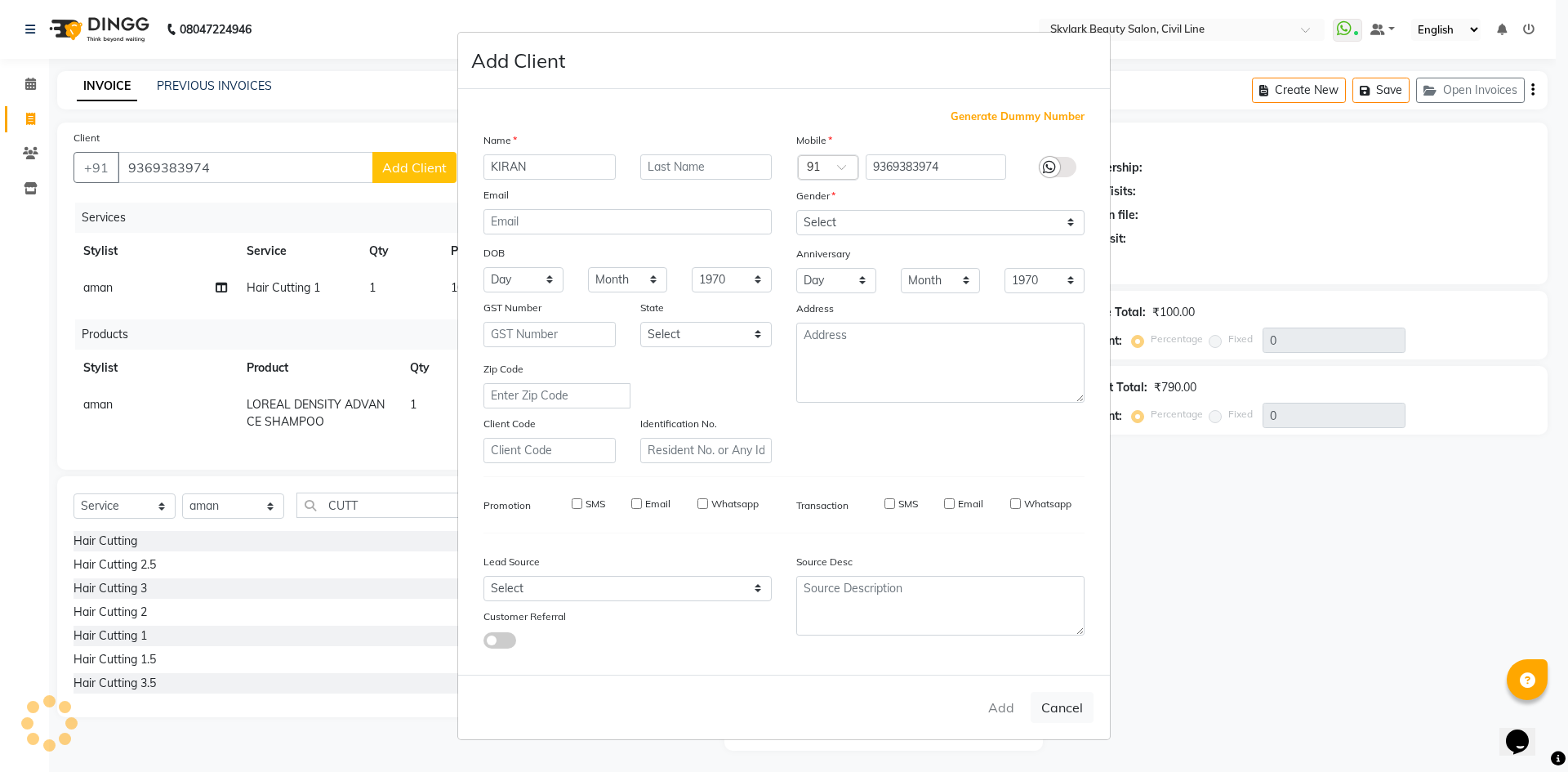
checkbox input "false"
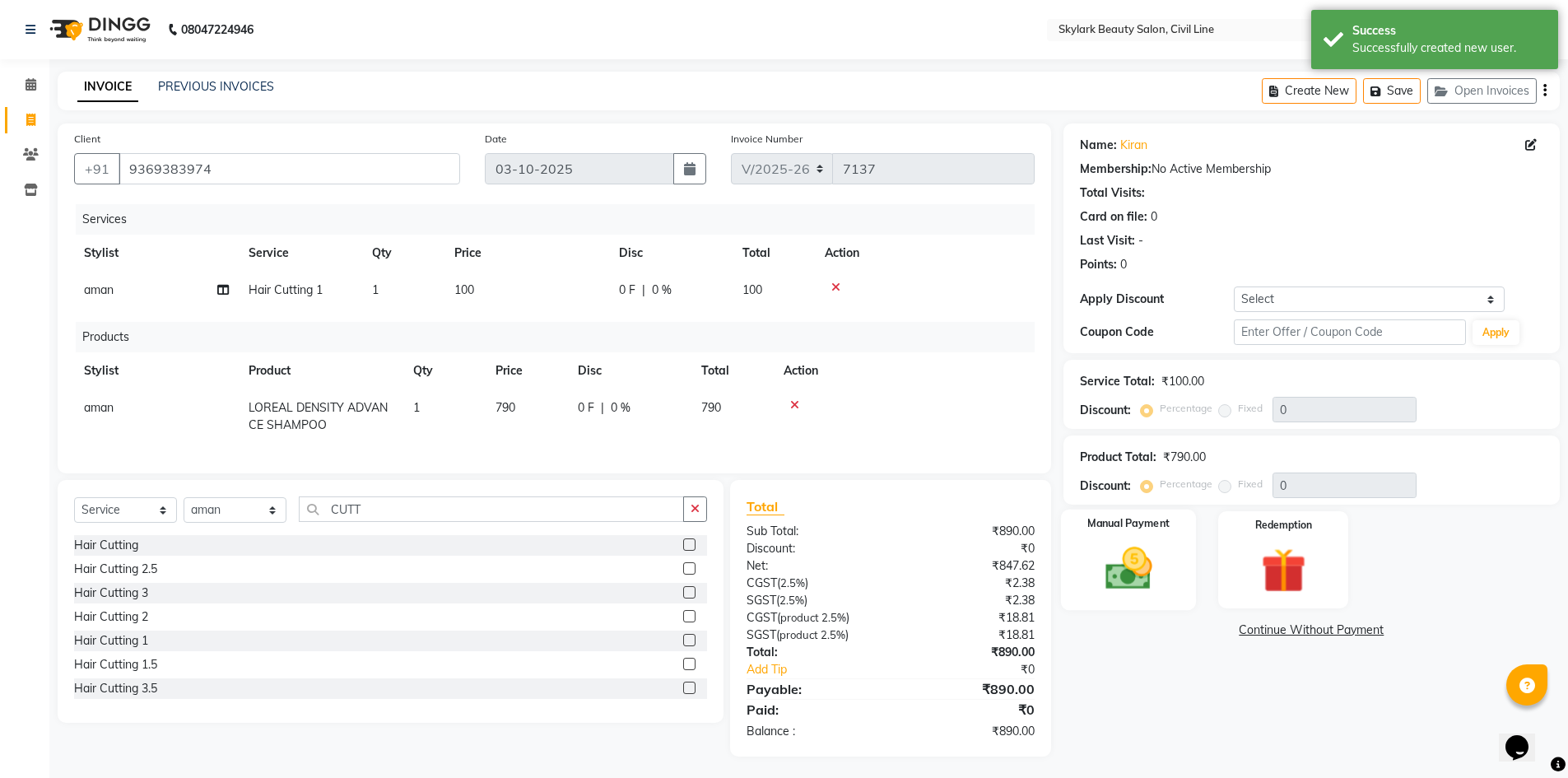
drag, startPoint x: 1172, startPoint y: 598, endPoint x: 1183, endPoint y: 575, distance: 25.5
click at [1172, 596] on div "Manual Payment" at bounding box center [1127, 560] width 136 height 101
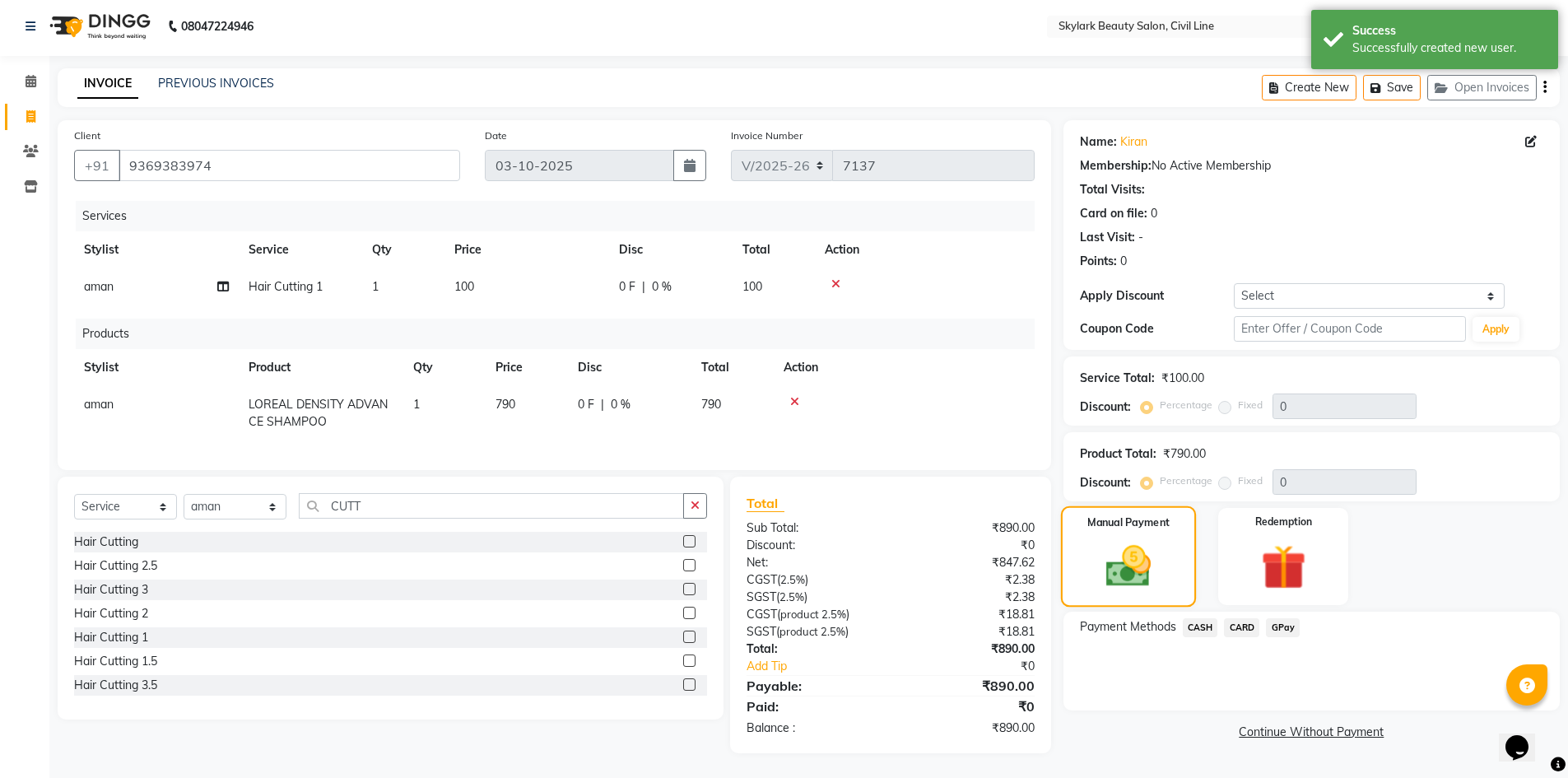
scroll to position [16, 0]
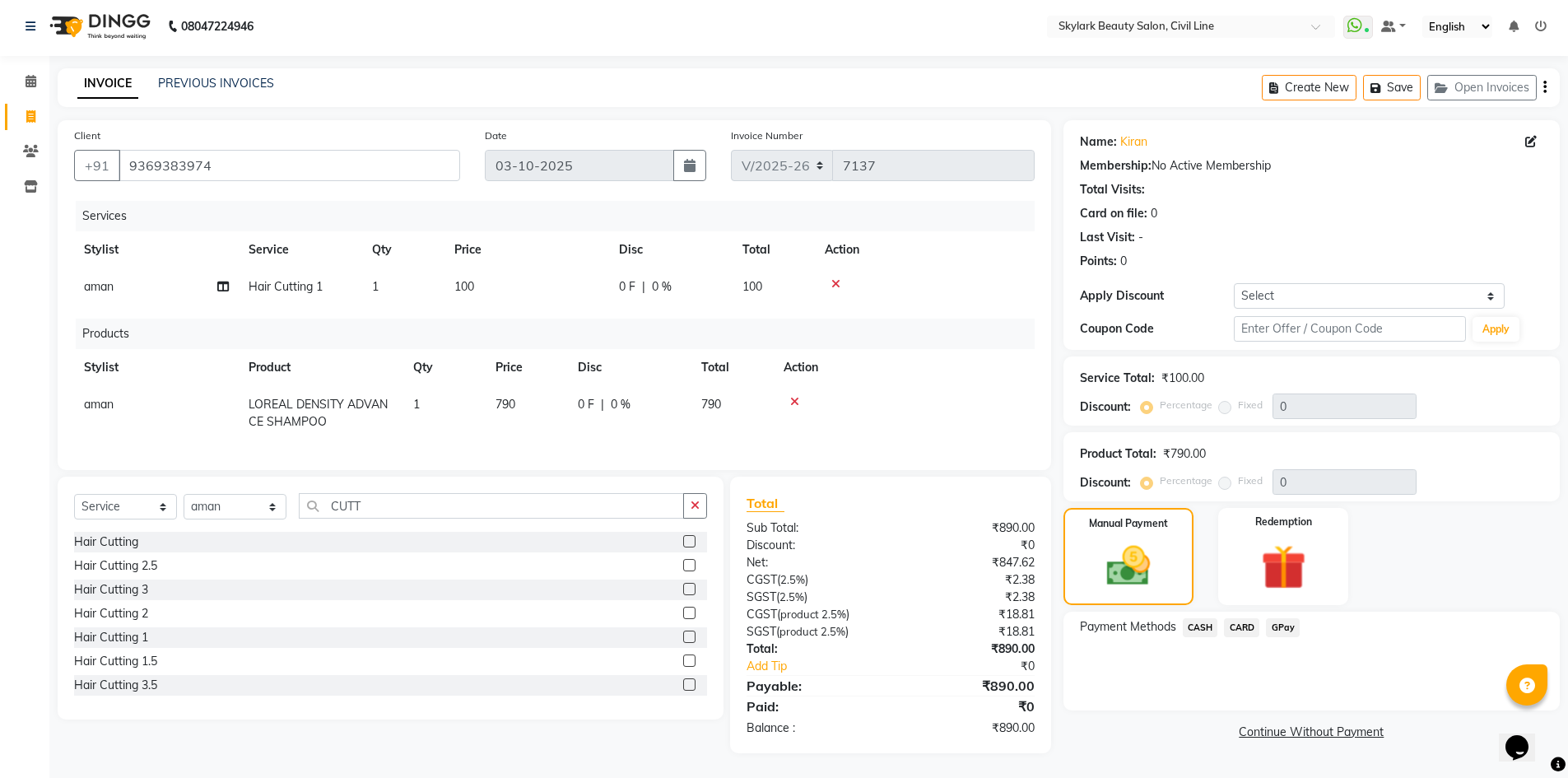
click at [1274, 618] on span "GPay" at bounding box center [1282, 627] width 34 height 19
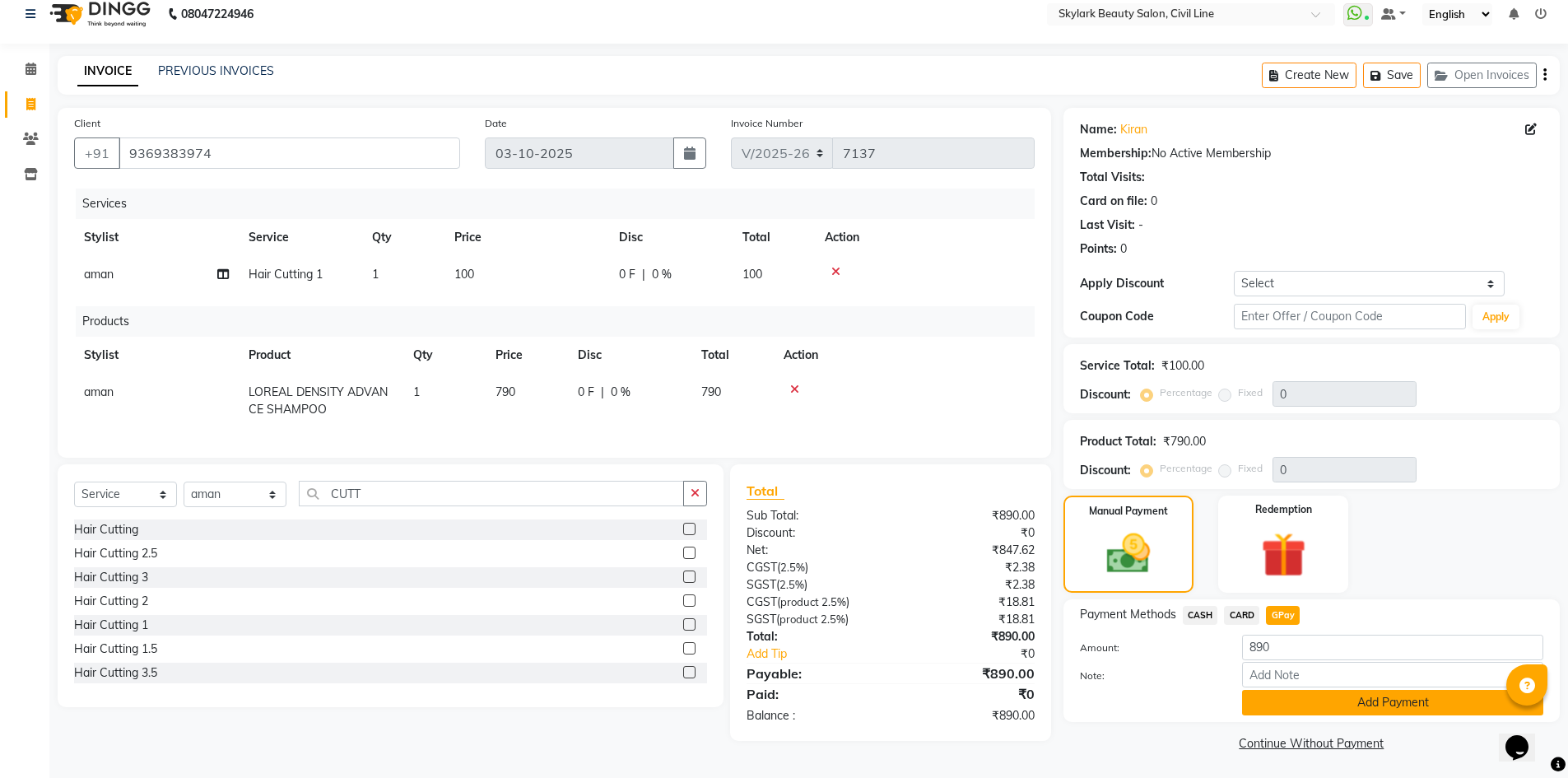
click at [1283, 693] on button "Add Payment" at bounding box center [1392, 702] width 302 height 26
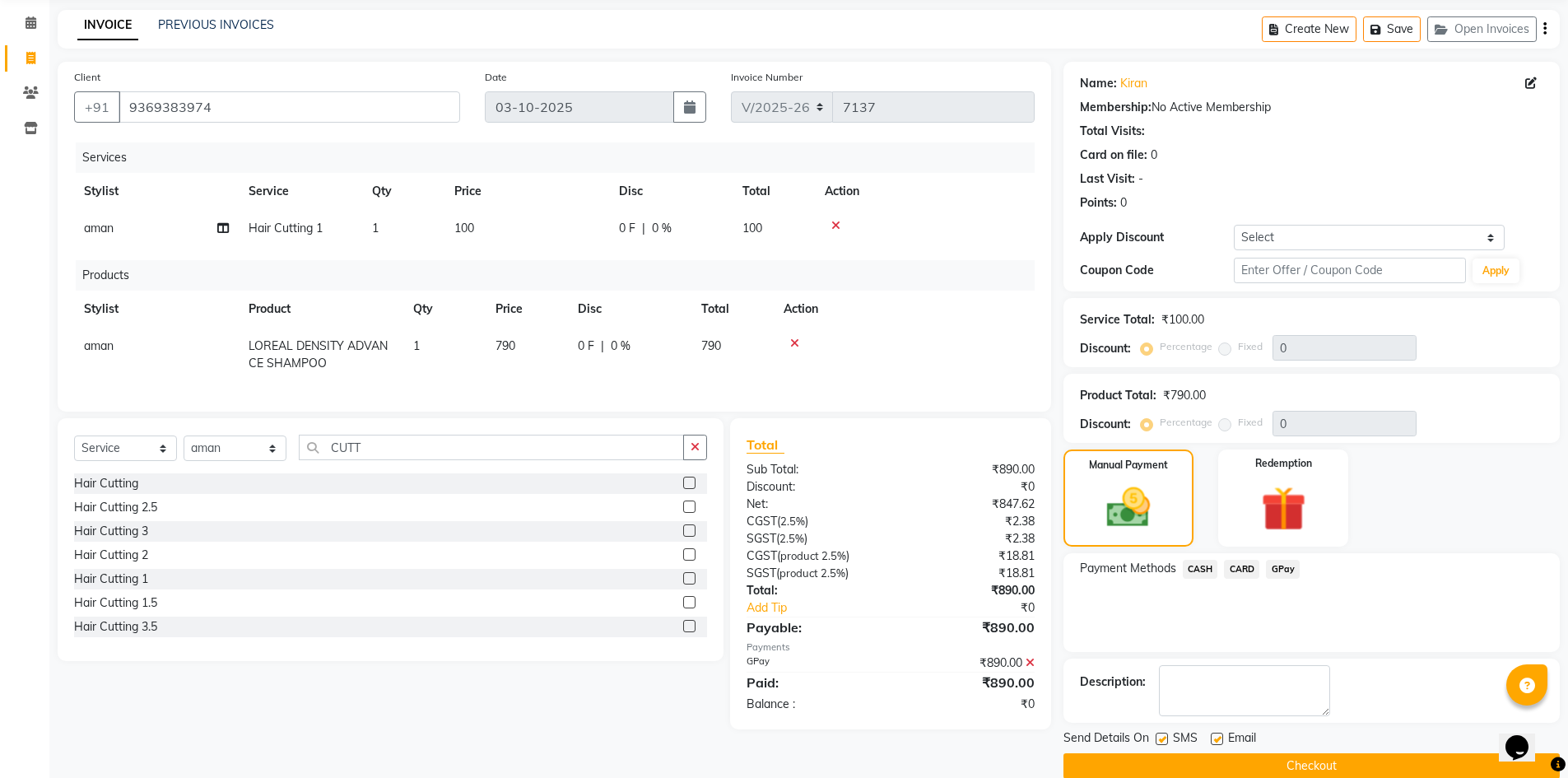
scroll to position [87, 0]
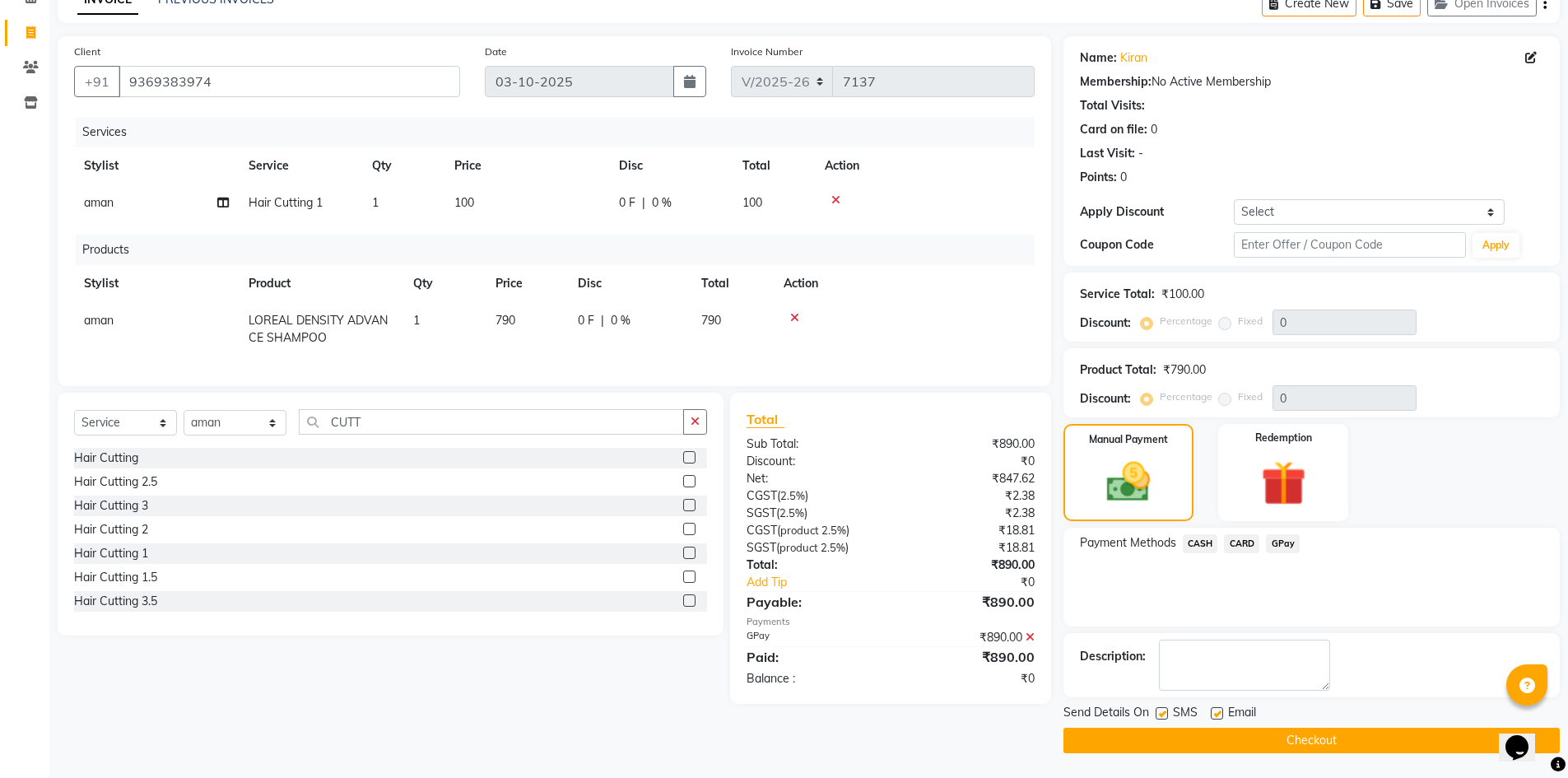
click at [1327, 745] on button "Checkout" at bounding box center [1311, 740] width 496 height 26
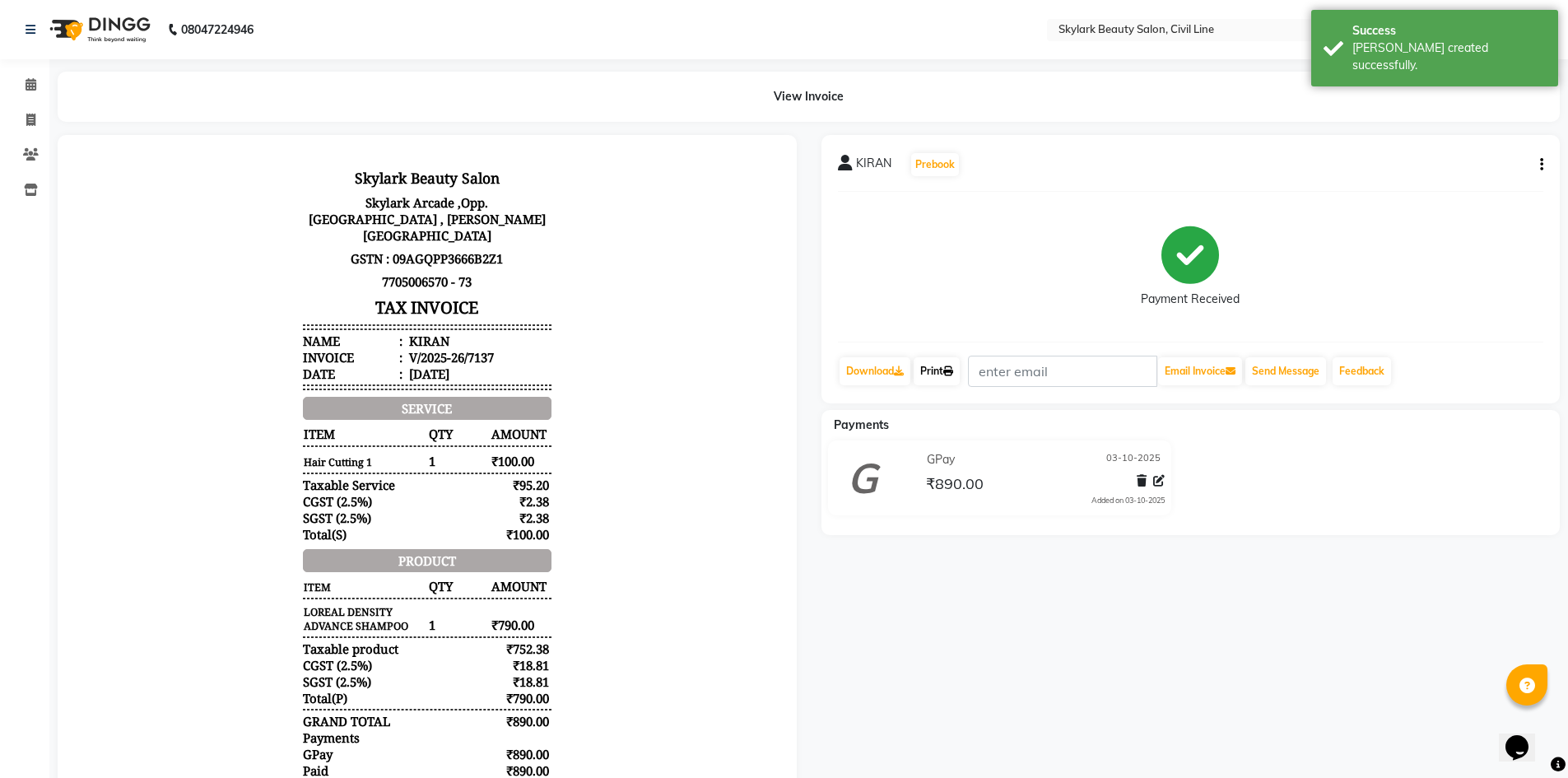
click at [932, 368] on link "Print" at bounding box center [937, 371] width 46 height 28
click at [32, 80] on icon at bounding box center [30, 84] width 11 height 12
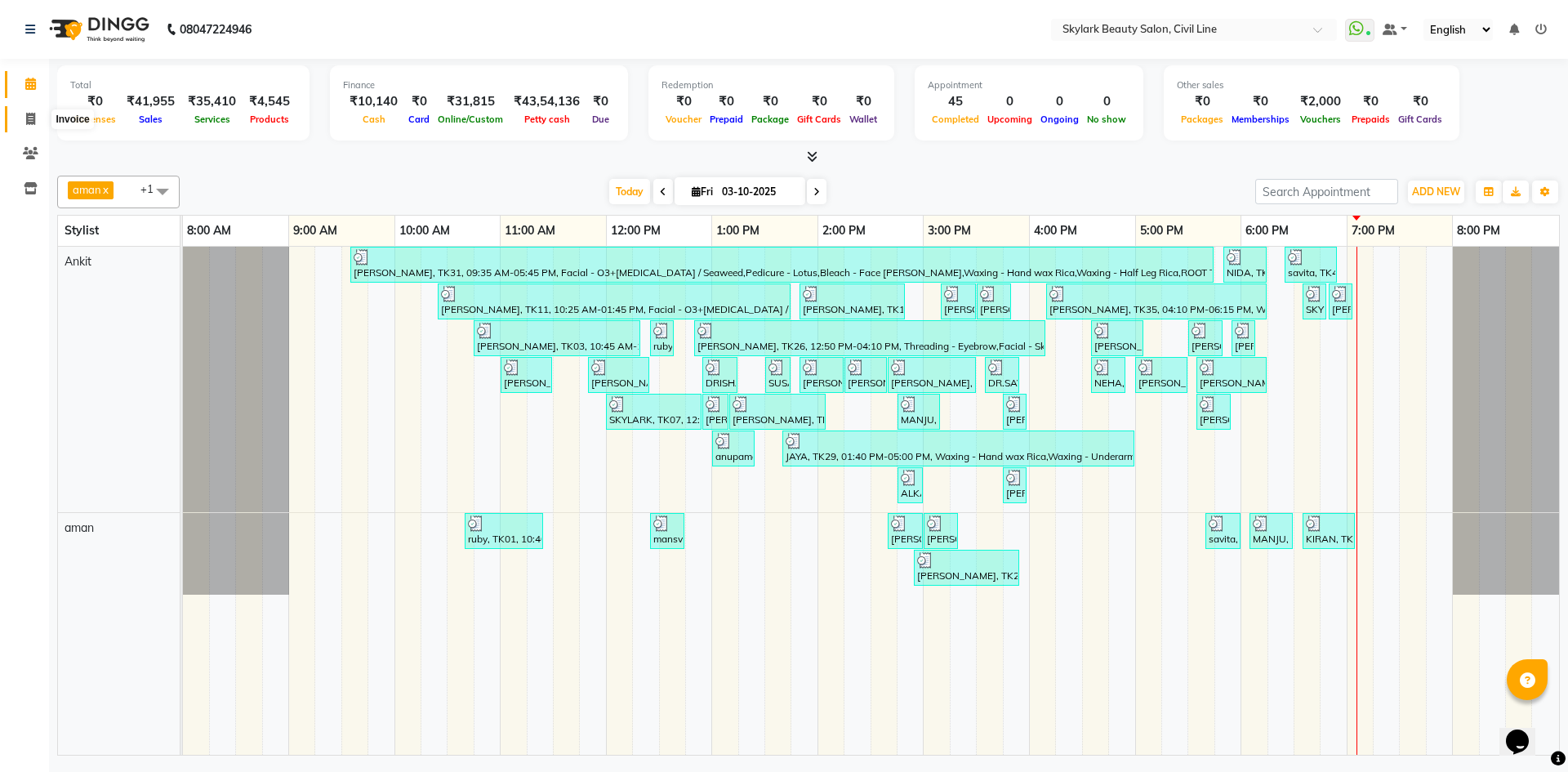
click at [31, 116] on icon at bounding box center [30, 119] width 9 height 12
select select "service"
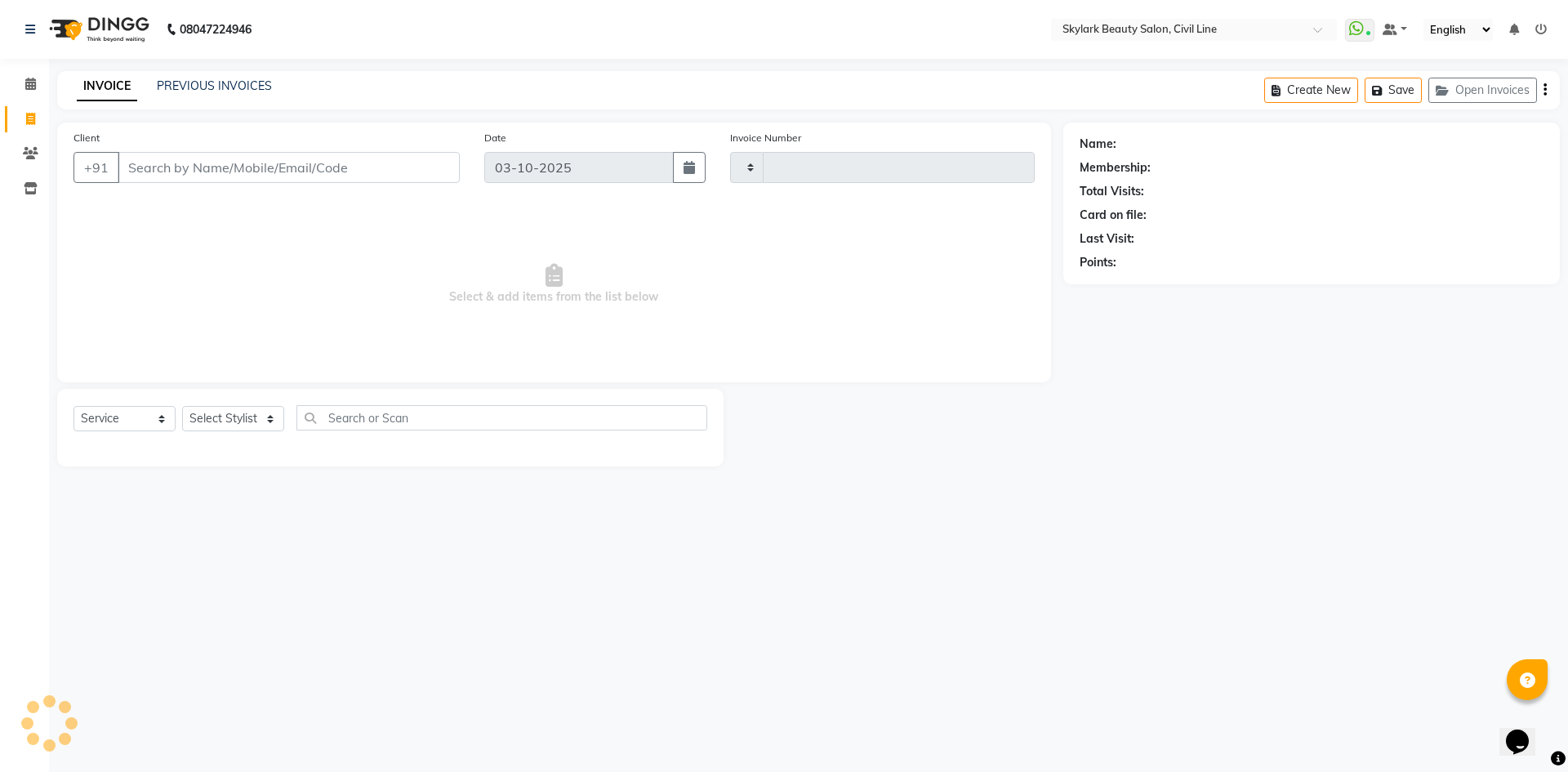
type input "7138"
select select "4588"
drag, startPoint x: 211, startPoint y: 415, endPoint x: 217, endPoint y: 406, distance: 10.8
click at [211, 415] on select "Select Stylist" at bounding box center [233, 418] width 102 height 25
select select "85071"
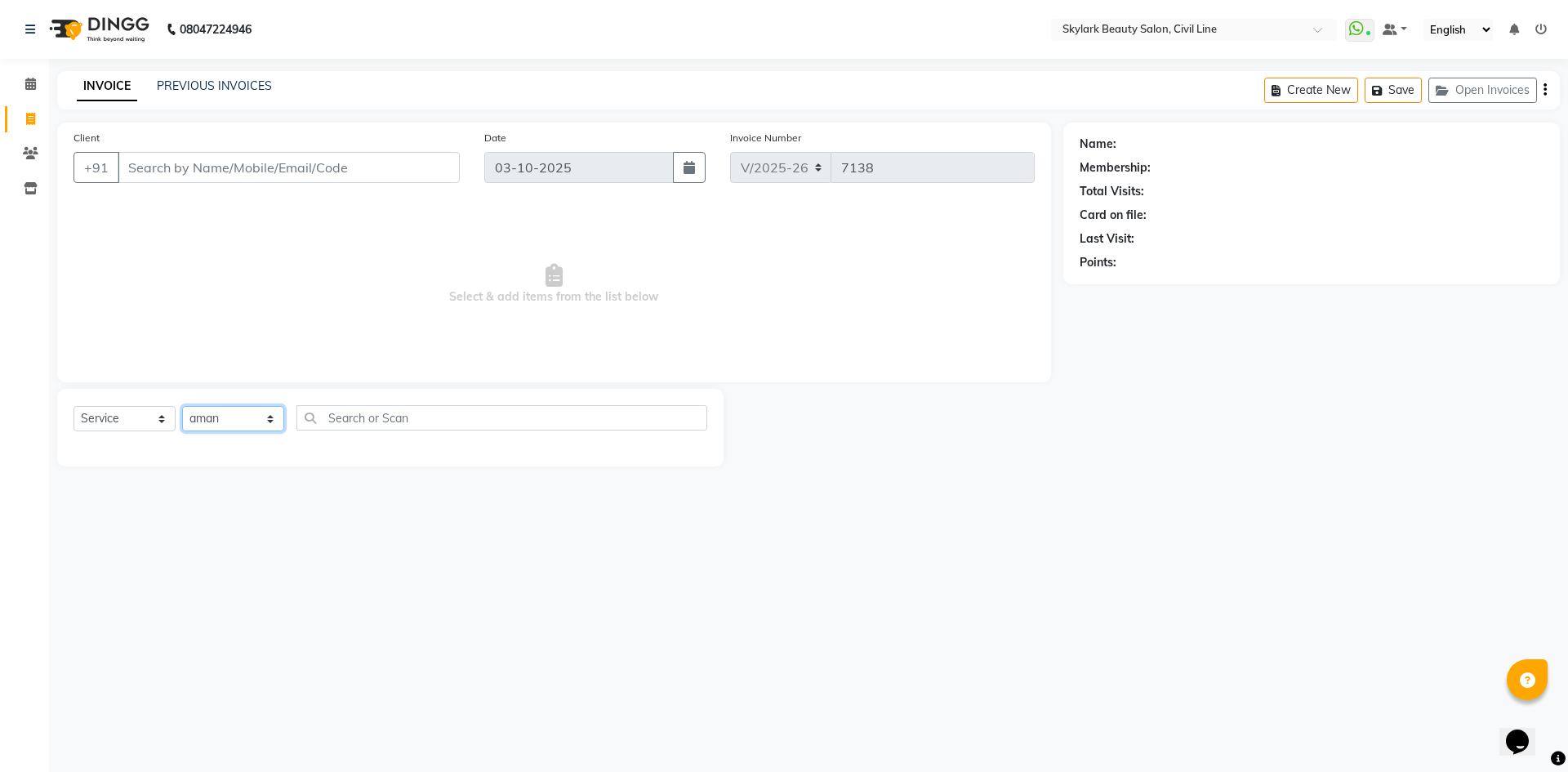
click at [182, 406] on select "Select Stylist aman Ankit GAGAN WAHLA GURWINDER SINGH WASU" at bounding box center [233, 418] width 102 height 25
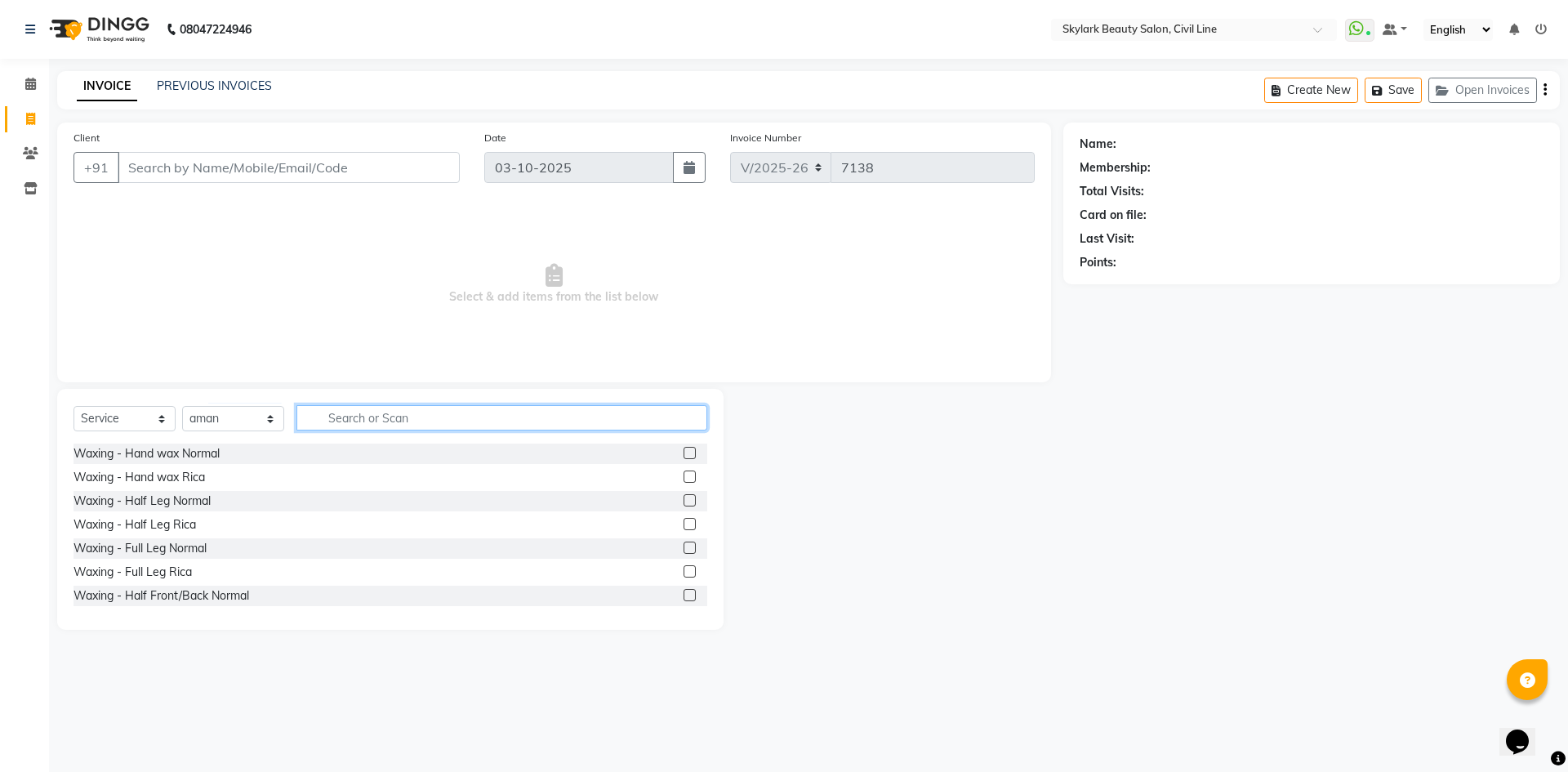
click at [398, 413] on input "text" at bounding box center [502, 417] width 410 height 25
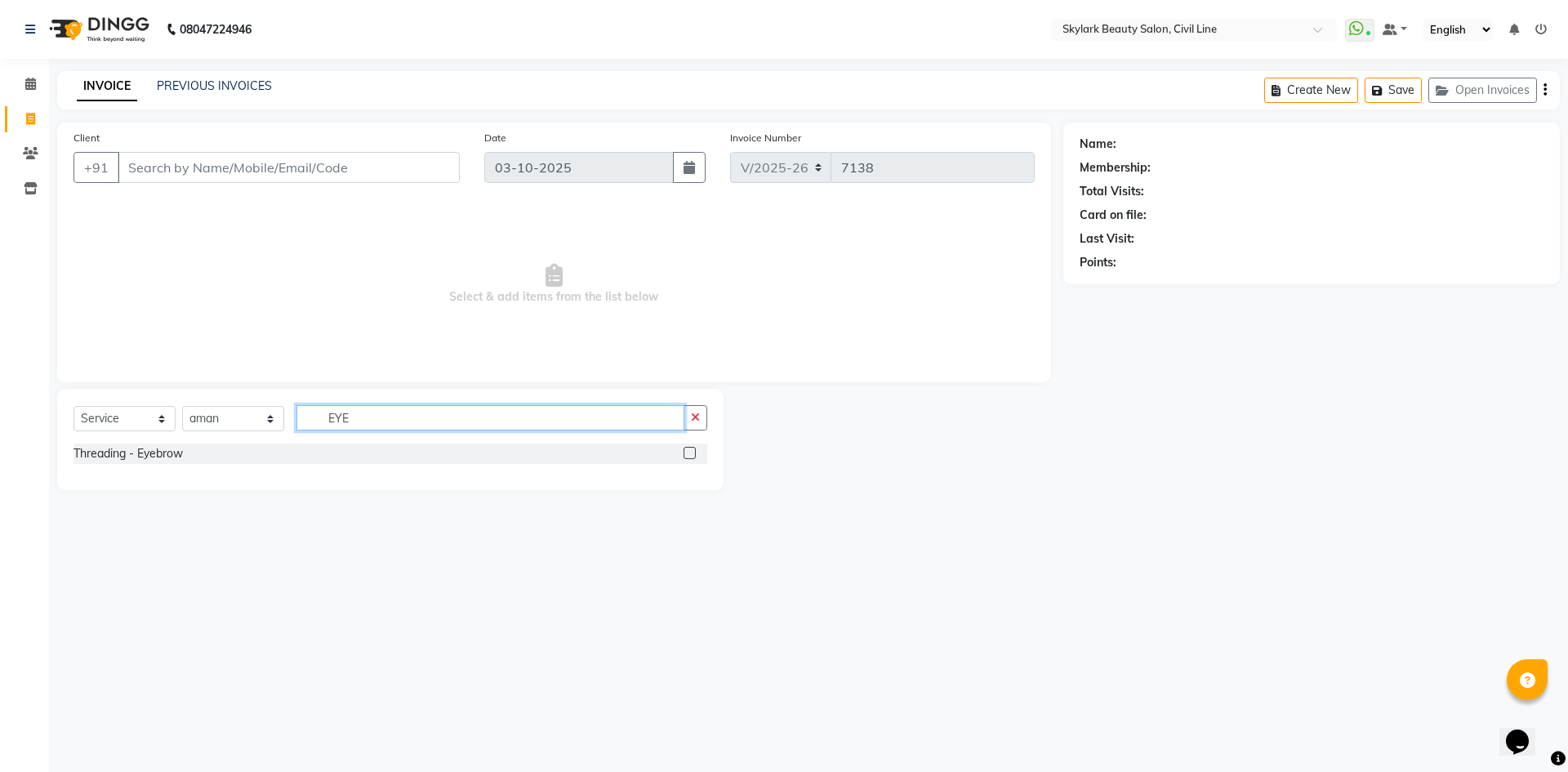
type input "EYE"
click at [689, 451] on label at bounding box center [689, 452] width 12 height 12
click at [689, 451] on input "checkbox" at bounding box center [688, 453] width 11 height 11
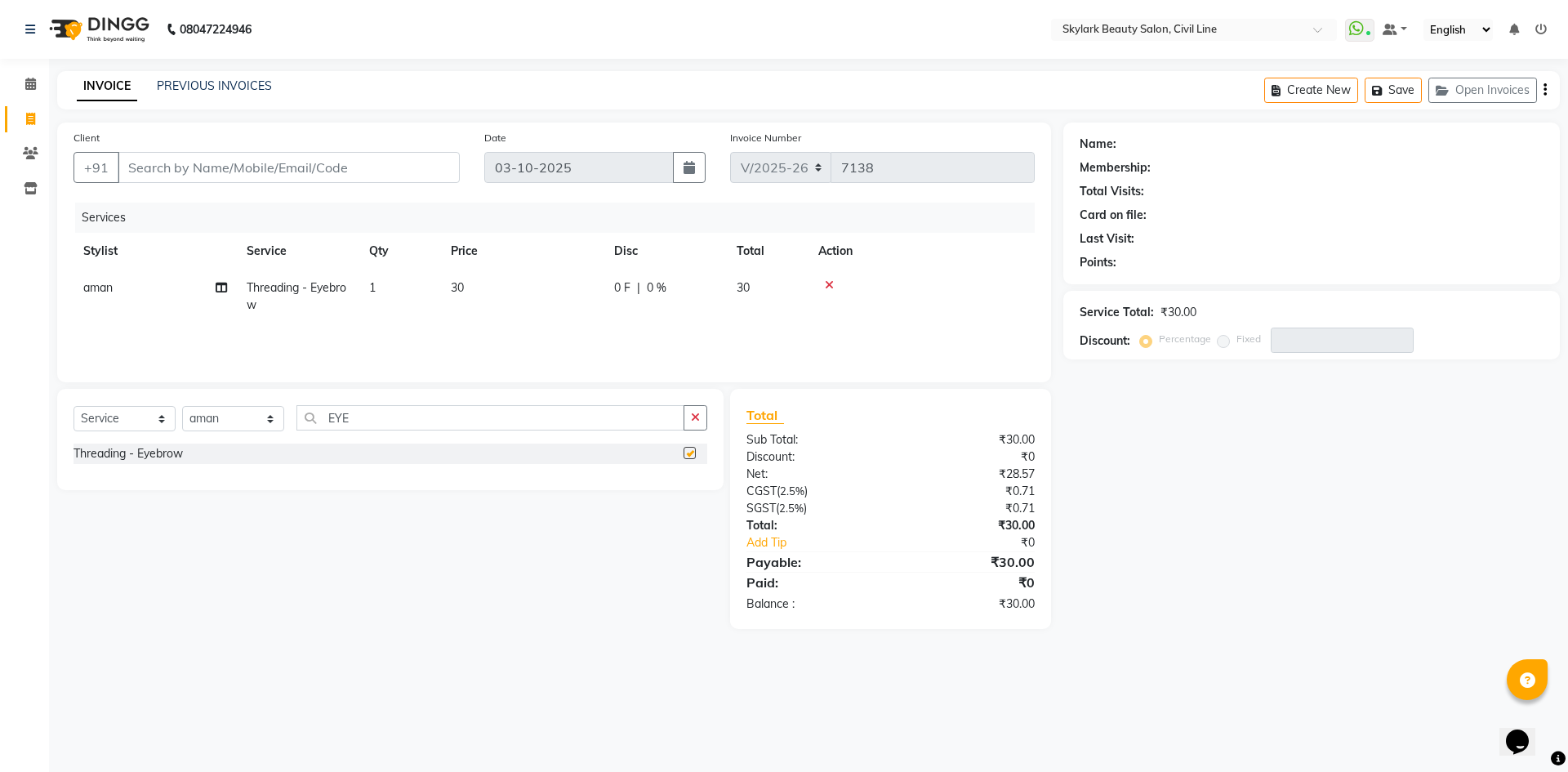
checkbox input "false"
click at [361, 164] on input "Client" at bounding box center [289, 168] width 343 height 31
type input "7"
type input "0"
type input "7275398642"
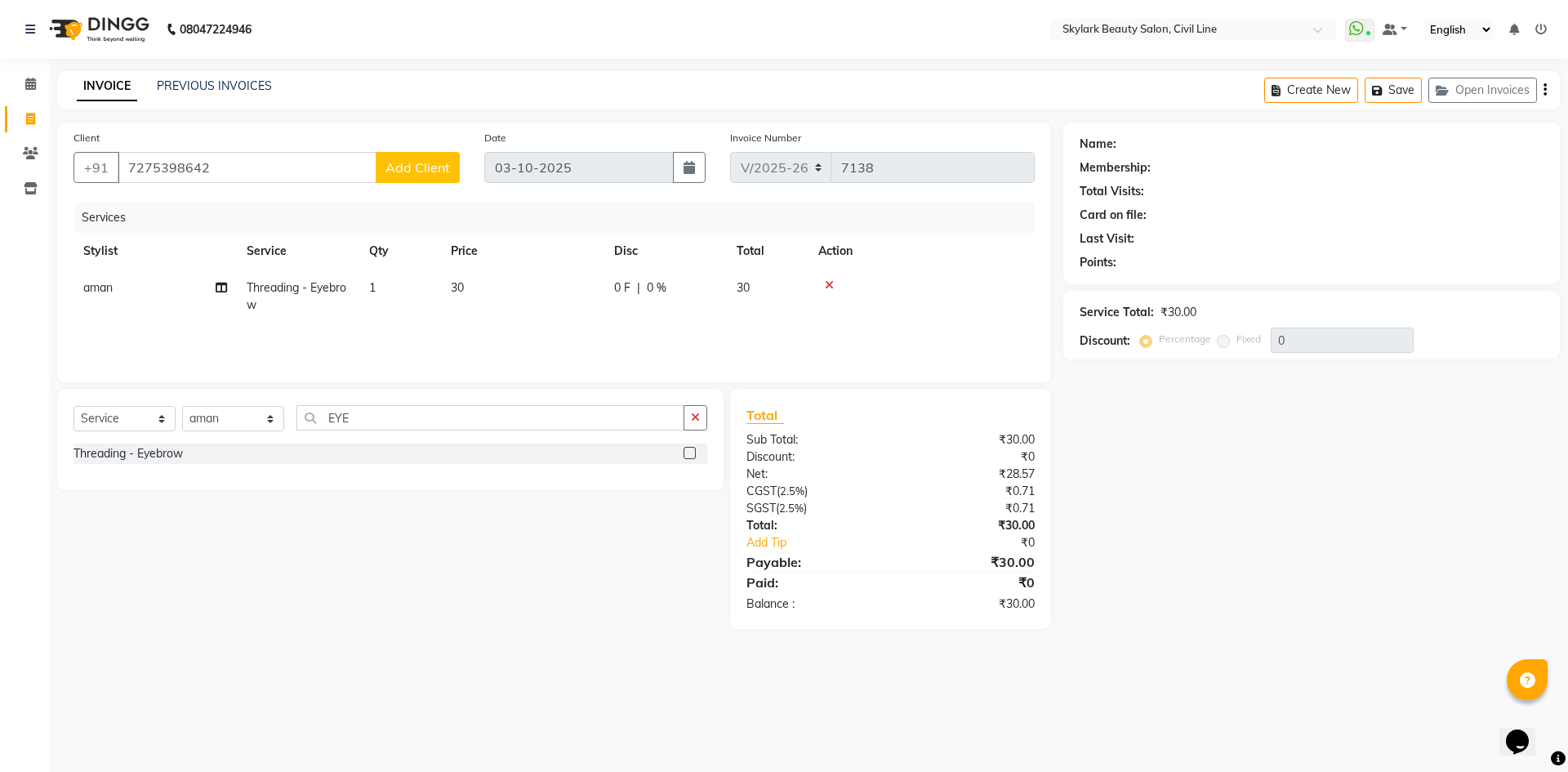
click at [407, 175] on button "Add Client" at bounding box center [417, 168] width 84 height 31
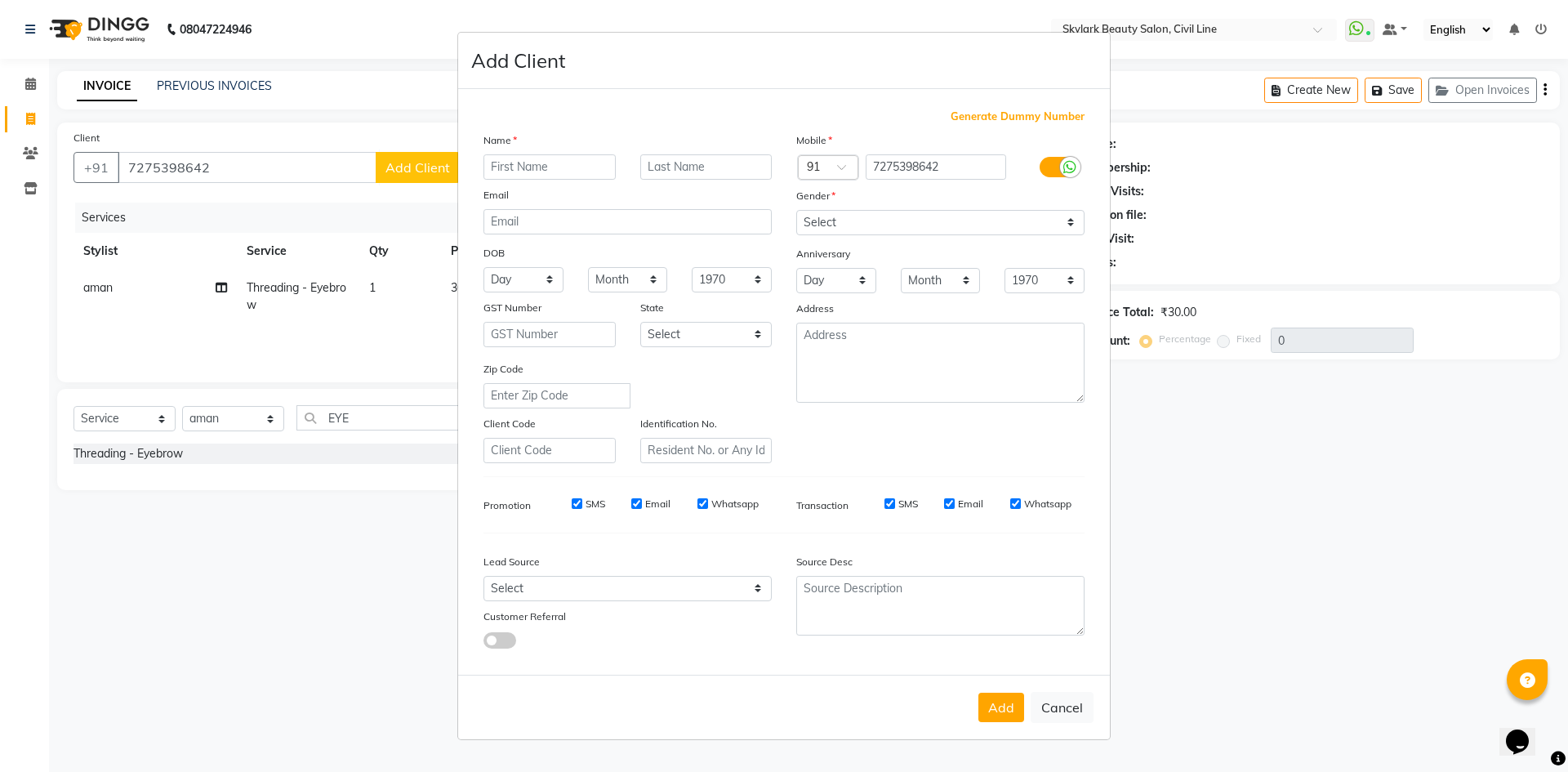
click at [509, 157] on input "text" at bounding box center [549, 167] width 132 height 25
type input "JUHI"
click at [1001, 220] on select "Select Male Female Other Prefer Not To Say" at bounding box center [940, 222] width 289 height 25
select select "female"
click at [796, 210] on select "Select Male Female Other Prefer Not To Say" at bounding box center [940, 222] width 289 height 25
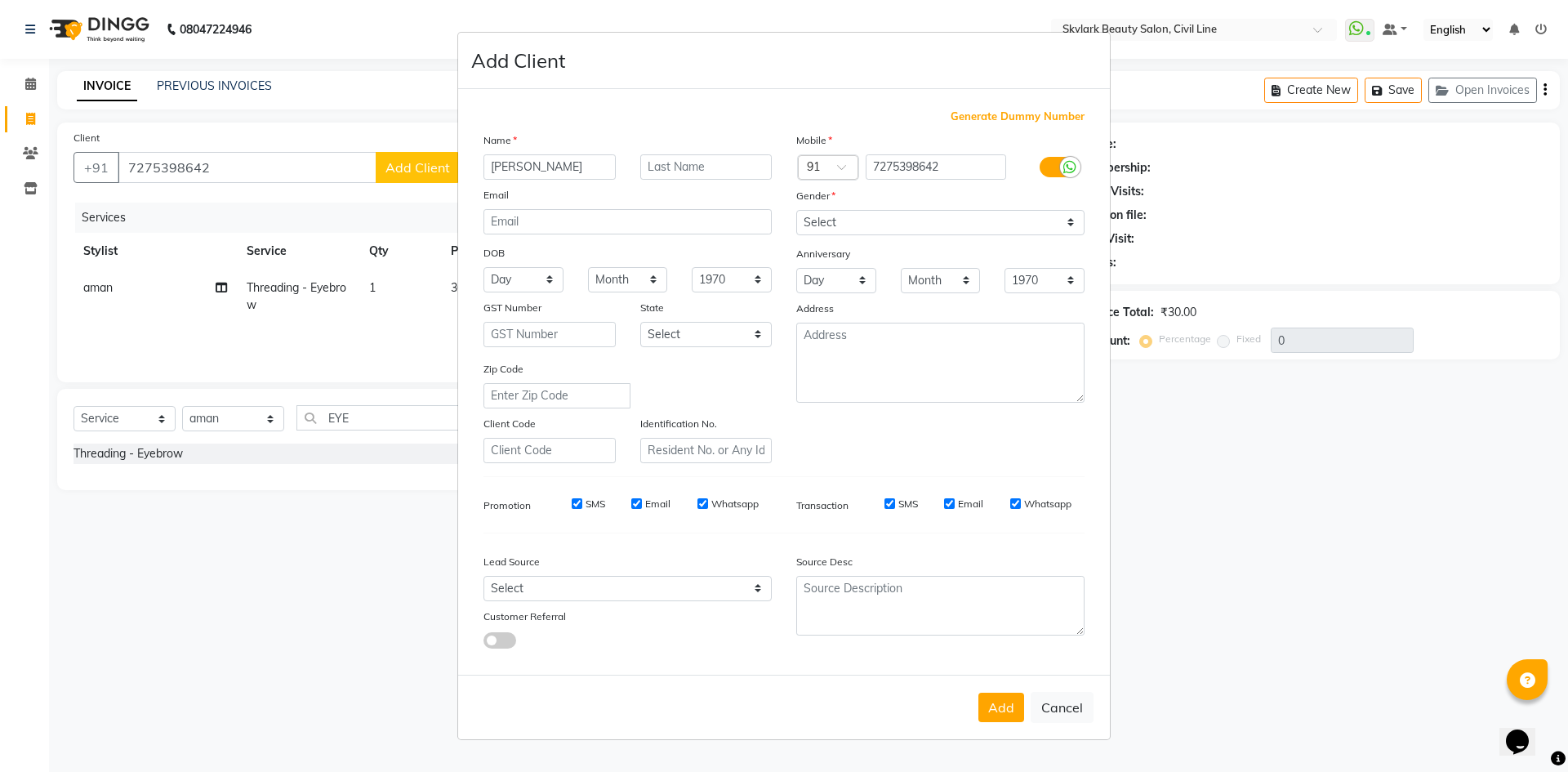
click at [1004, 707] on button "Add" at bounding box center [1001, 707] width 46 height 29
select select
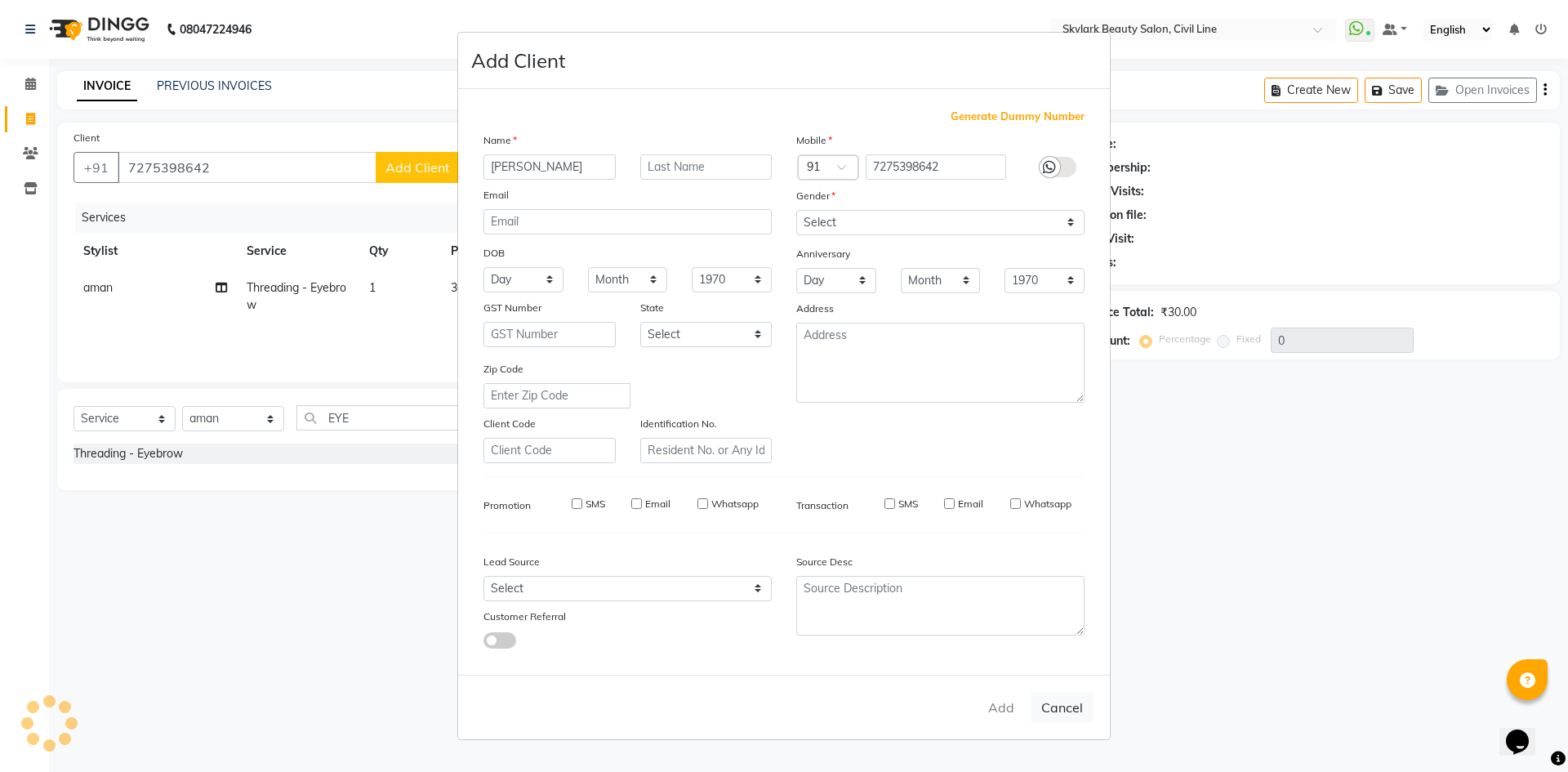
select select
checkbox input "false"
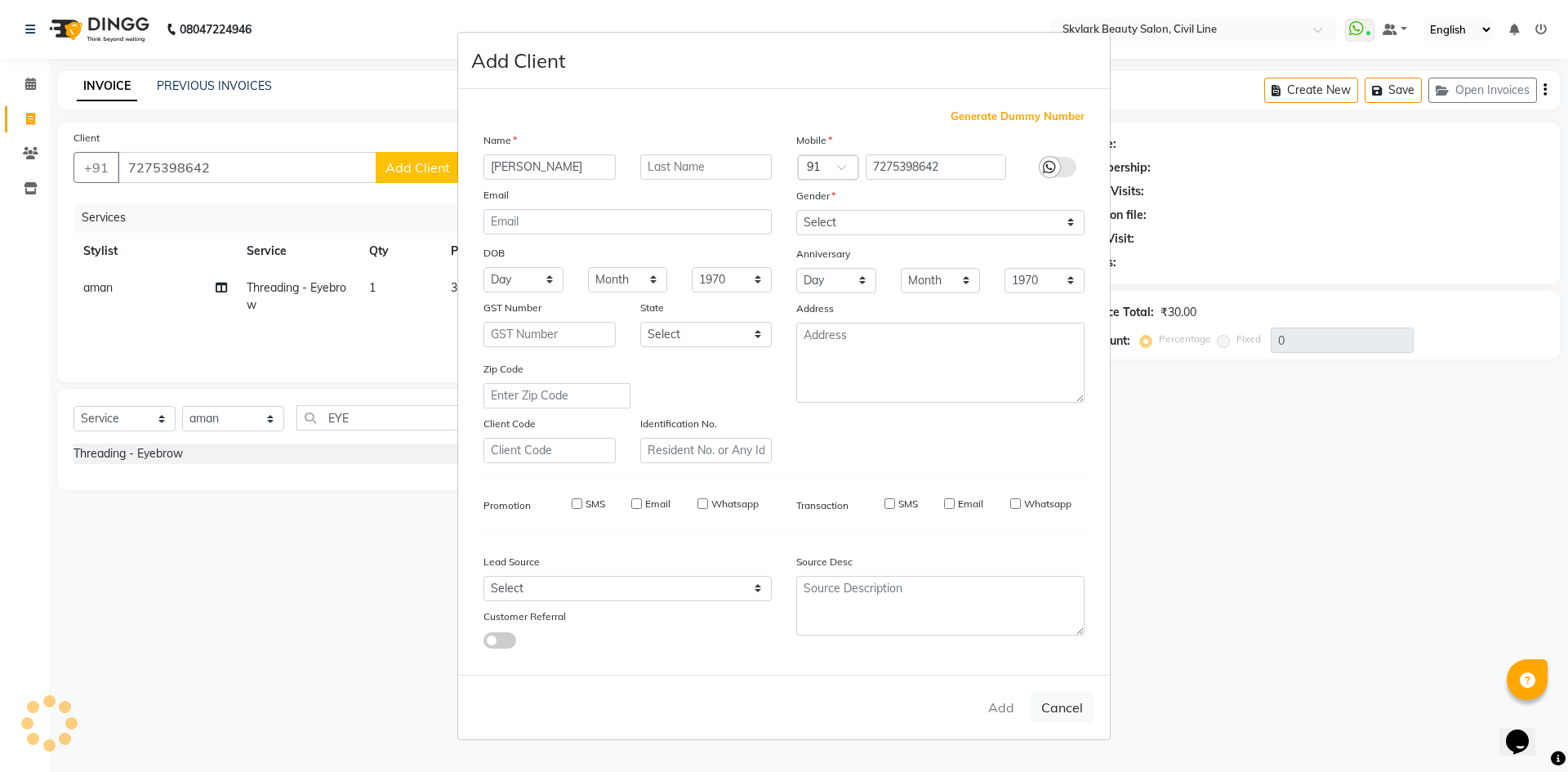
checkbox input "false"
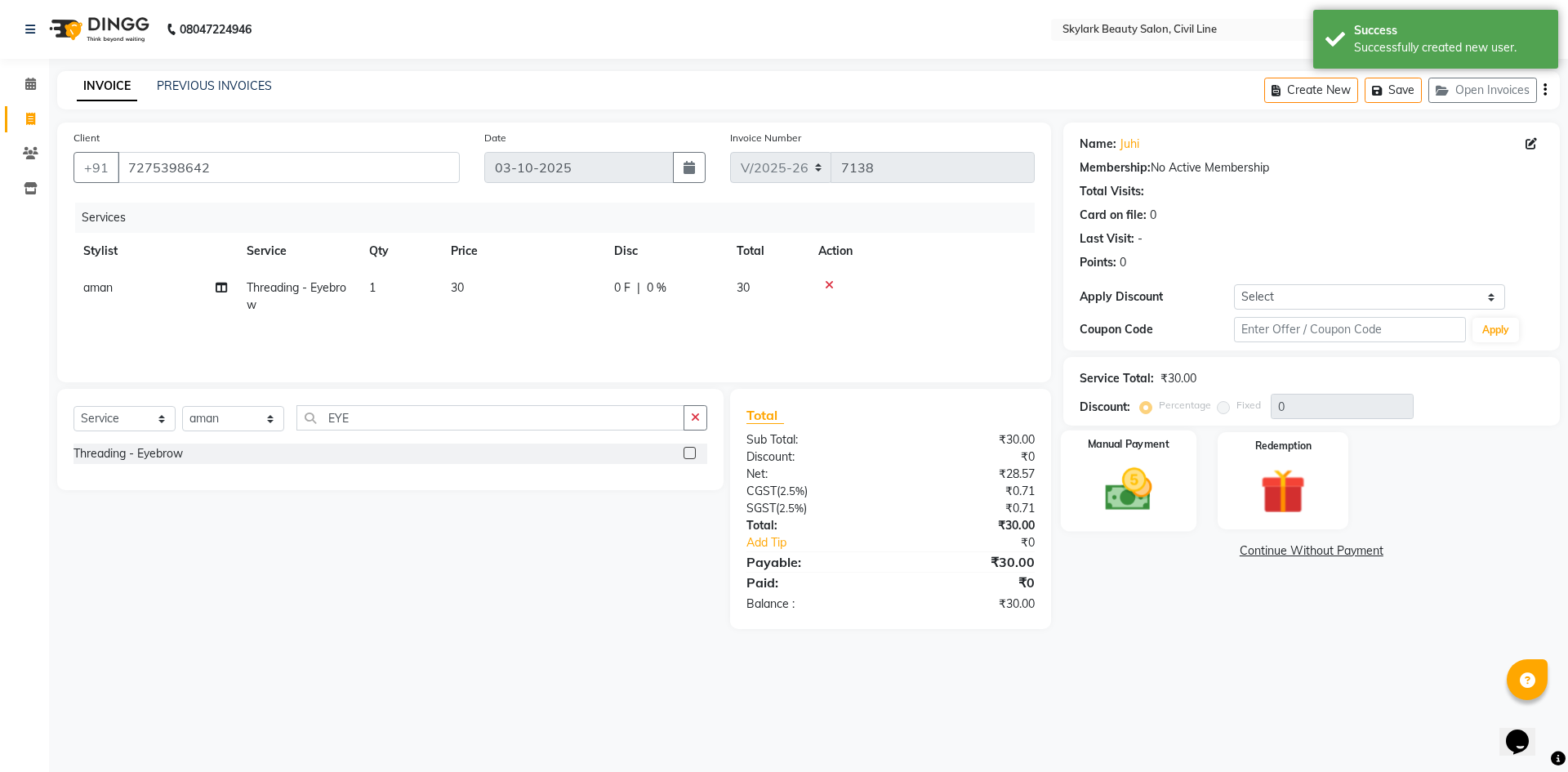
click at [1145, 491] on img at bounding box center [1127, 489] width 76 height 54
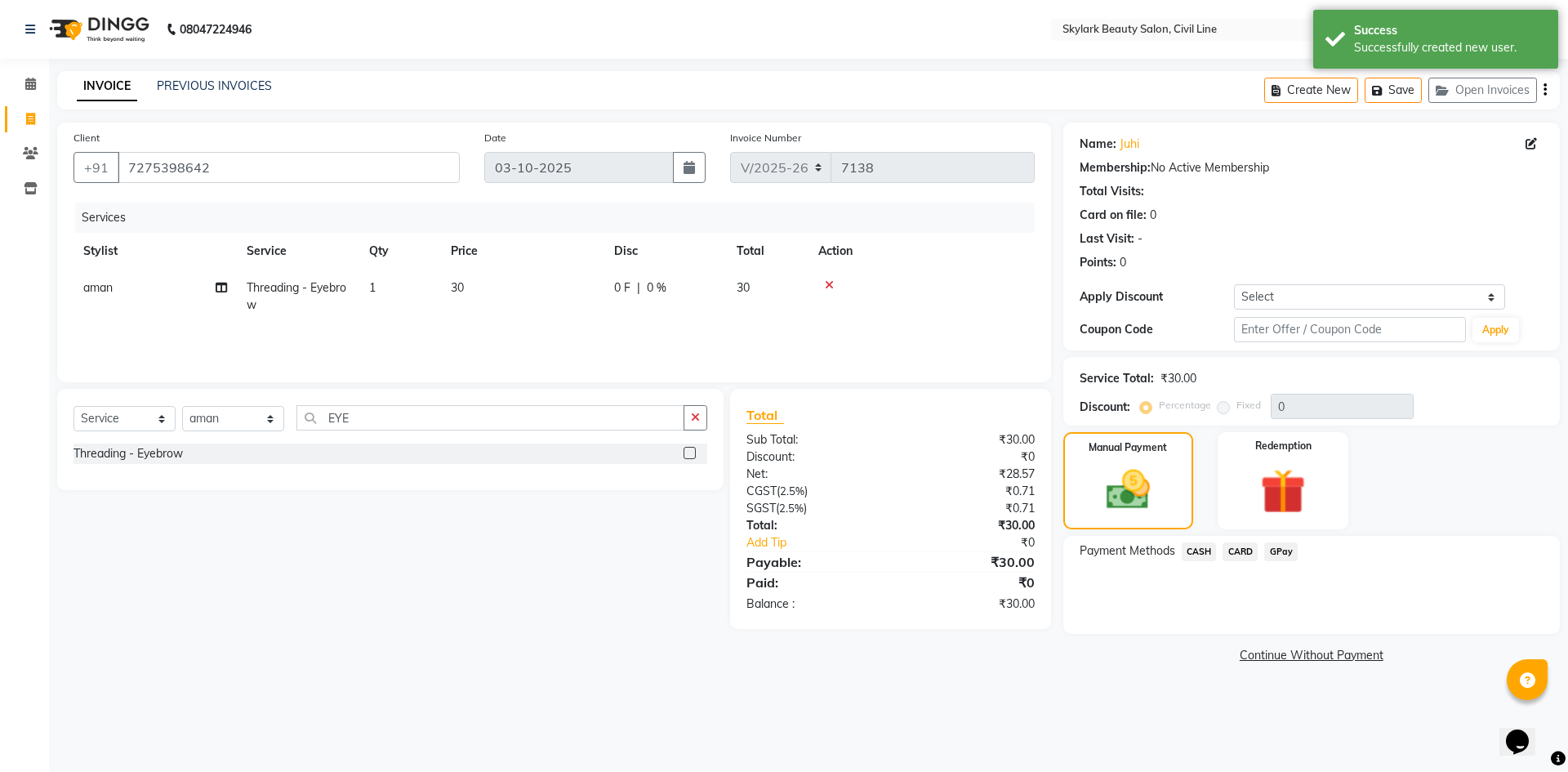
click at [1202, 553] on span "CASH" at bounding box center [1198, 551] width 35 height 19
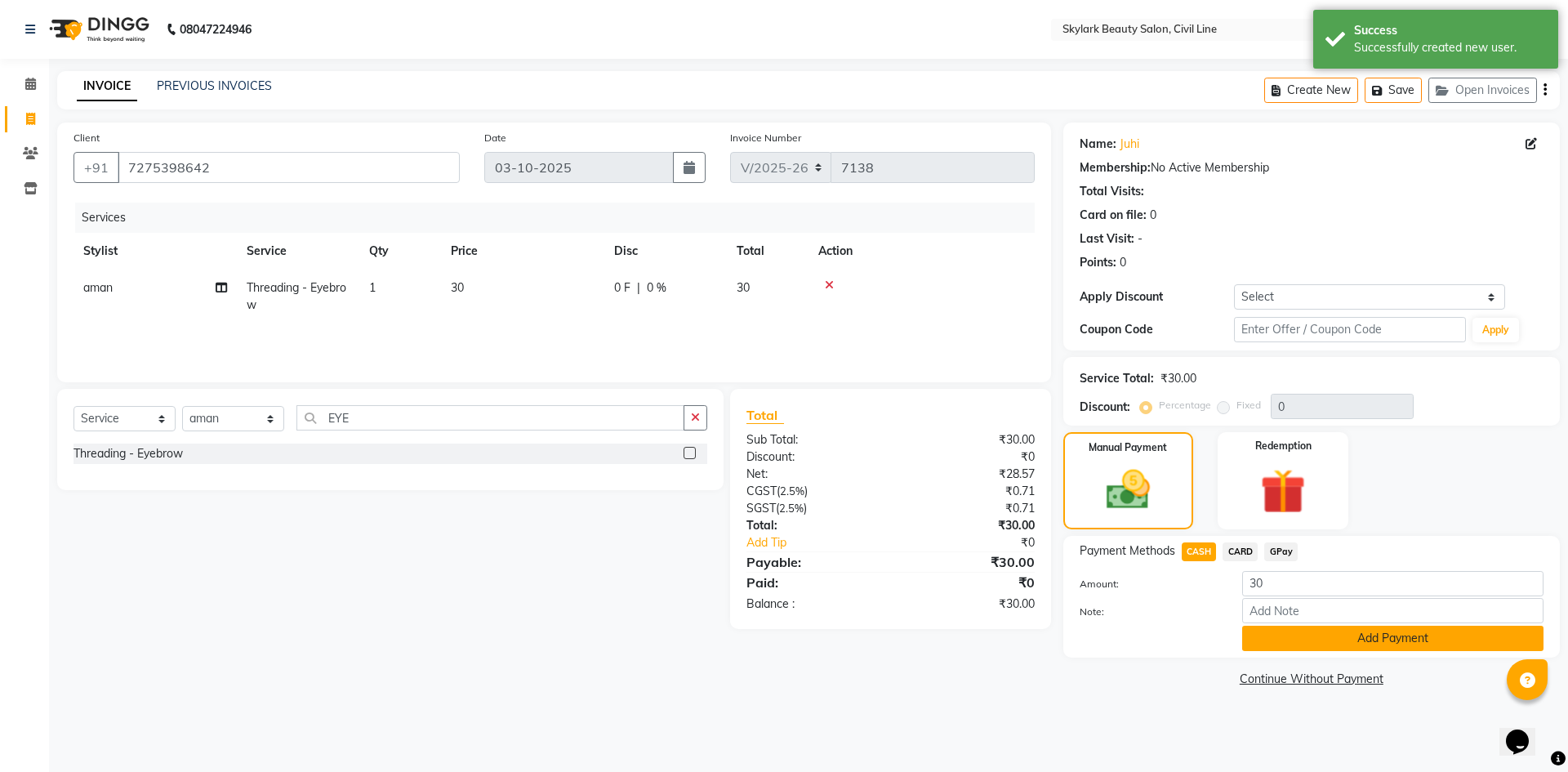
click at [1291, 641] on button "Add Payment" at bounding box center [1392, 638] width 302 height 25
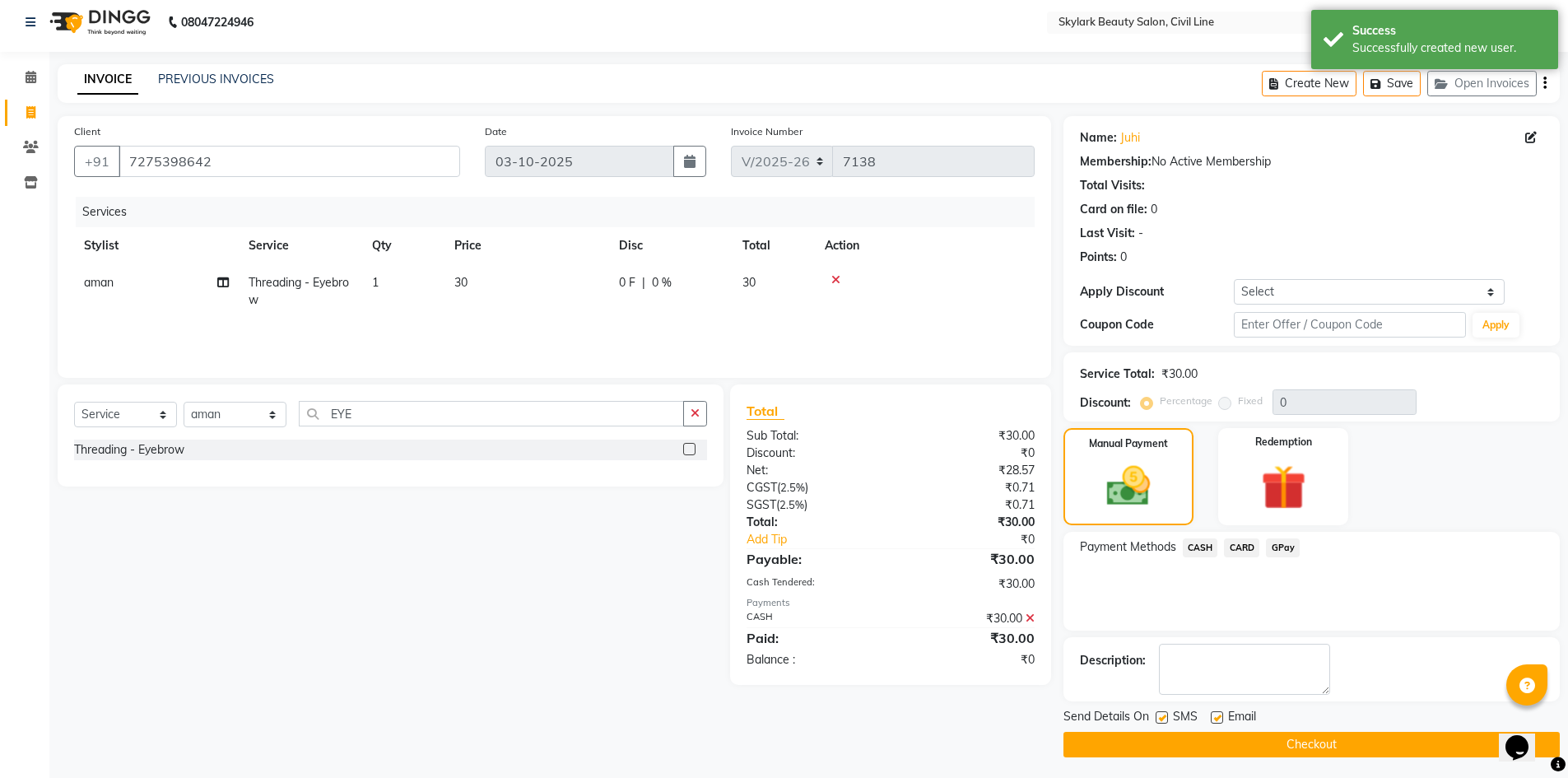
scroll to position [12, 0]
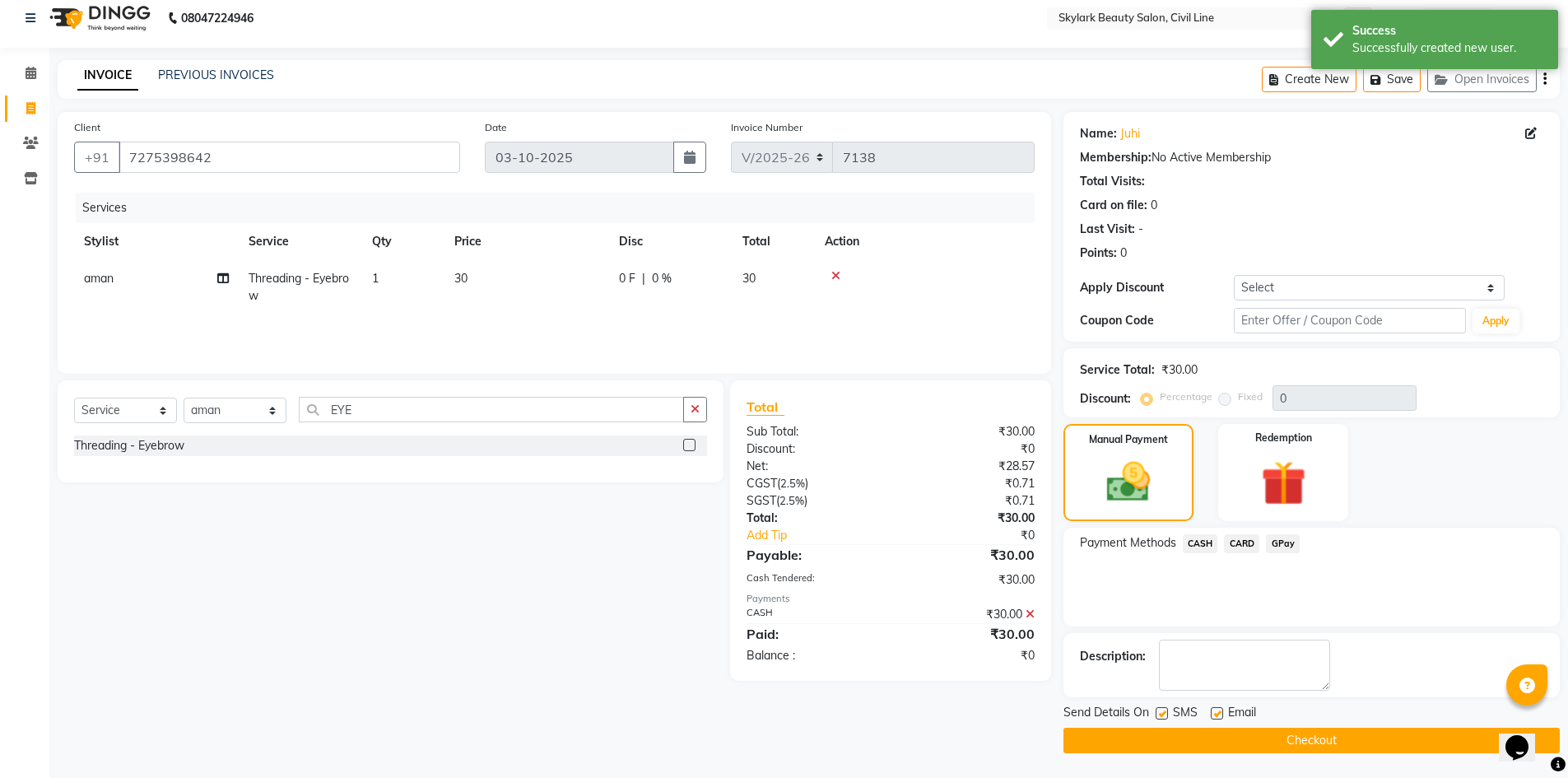
click at [1321, 743] on button "Checkout" at bounding box center [1311, 740] width 496 height 26
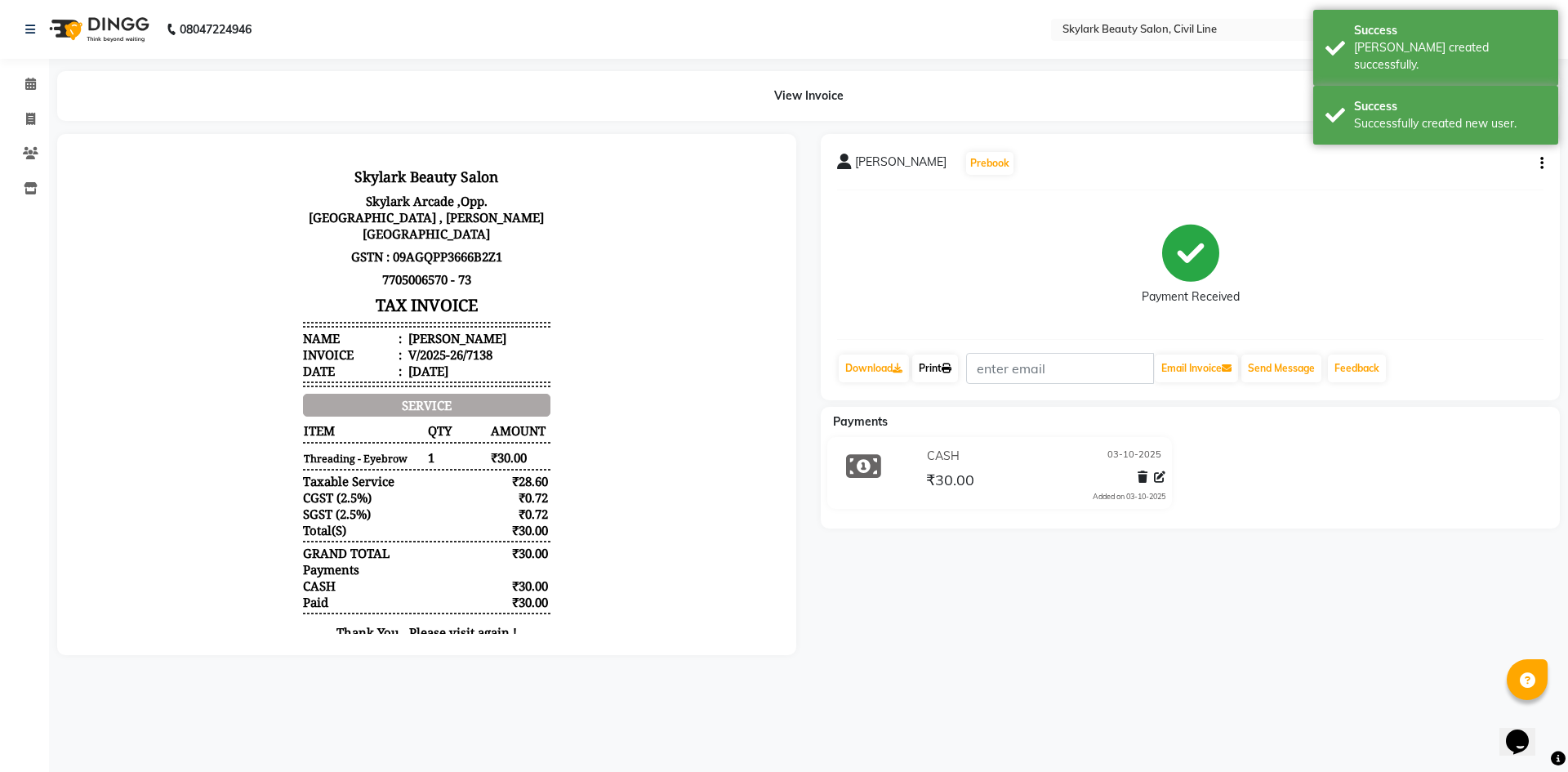
click at [937, 370] on link "Print" at bounding box center [935, 368] width 46 height 28
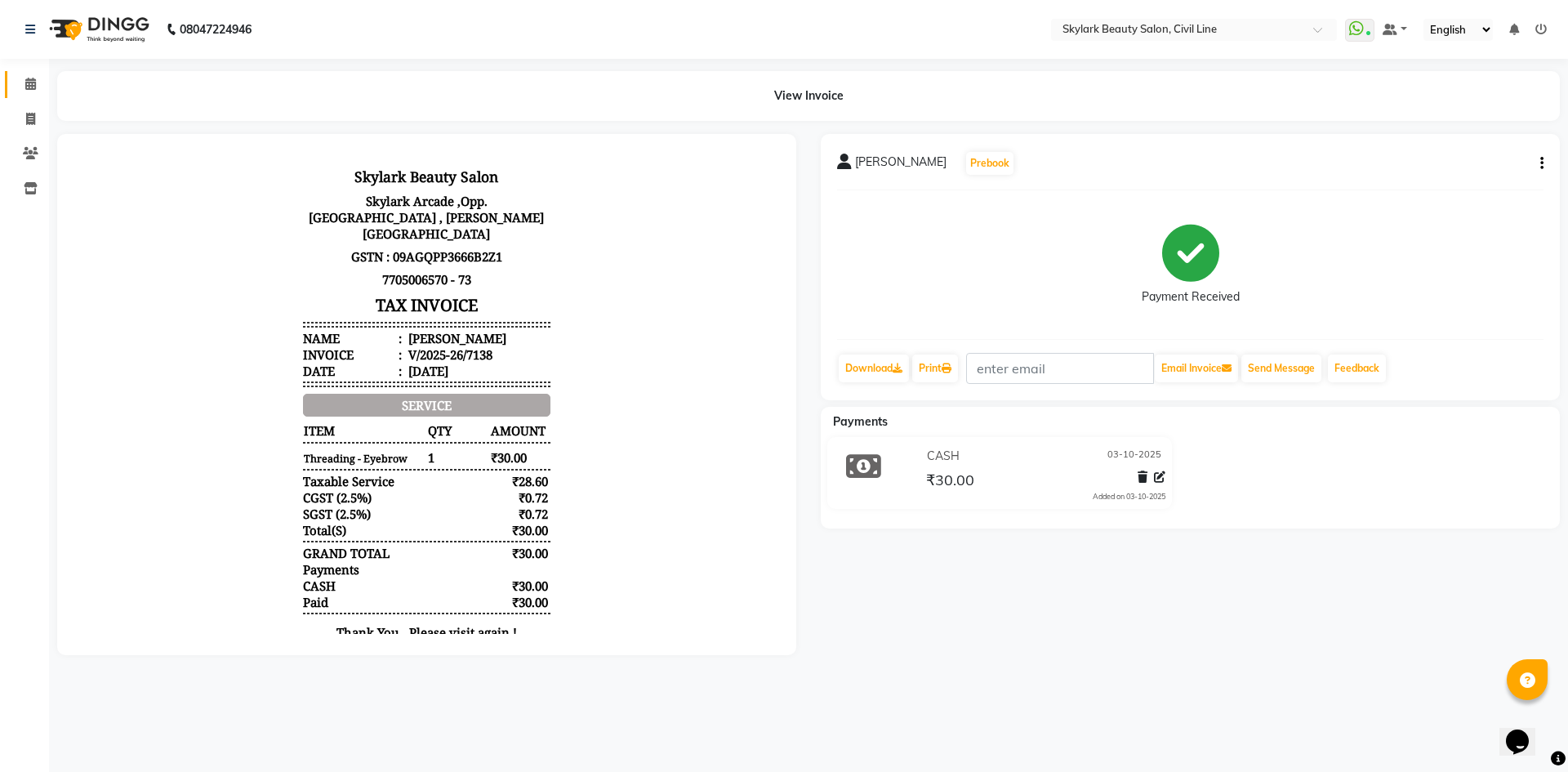
click at [30, 83] on icon at bounding box center [30, 83] width 11 height 12
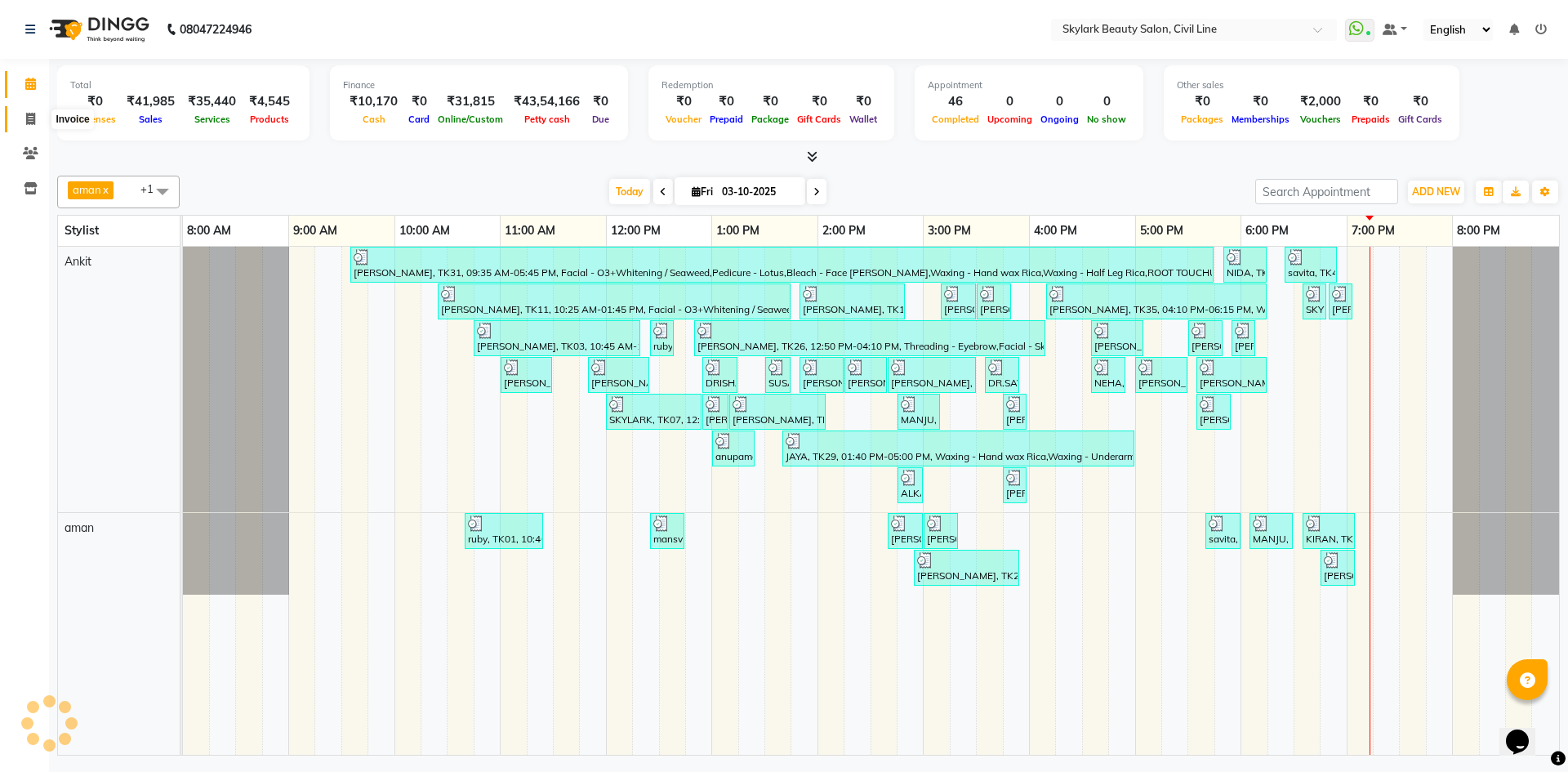
click at [36, 118] on span at bounding box center [30, 119] width 29 height 19
select select "service"
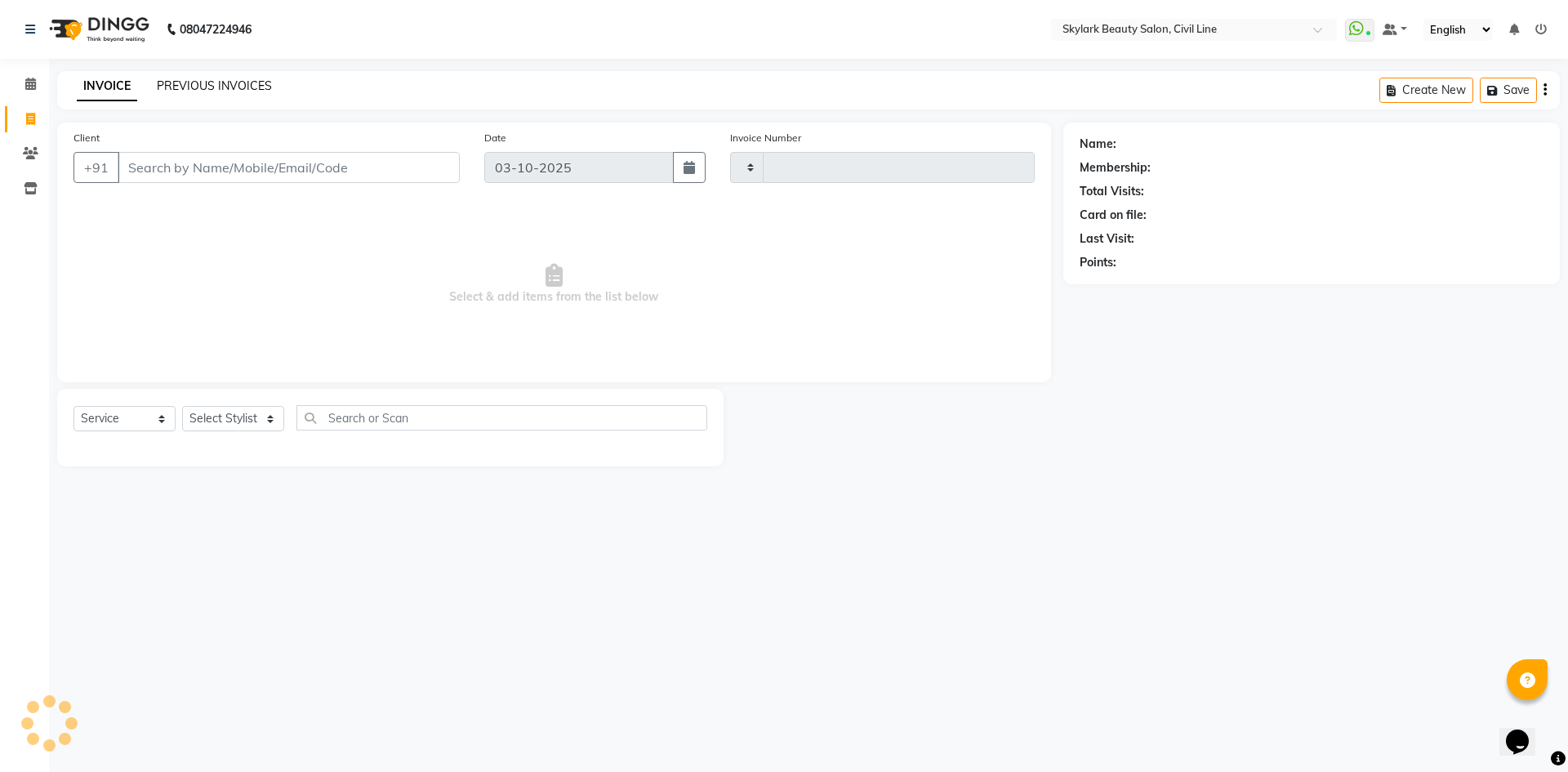
click at [252, 83] on link "PREVIOUS INVOICES" at bounding box center [214, 86] width 115 height 15
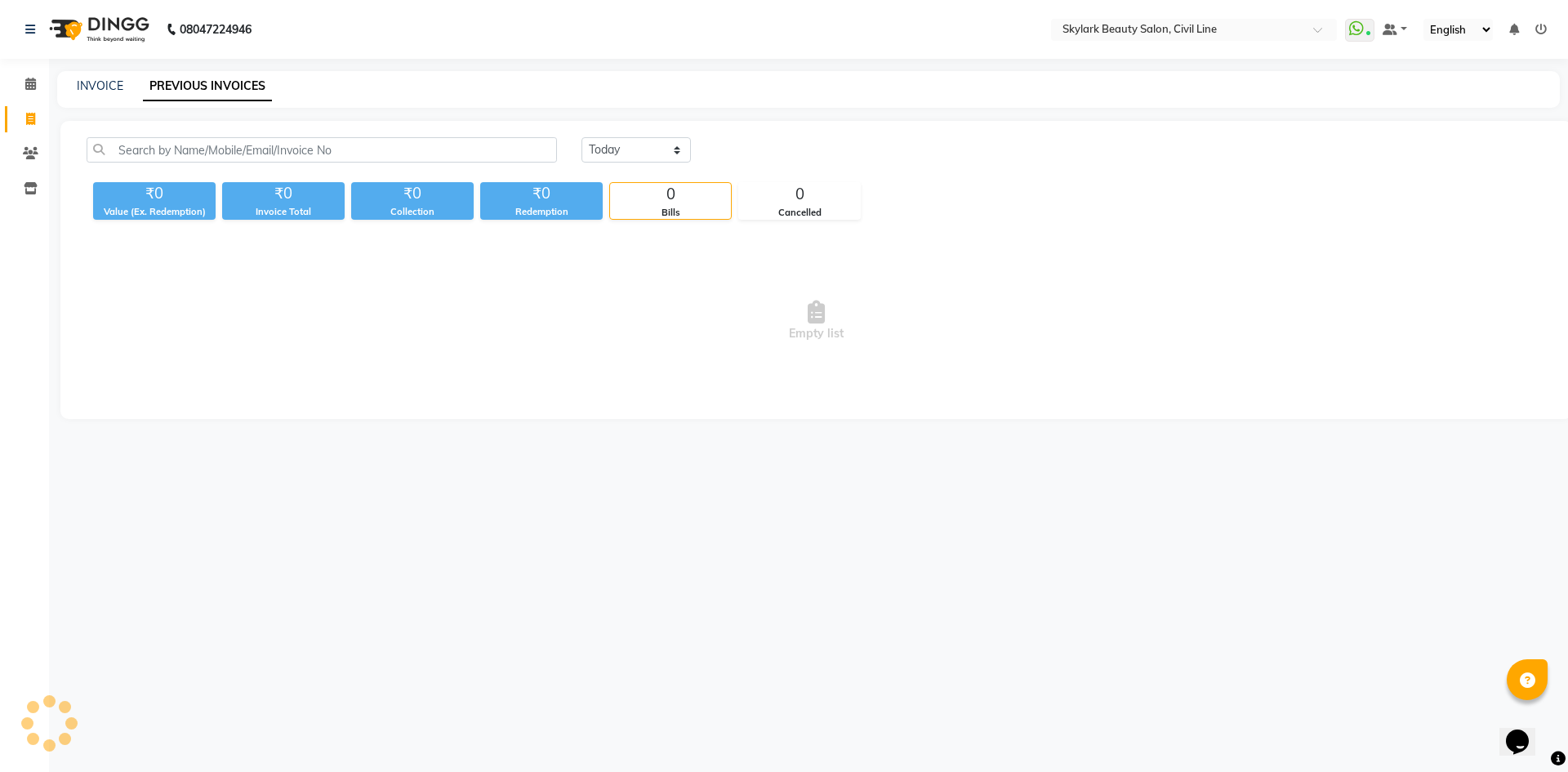
click at [1542, 26] on icon at bounding box center [1541, 29] width 11 height 11
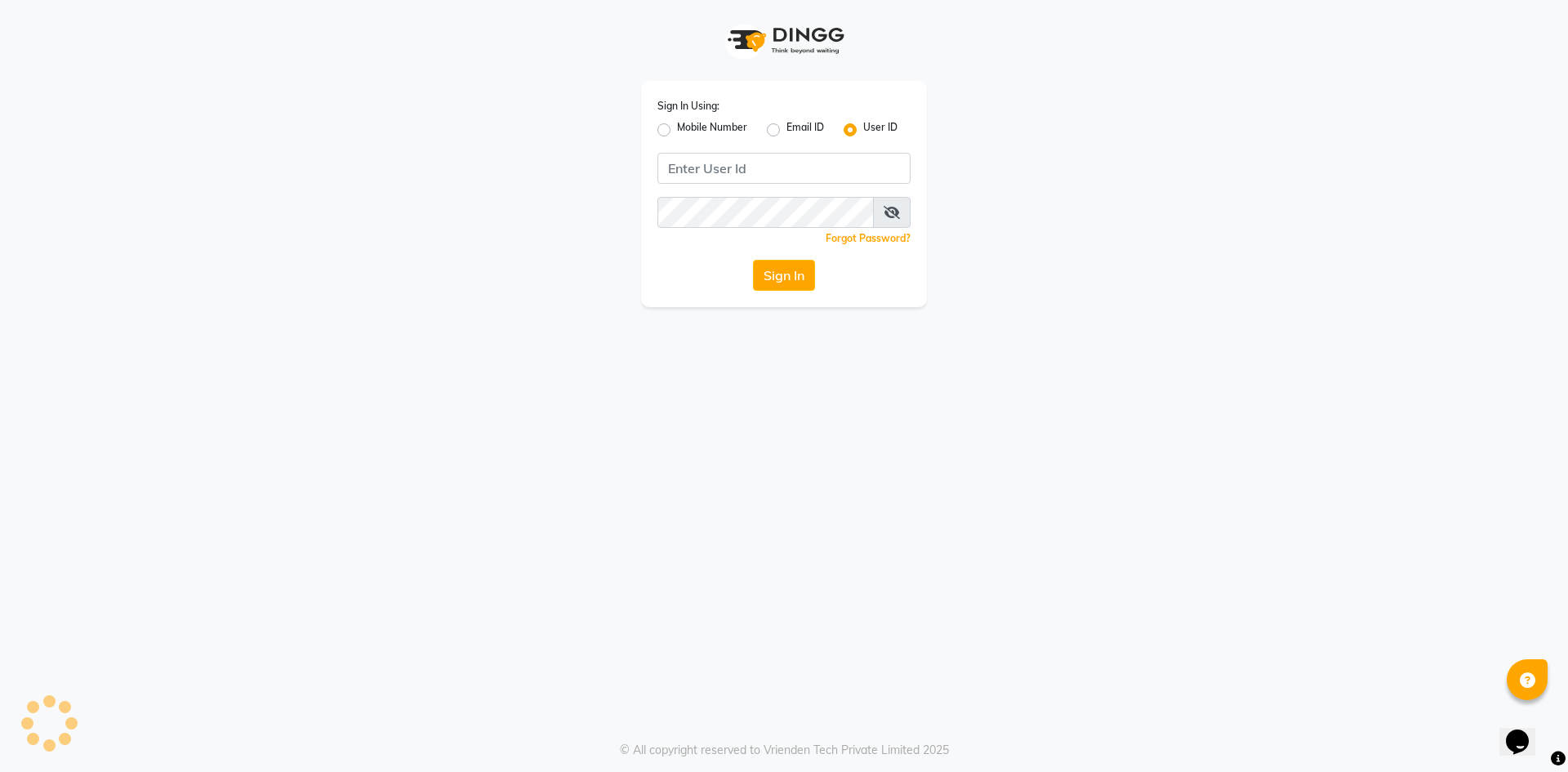
click at [677, 129] on label "Mobile Number" at bounding box center [712, 130] width 70 height 20
click at [677, 129] on input "Mobile Number" at bounding box center [682, 125] width 11 height 11
radio input "true"
radio input "false"
click at [746, 167] on input "Username" at bounding box center [811, 168] width 199 height 31
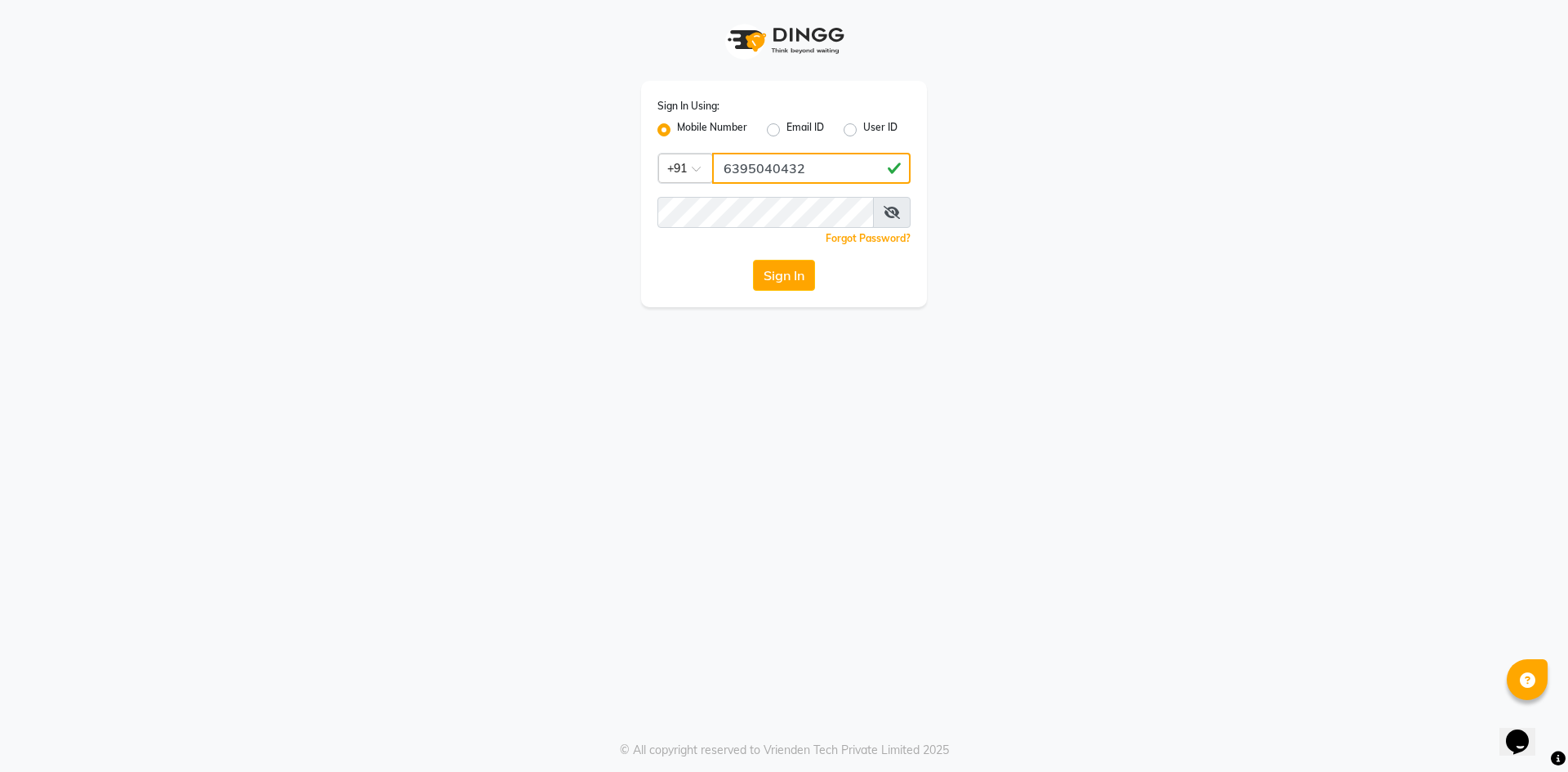
type input "6395040432"
click at [798, 272] on button "Sign In" at bounding box center [784, 276] width 62 height 31
